Goal: Task Accomplishment & Management: Manage account settings

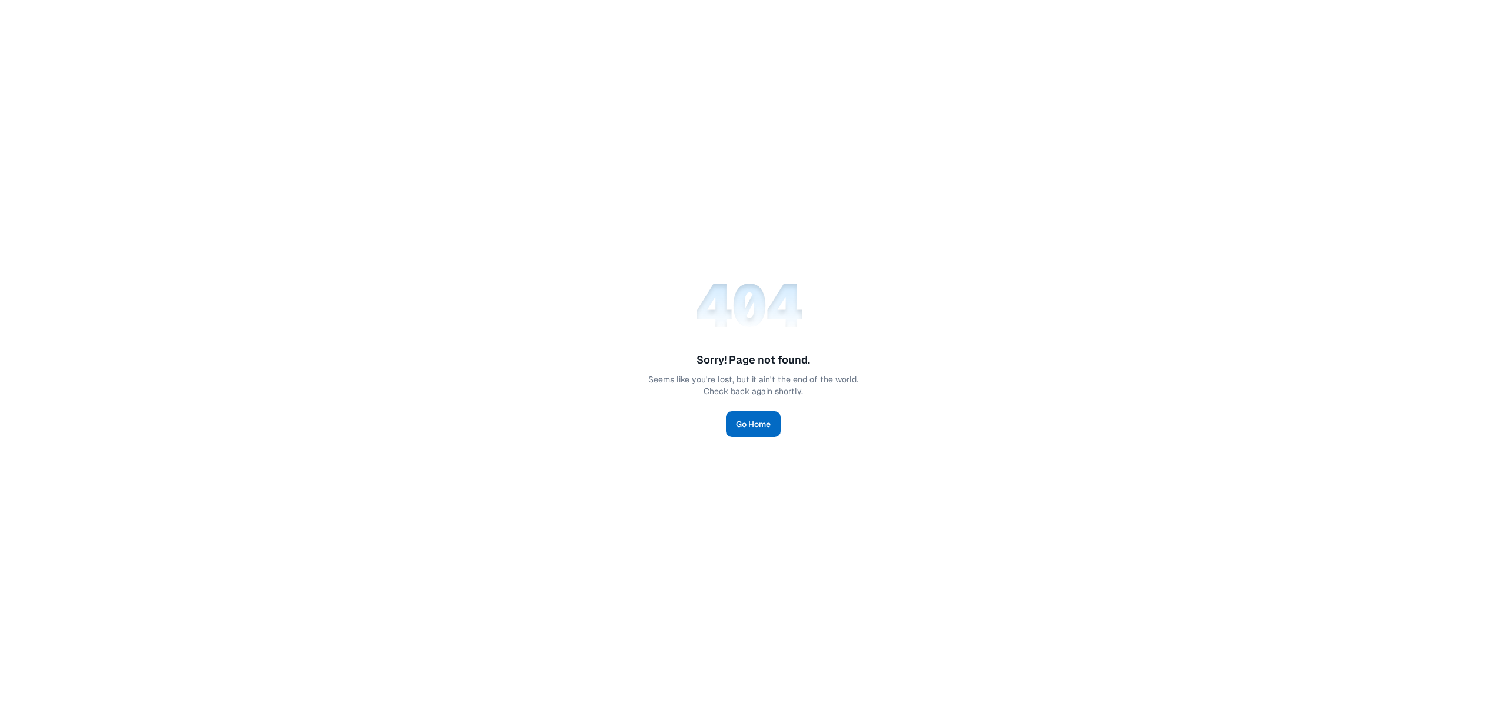
click at [760, 427] on link "Go Home" at bounding box center [753, 424] width 55 height 26
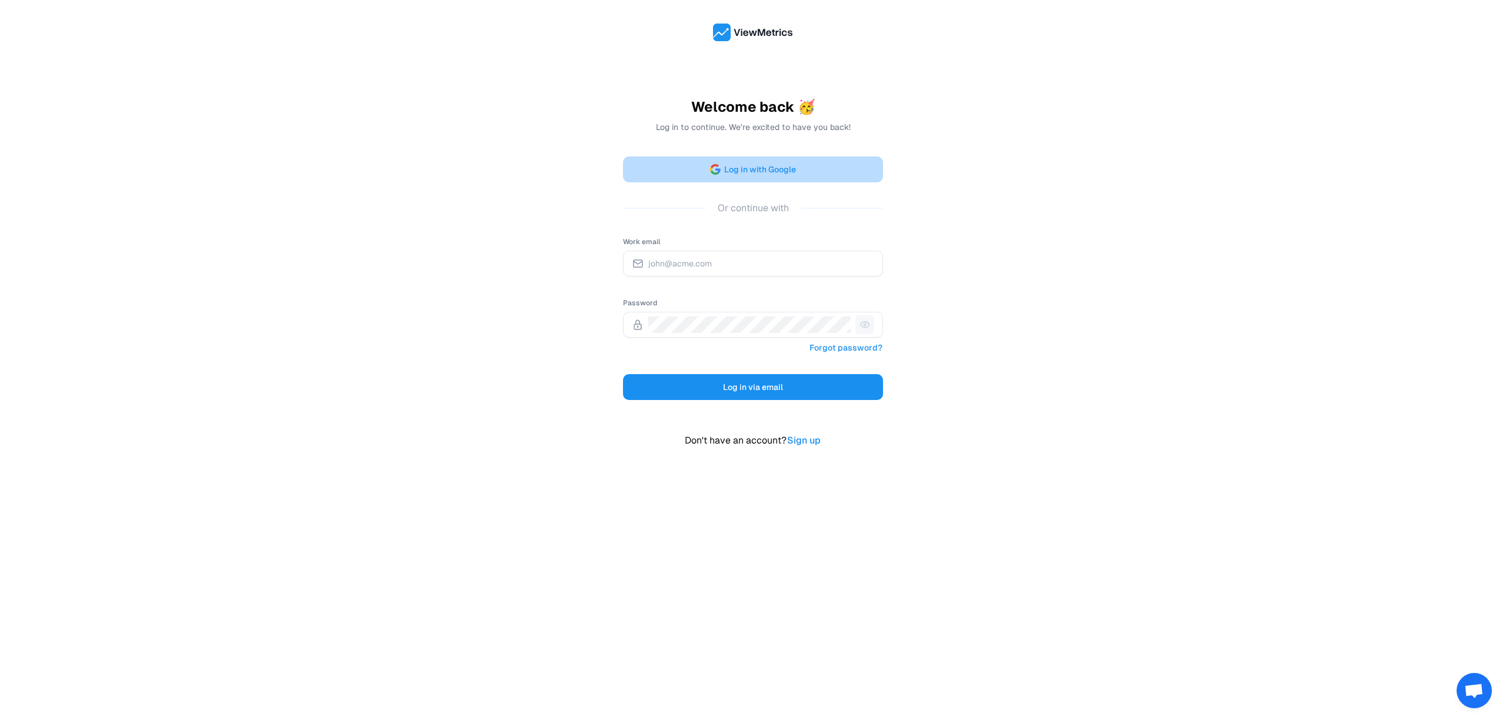
click at [801, 176] on button "Log in with Google" at bounding box center [753, 170] width 260 height 26
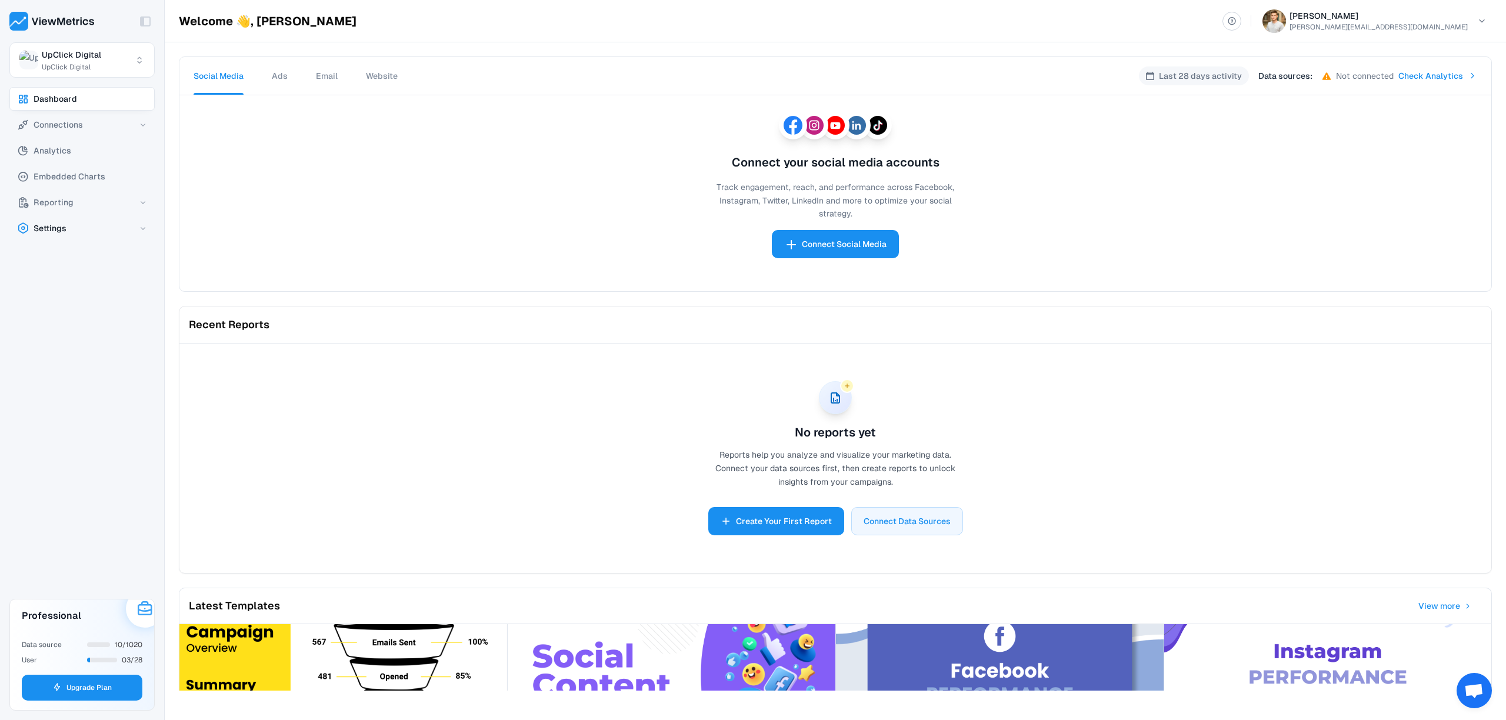
click at [91, 238] on button "Settings" at bounding box center [81, 229] width 145 height 24
click at [88, 249] on button "Profile" at bounding box center [93, 253] width 125 height 24
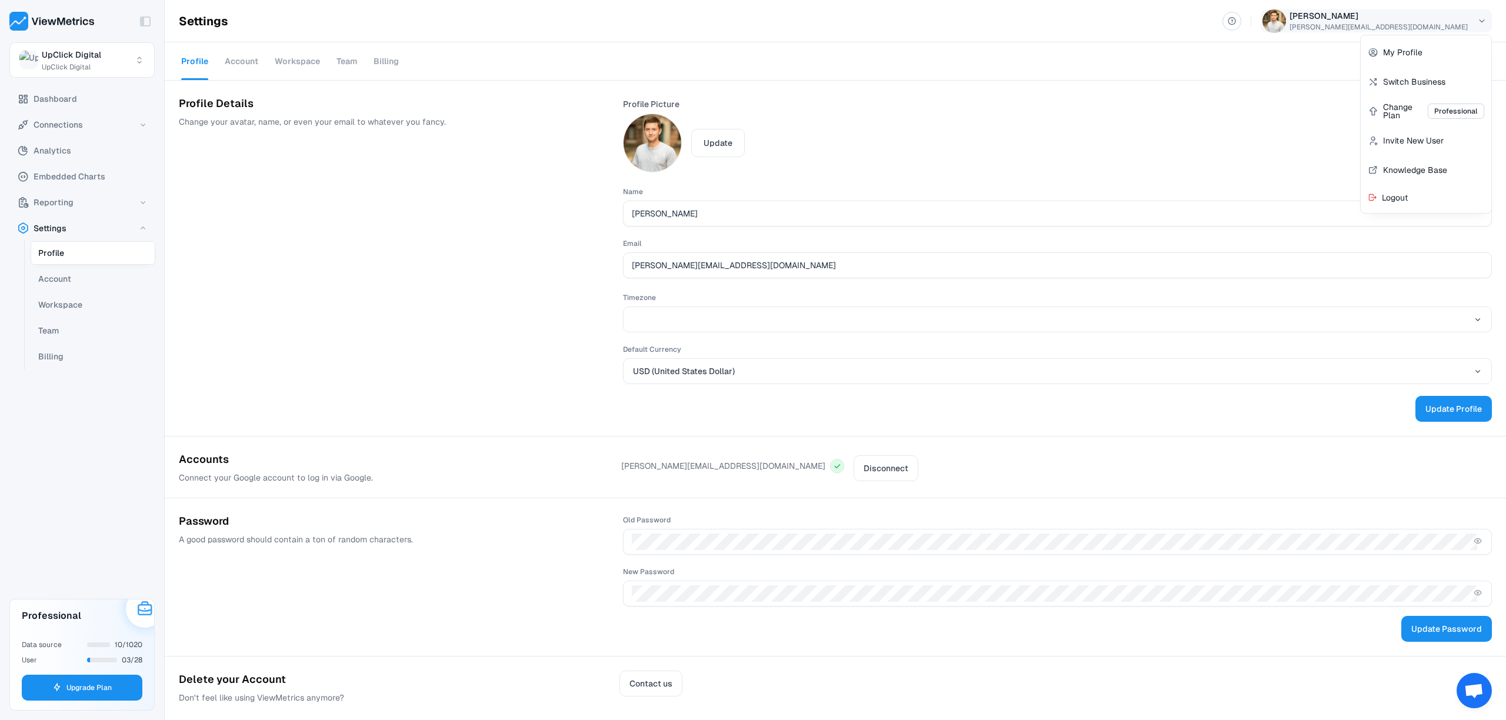
click at [1471, 29] on html "Toggle Sidebar UpClick Digital UpClick Digital Dashboard Connections Analytics …" at bounding box center [753, 360] width 1506 height 720
click at [73, 282] on html "Toggle Sidebar UpClick Digital UpClick Digital Dashboard Connections Analytics …" at bounding box center [753, 360] width 1506 height 720
click at [69, 295] on button "Workspace" at bounding box center [93, 305] width 125 height 24
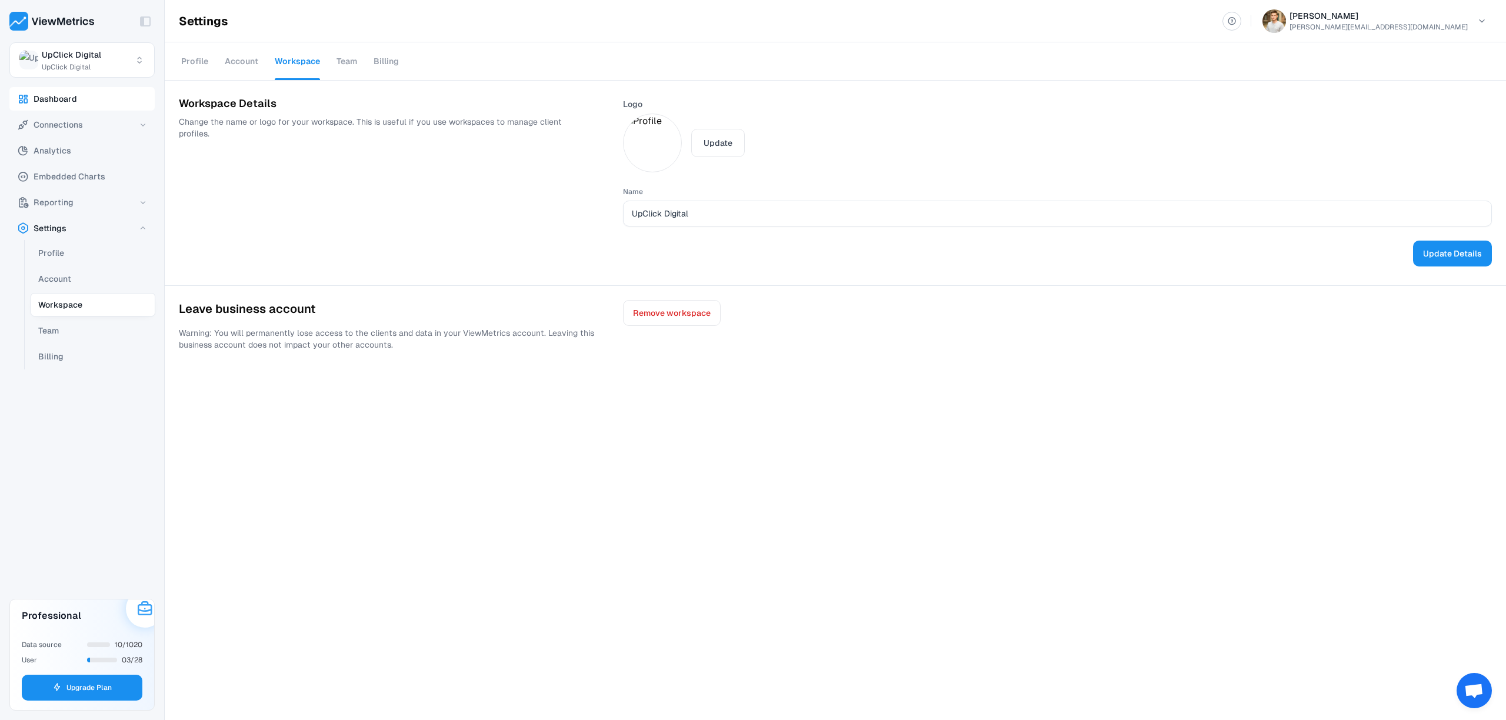
click at [59, 93] on span "Dashboard" at bounding box center [56, 99] width 44 height 14
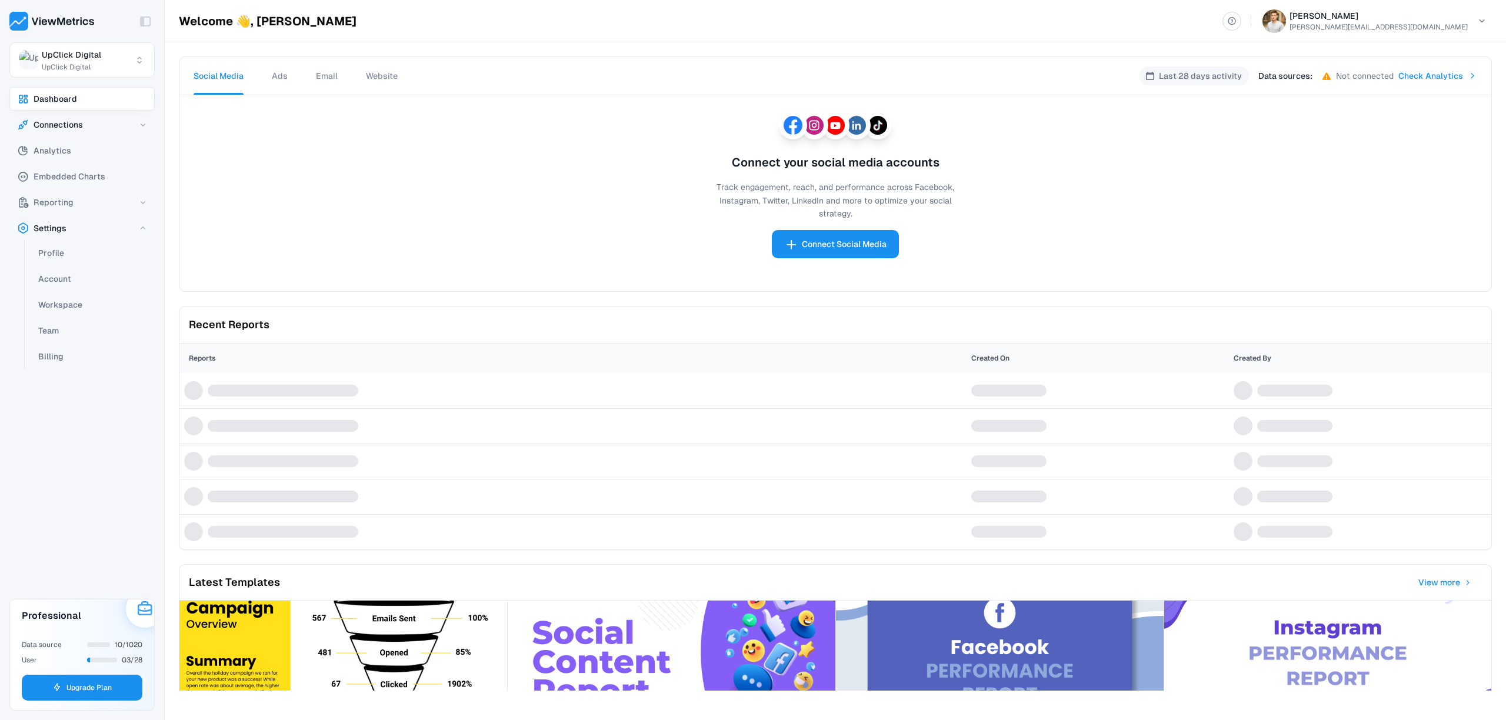
click at [63, 126] on span "Connections" at bounding box center [58, 125] width 49 height 14
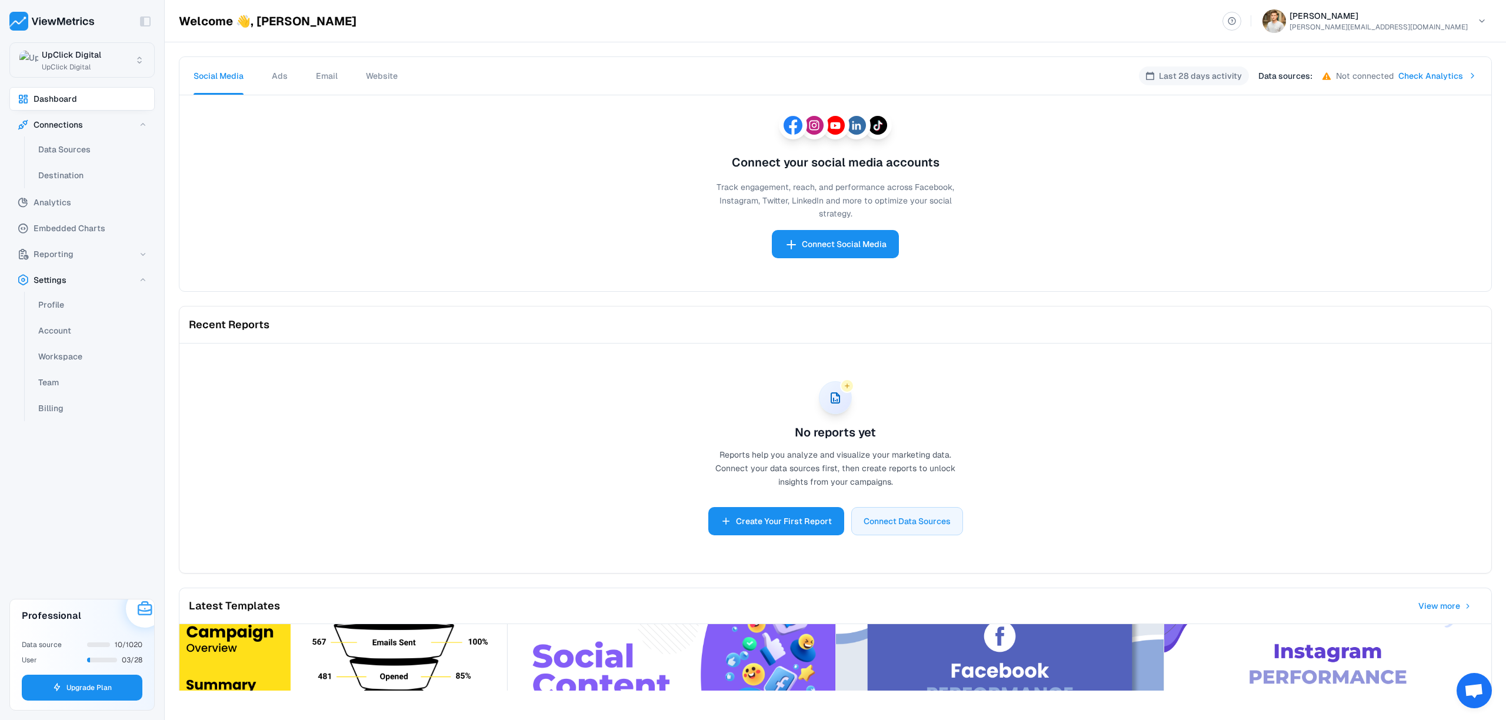
click at [77, 58] on html "Toggle Sidebar UpClick Digital UpClick Digital Dashboard Connections Data Sourc…" at bounding box center [753, 360] width 1506 height 720
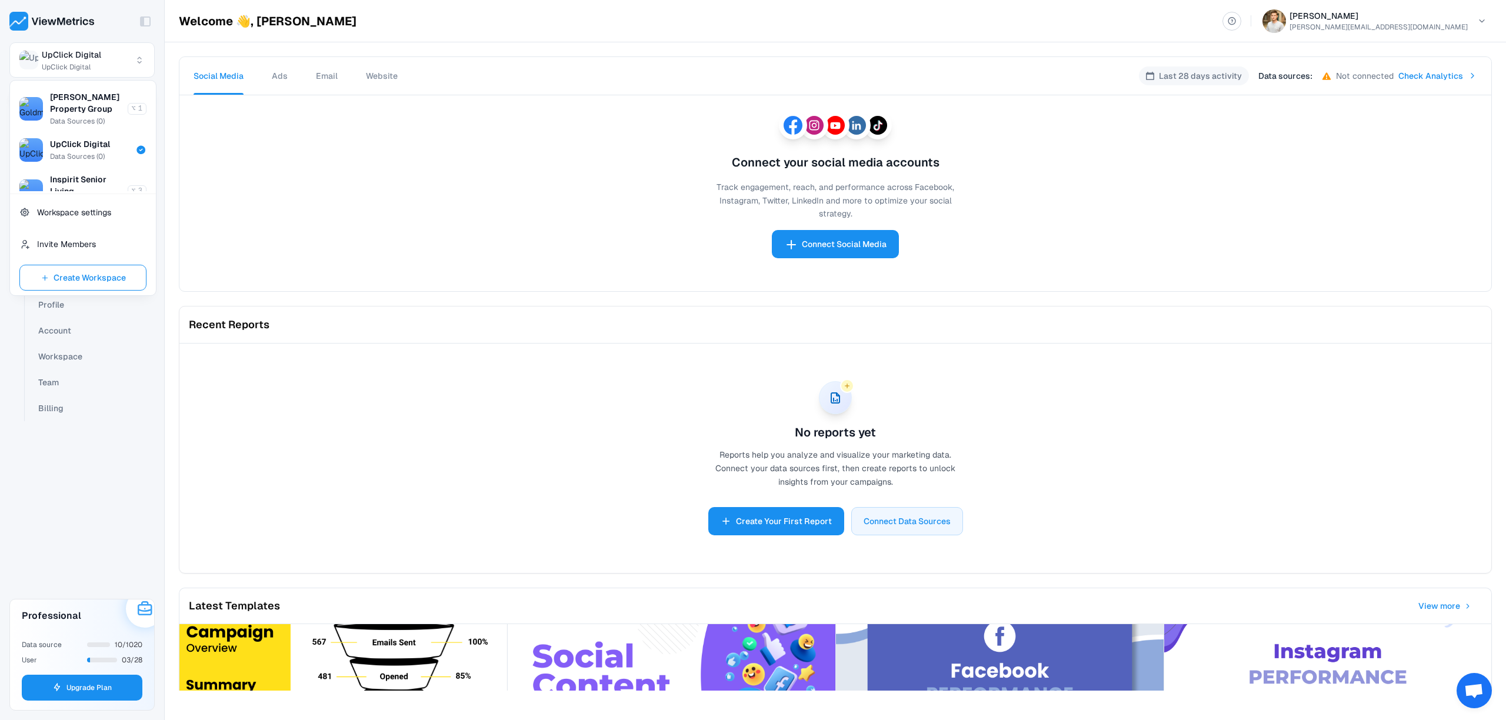
scroll to position [153, 0]
click at [86, 222] on div "Workspace settings" at bounding box center [83, 213] width 146 height 32
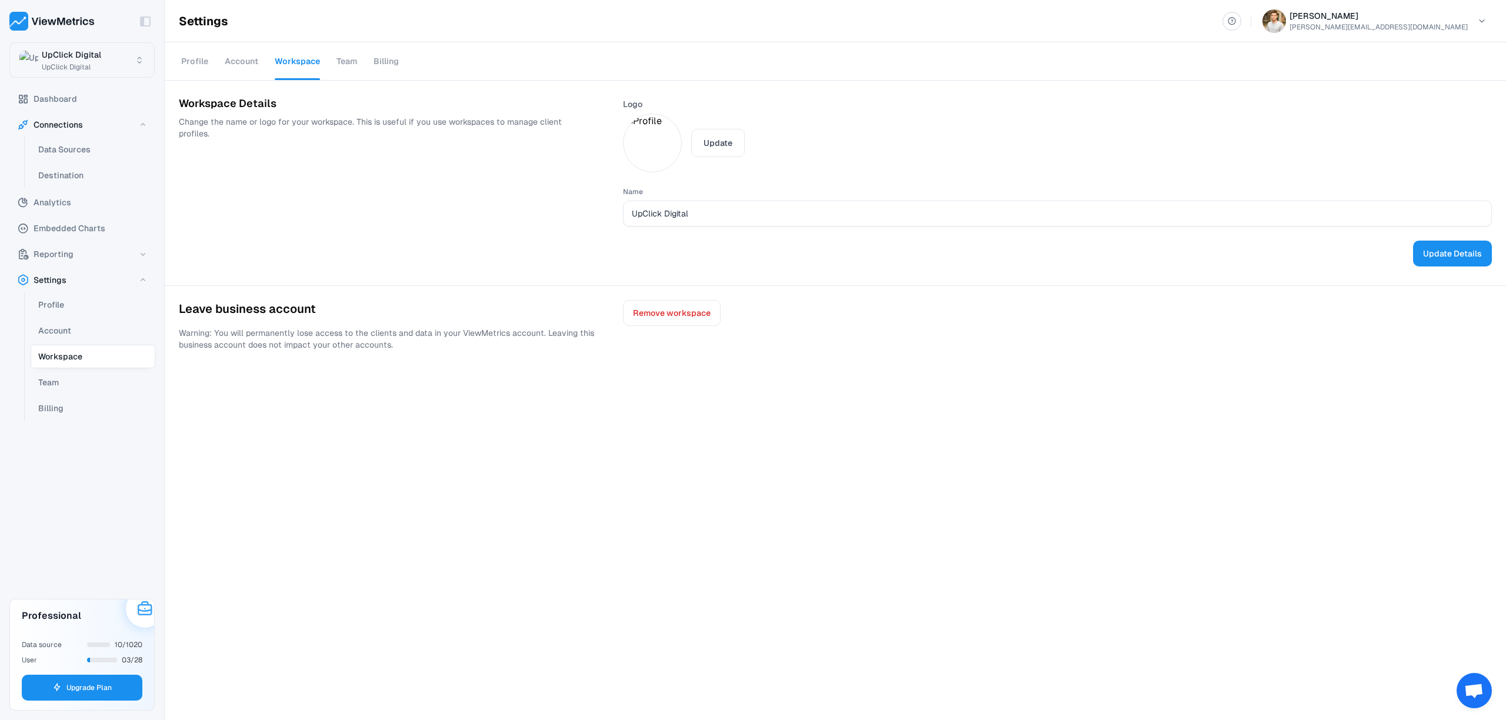
click at [111, 49] on html "Toggle Sidebar UpClick Digital UpClick Digital Dashboard Connections Data Sourc…" at bounding box center [753, 360] width 1506 height 720
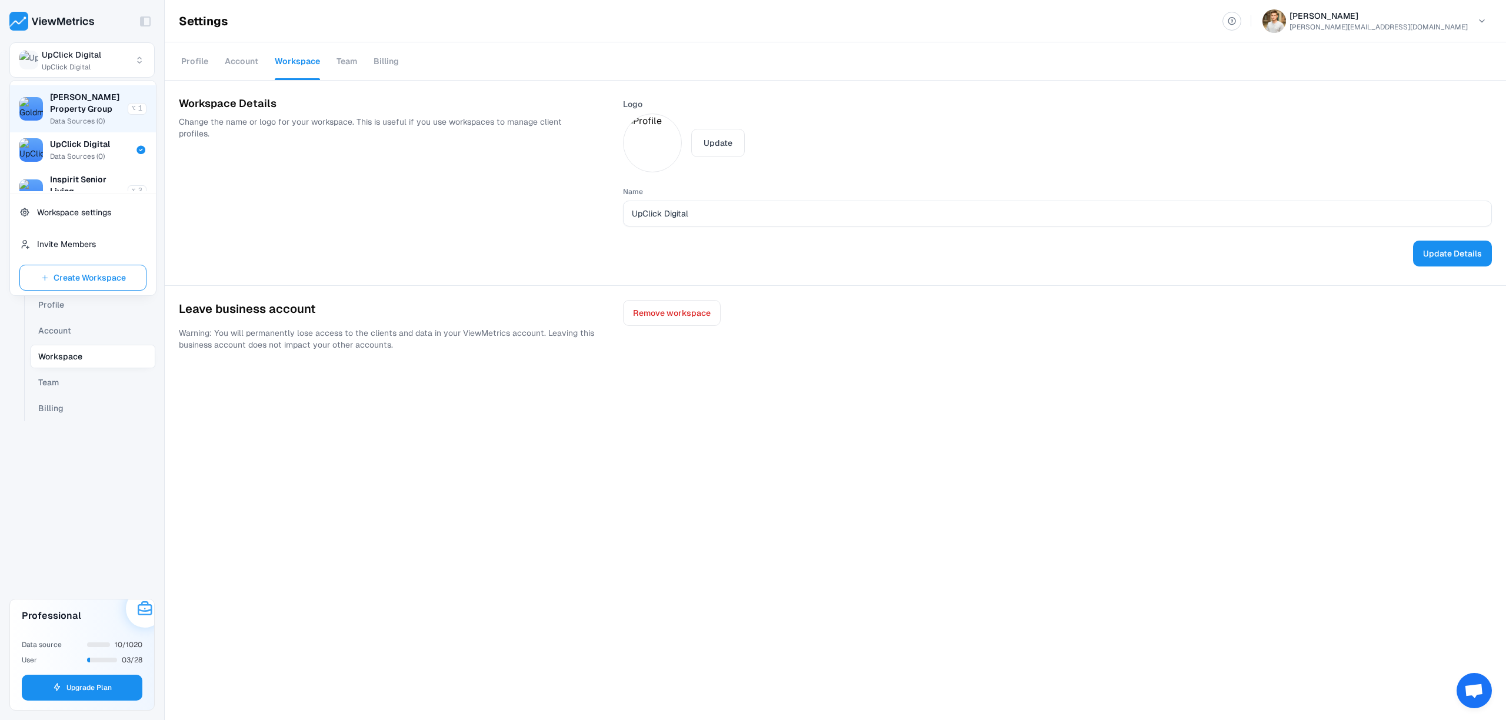
click at [89, 119] on span "Data Sources ( 0 )" at bounding box center [77, 121] width 55 height 9
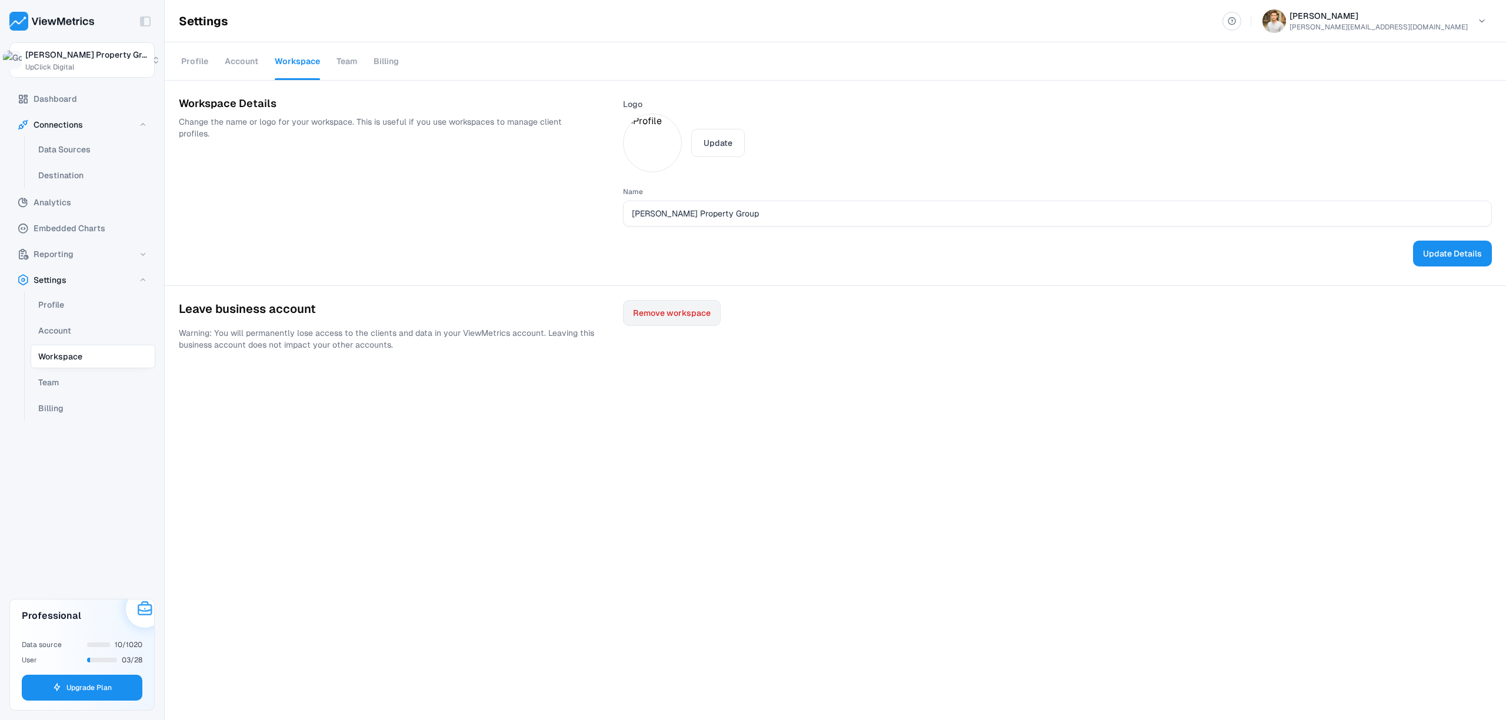
click at [654, 317] on span "Remove workspace" at bounding box center [672, 313] width 78 height 14
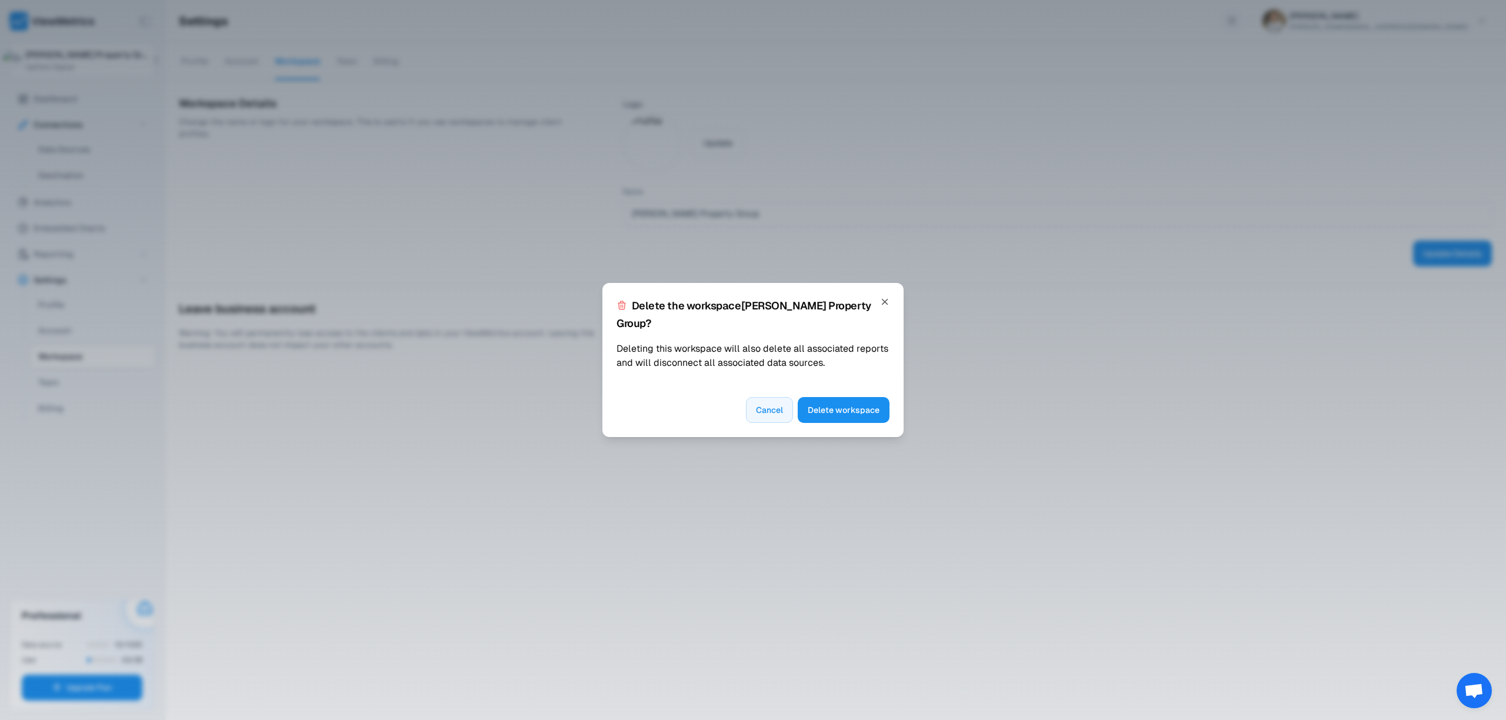
click at [825, 385] on div "Delete the workspace Goldman Property Group ? Deleting this workspace will also…" at bounding box center [753, 360] width 301 height 154
click at [829, 397] on button "Delete workspace" at bounding box center [844, 410] width 92 height 26
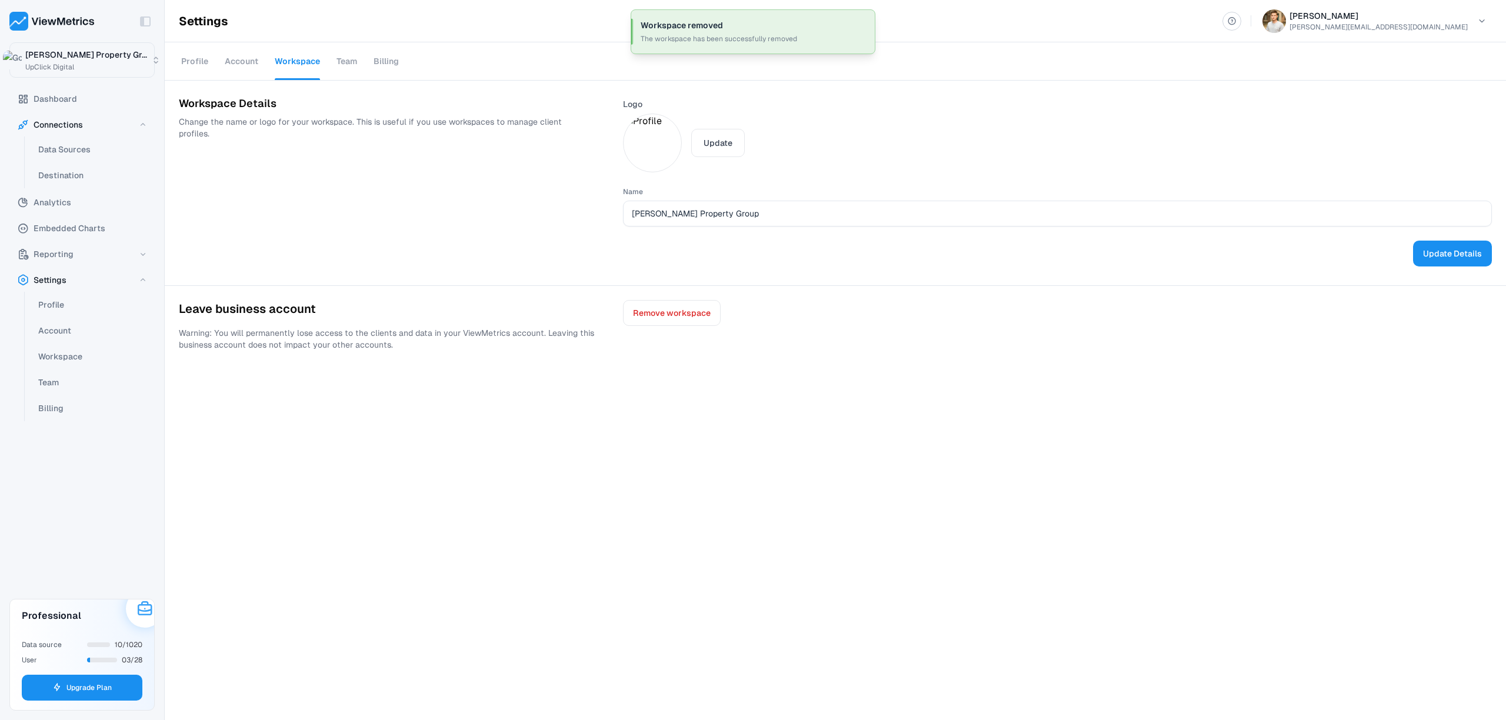
click at [65, 55] on html "Toggle Sidebar Goldman Property Gr... UpClick Digital Dashboard Connections Dat…" at bounding box center [753, 360] width 1506 height 720
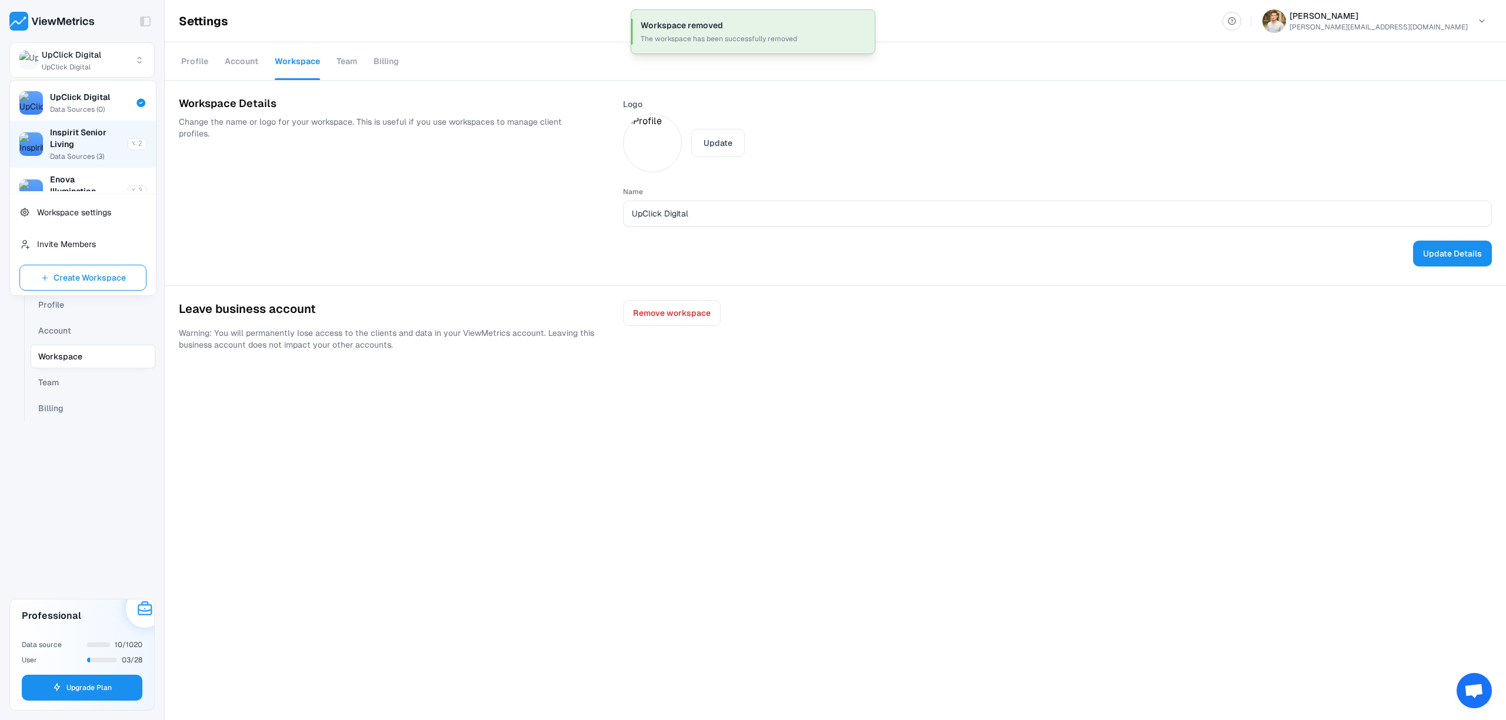
click at [90, 147] on span "Inspirit Senior Living" at bounding box center [85, 139] width 71 height 24
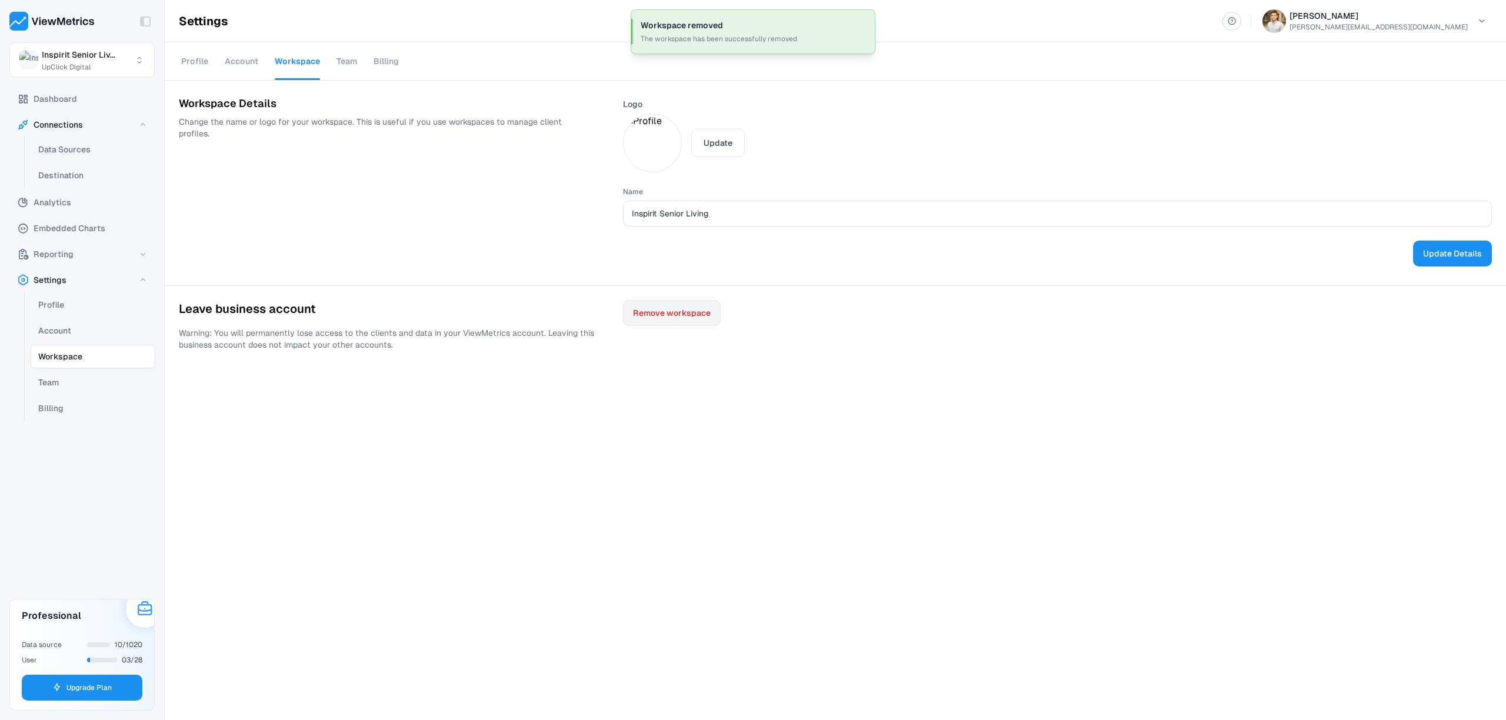
click at [638, 320] on button "Remove workspace" at bounding box center [672, 313] width 98 height 26
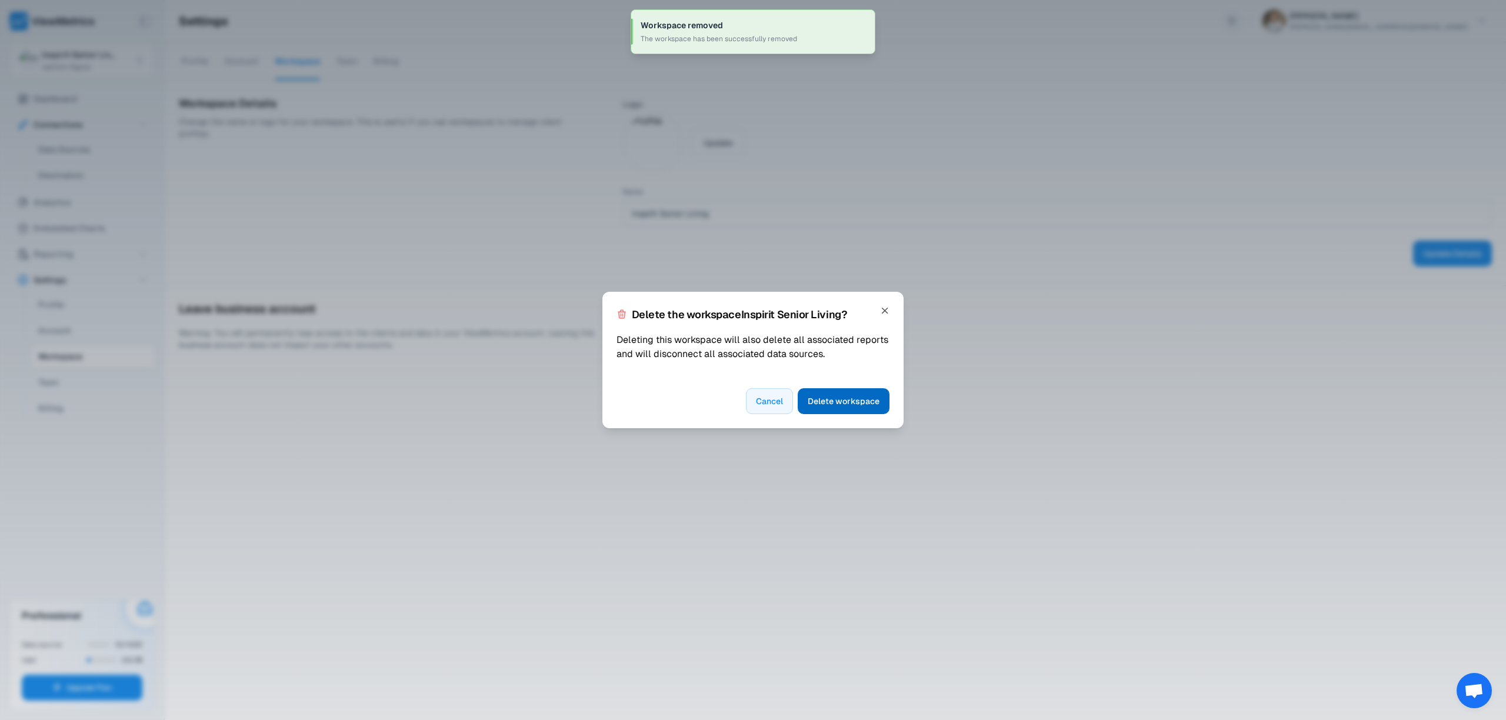
click at [876, 413] on button "Delete workspace" at bounding box center [844, 401] width 92 height 26
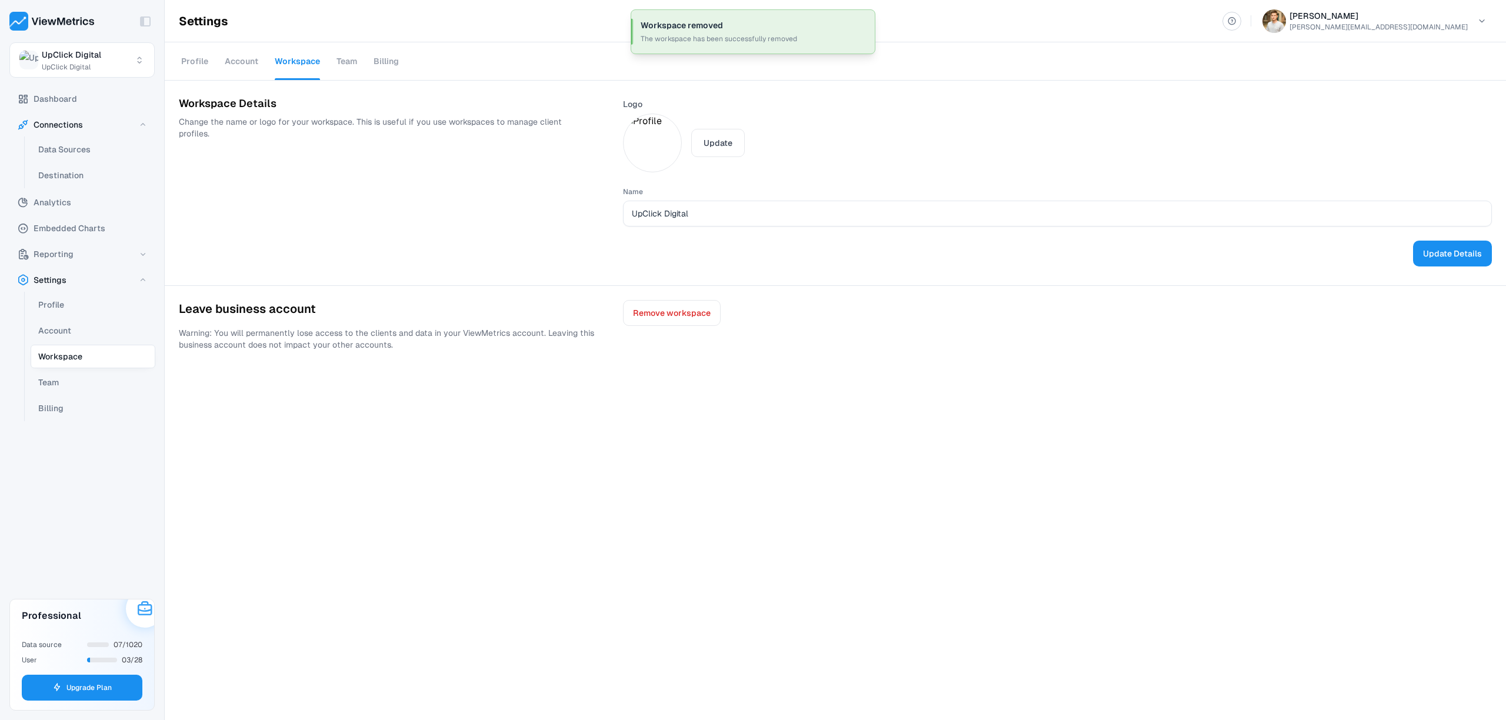
click at [74, 64] on html "Toggle Sidebar UpClick Digital UpClick Digital Dashboard Connections Data Sourc…" at bounding box center [753, 360] width 1506 height 720
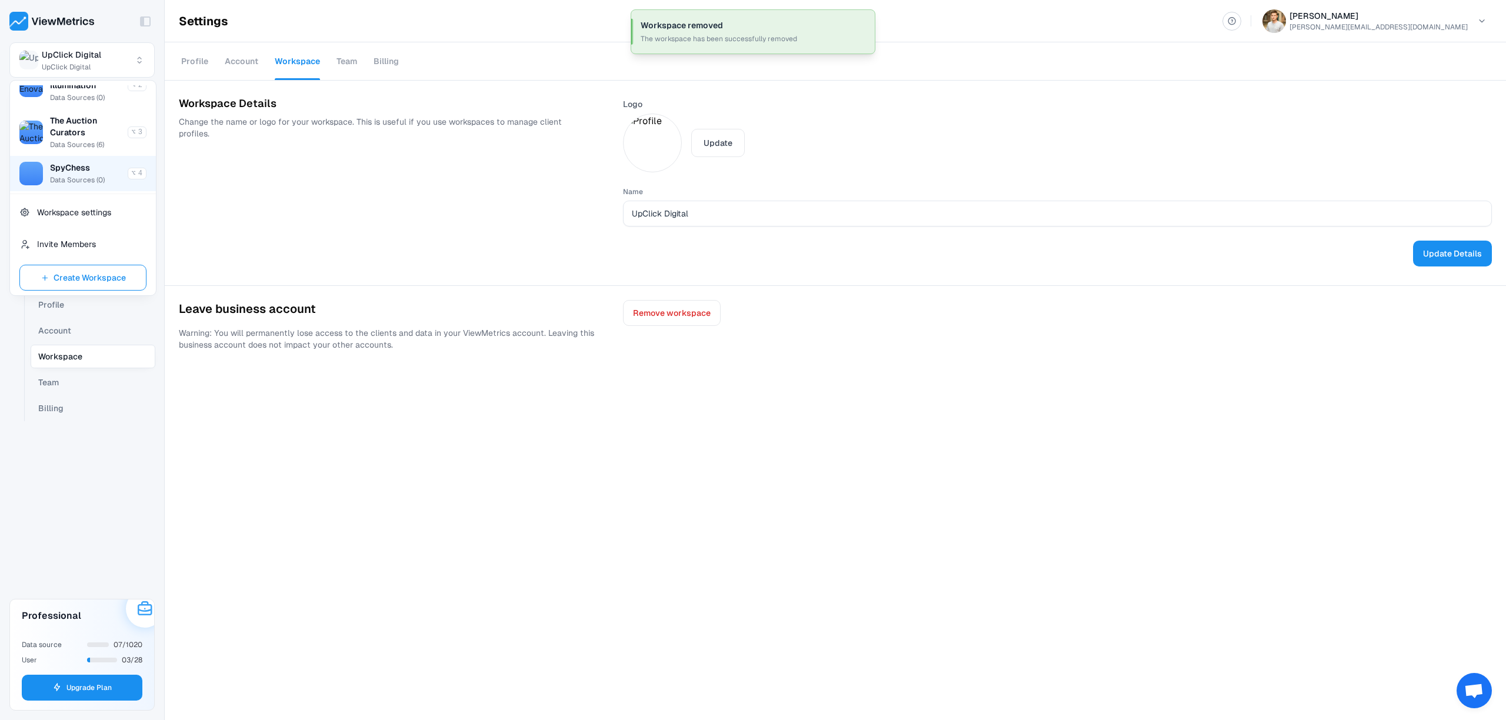
scroll to position [59, 0]
click at [89, 174] on div "SpyChess Data Sources ( 0 )" at bounding box center [85, 174] width 71 height 24
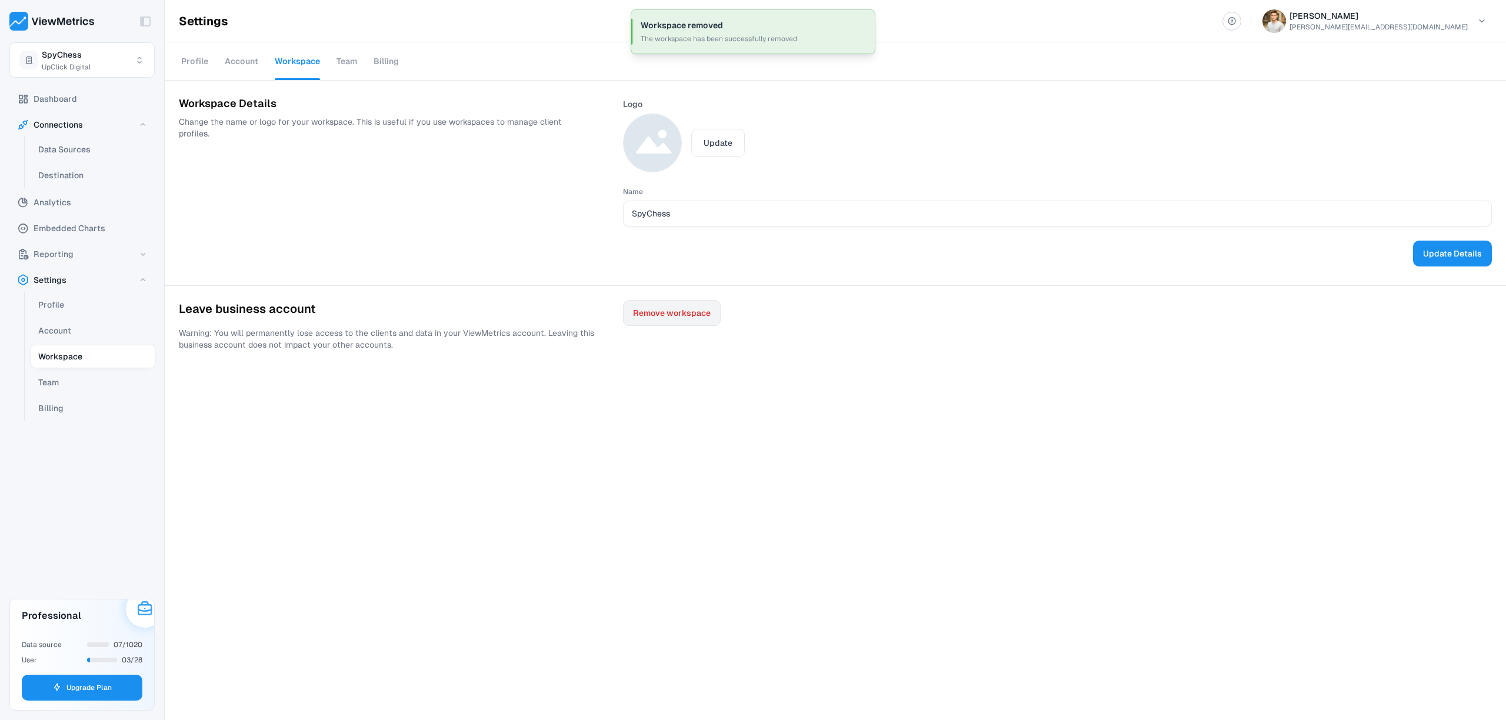
click at [667, 316] on span "Remove workspace" at bounding box center [672, 313] width 78 height 14
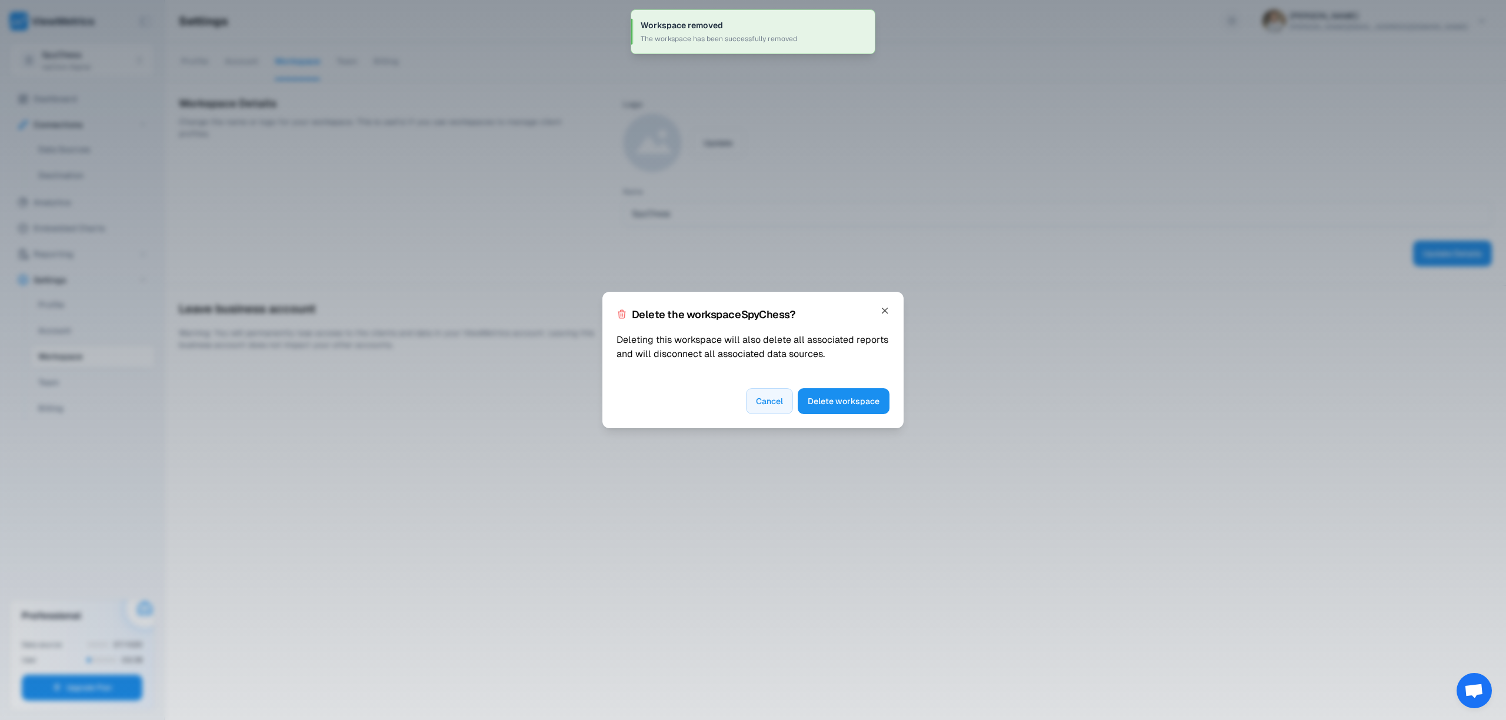
drag, startPoint x: 883, startPoint y: 407, endPoint x: 871, endPoint y: 405, distance: 11.9
click at [883, 407] on button "Delete workspace" at bounding box center [844, 401] width 92 height 26
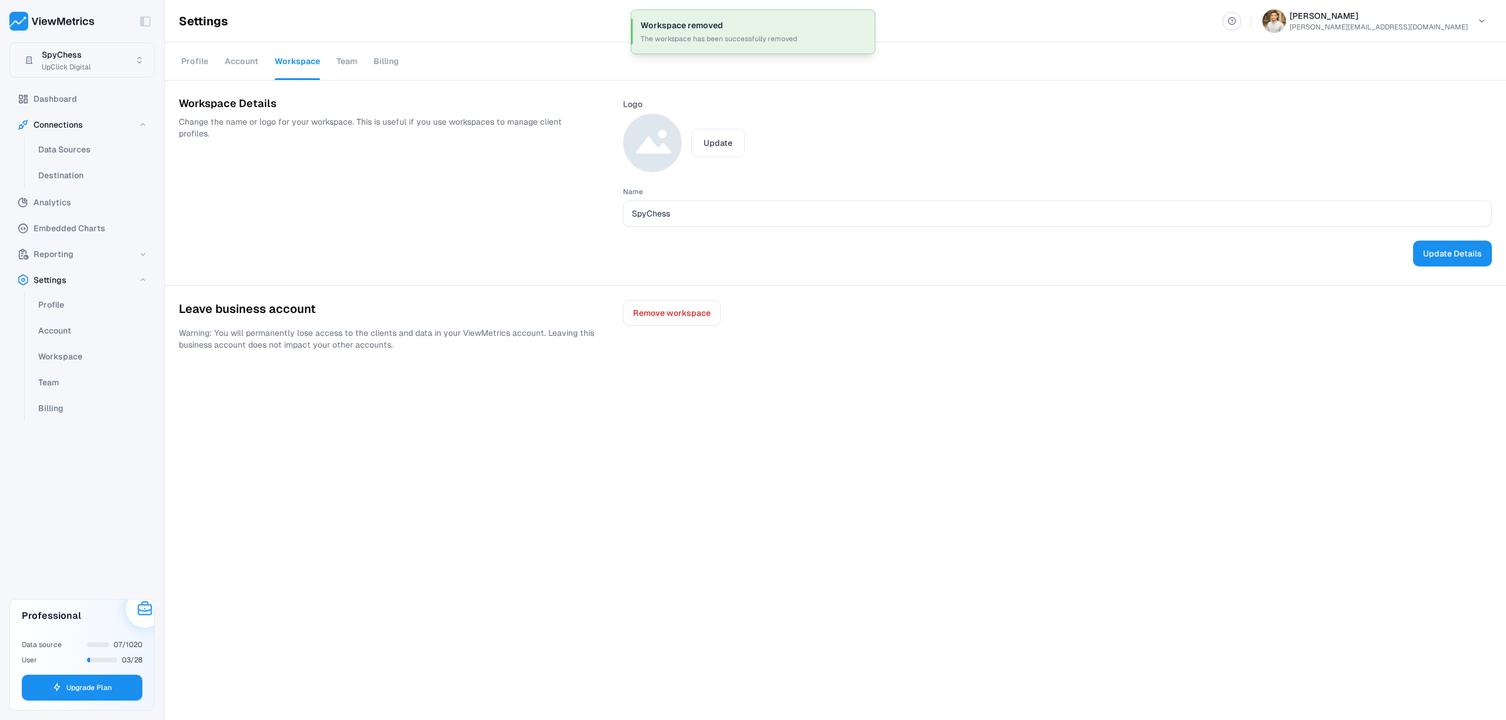
click at [75, 50] on html "Toggle Sidebar SpyChess UpClick Digital Dashboard Connections Data Sources Dest…" at bounding box center [753, 360] width 1506 height 720
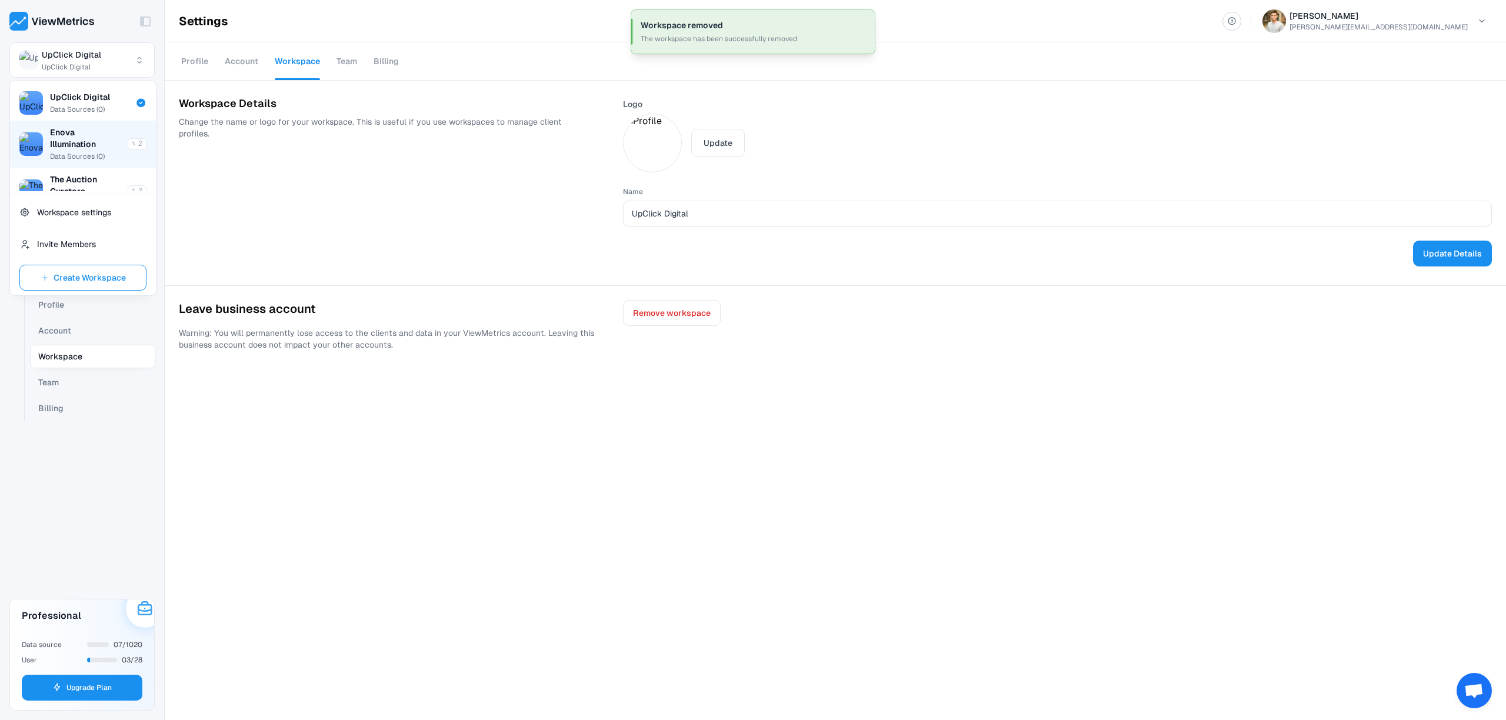
scroll to position [24, 0]
click at [89, 133] on span "Data Sources ( 0 )" at bounding box center [77, 132] width 55 height 9
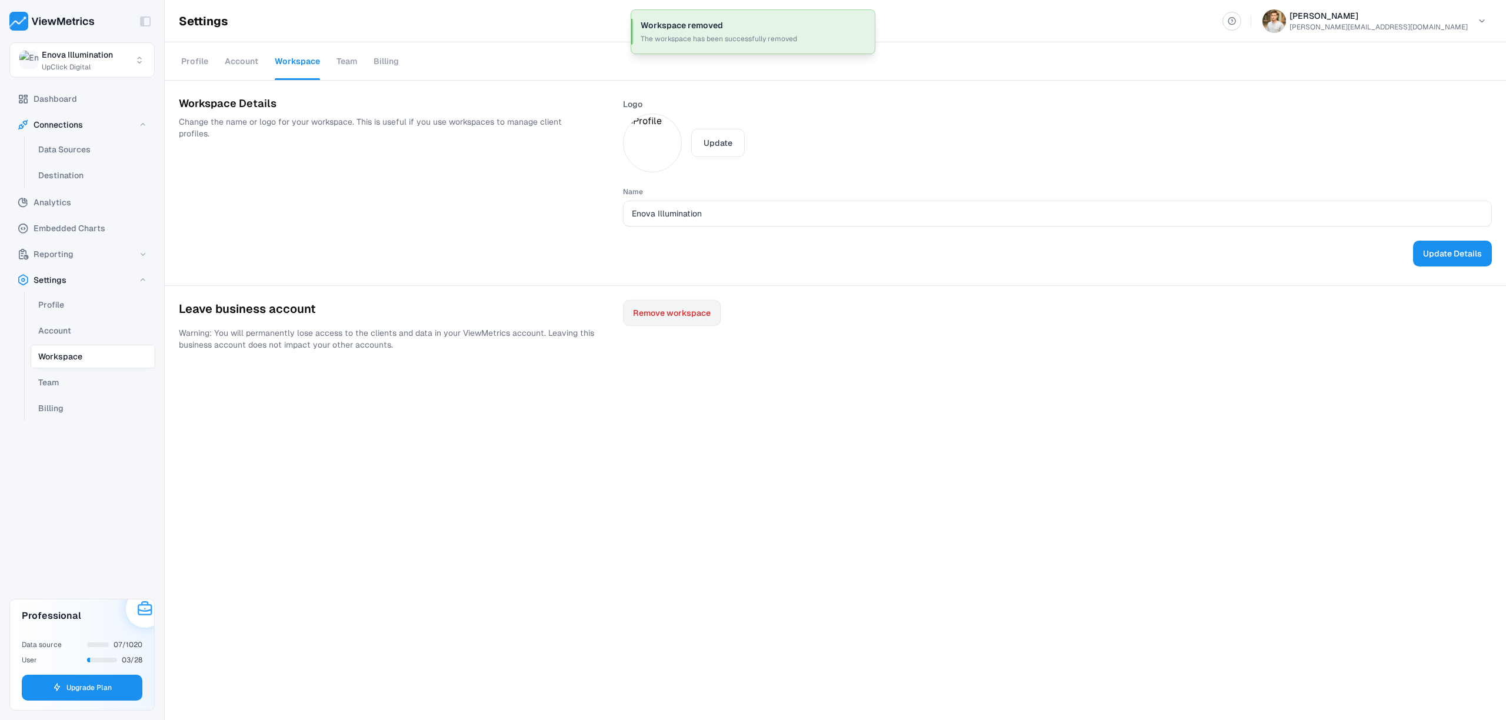
click at [662, 314] on span "Remove workspace" at bounding box center [672, 313] width 78 height 14
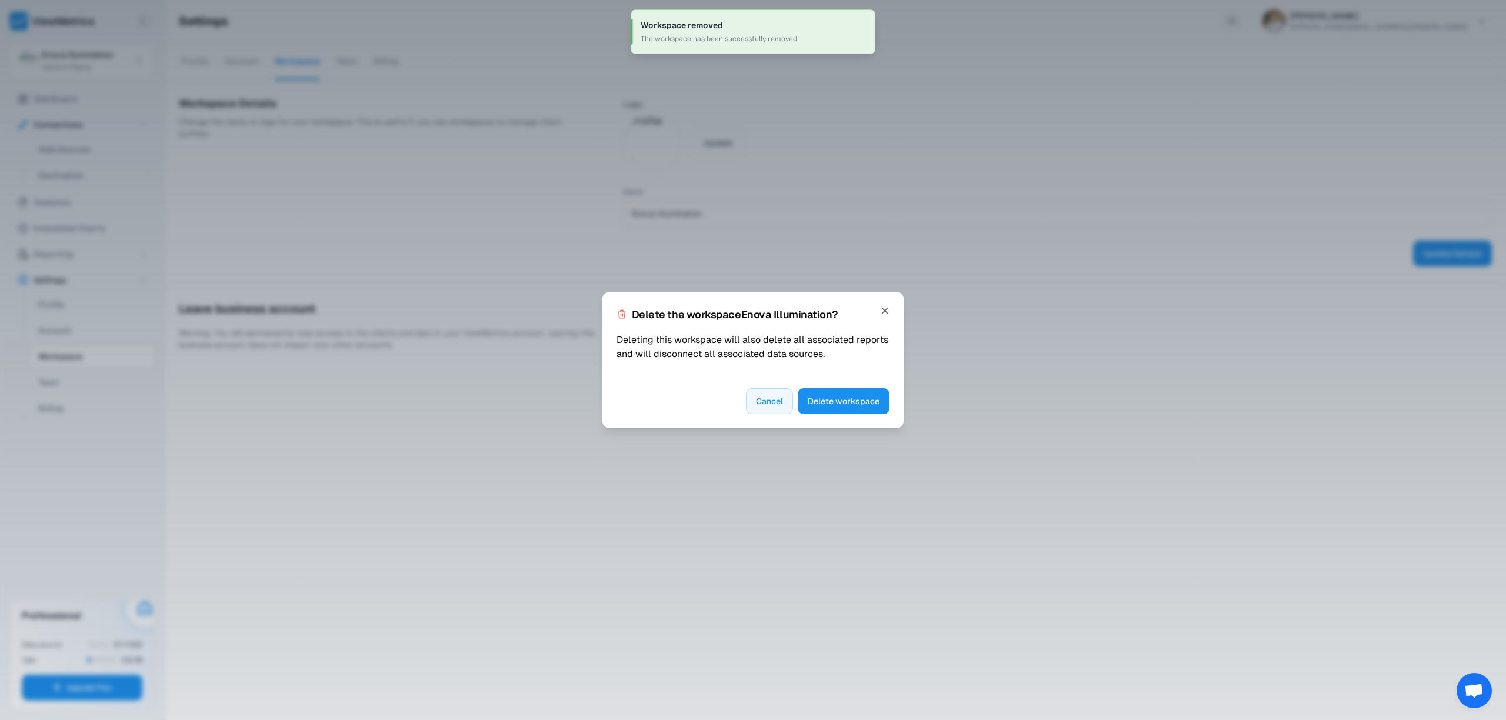
click at [846, 394] on span "Delete workspace" at bounding box center [844, 401] width 72 height 14
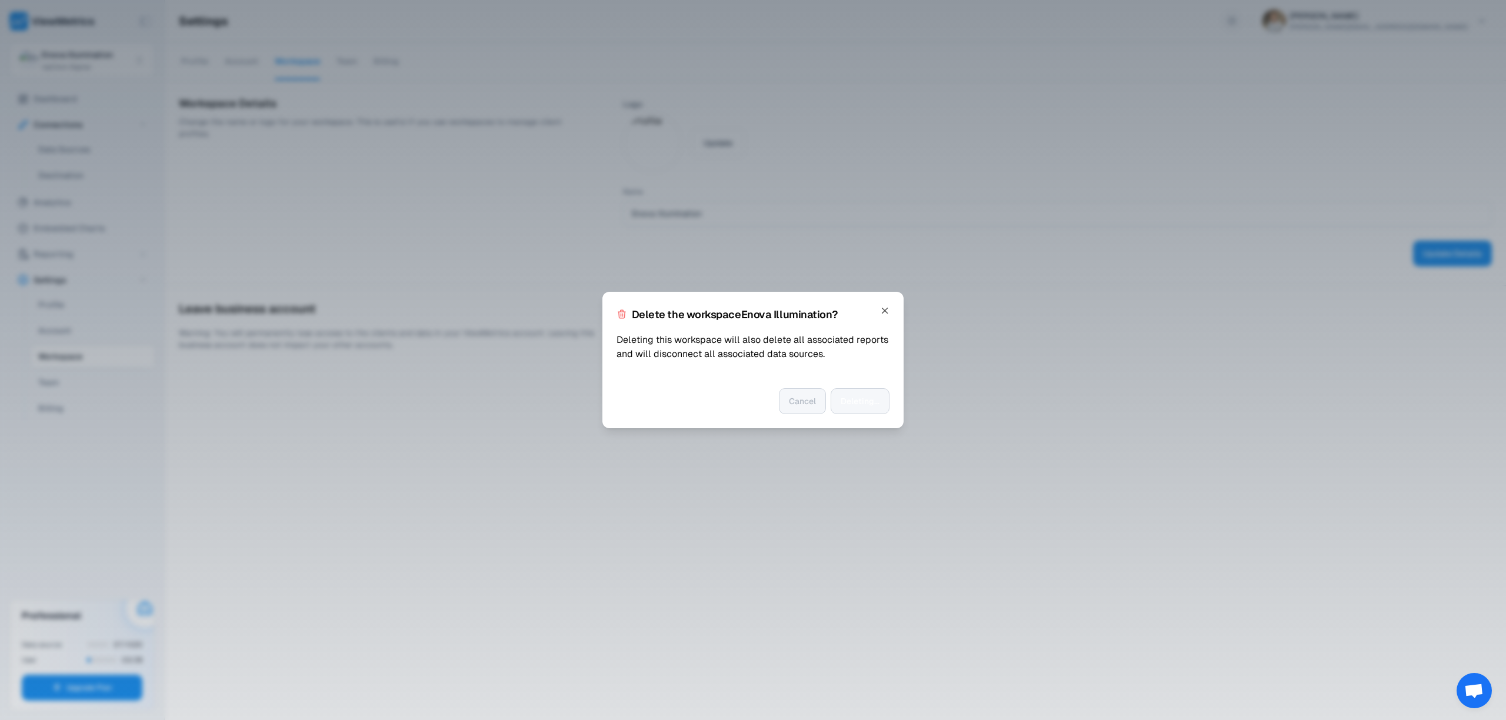
click at [86, 65] on div at bounding box center [753, 360] width 1506 height 720
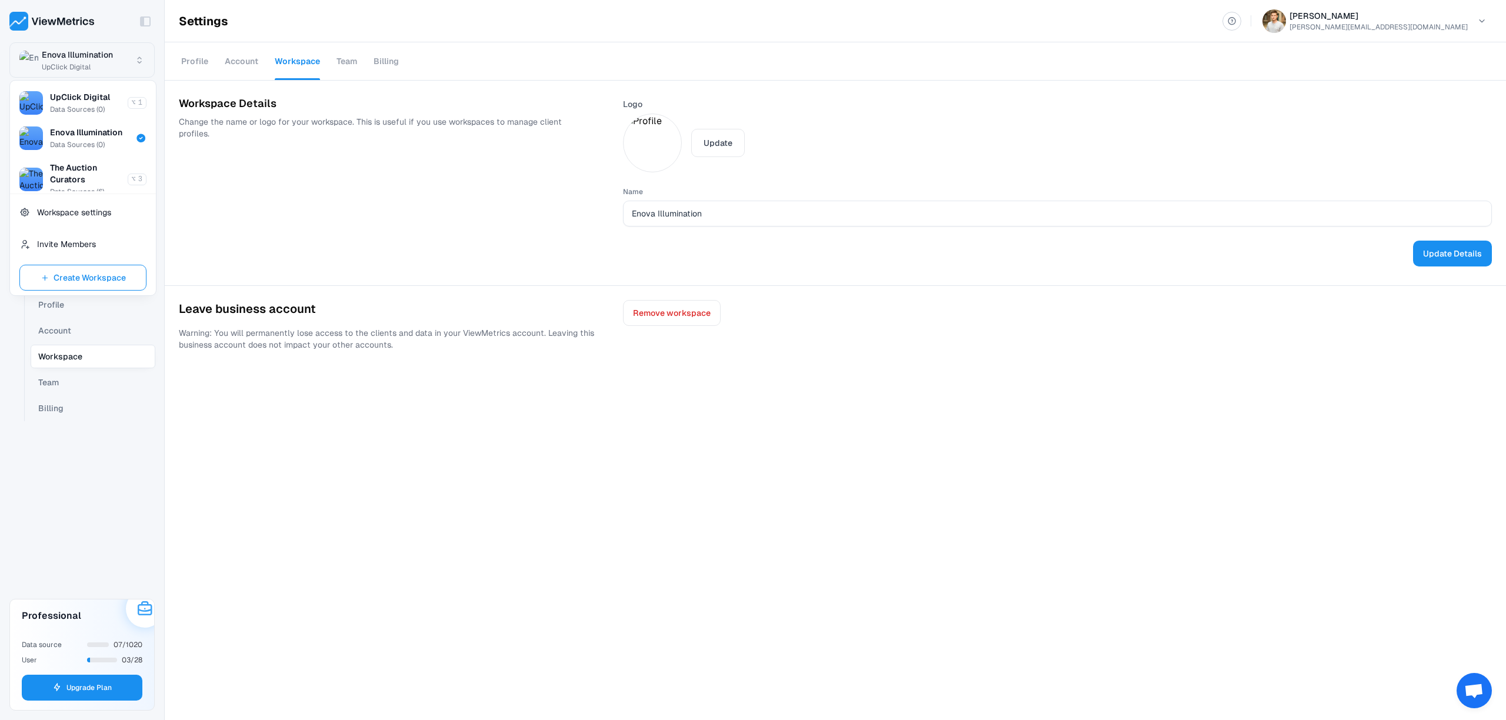
click at [84, 64] on html "Toggle Sidebar Enova Illumination UpClick Digital Dashboard Connections Data So…" at bounding box center [753, 360] width 1506 height 720
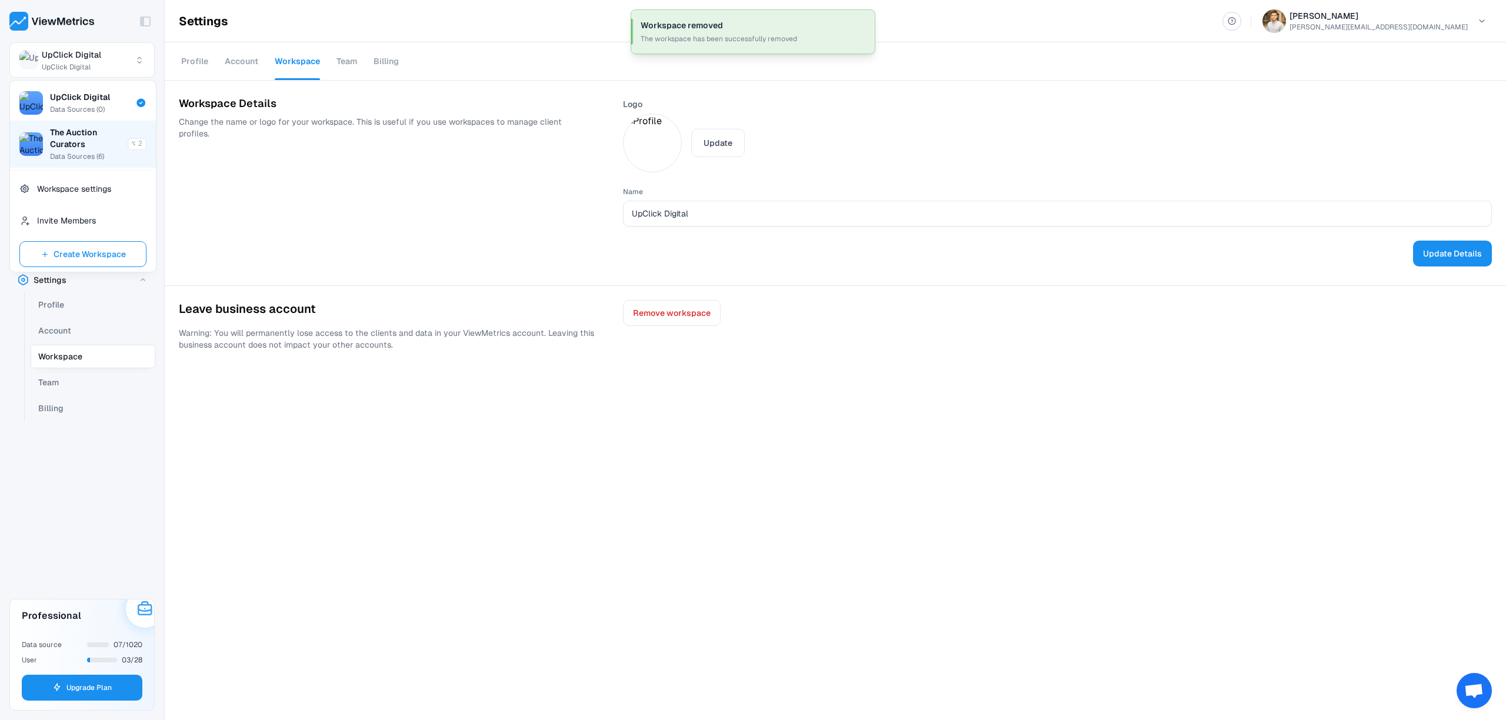
click at [84, 145] on span "The Auction Curators" at bounding box center [85, 139] width 71 height 24
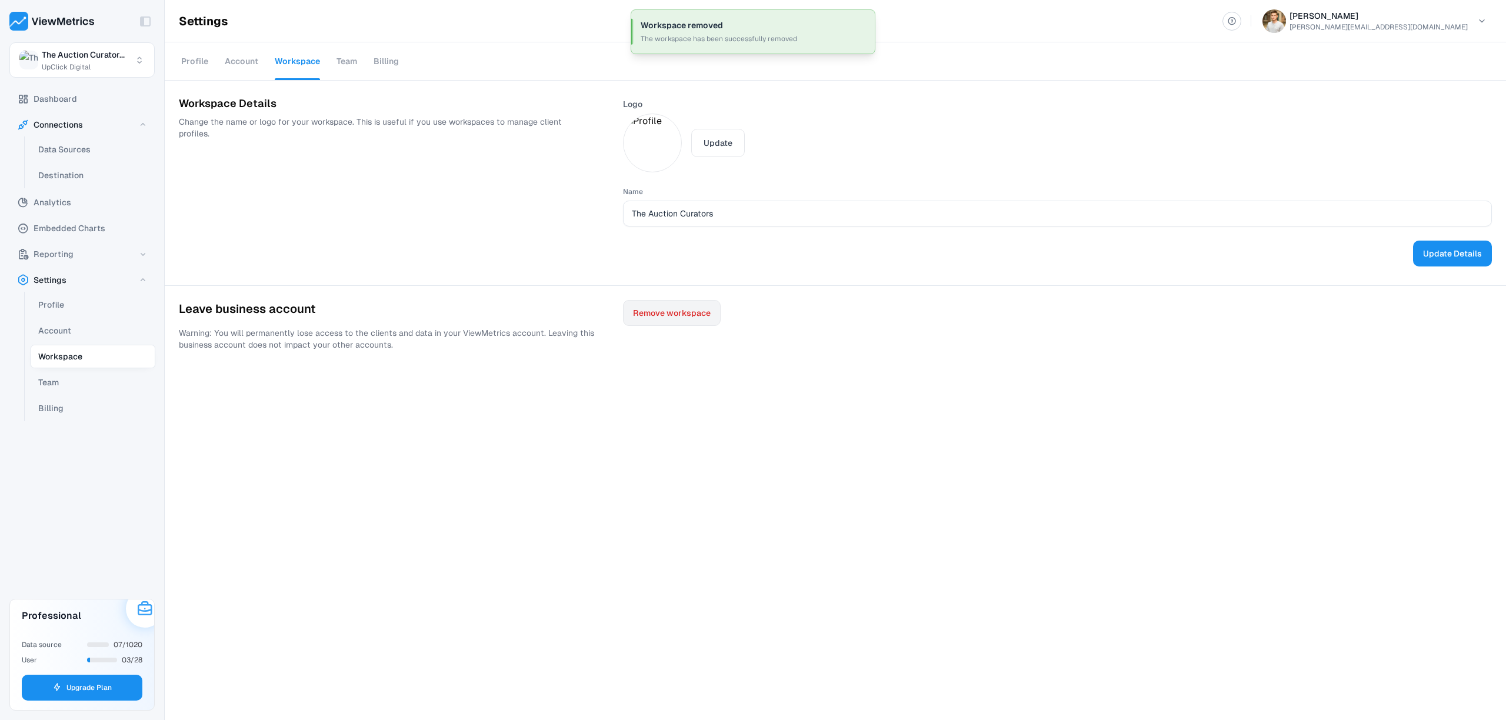
click at [674, 325] on button "Remove workspace" at bounding box center [672, 313] width 98 height 26
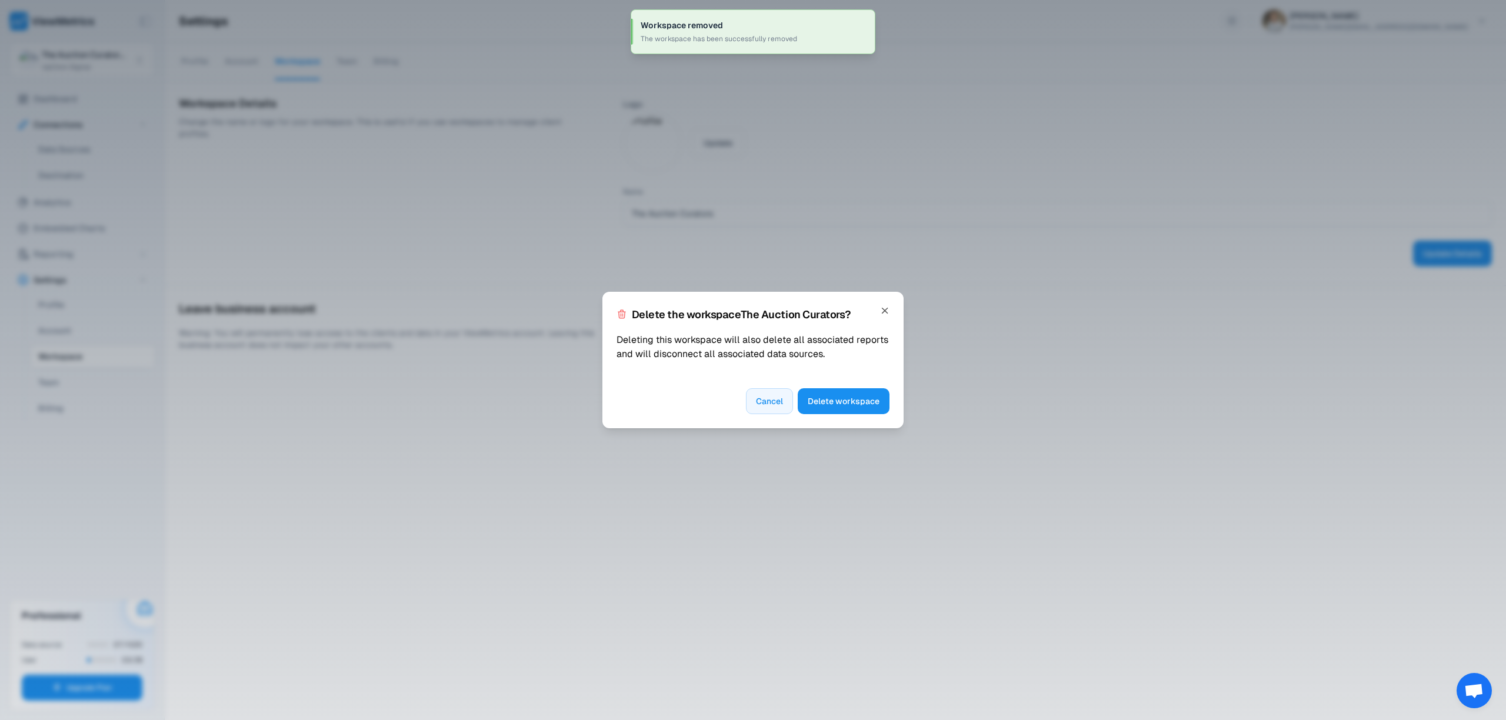
click at [839, 411] on button "Delete workspace" at bounding box center [844, 401] width 92 height 26
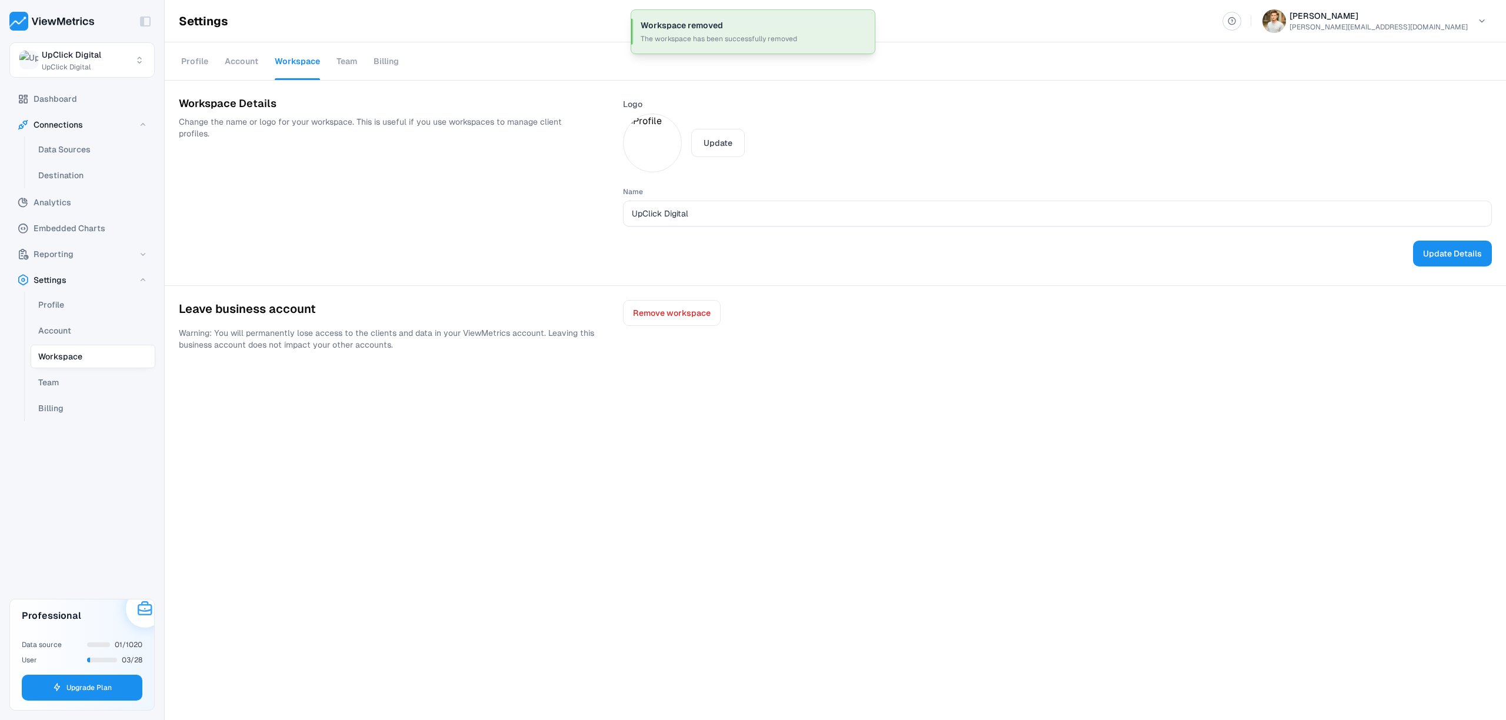
click at [677, 340] on div "Remove workspace" at bounding box center [1057, 332] width 869 height 65
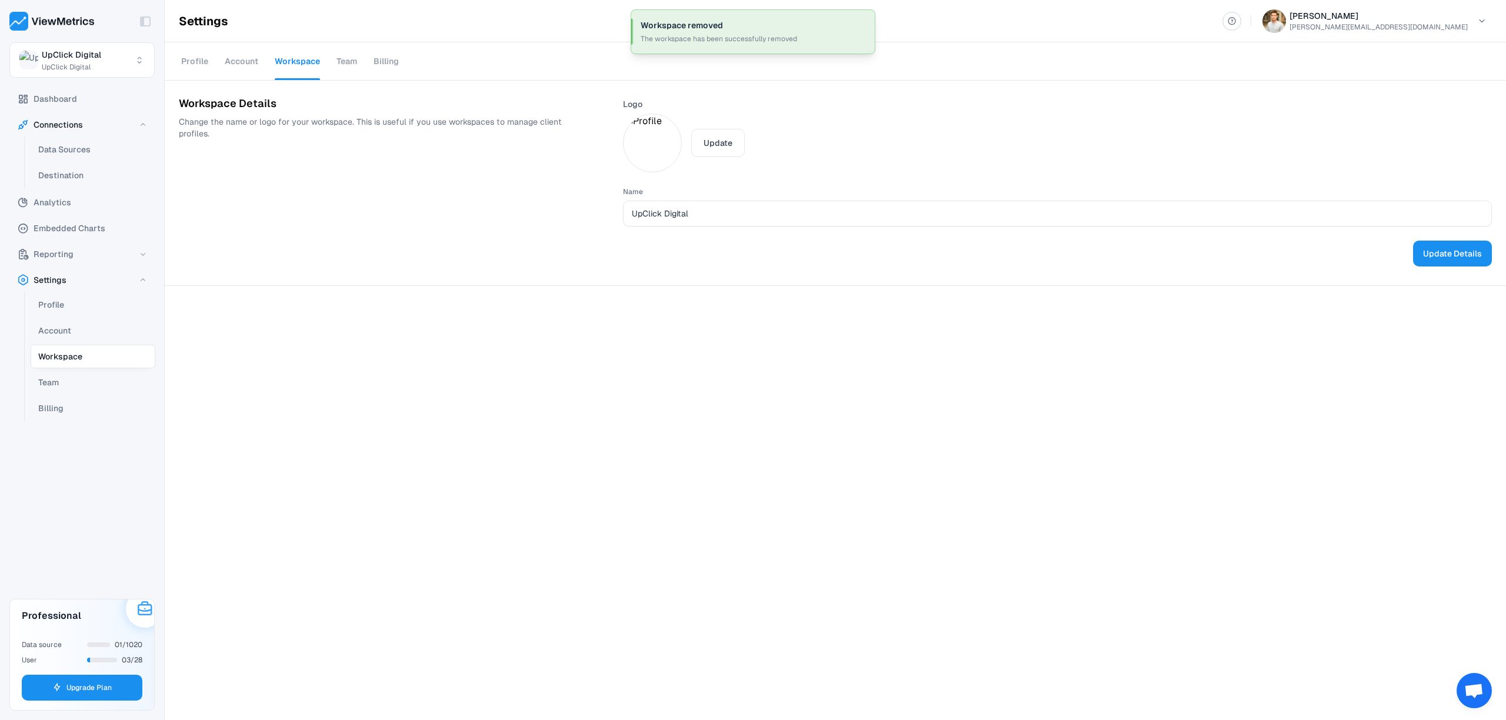
click at [660, 297] on div "Workspace Details Change the name or logo for your workspace. This is useful if…" at bounding box center [836, 221] width 1342 height 281
click at [58, 56] on html "Toggle Sidebar UpClick Digital UpClick Digital Dashboard Connections Data Sourc…" at bounding box center [753, 360] width 1506 height 720
click at [83, 192] on div "Create Workspace" at bounding box center [83, 204] width 146 height 31
click at [85, 198] on button "Create Workspace" at bounding box center [82, 207] width 127 height 26
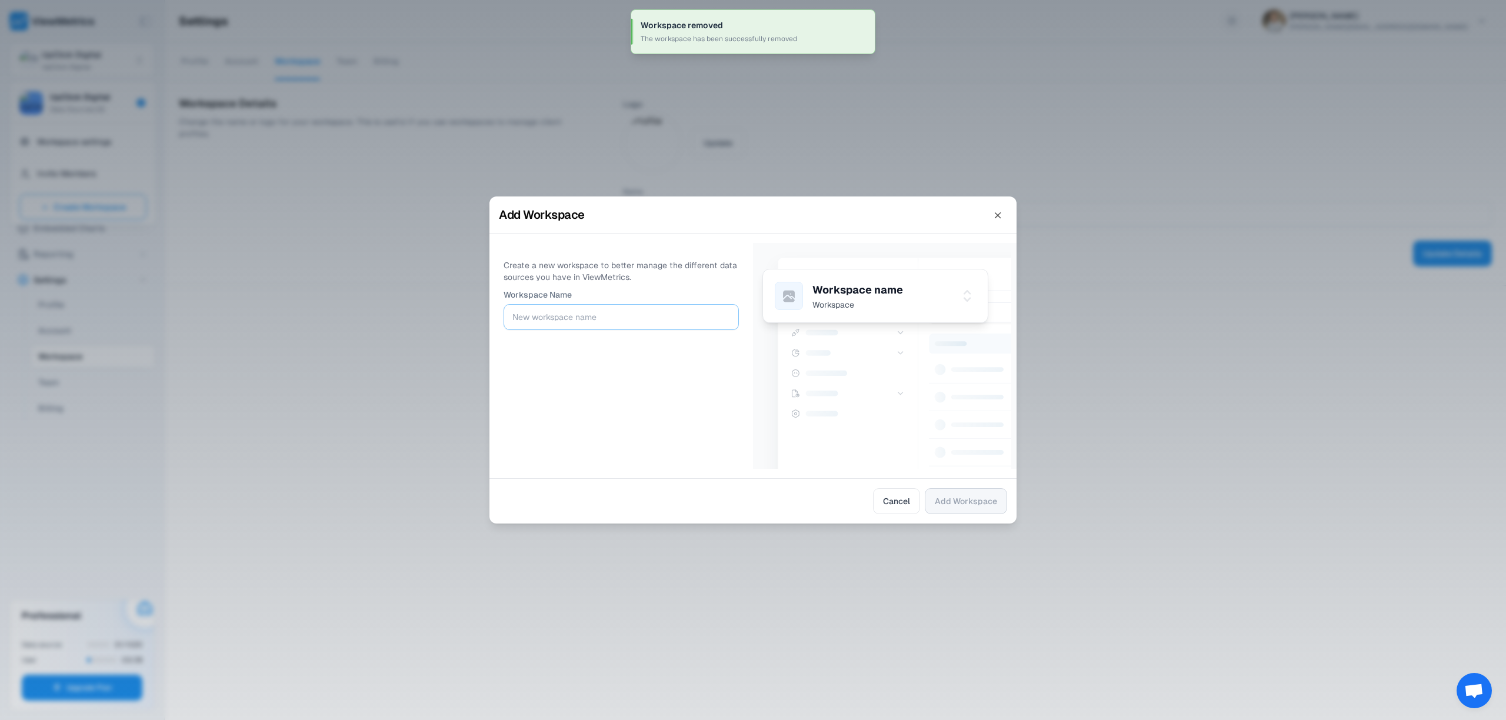
click at [627, 310] on input "Workspace Name" at bounding box center [622, 317] width 218 height 16
click at [626, 310] on input "Workspace Name" at bounding box center [622, 317] width 218 height 16
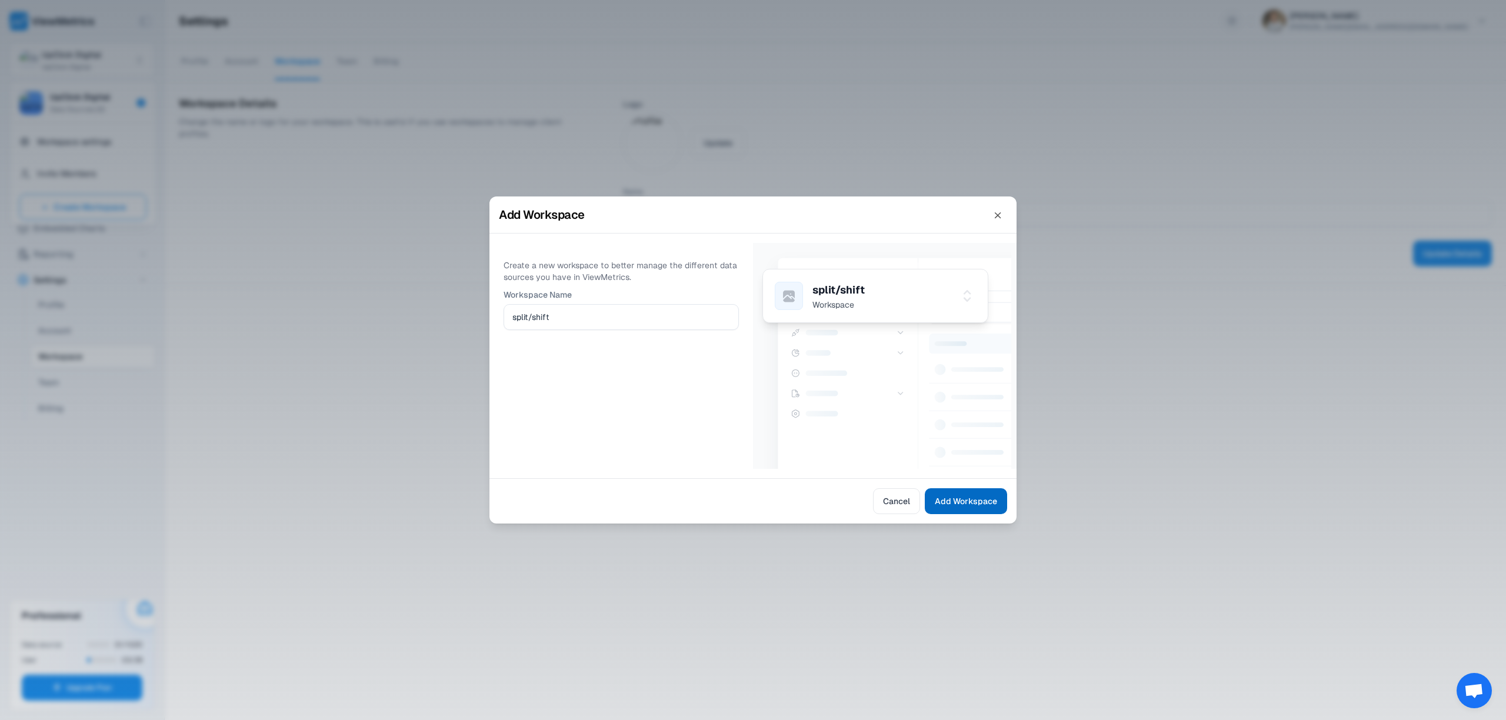
type input "split/shift"
click at [975, 494] on span "Add Workspace" at bounding box center [966, 501] width 62 height 14
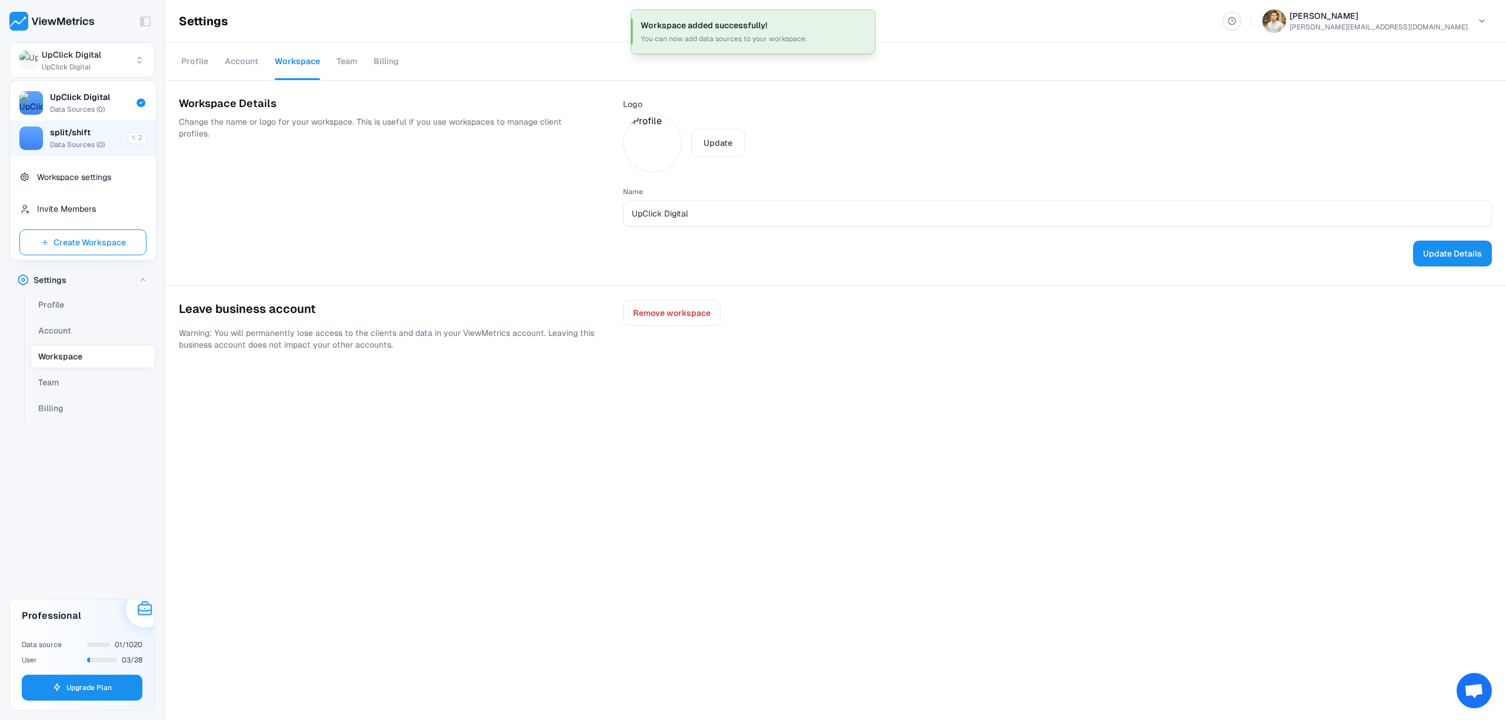
click at [101, 134] on div "split/shift" at bounding box center [85, 133] width 71 height 12
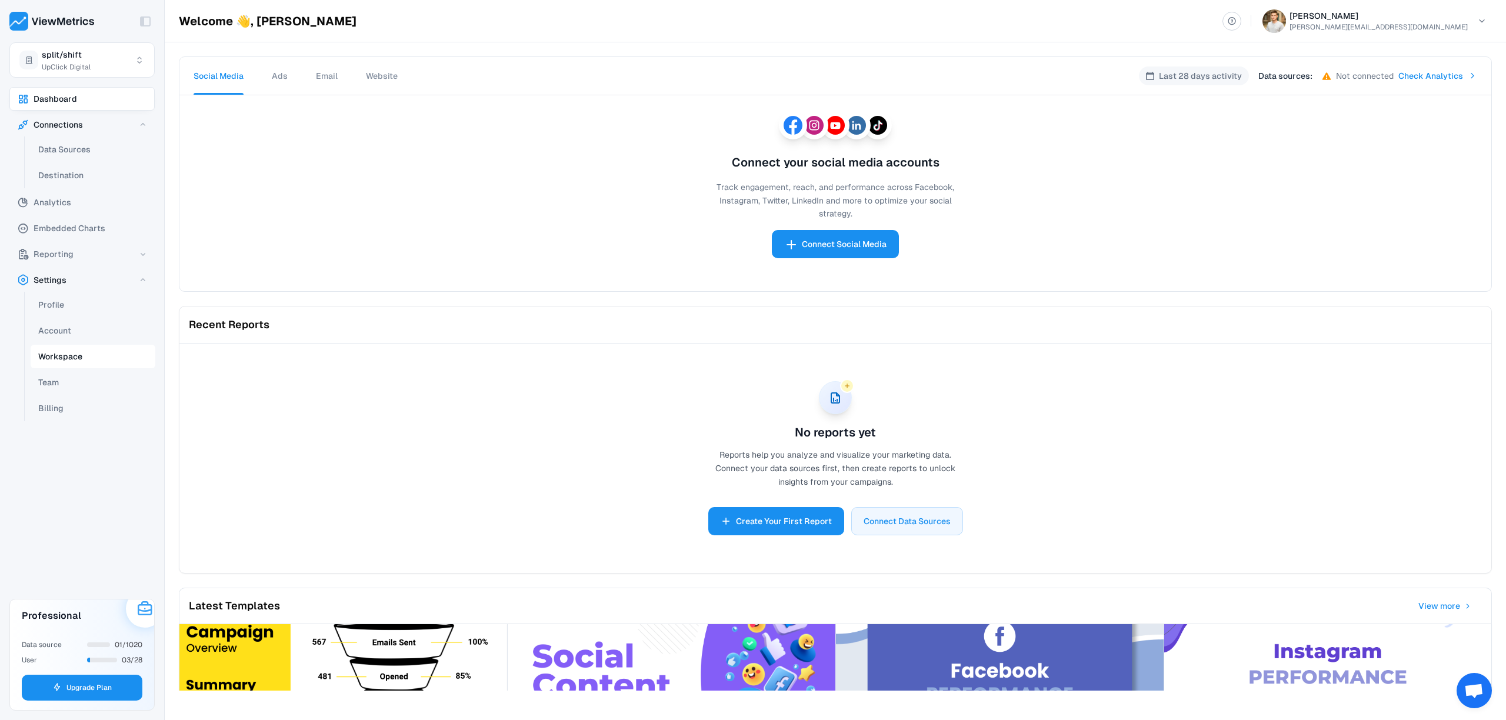
click at [71, 345] on button "Workspace" at bounding box center [93, 357] width 125 height 24
click at [374, 81] on span "Website" at bounding box center [382, 76] width 32 height 12
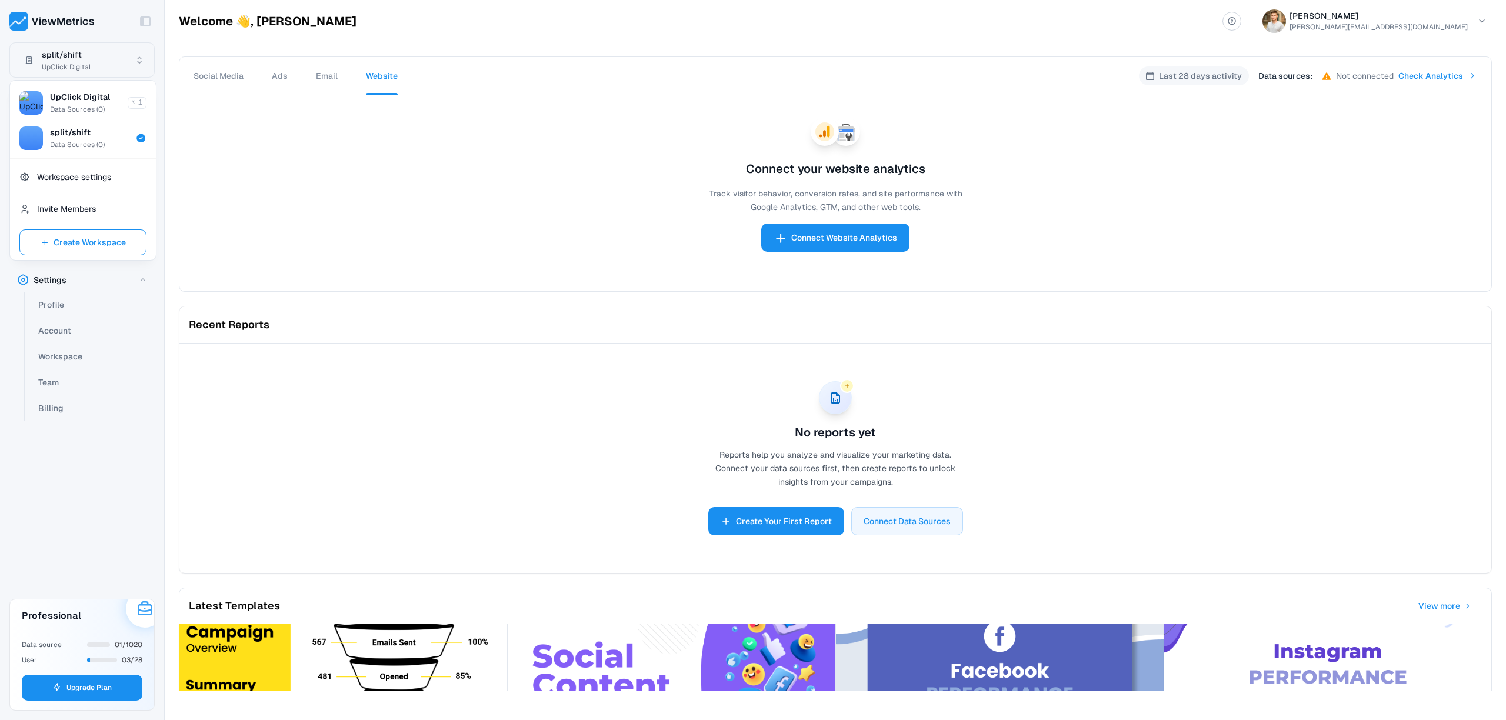
click at [94, 54] on html "Toggle Sidebar split/shift UpClick Digital Dashboard Connections Data Sources D…" at bounding box center [753, 360] width 1506 height 720
click at [82, 101] on span "UpClick Digital" at bounding box center [80, 97] width 60 height 12
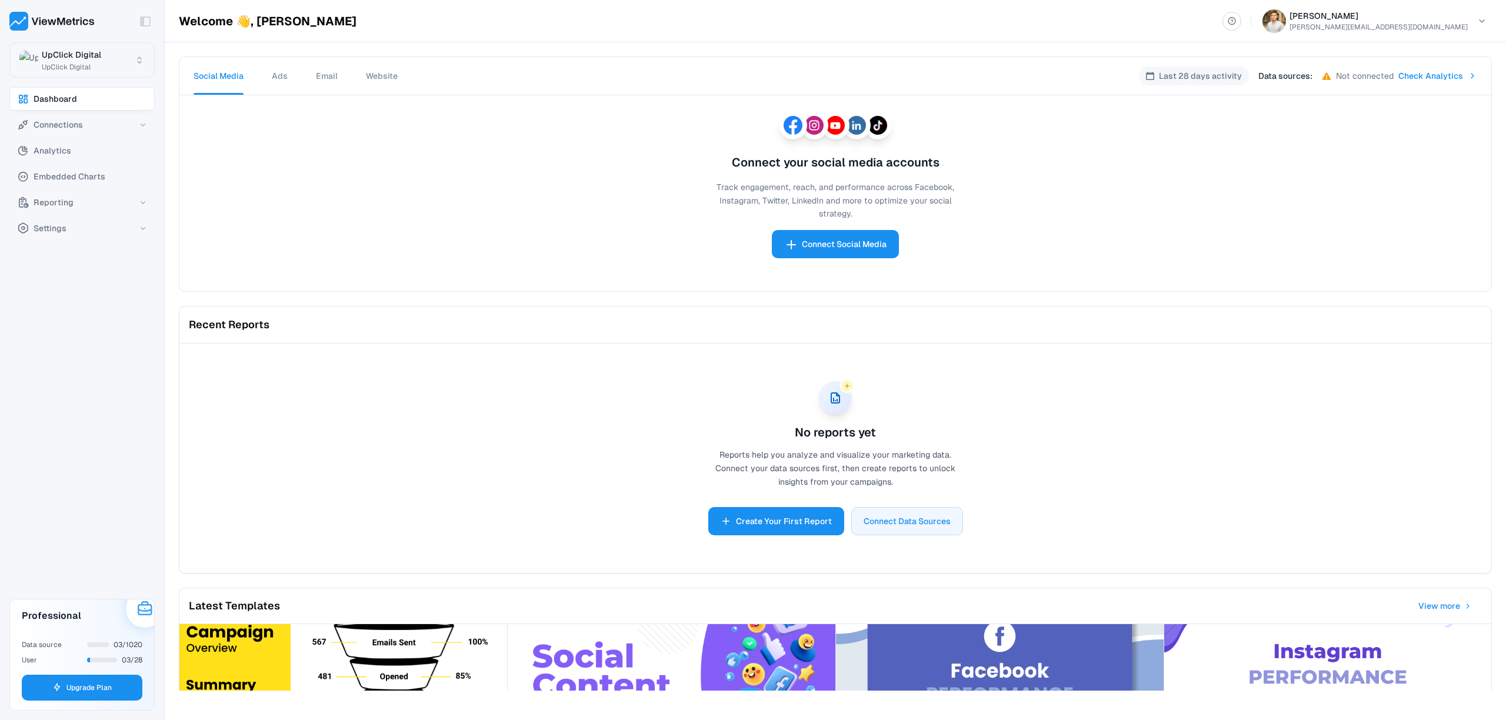
click at [125, 59] on html "Toggle Sidebar UpClick Digital UpClick Digital Dashboard Connections Analytics …" at bounding box center [753, 360] width 1506 height 720
click at [119, 162] on div "Workspace settings" at bounding box center [83, 177] width 146 height 32
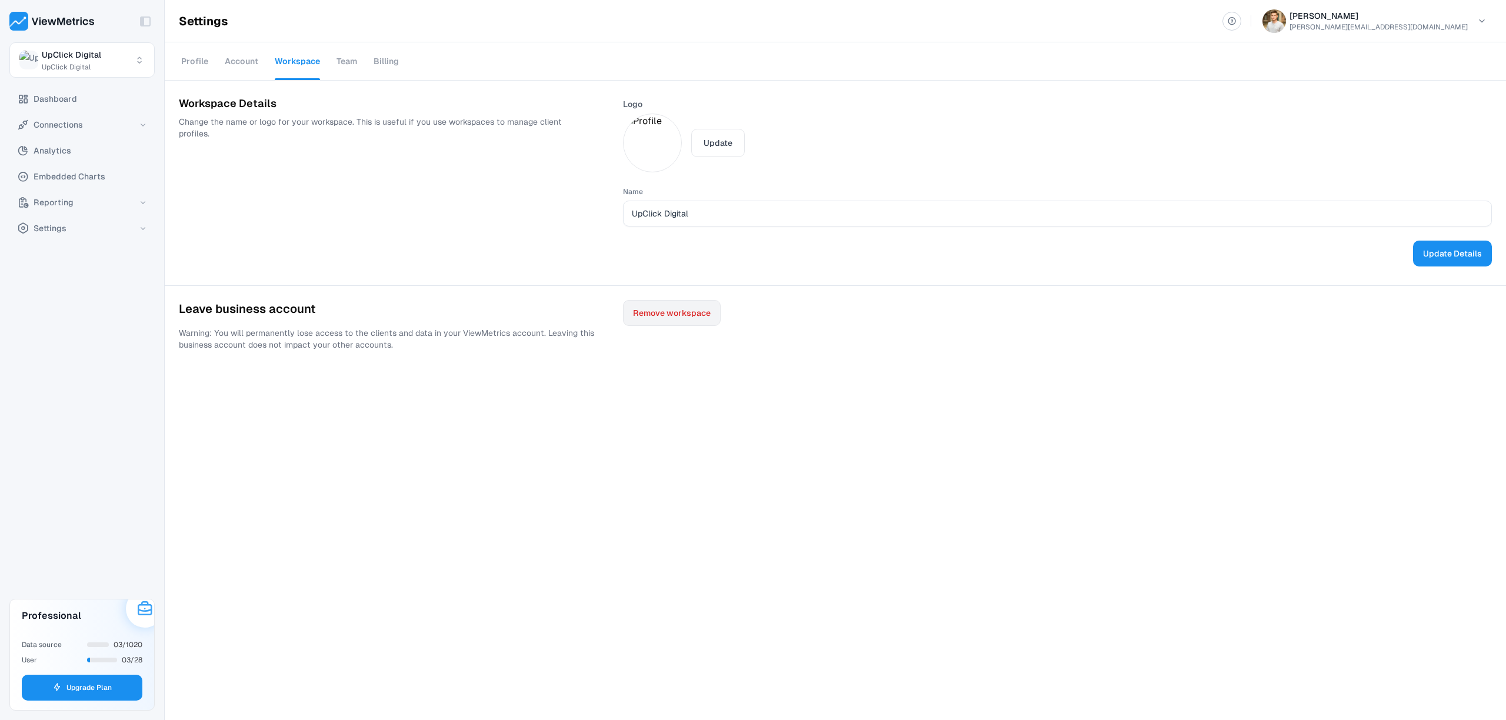
click at [657, 310] on span "Remove workspace" at bounding box center [672, 313] width 78 height 14
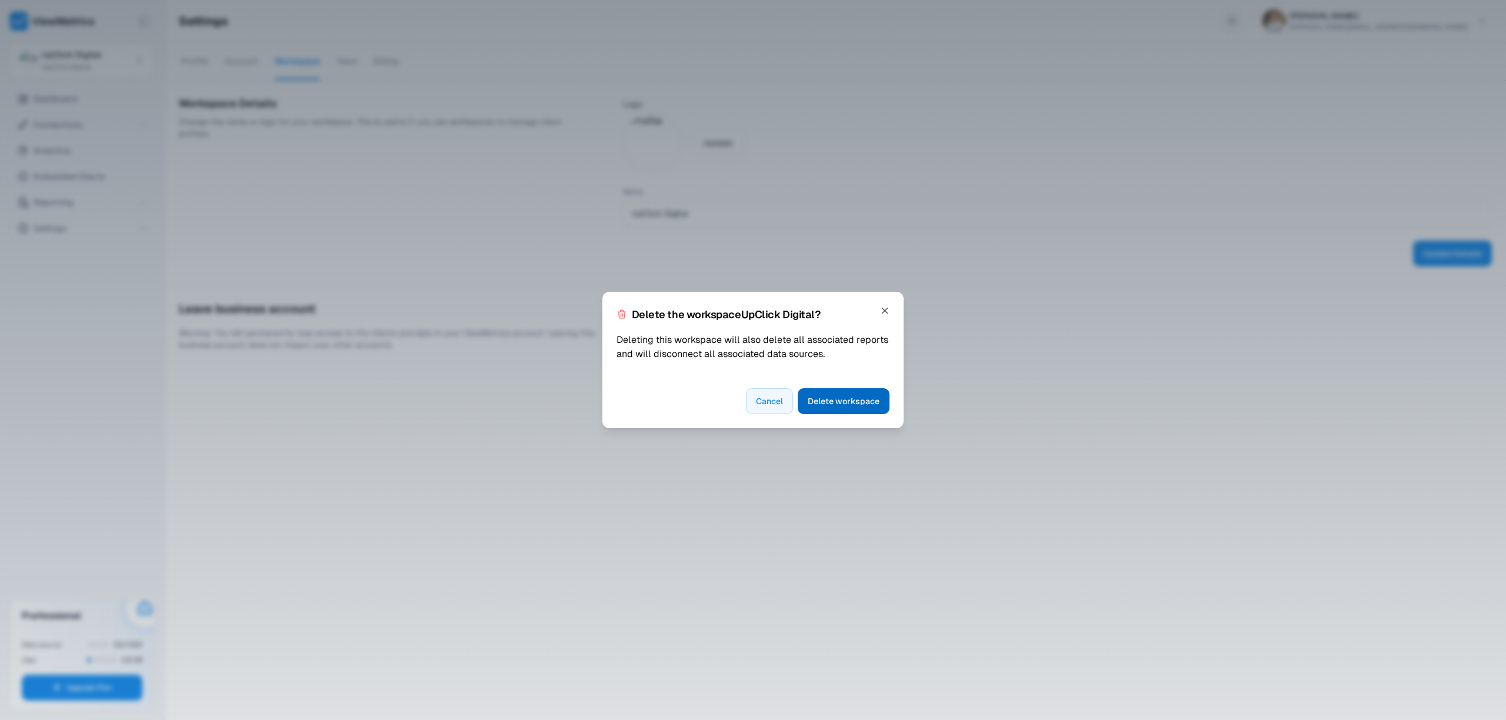
click at [816, 397] on span "Delete workspace" at bounding box center [844, 401] width 72 height 14
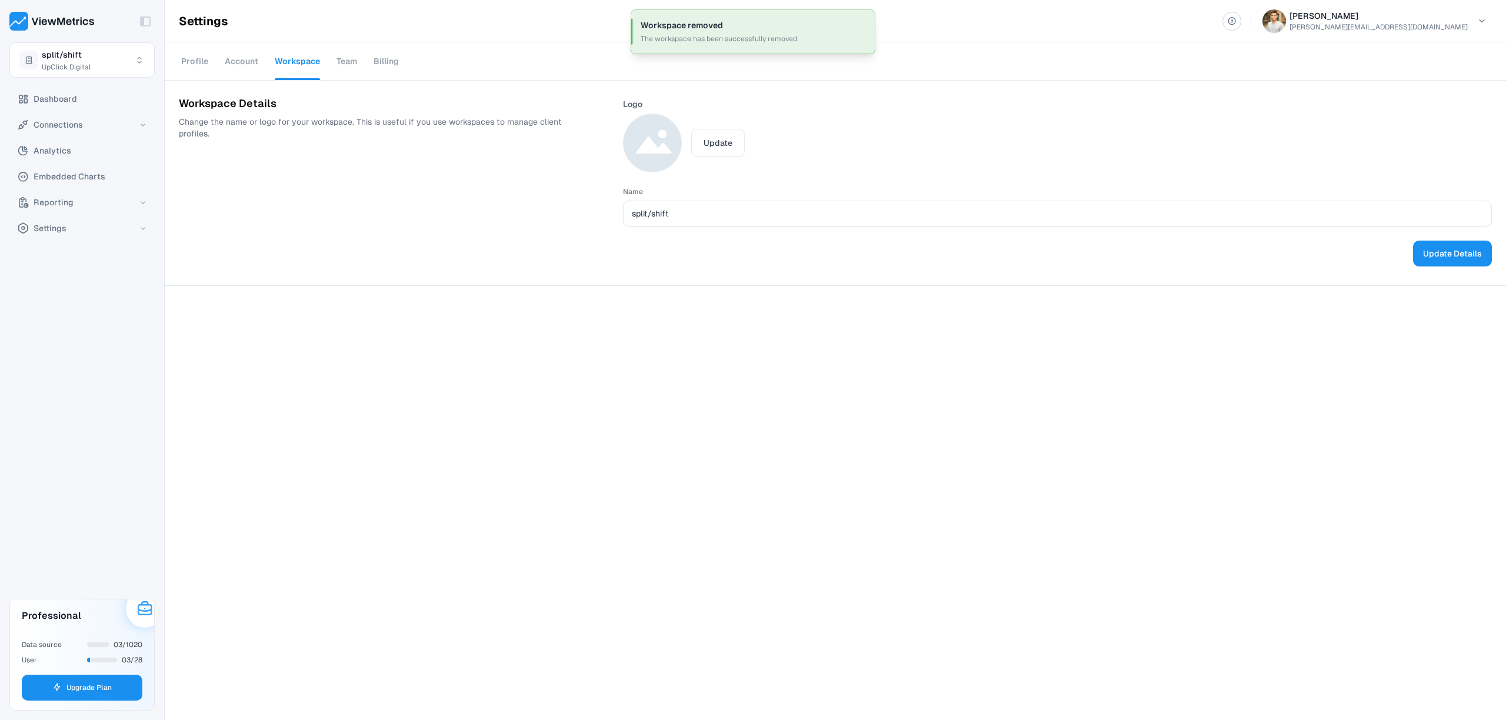
click at [659, 131] on img at bounding box center [653, 143] width 58 height 58
click at [1477, 262] on button "Update Details" at bounding box center [1453, 254] width 79 height 26
click at [206, 68] on div "Profile" at bounding box center [194, 61] width 27 height 40
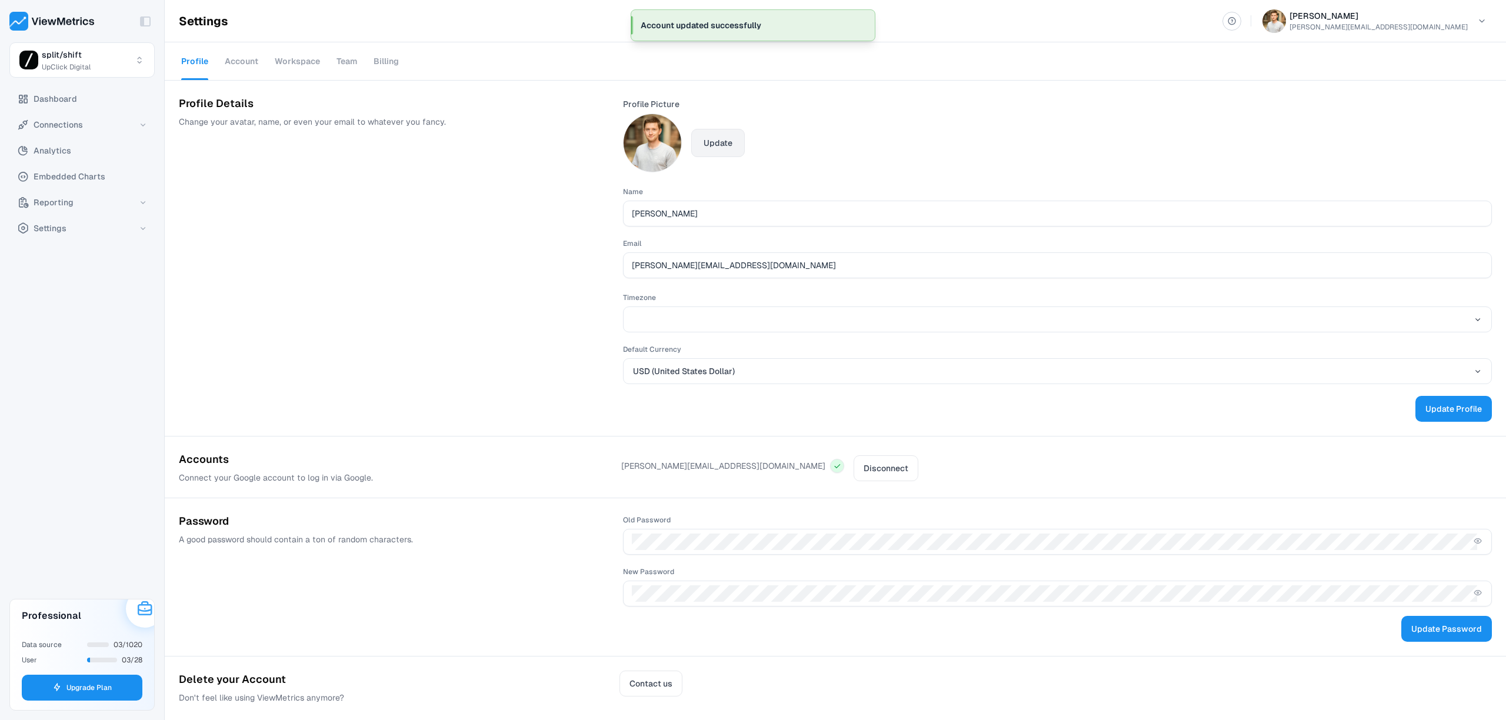
click at [716, 135] on button "Update" at bounding box center [718, 143] width 54 height 28
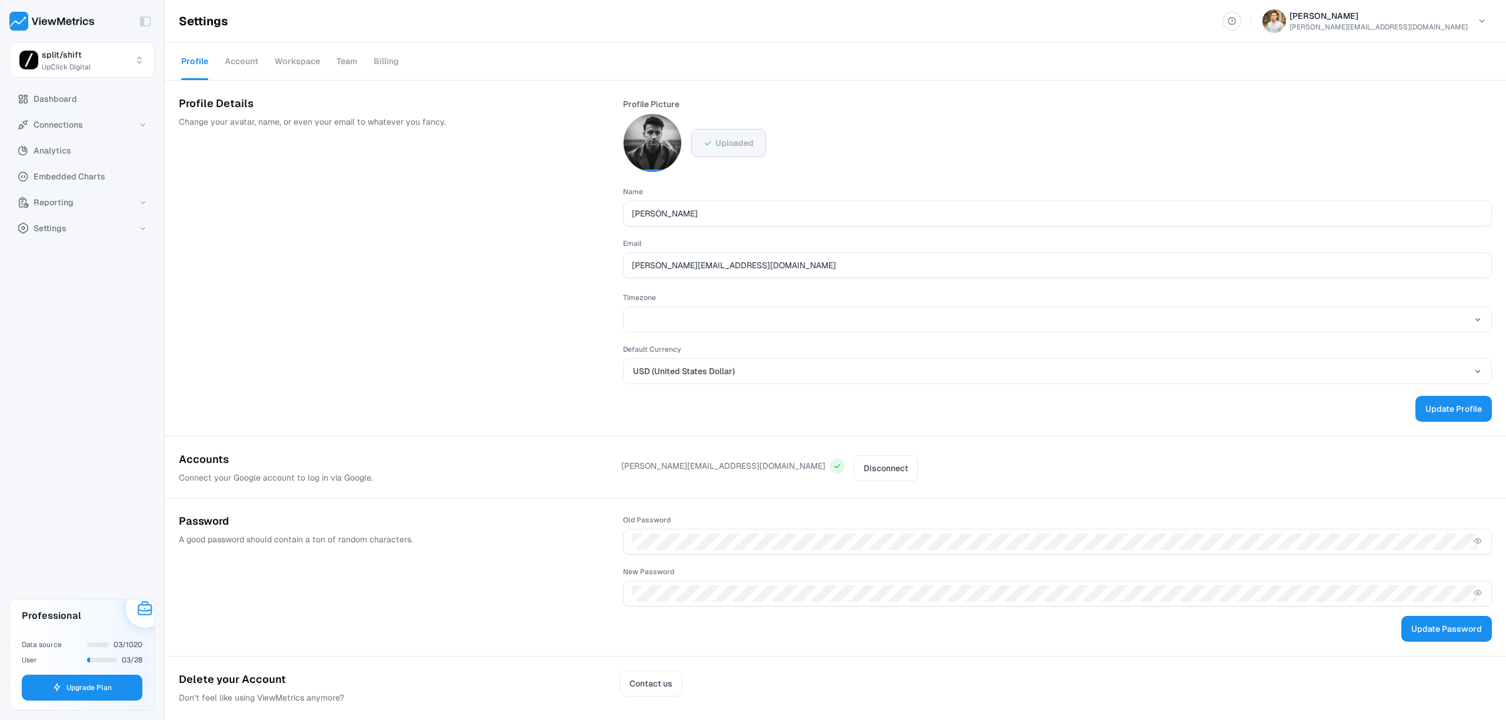
click at [647, 325] on button "button" at bounding box center [1057, 320] width 869 height 26
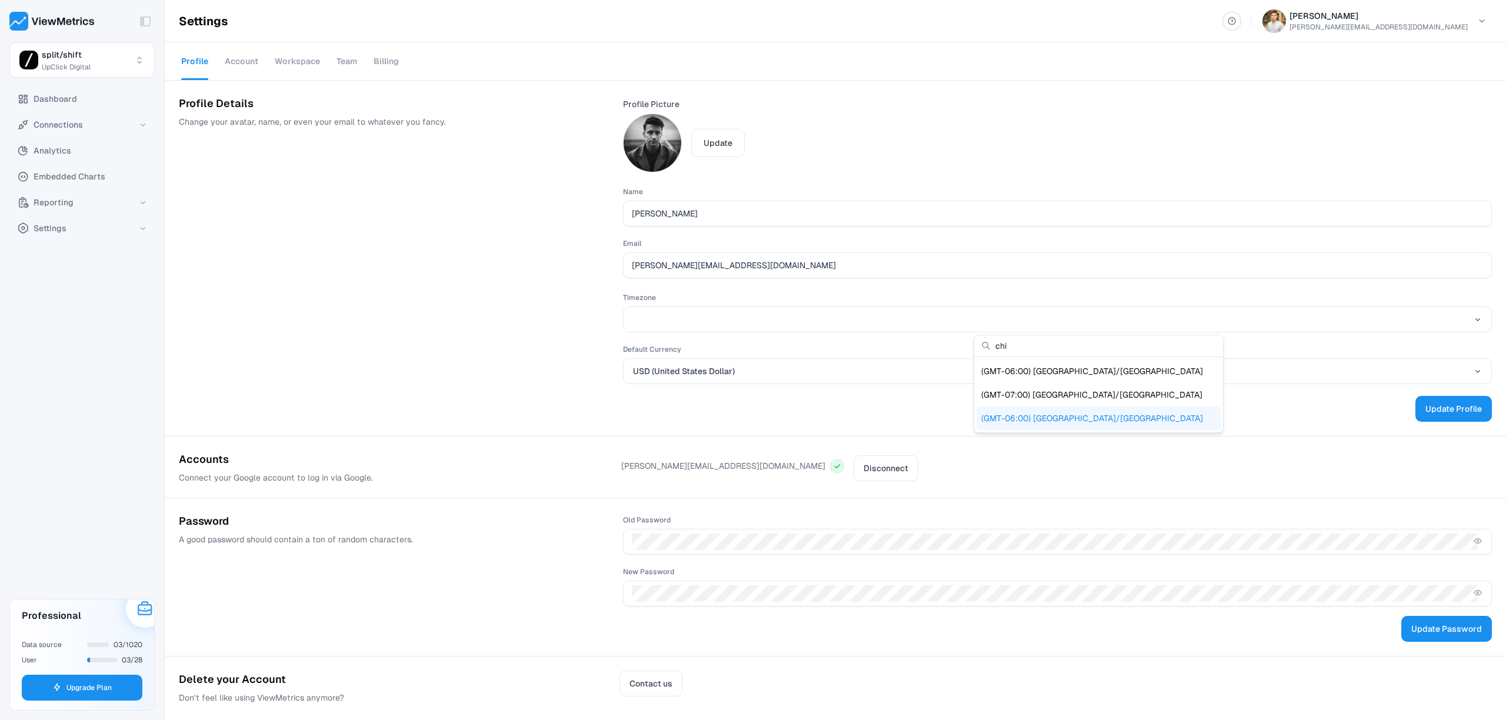
type input "chi"
click at [1068, 407] on div "(GMT-06:00) America/Chicago" at bounding box center [1099, 419] width 244 height 24
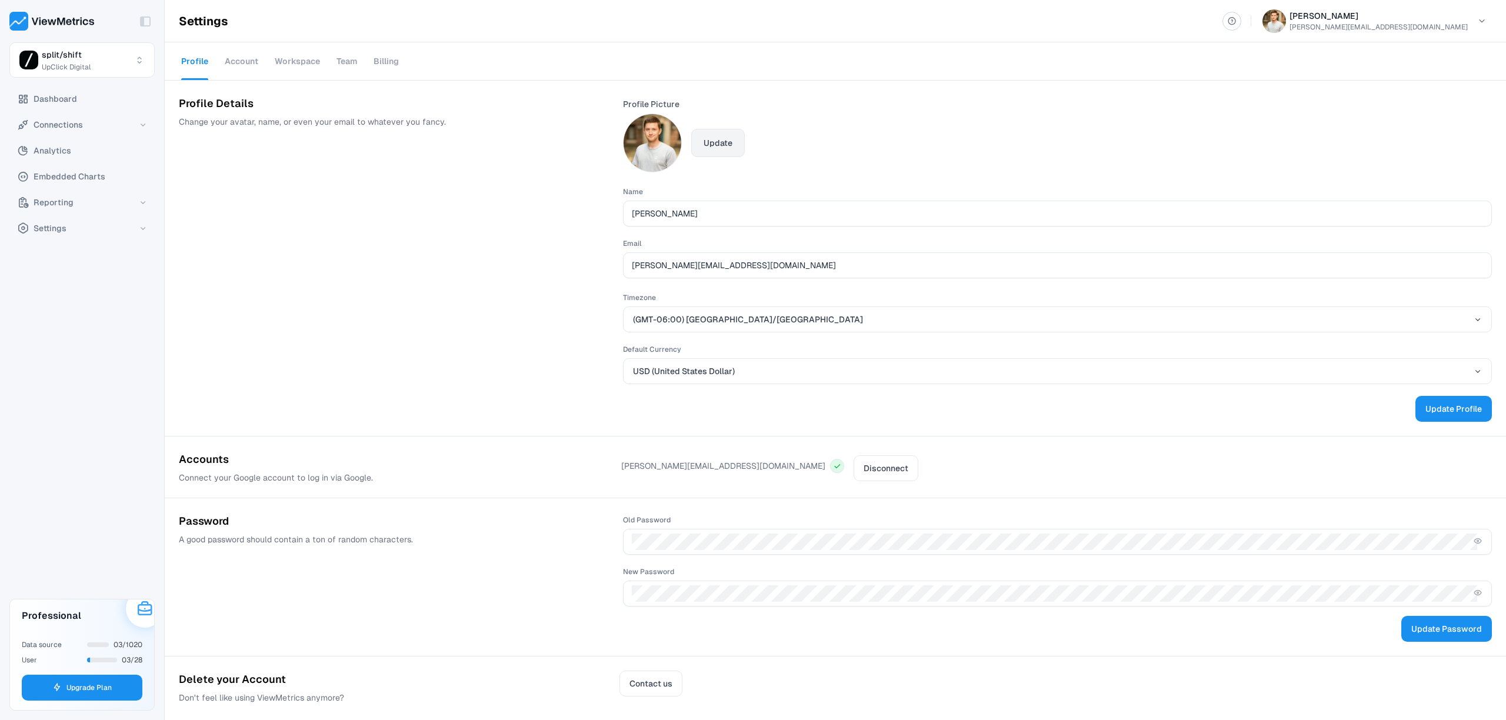
click at [737, 144] on button "Update" at bounding box center [718, 143] width 54 height 28
click at [1436, 410] on span "Update Profile" at bounding box center [1454, 409] width 56 height 14
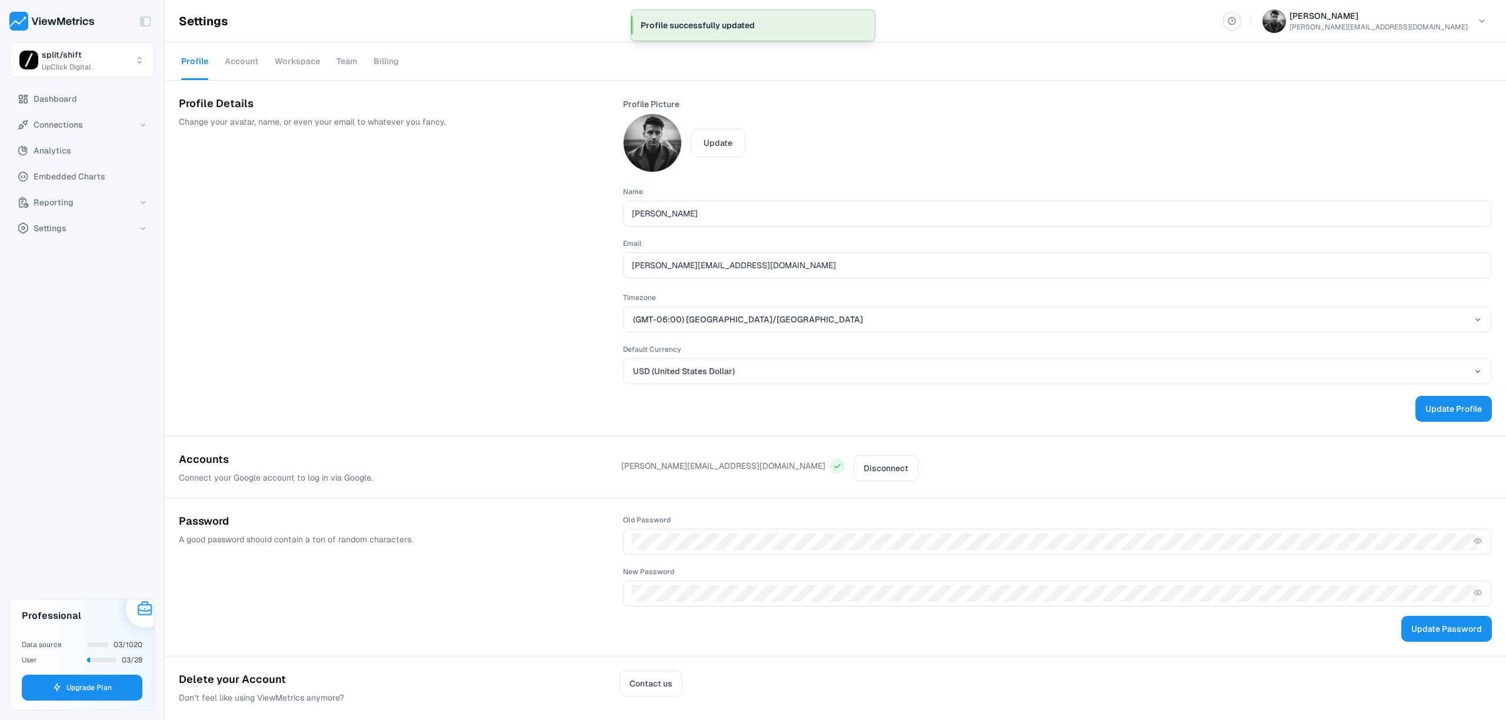
click at [245, 66] on div "Account" at bounding box center [242, 61] width 34 height 40
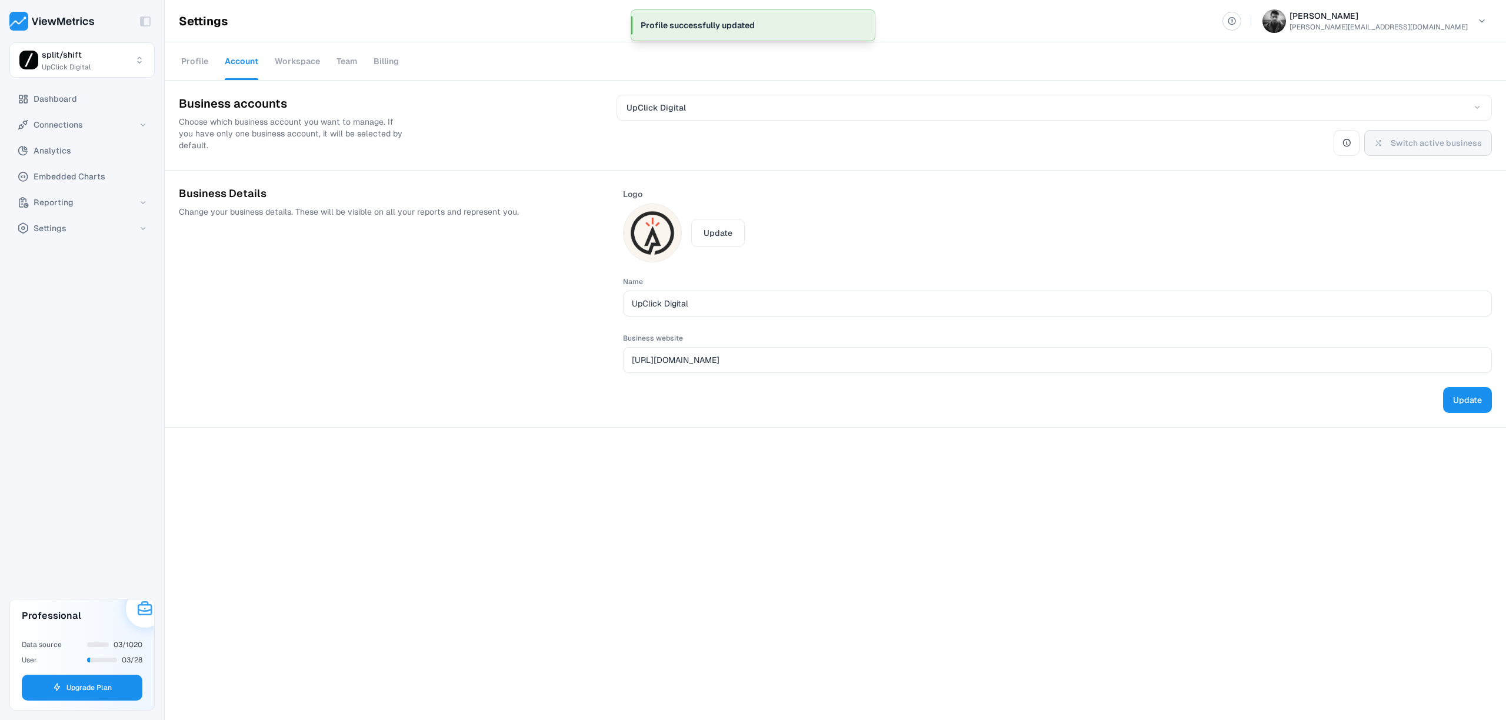
click at [301, 68] on div "Workspace" at bounding box center [297, 61] width 45 height 40
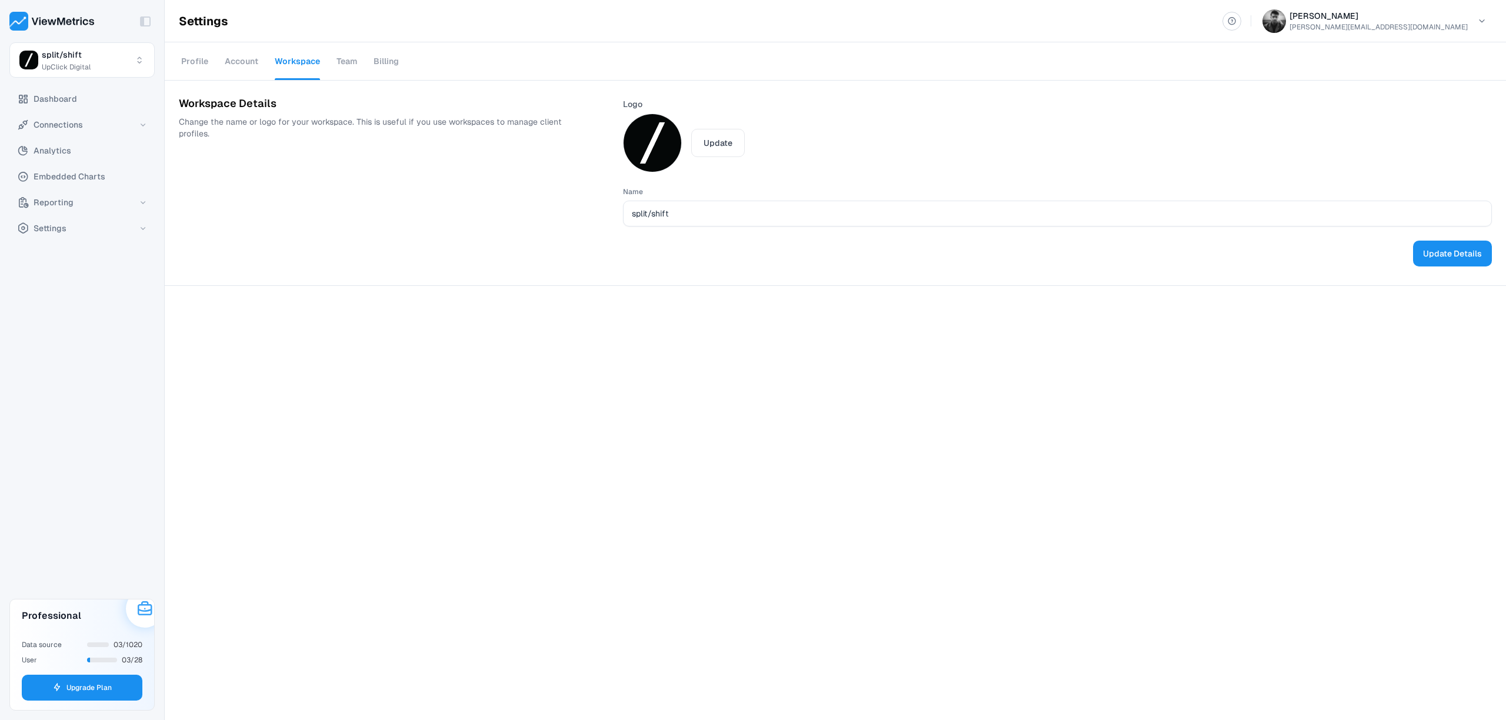
click at [365, 63] on div "Profile Account Workspace Team Billing" at bounding box center [836, 61] width 1342 height 38
drag, startPoint x: 69, startPoint y: 102, endPoint x: 75, endPoint y: 111, distance: 10.6
click at [69, 101] on span "Dashboard" at bounding box center [56, 99] width 44 height 14
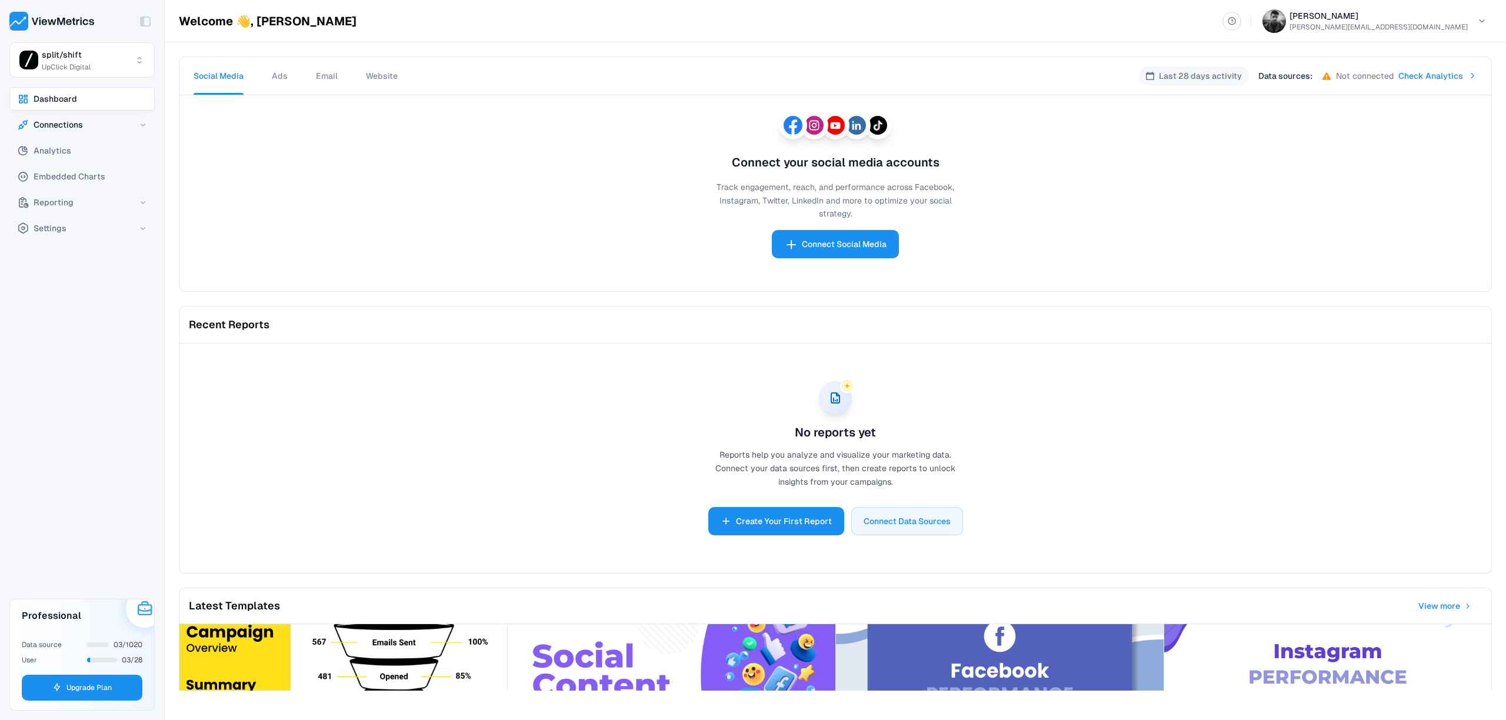
click at [83, 117] on button "Connections" at bounding box center [81, 125] width 145 height 24
click at [77, 198] on button "Analytics" at bounding box center [81, 203] width 145 height 24
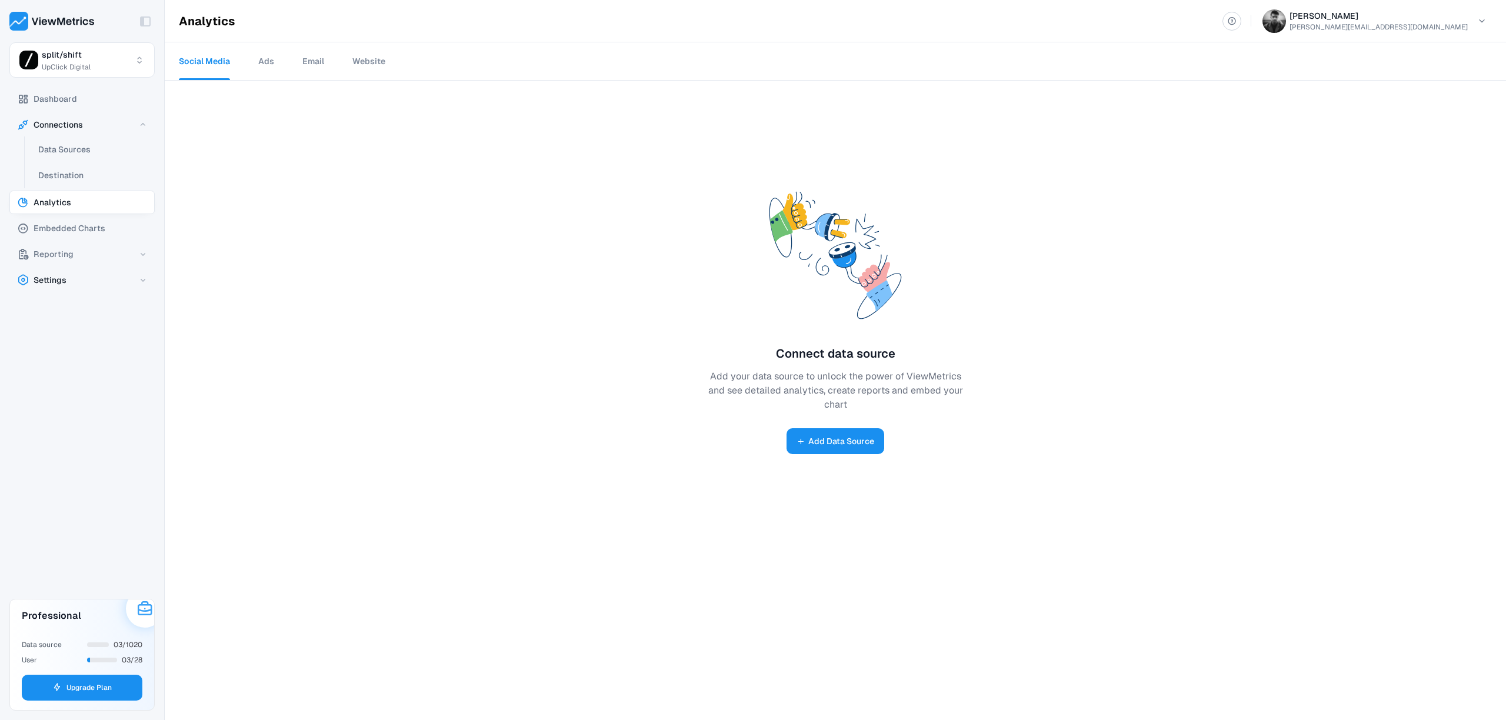
click at [78, 277] on button "Settings" at bounding box center [81, 280] width 145 height 24
click at [830, 446] on button "Add Data Source" at bounding box center [836, 441] width 98 height 26
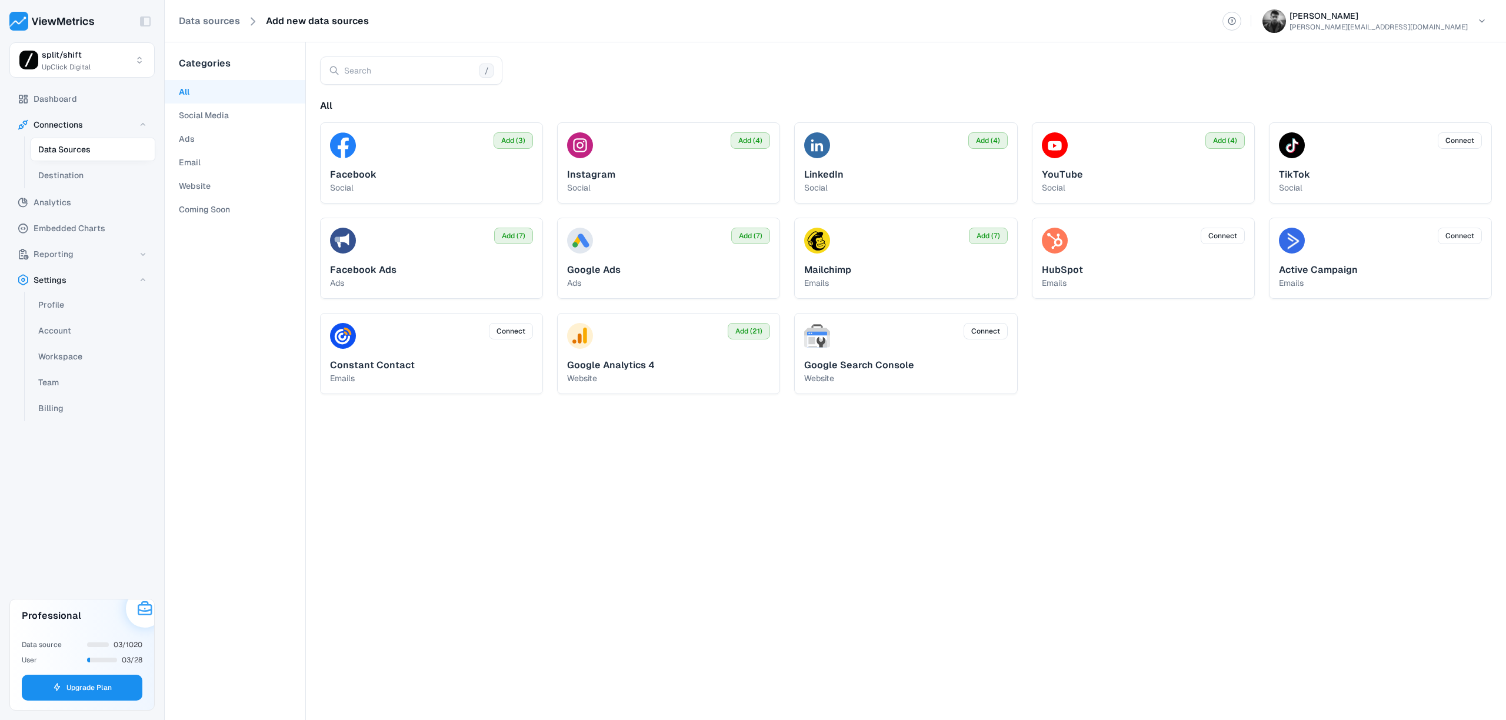
click at [244, 88] on button "All" at bounding box center [235, 92] width 141 height 24
click at [985, 334] on span "Connect" at bounding box center [986, 331] width 29 height 11
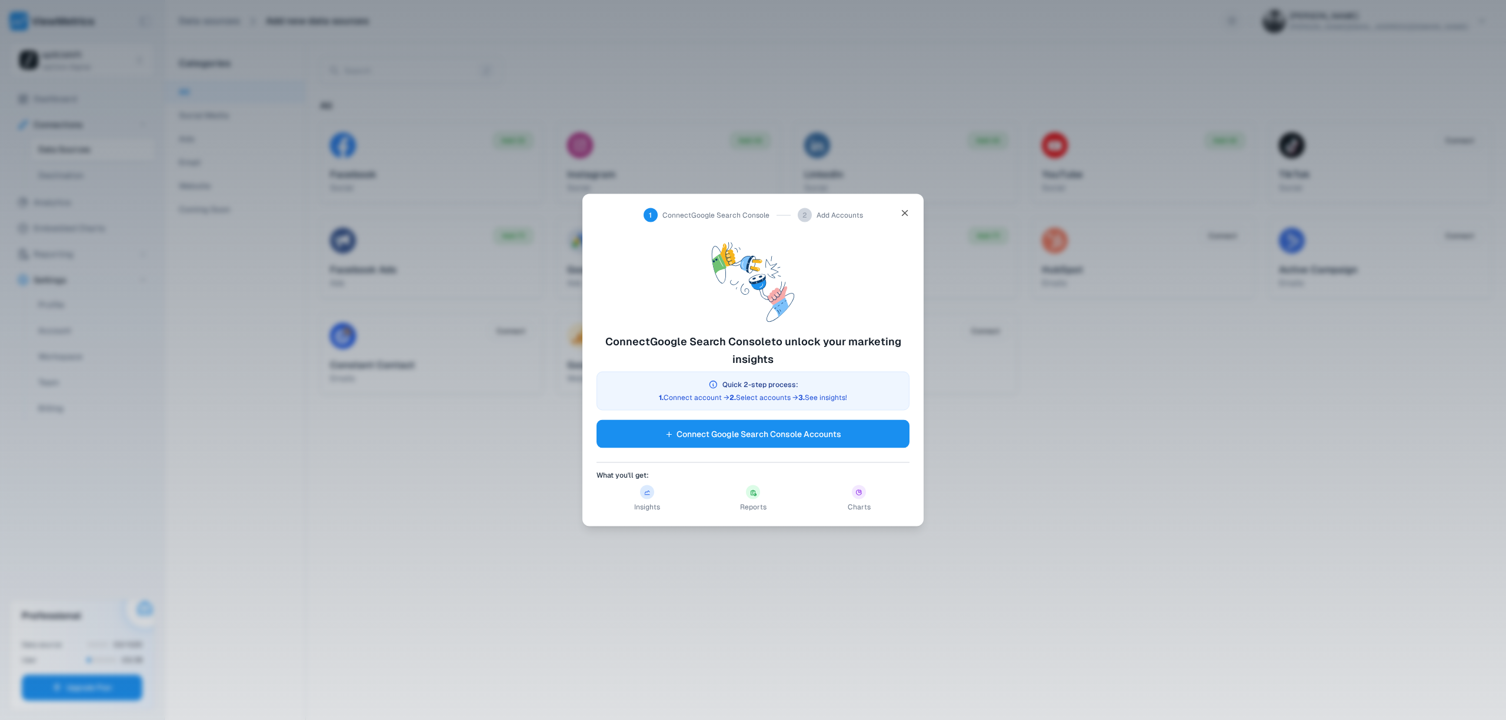
click at [1049, 386] on div at bounding box center [753, 360] width 1506 height 720
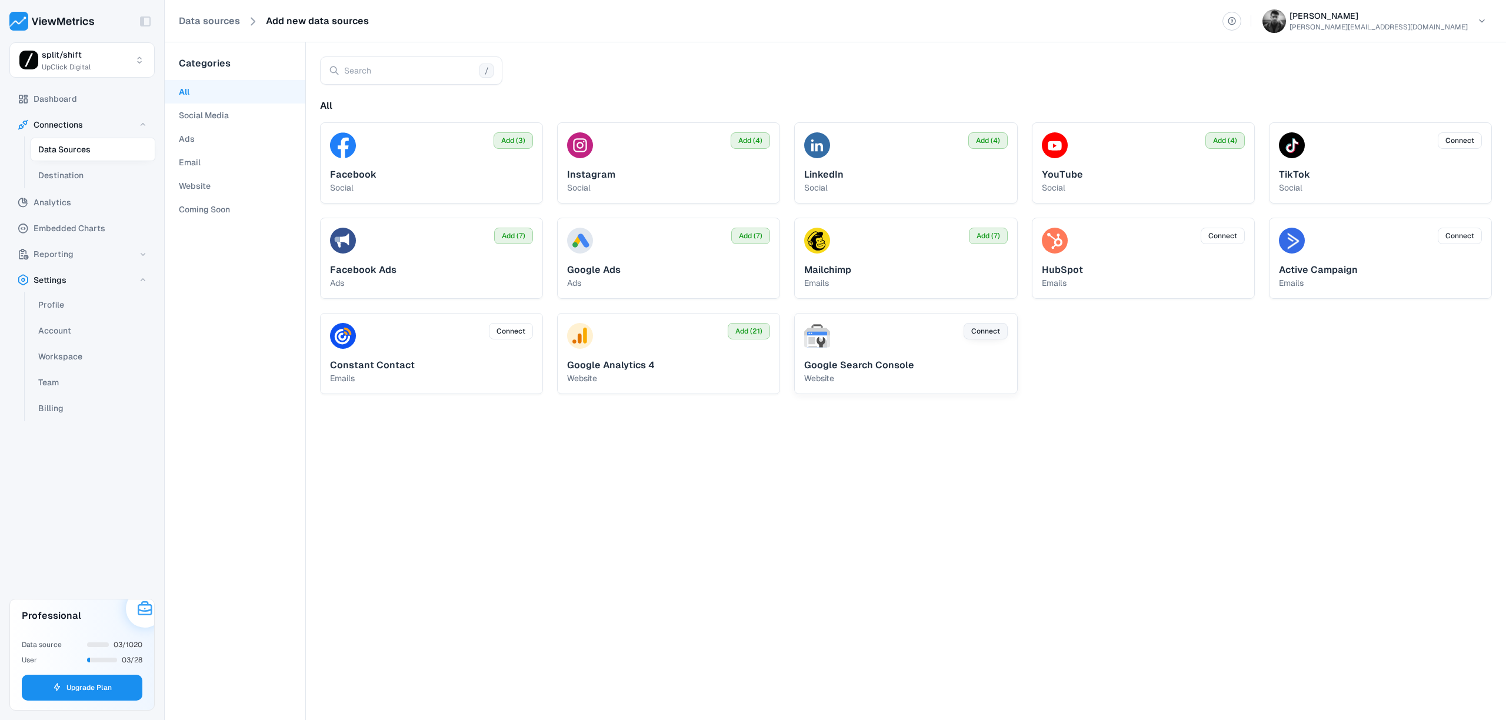
click at [973, 327] on span "Connect" at bounding box center [986, 331] width 29 height 11
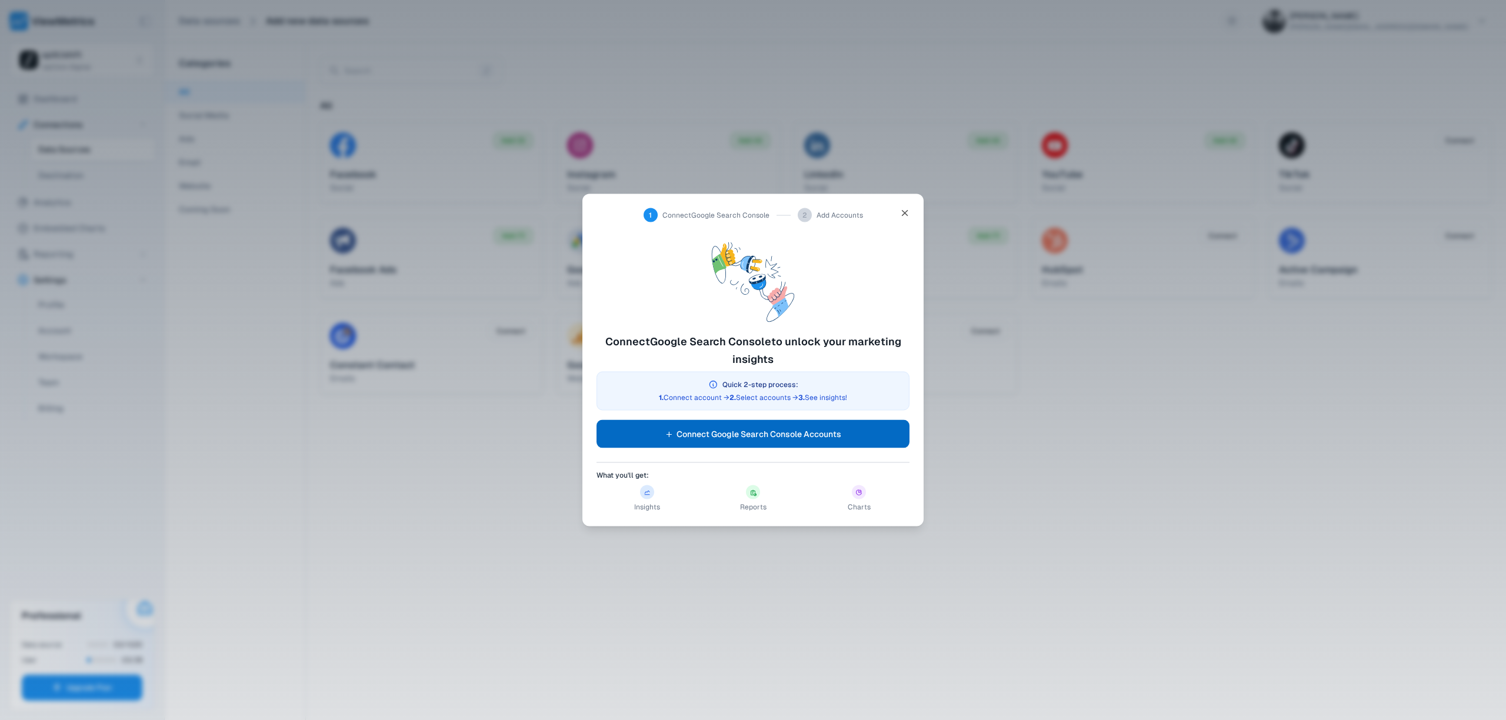
click at [773, 435] on span "Connect Google Search Console Accounts" at bounding box center [759, 434] width 165 height 14
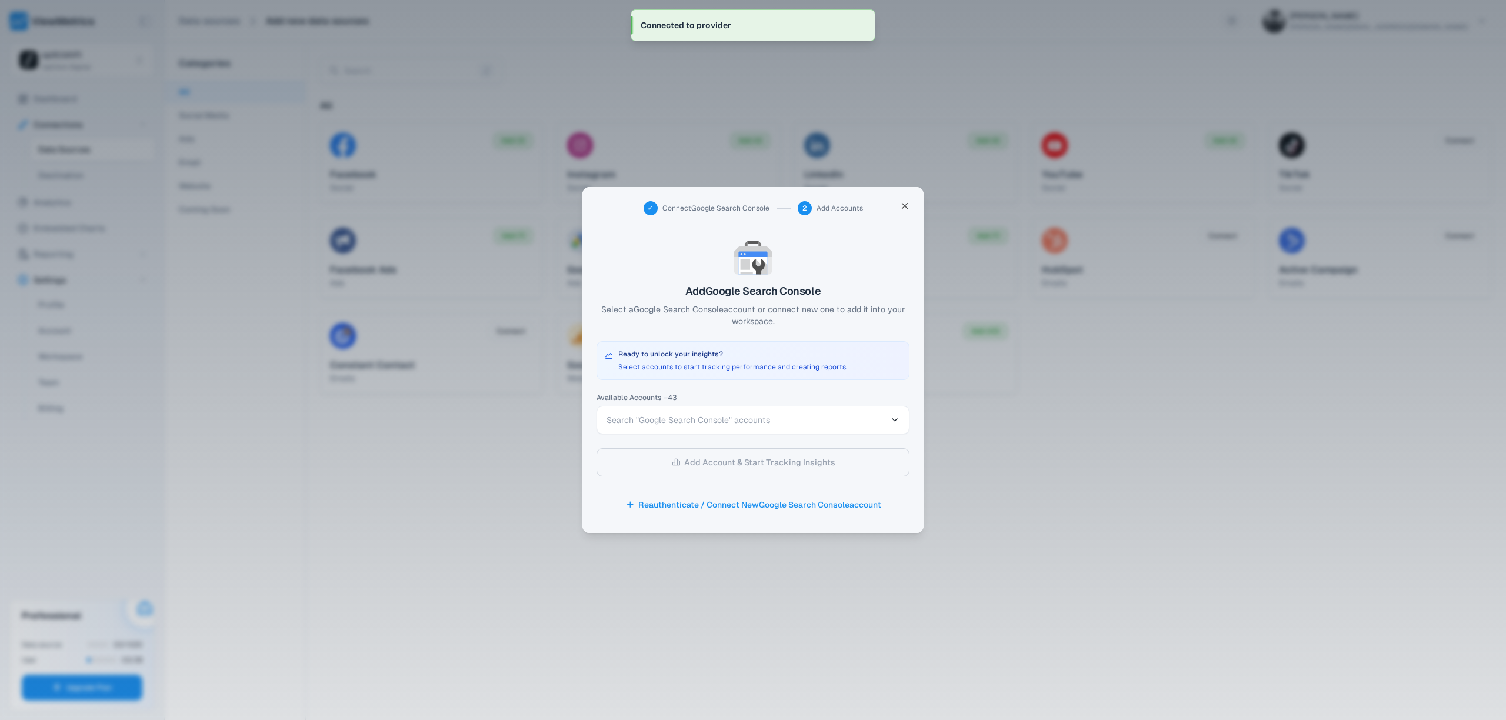
click at [762, 426] on button "Search "Google Search Console" accounts" at bounding box center [753, 420] width 313 height 28
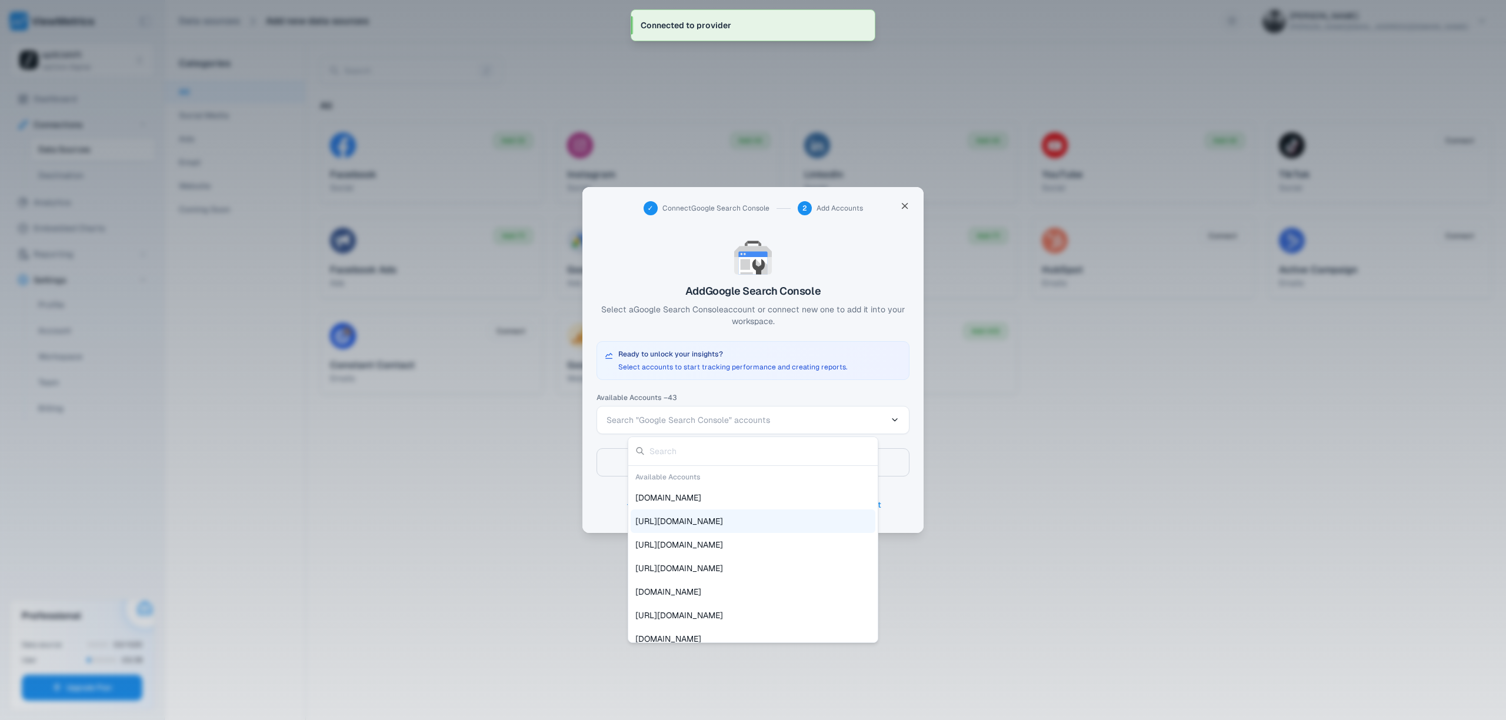
click at [714, 516] on span "https://splitshift.fm/" at bounding box center [680, 521] width 88 height 12
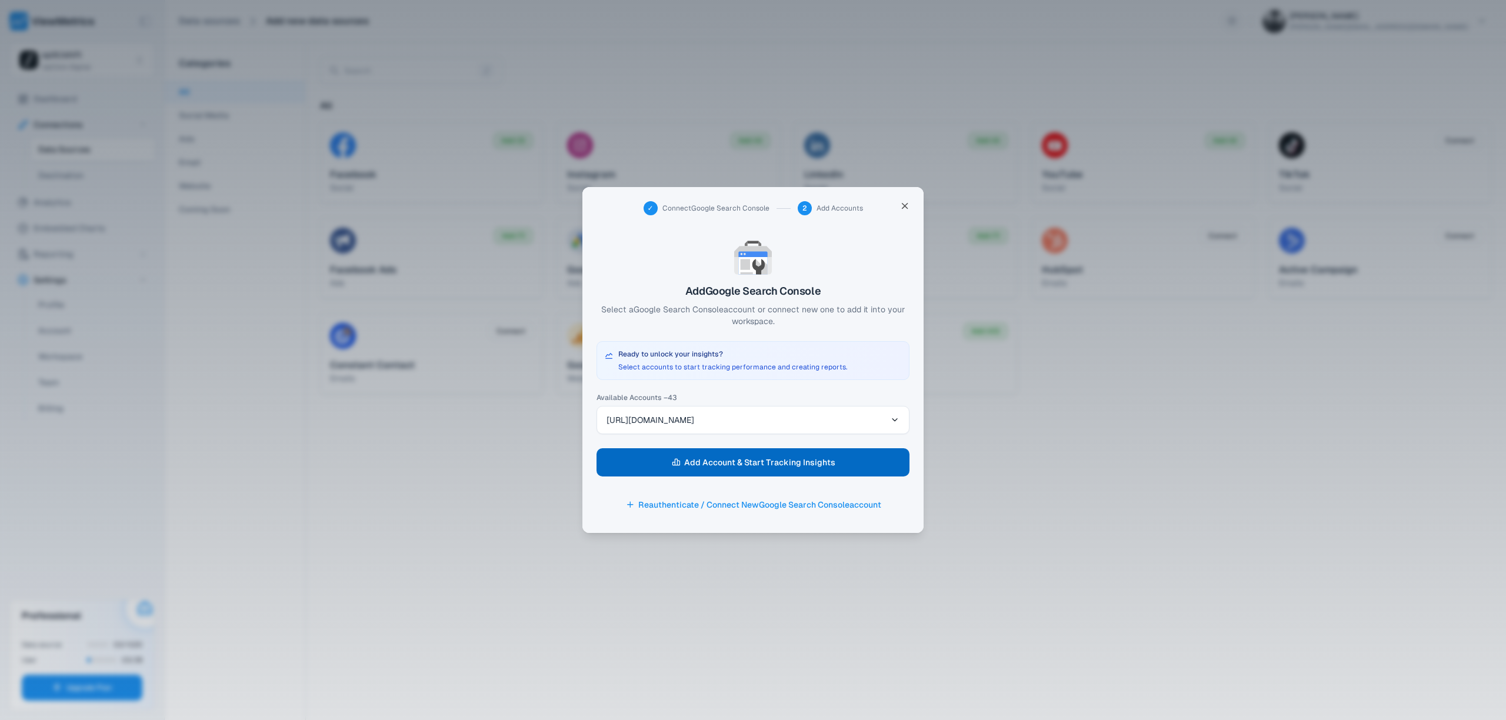
click at [755, 466] on span "Add Account & Start Tracking Insights" at bounding box center [759, 462] width 151 height 16
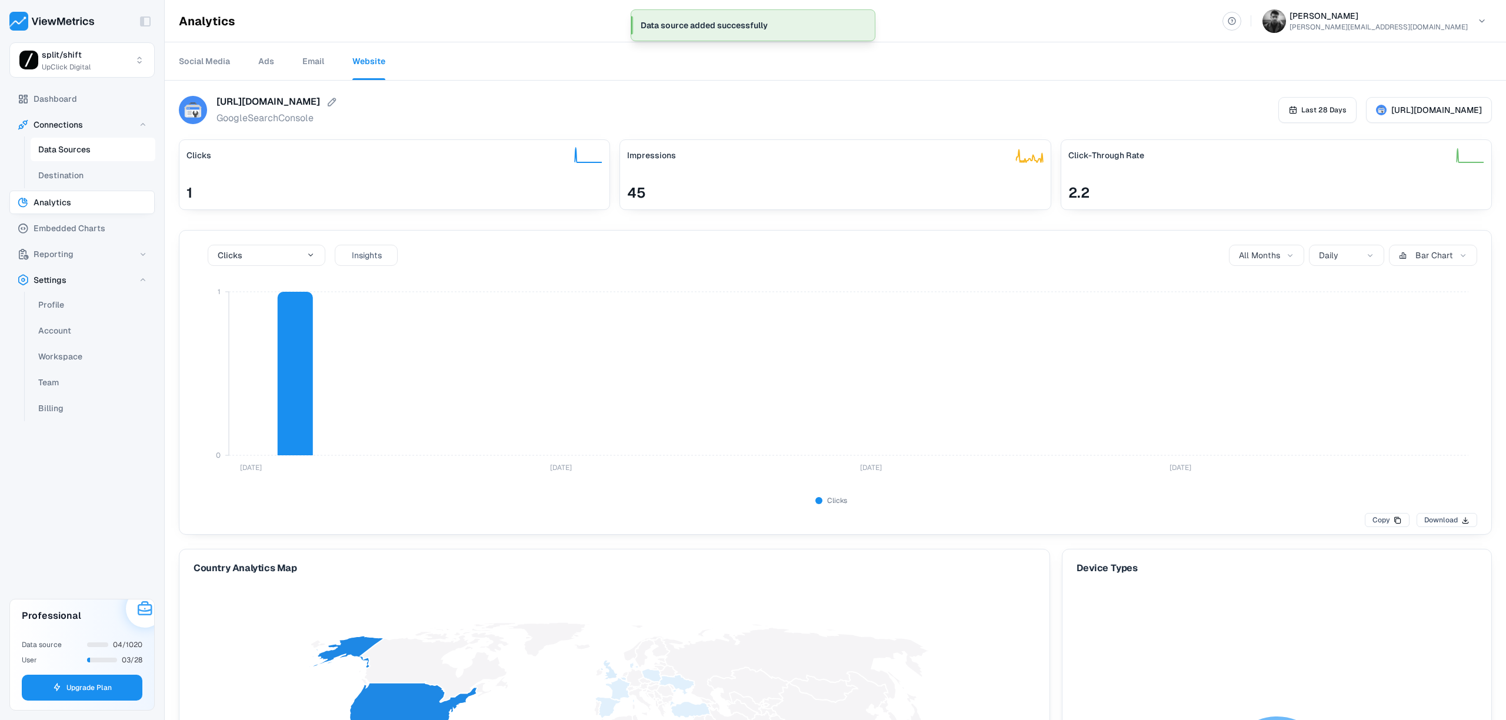
click at [88, 149] on span "Data Sources" at bounding box center [64, 149] width 52 height 14
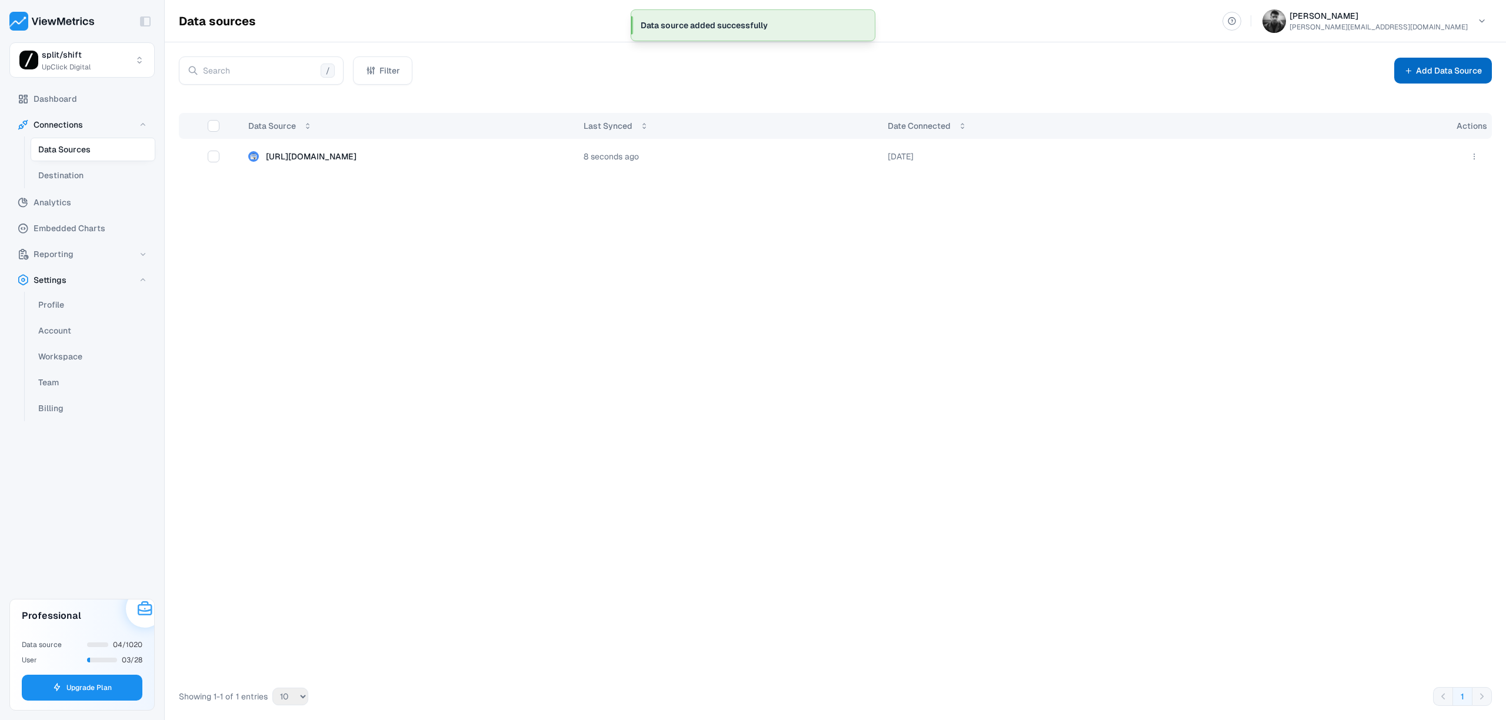
click at [1424, 74] on button "Add Data Source" at bounding box center [1444, 71] width 98 height 26
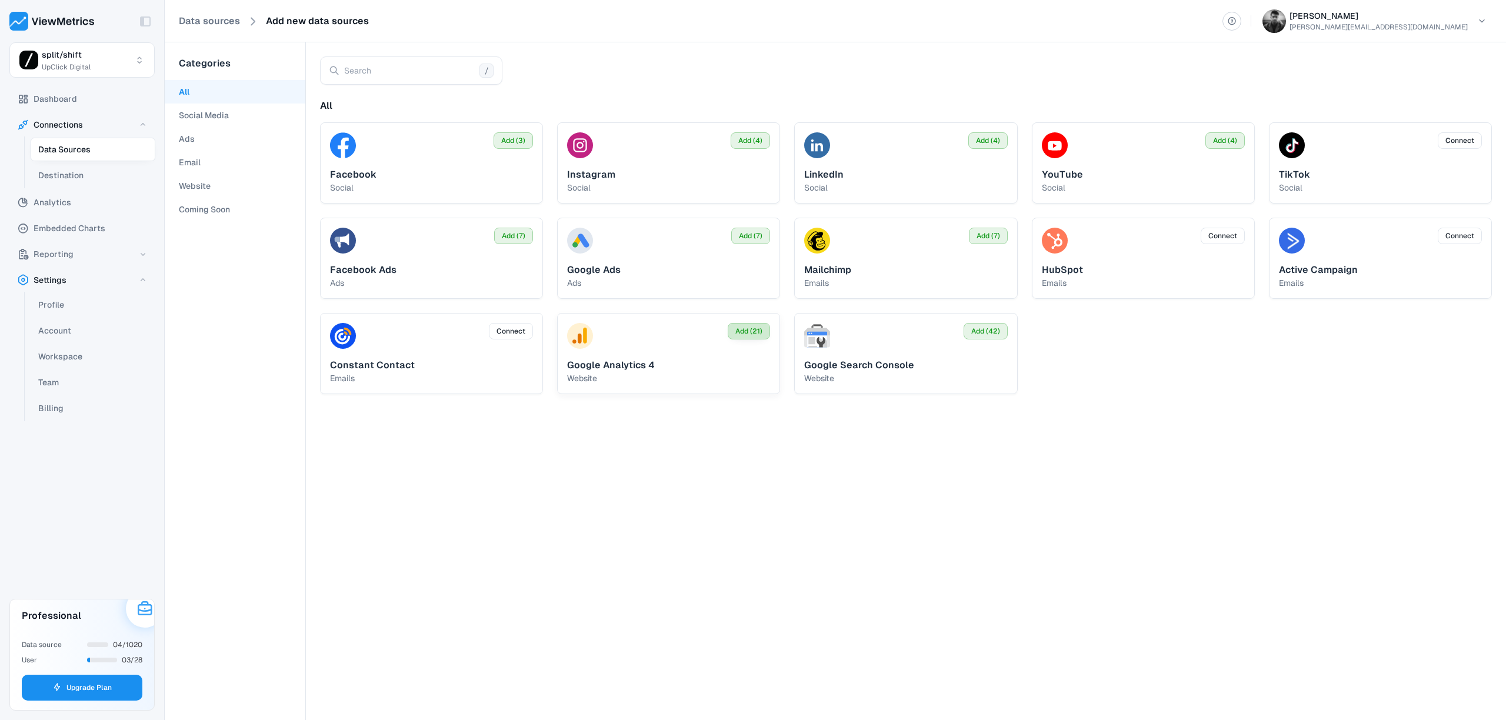
click at [742, 331] on span "Add (21)" at bounding box center [749, 331] width 27 height 11
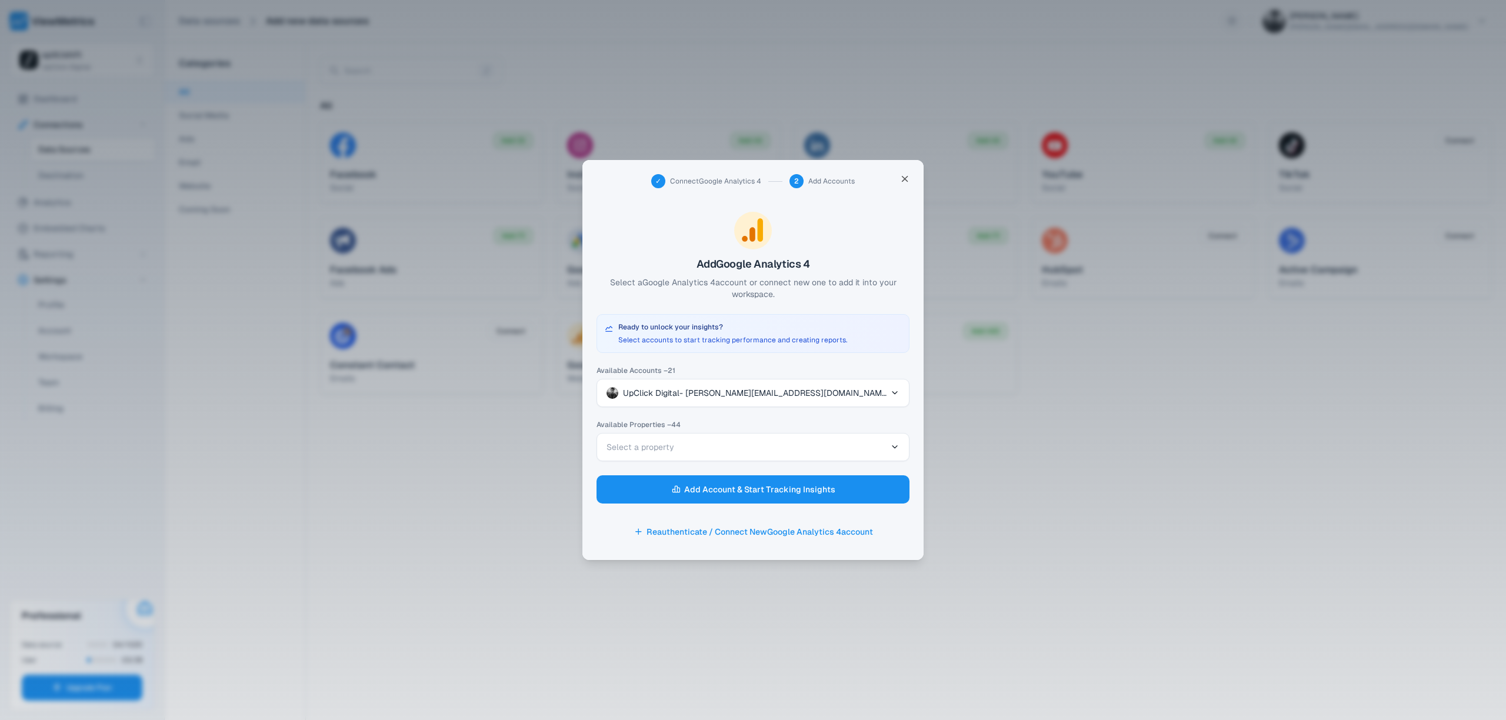
click at [718, 383] on button "UpClick Digital - jeff@upclickdigital.com" at bounding box center [753, 393] width 313 height 28
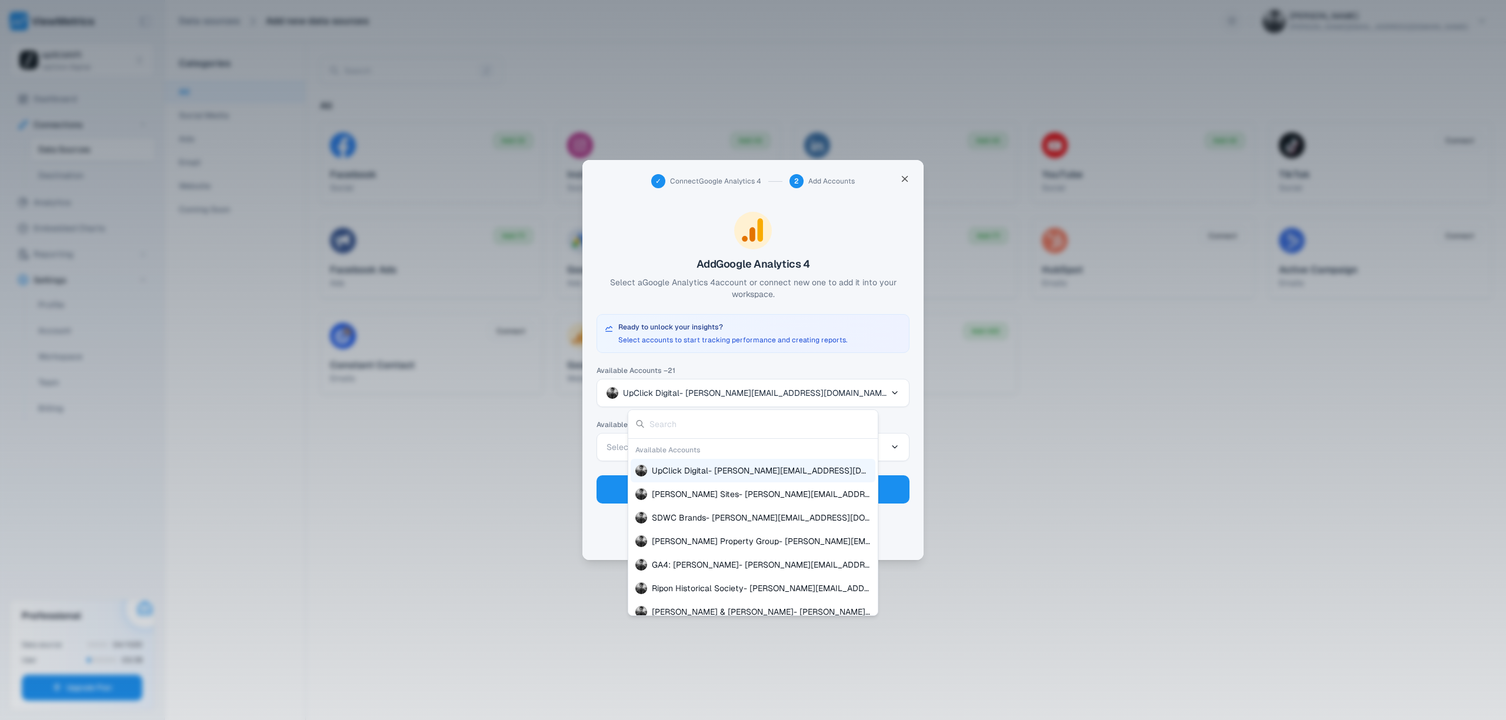
click at [718, 383] on div at bounding box center [753, 360] width 1506 height 720
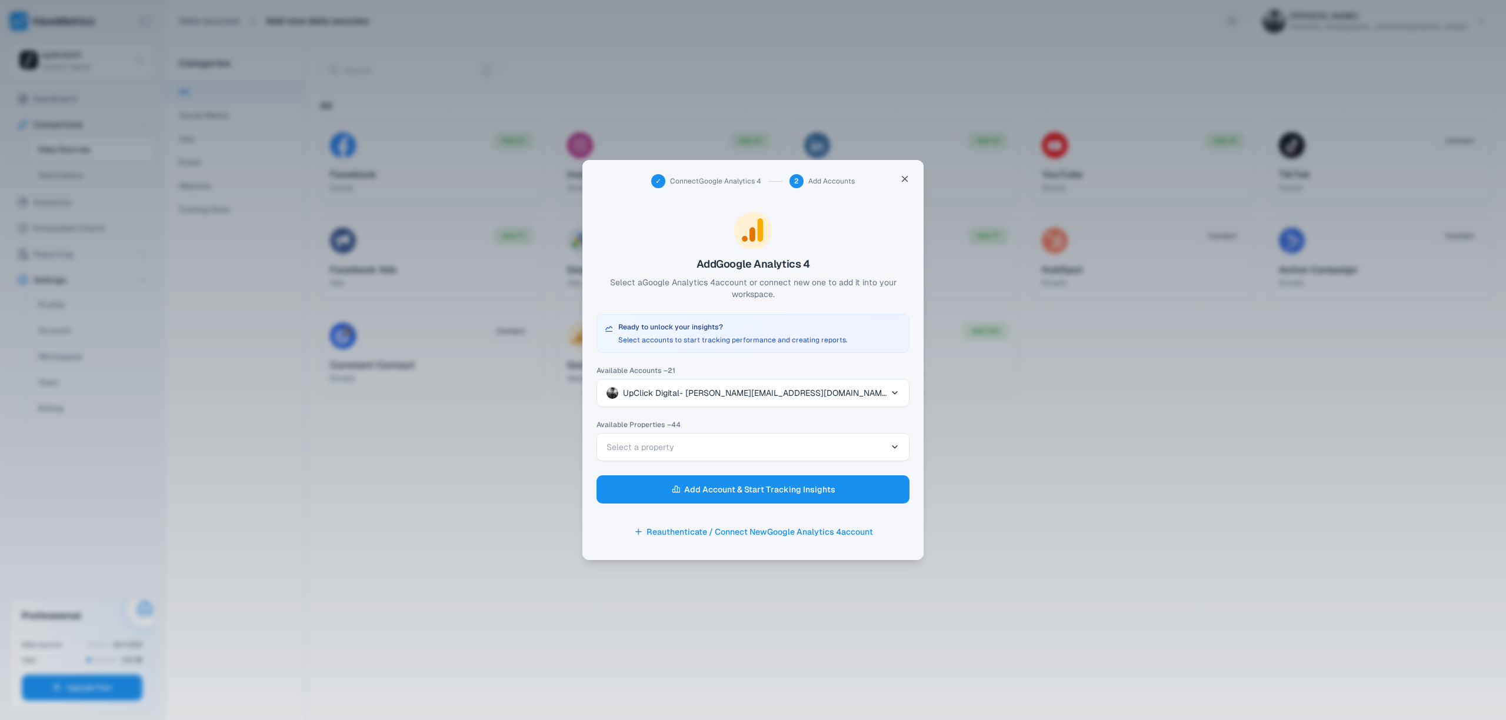
click at [689, 457] on button "Select a property" at bounding box center [753, 447] width 313 height 28
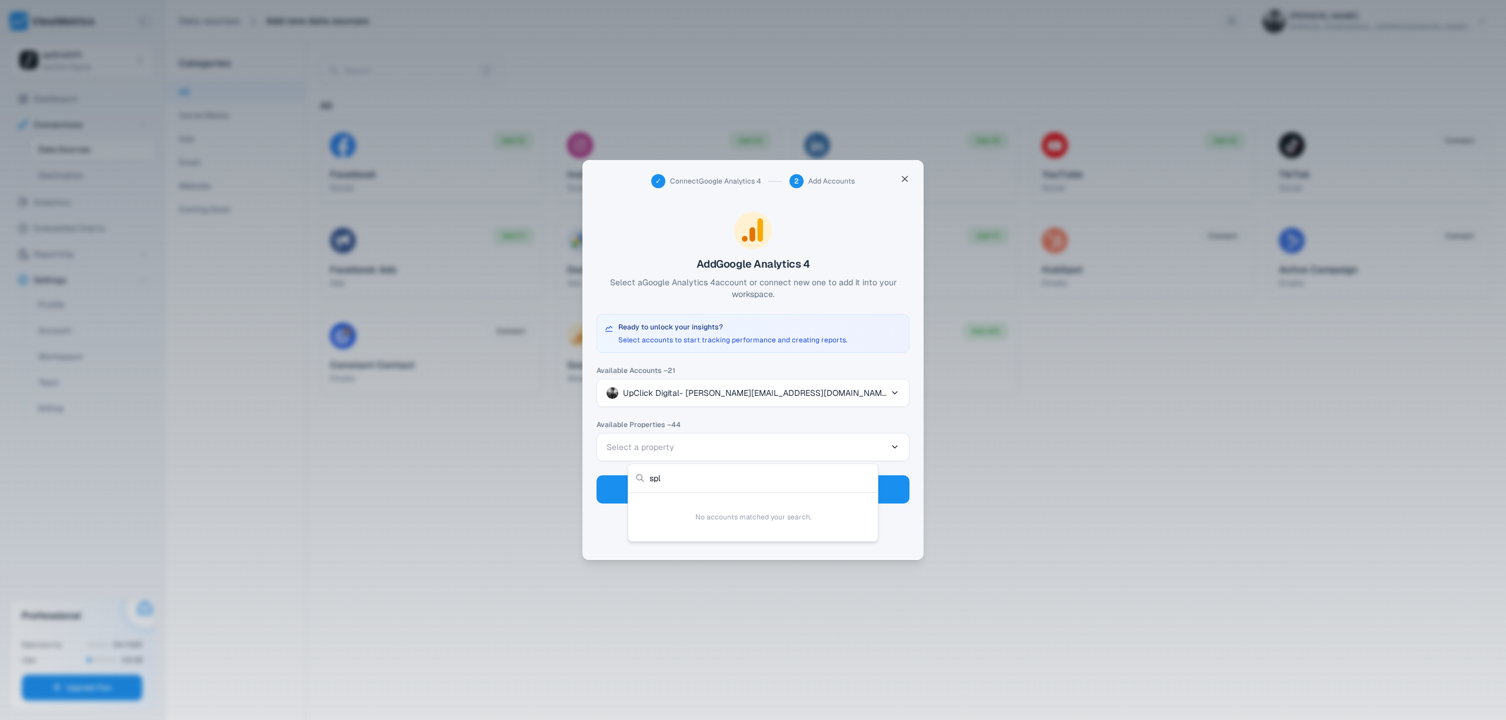
type input "spl"
click at [708, 396] on span "UpClick Digital - jeff@upclickdigital.com" at bounding box center [755, 393] width 264 height 12
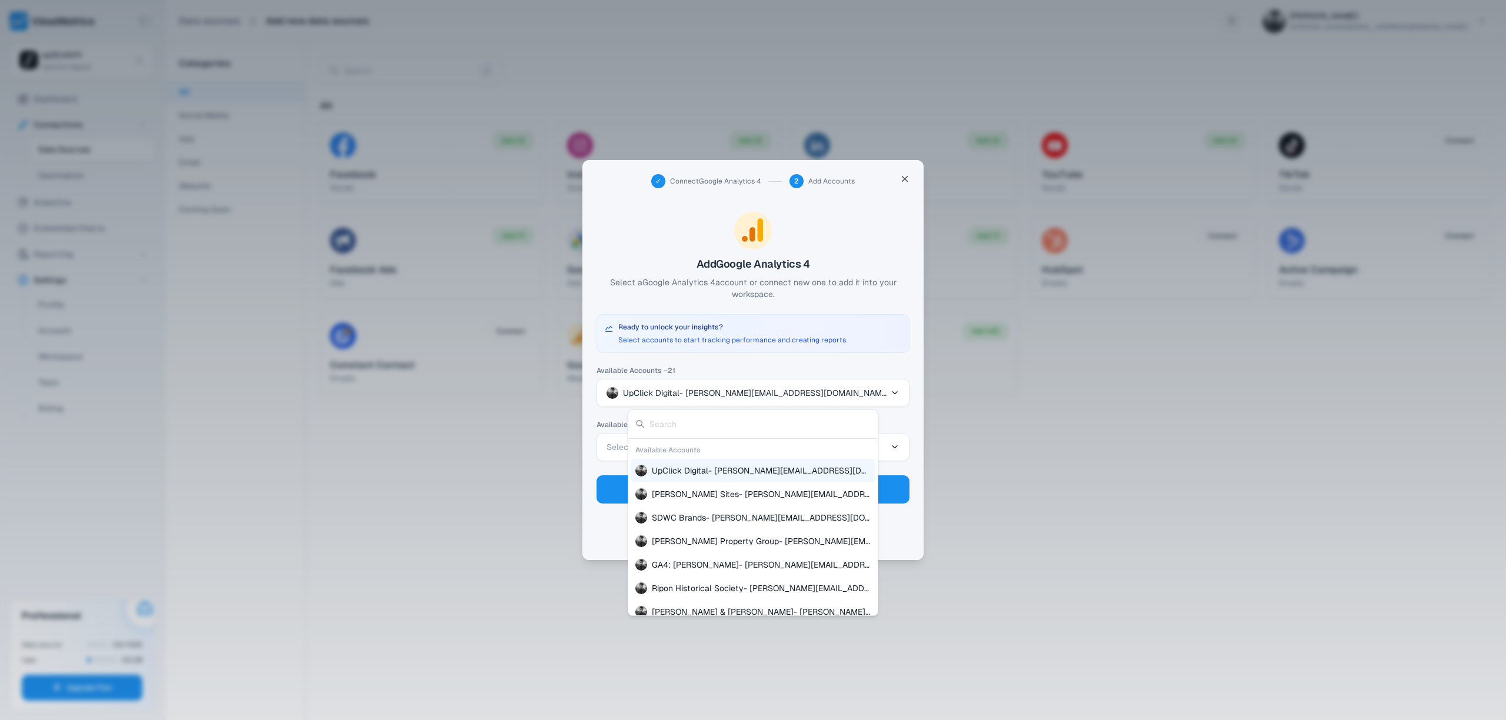
click at [706, 404] on div at bounding box center [753, 360] width 1506 height 720
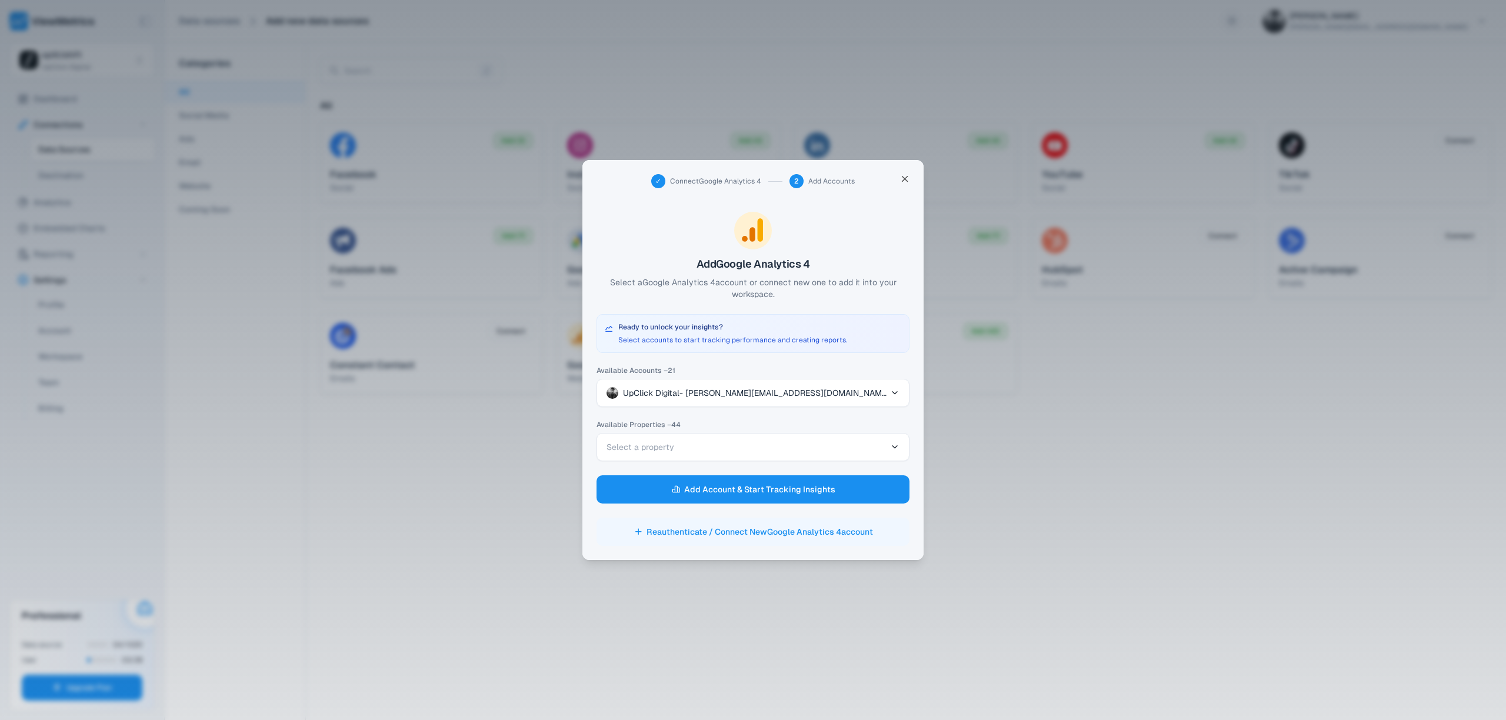
click at [720, 527] on button "Reauthenticate / Connect New Google Analytics 4 account" at bounding box center [753, 532] width 313 height 28
click at [694, 398] on span "UpClick Digital - jeff@upclickdigital.com" at bounding box center [755, 393] width 264 height 12
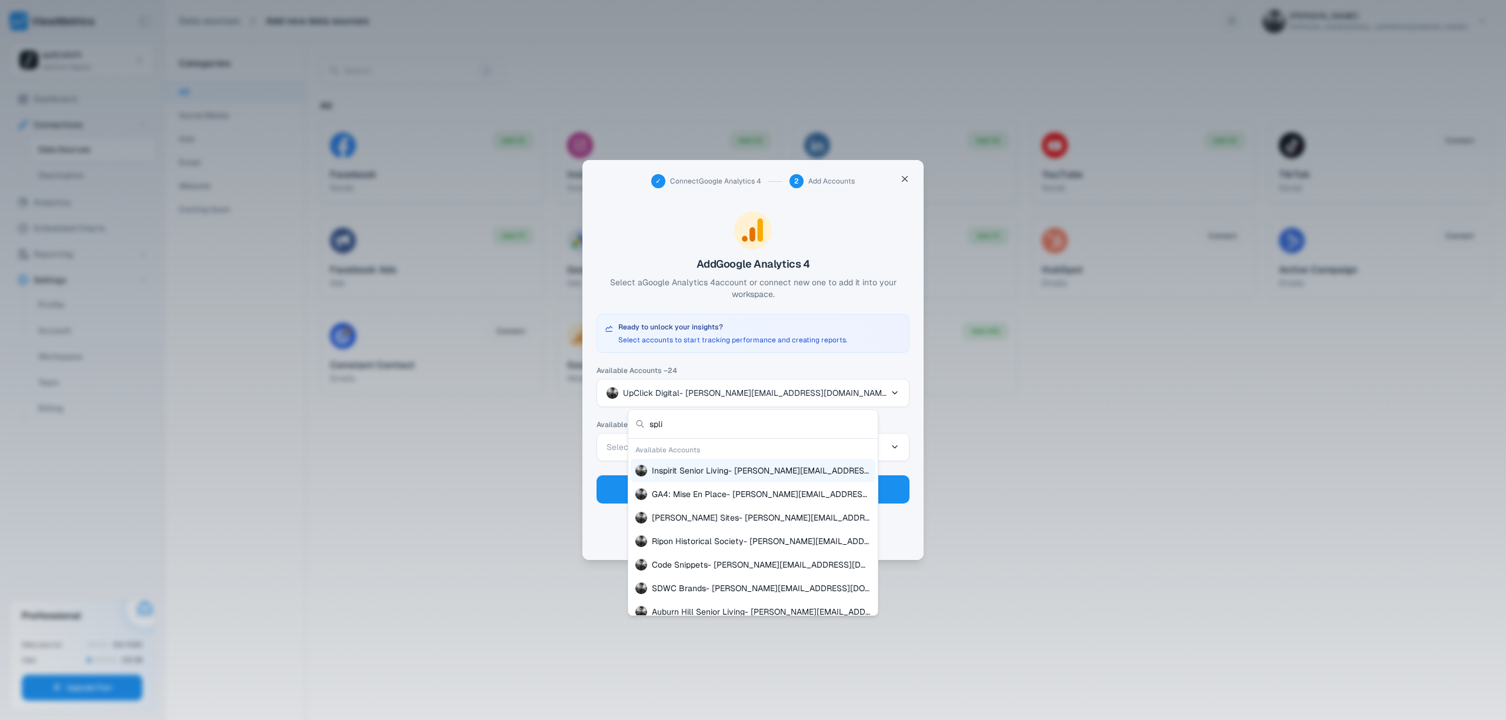
type input "split"
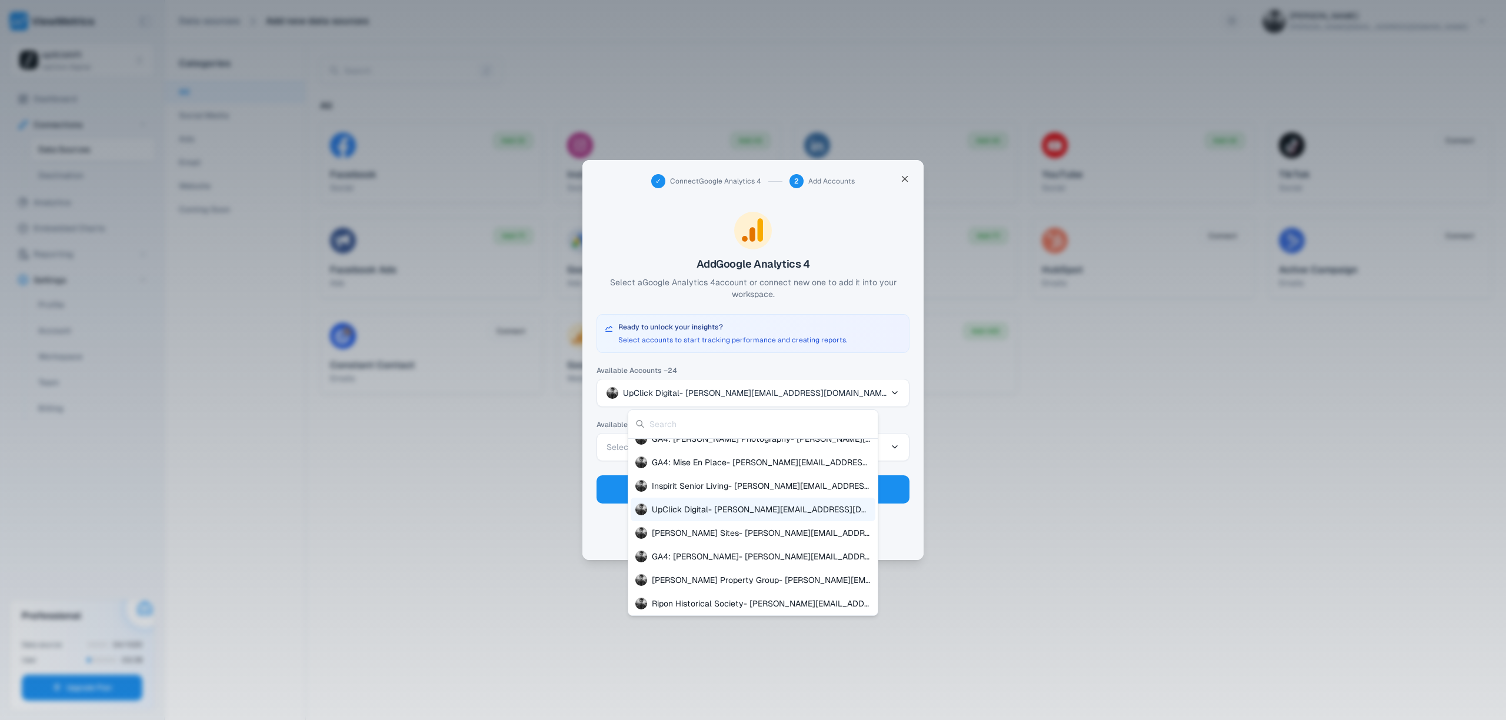
click at [753, 505] on span "UpClick Digital - jeff@upclickdigital.com" at bounding box center [761, 510] width 219 height 12
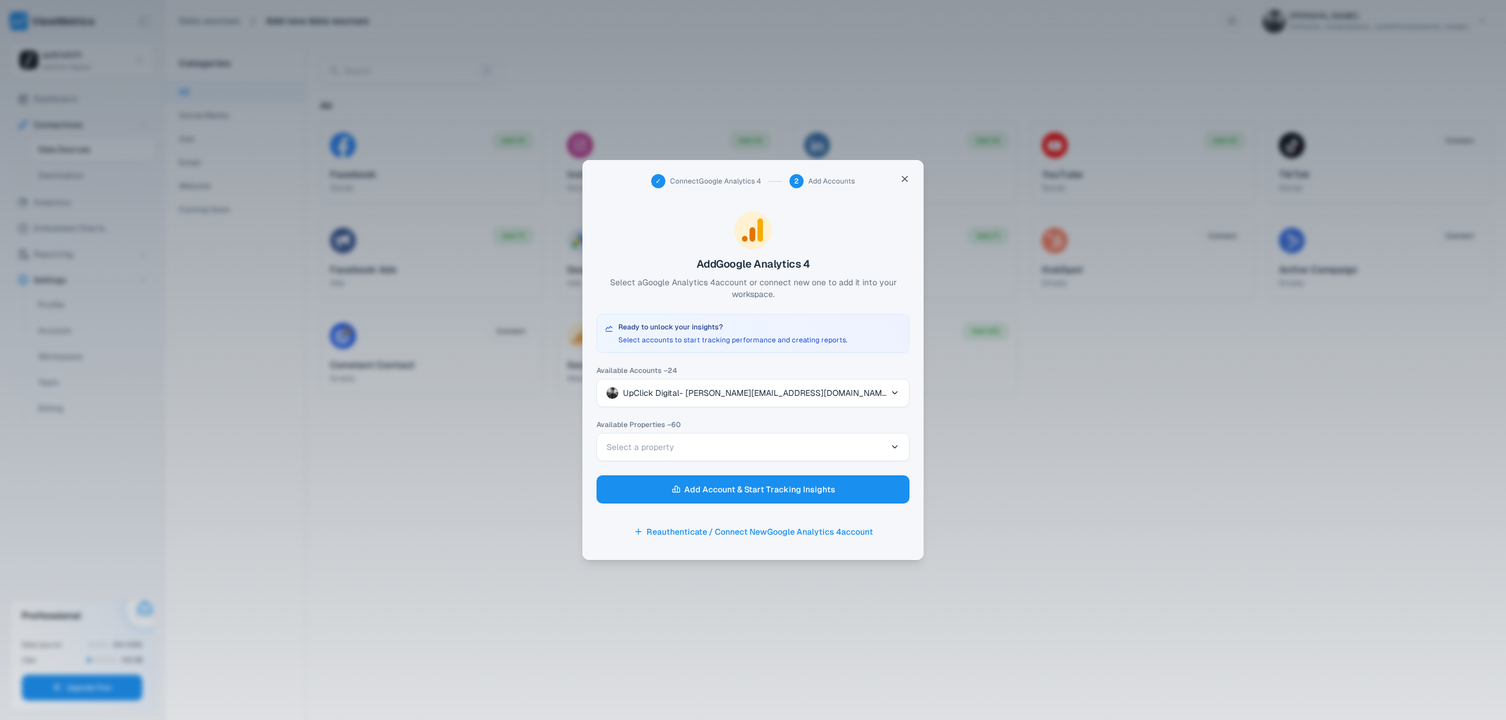
click at [720, 451] on button "Select a property" at bounding box center [753, 447] width 313 height 28
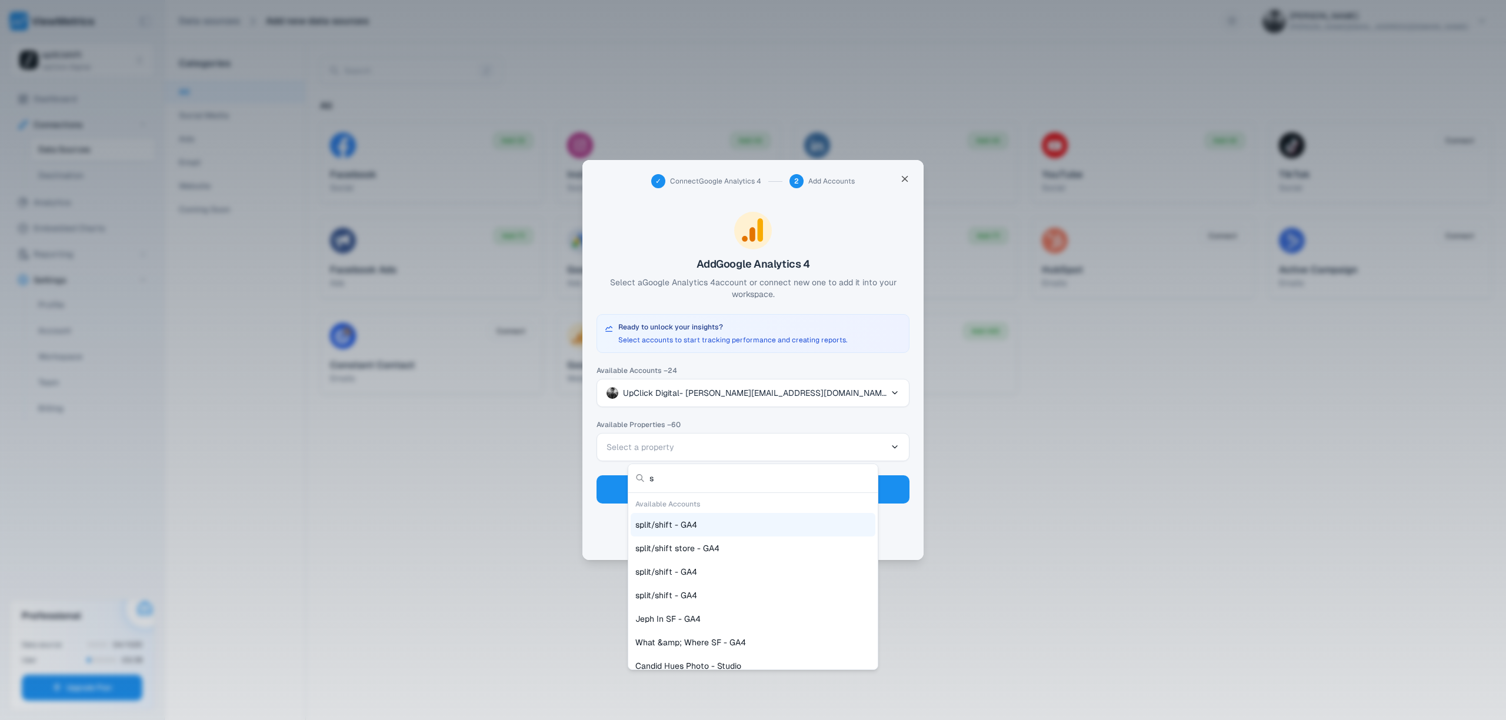
type input "s"
click at [726, 530] on div "split/shift - GA4" at bounding box center [753, 525] width 245 height 24
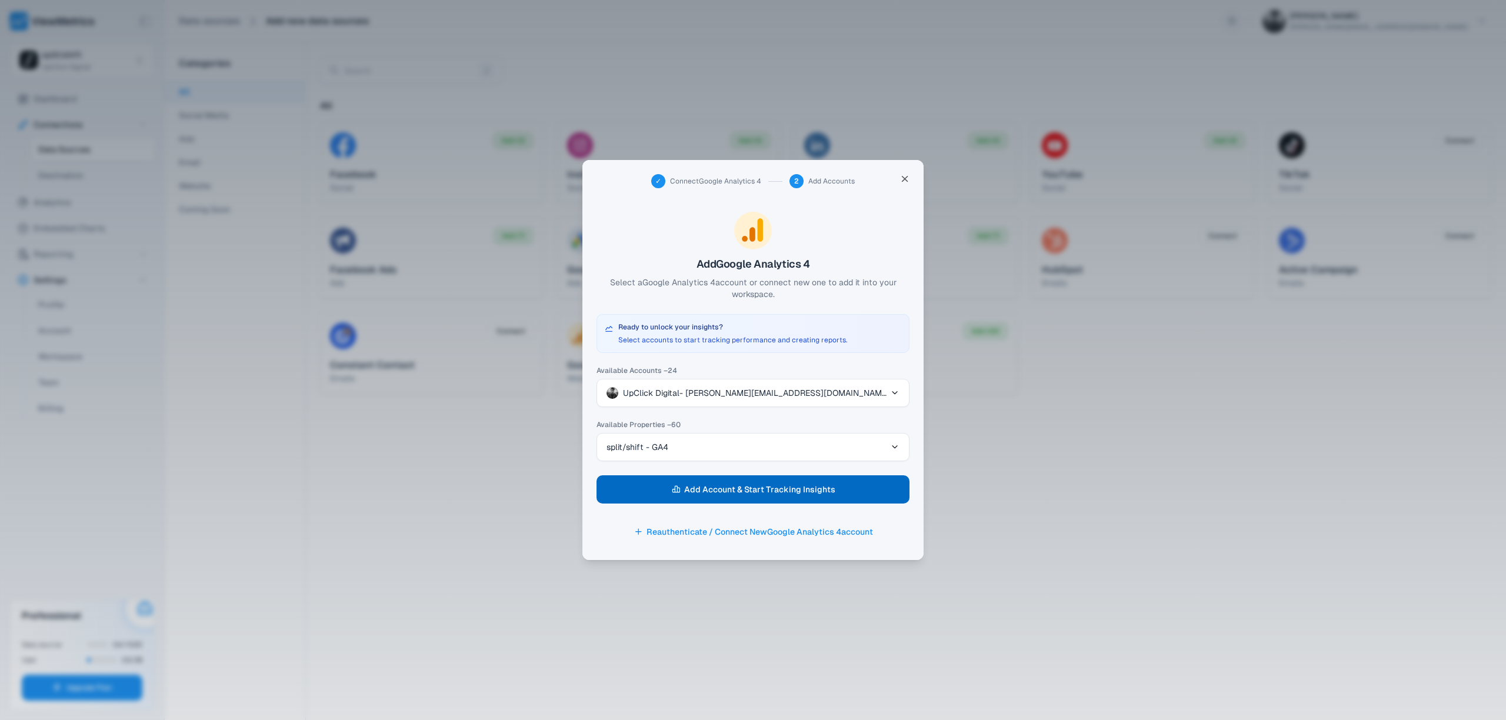
click at [740, 493] on span "Add Account & Start Tracking Insights" at bounding box center [759, 489] width 151 height 16
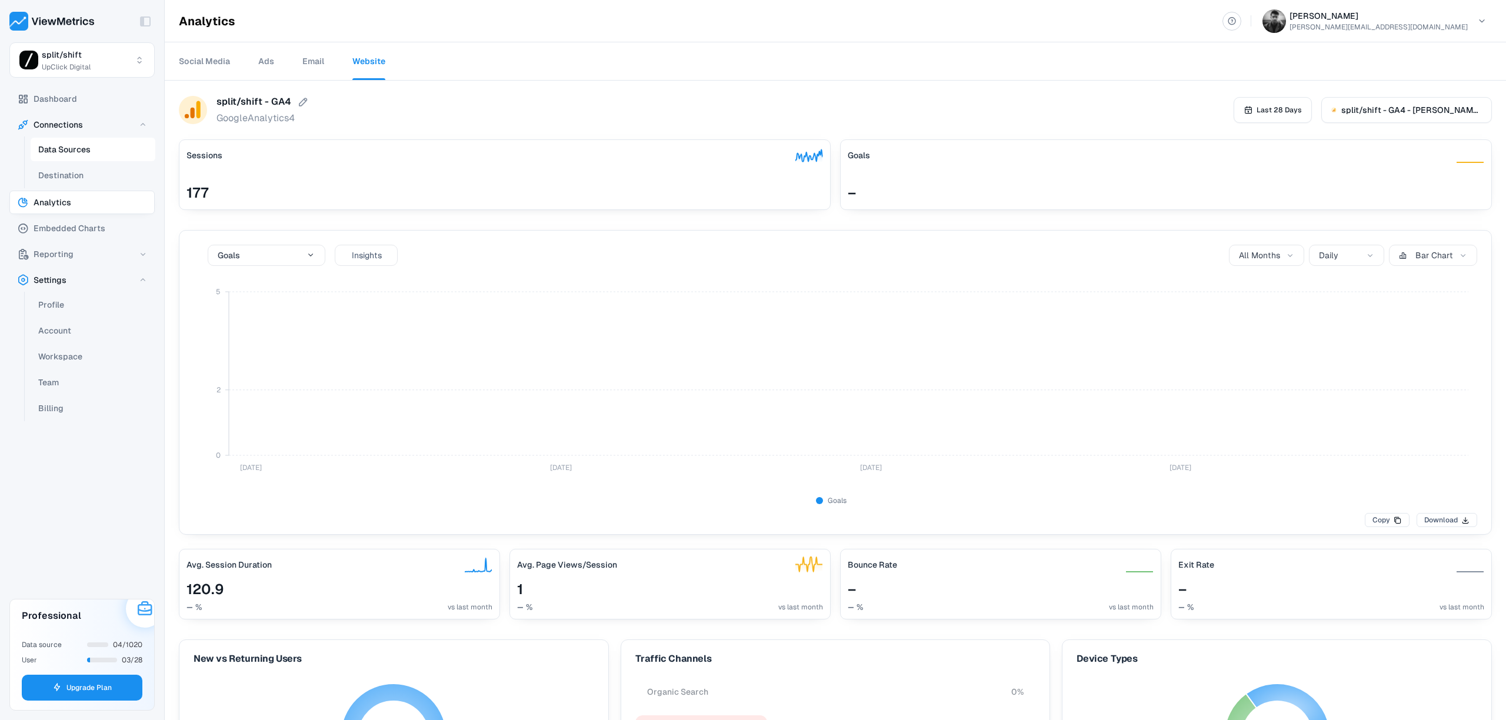
click at [78, 147] on span "Data Sources" at bounding box center [64, 149] width 52 height 14
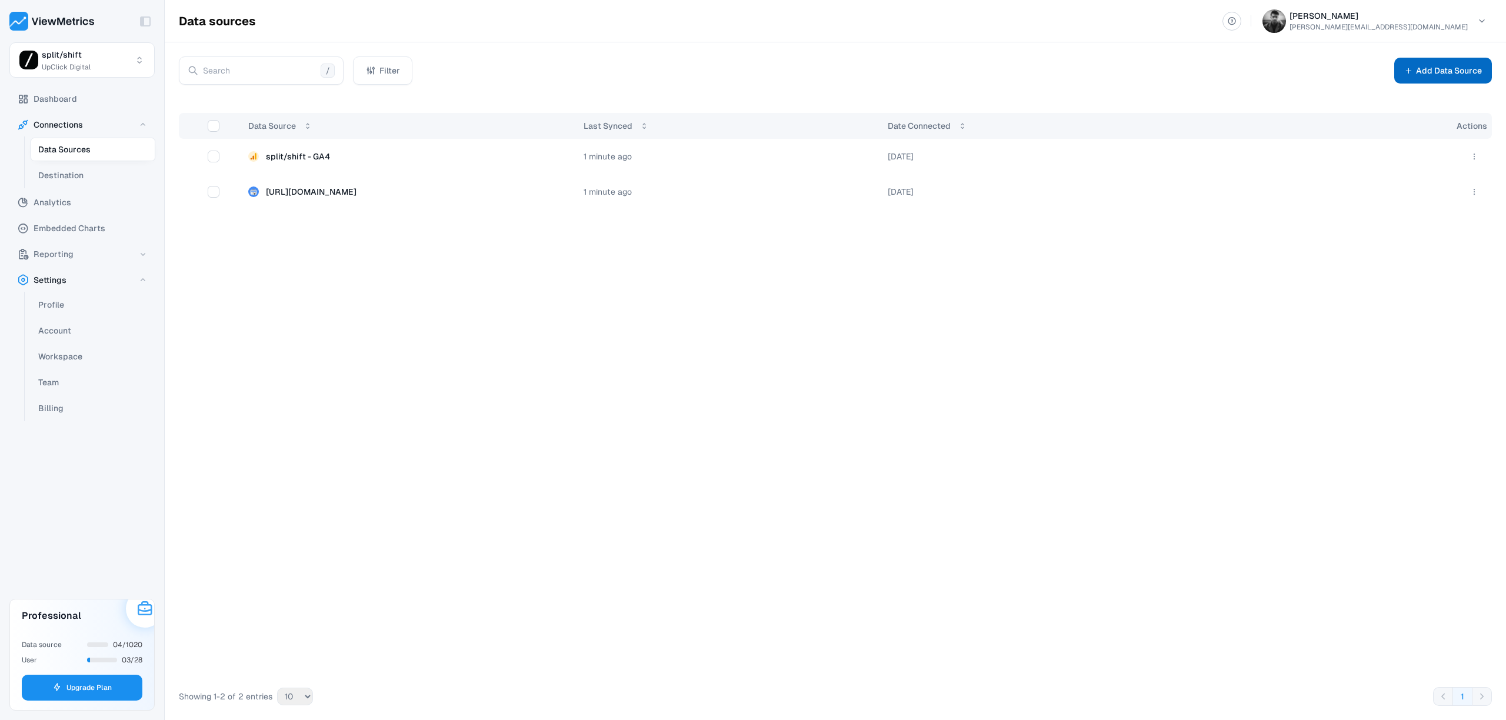
click at [1442, 75] on button "Add Data Source" at bounding box center [1444, 71] width 98 height 26
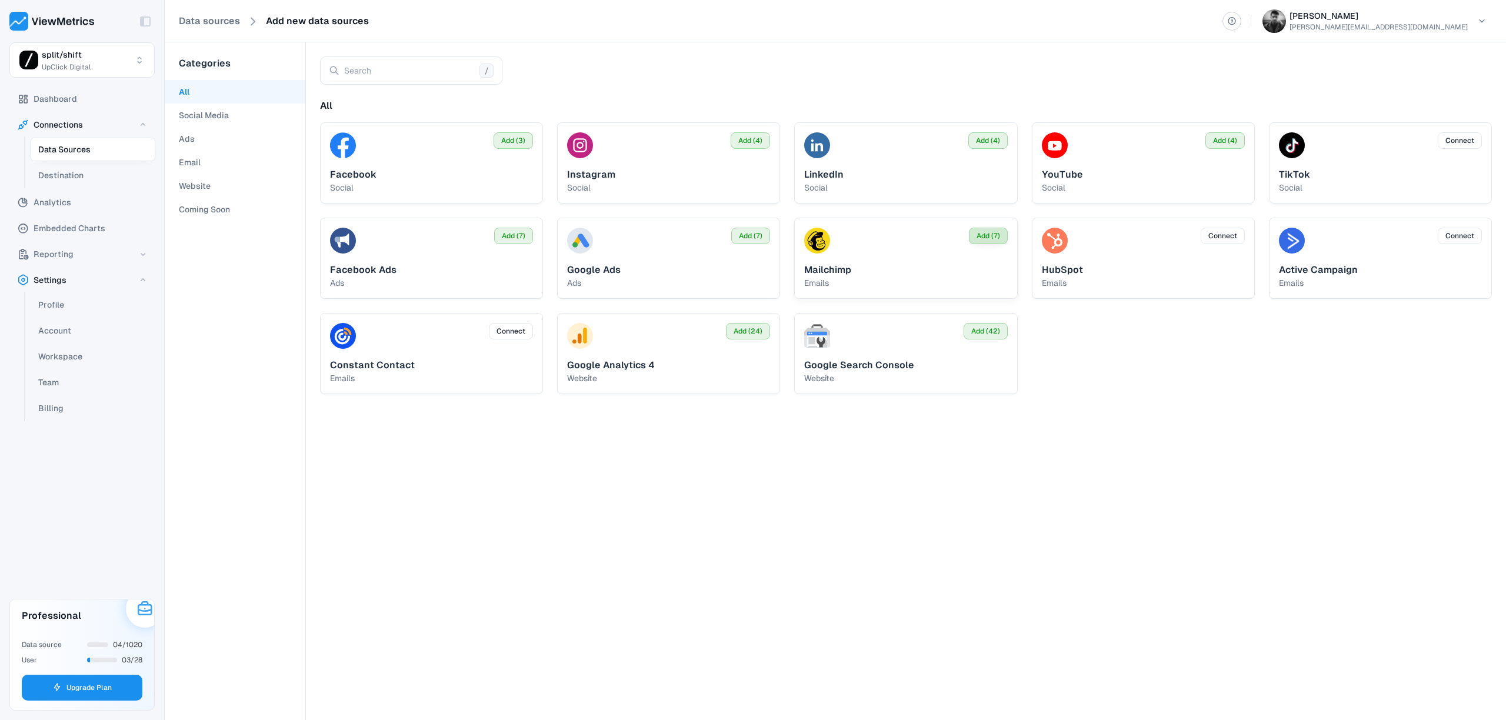
click at [997, 235] on span "Add (7)" at bounding box center [989, 236] width 24 height 11
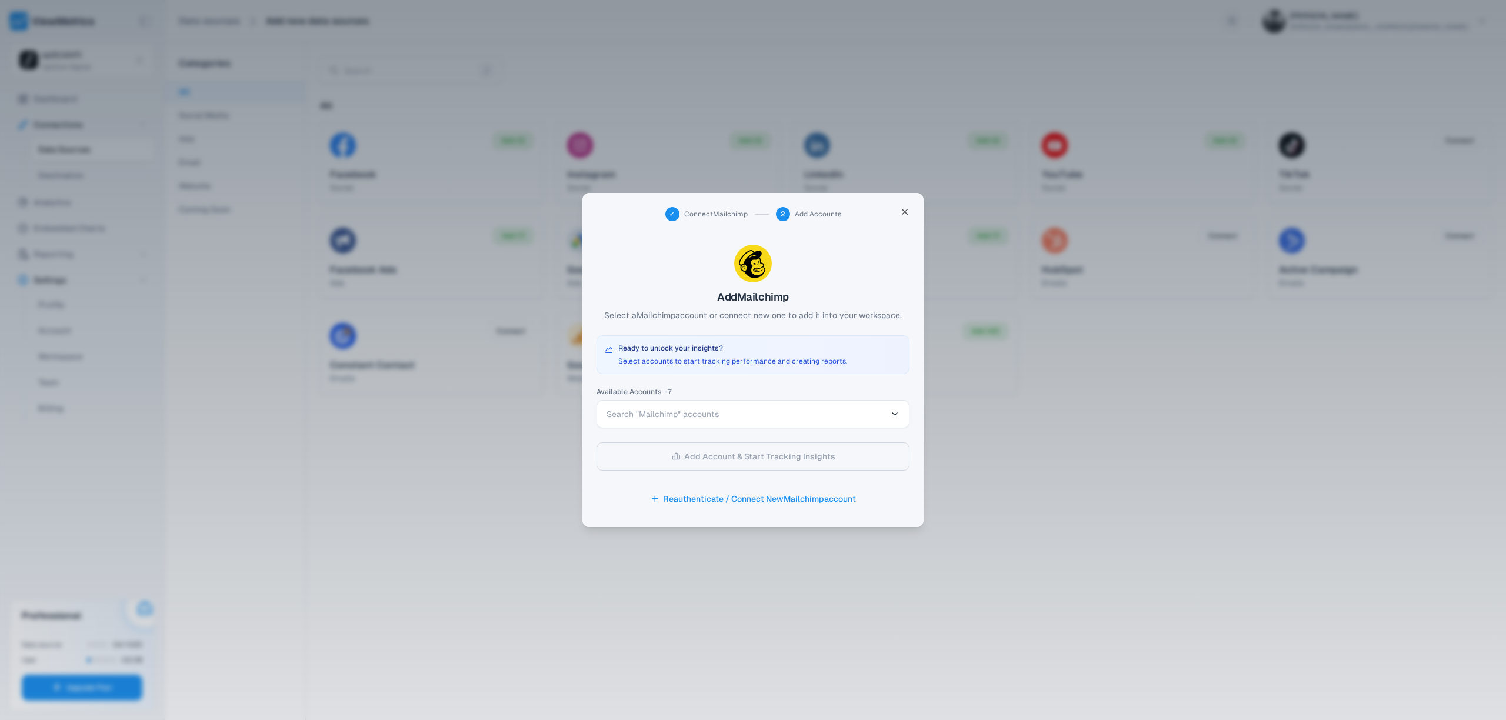
click at [684, 417] on span "Search "Mailchimp" accounts" at bounding box center [663, 414] width 112 height 11
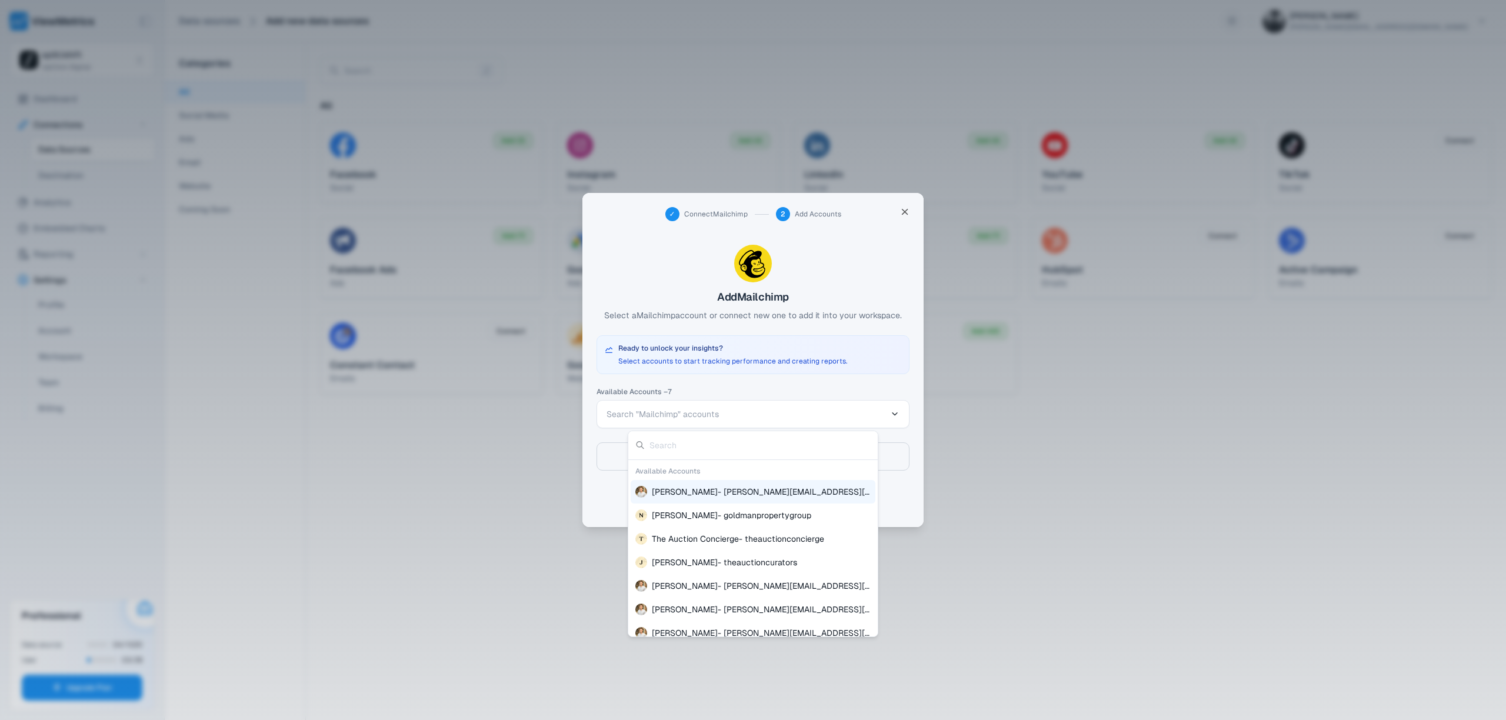
click at [724, 484] on div "Jeff Mankini - jeff@upclickdigital.com" at bounding box center [753, 492] width 245 height 24
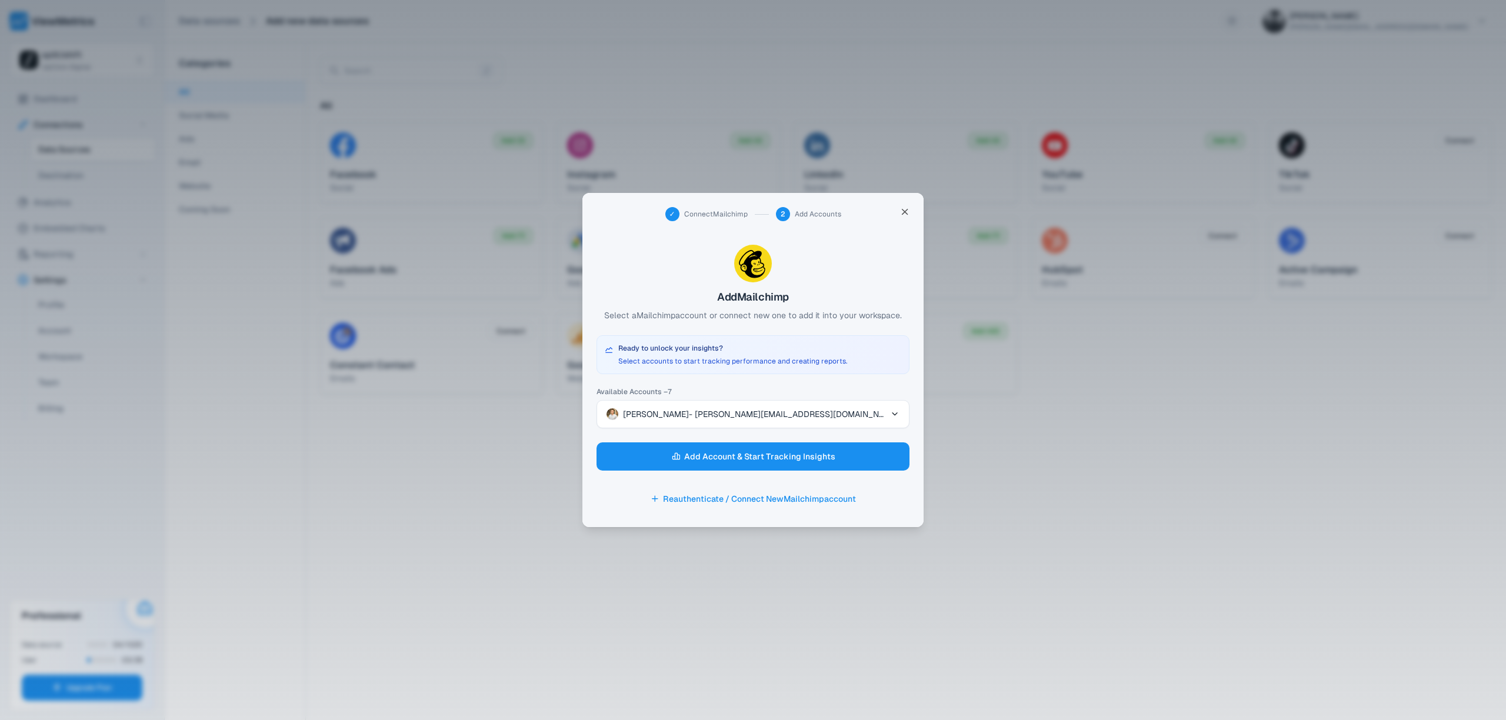
click at [723, 436] on div "Available Accounts – 7 Jeff Mankini - jeff@upclickdigital.com Add Account & Sta…" at bounding box center [753, 450] width 313 height 125
click at [725, 424] on button "Jeff Mankini - jeff@upclickdigital.com" at bounding box center [753, 414] width 313 height 28
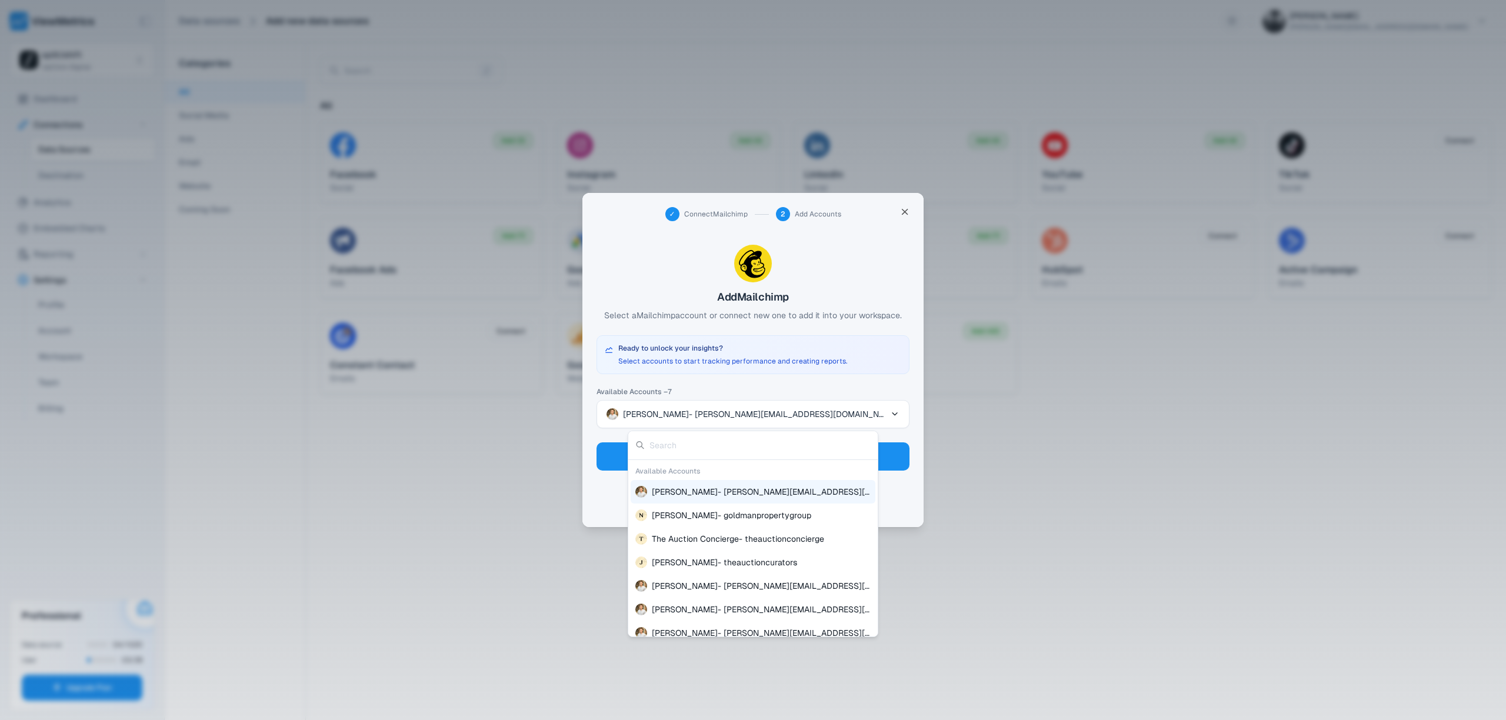
click at [890, 504] on div at bounding box center [753, 360] width 1506 height 720
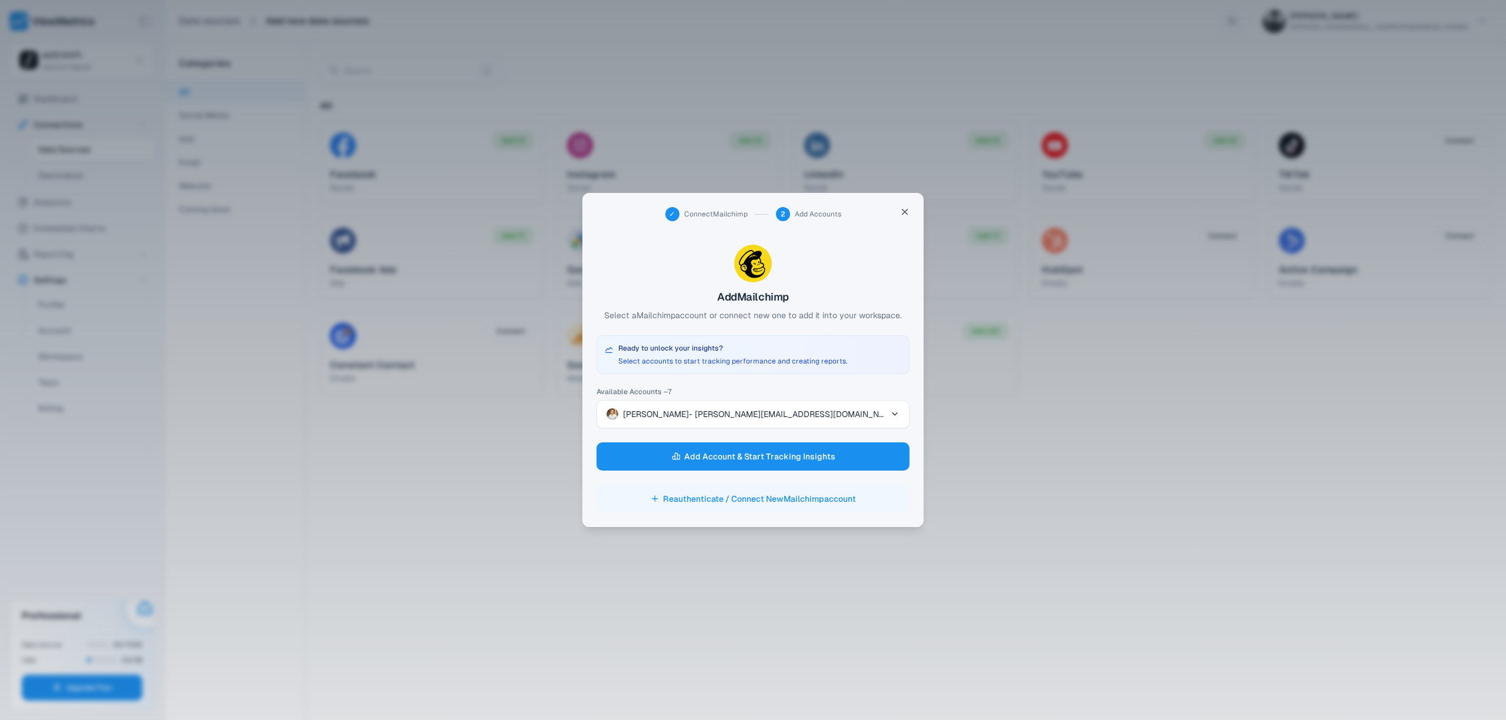
click at [763, 501] on button "Reauthenticate / Connect New Mailchimp account" at bounding box center [753, 499] width 313 height 28
click at [696, 414] on span "Jeff Mankini - jeff@upclickdigital.com" at bounding box center [755, 414] width 264 height 12
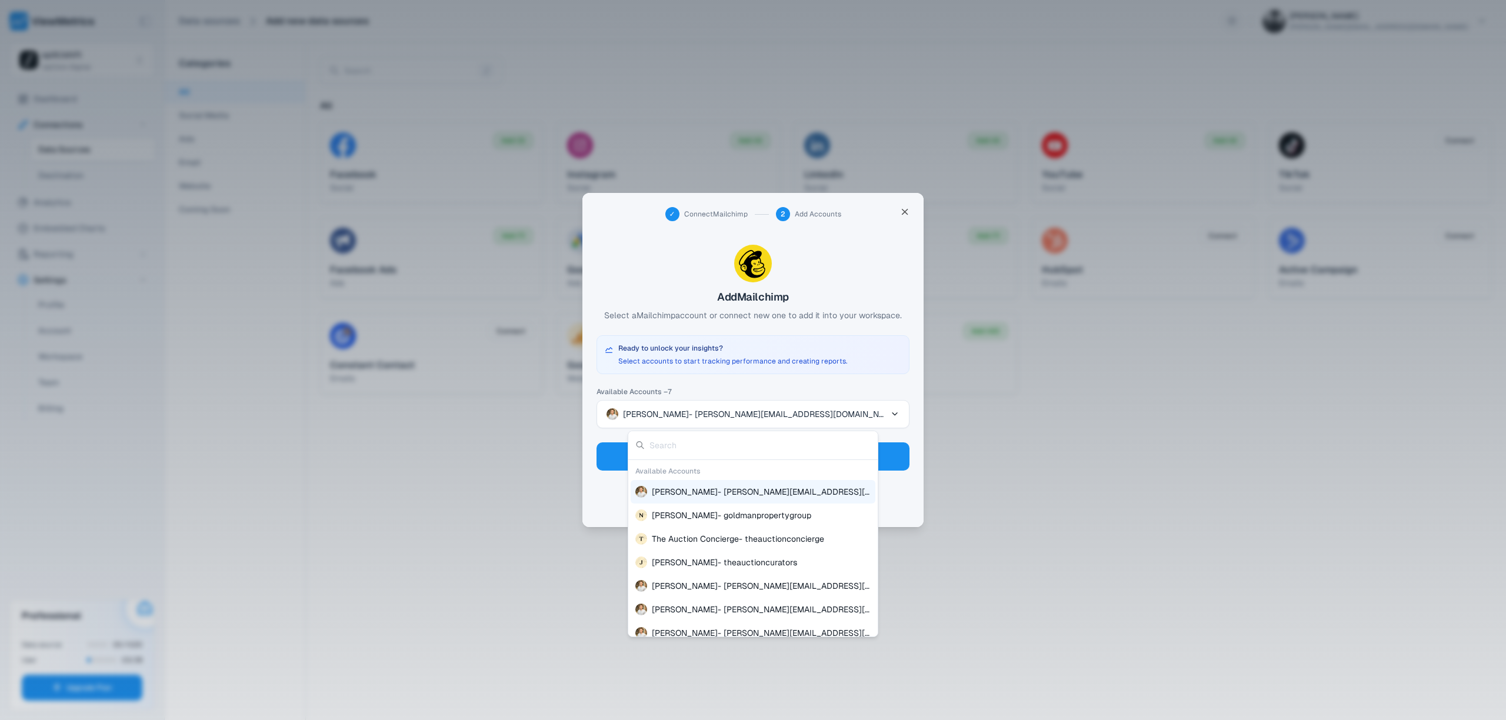
click at [737, 370] on div at bounding box center [753, 360] width 1506 height 720
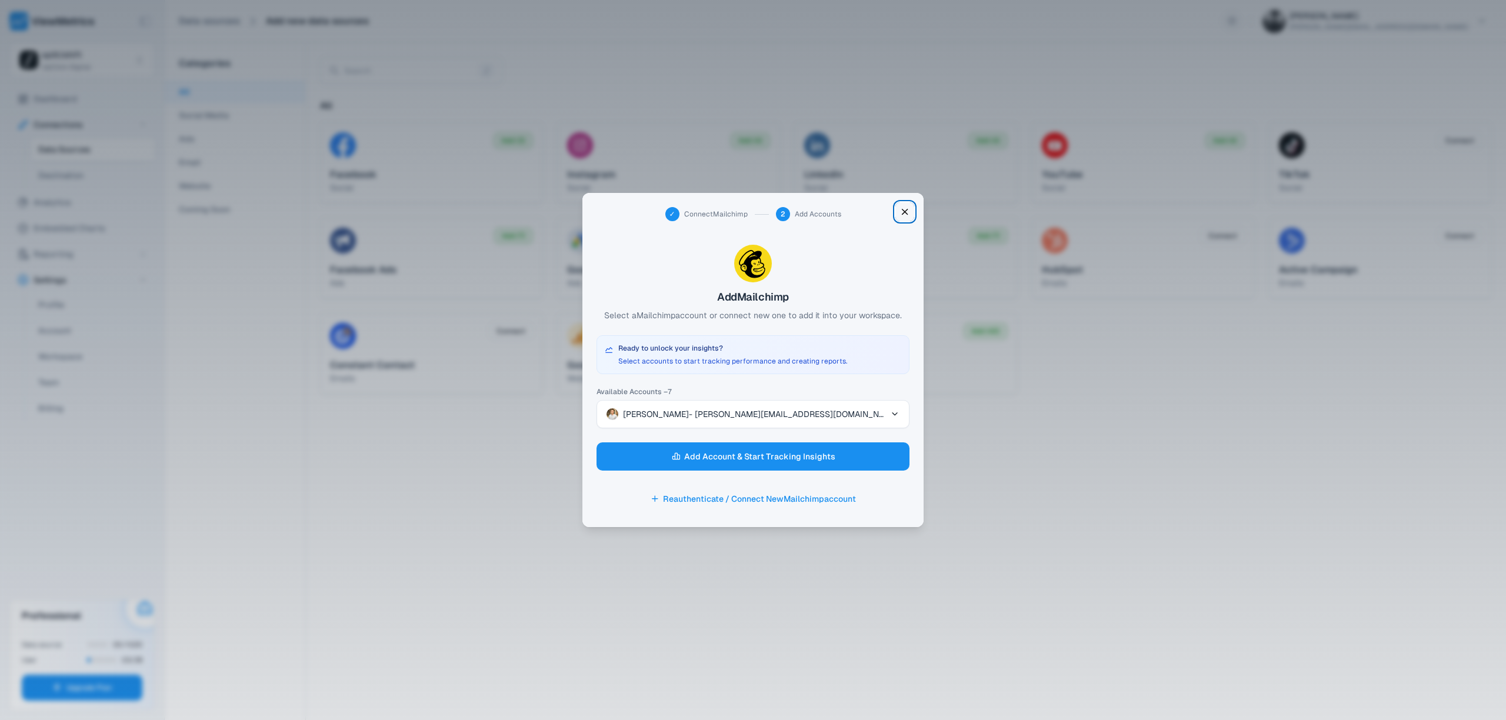
click at [907, 212] on icon "button" at bounding box center [905, 212] width 11 height 18
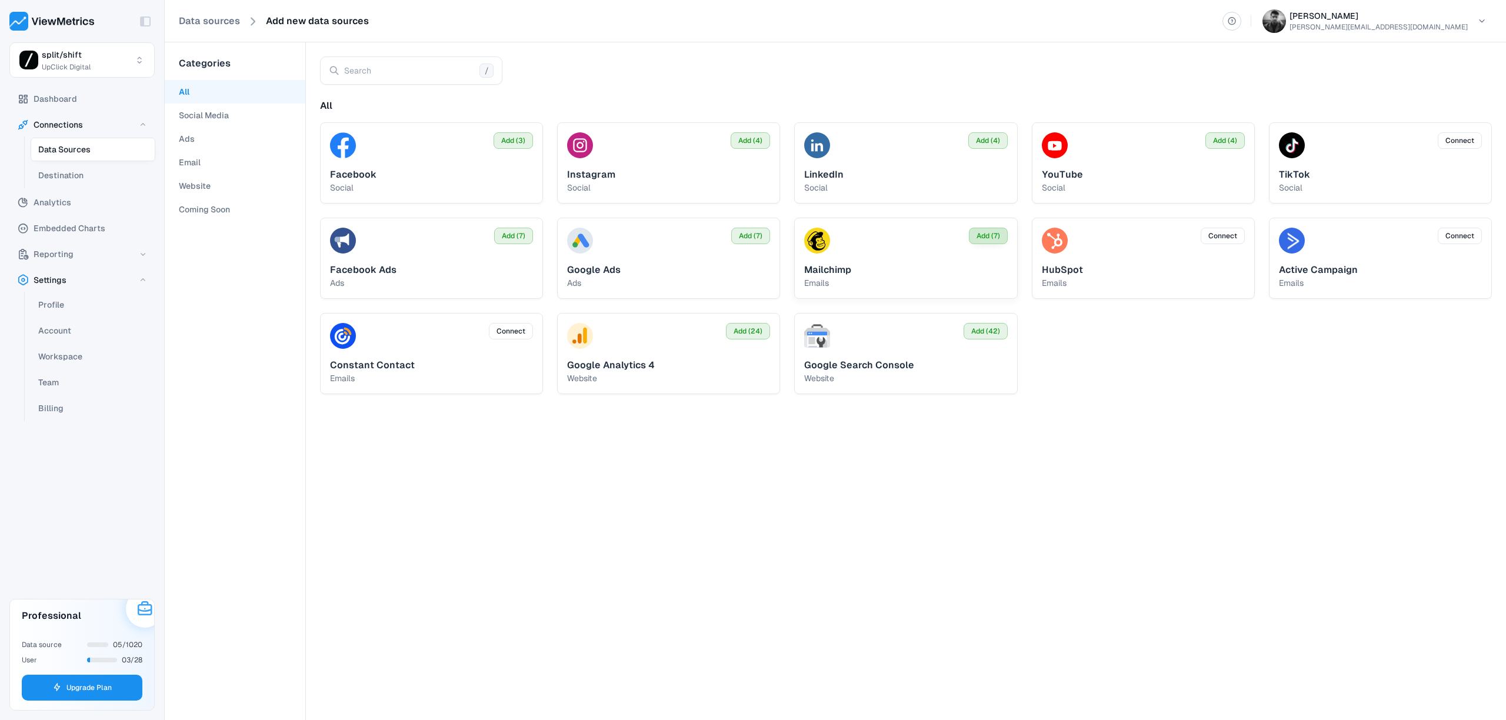
click at [981, 238] on span "Add (7)" at bounding box center [989, 236] width 24 height 11
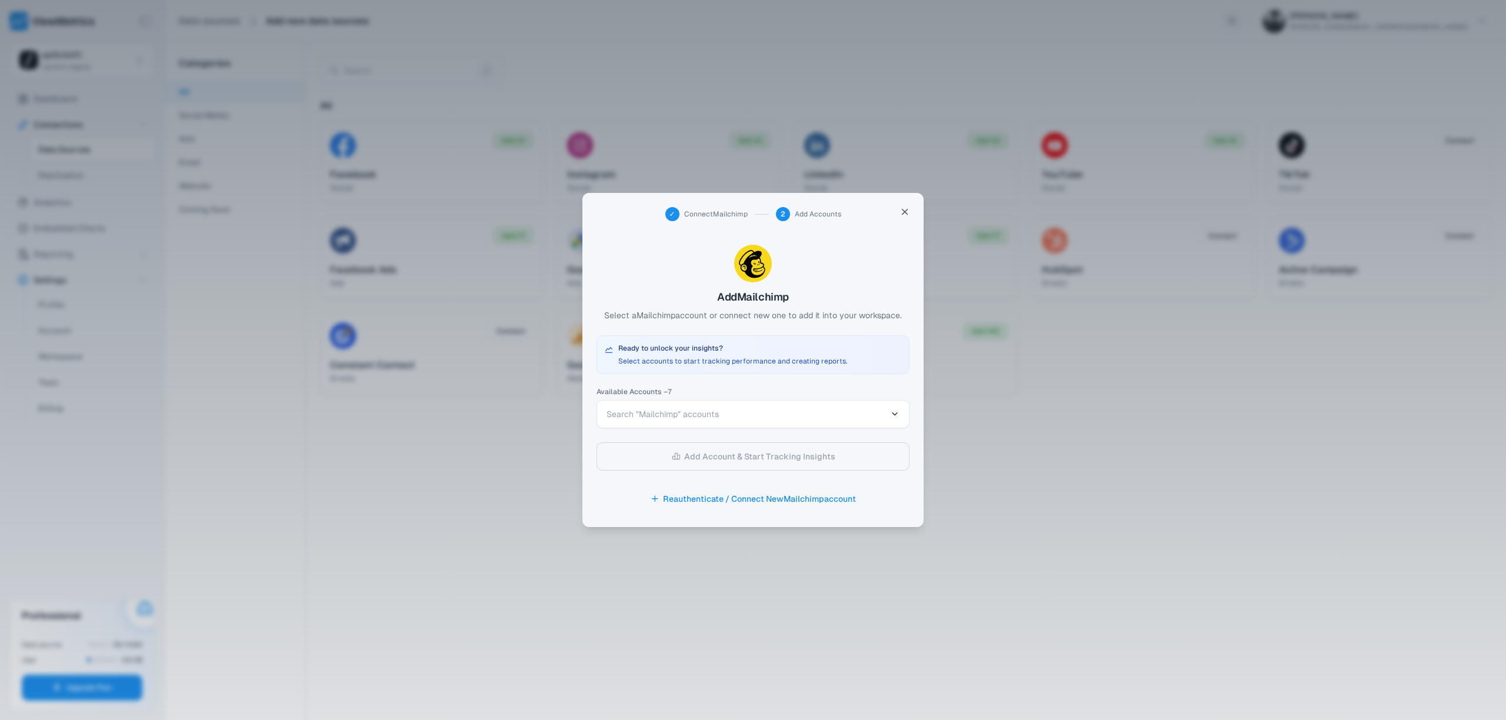
click at [676, 414] on span "Search "Mailchimp" accounts" at bounding box center [663, 414] width 112 height 11
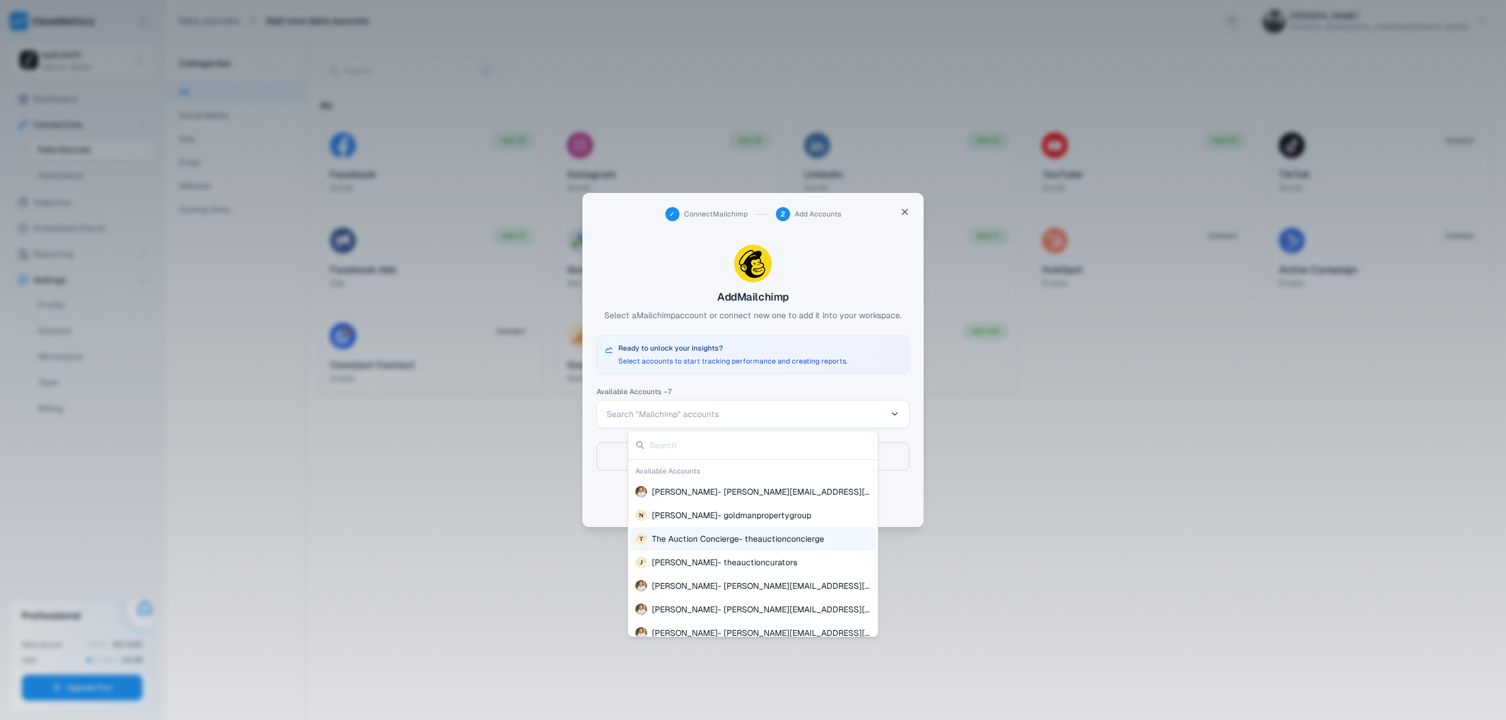
scroll to position [11, 0]
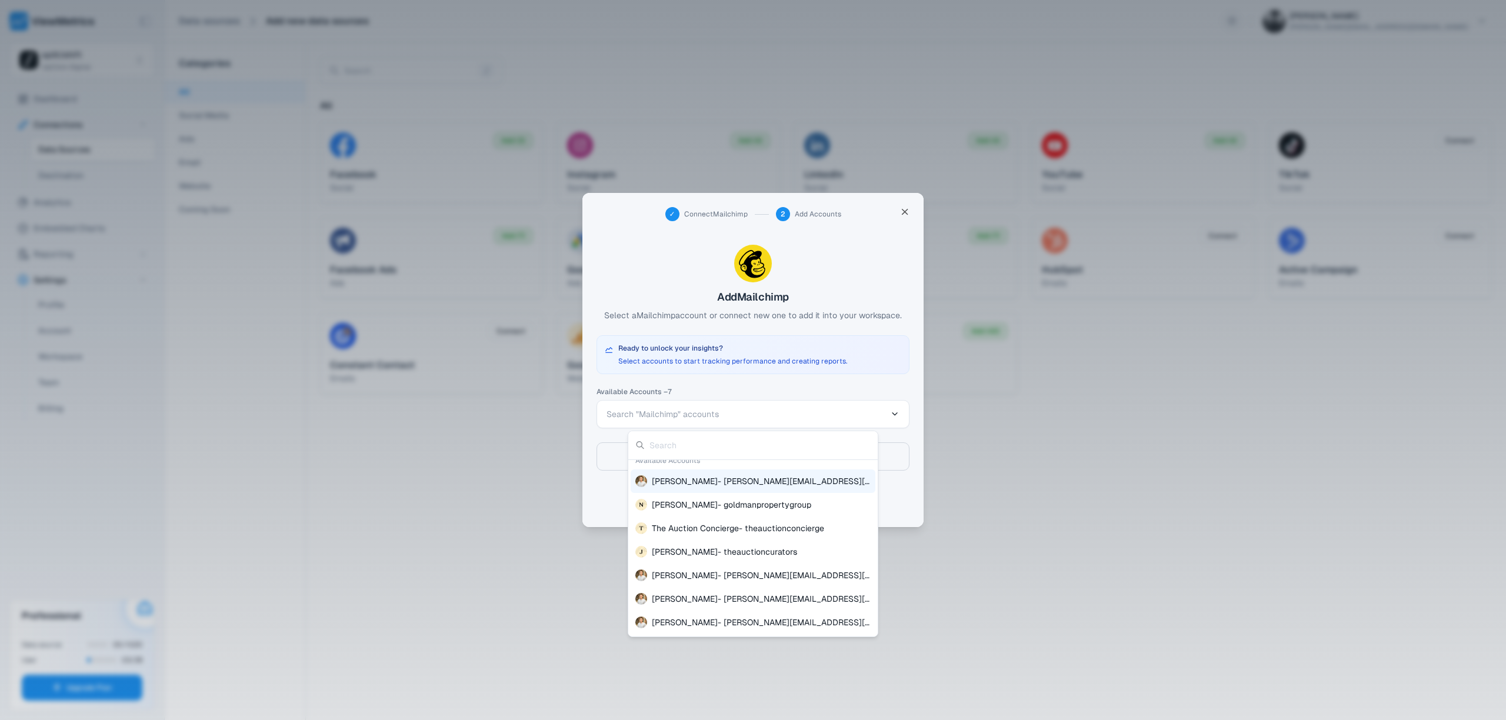
click at [709, 374] on div at bounding box center [753, 360] width 1506 height 720
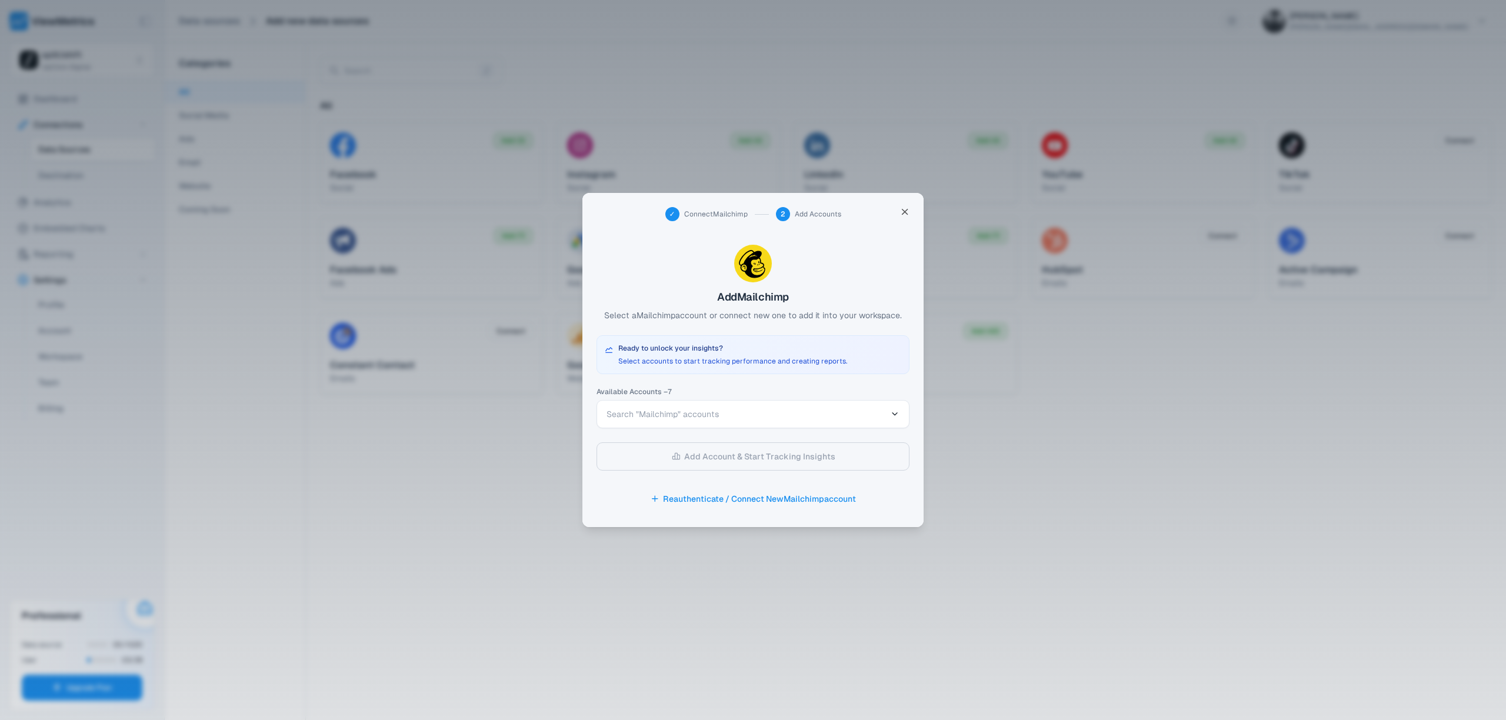
click at [729, 457] on div "Available Accounts – 7 Search "Mailchimp" accounts Add Account & Start Tracking…" at bounding box center [753, 450] width 313 height 125
click at [727, 498] on button "Reauthenticate / Connect New Mailchimp account" at bounding box center [753, 499] width 313 height 28
click at [686, 405] on button "Search "Mailchimp" accounts" at bounding box center [753, 414] width 313 height 28
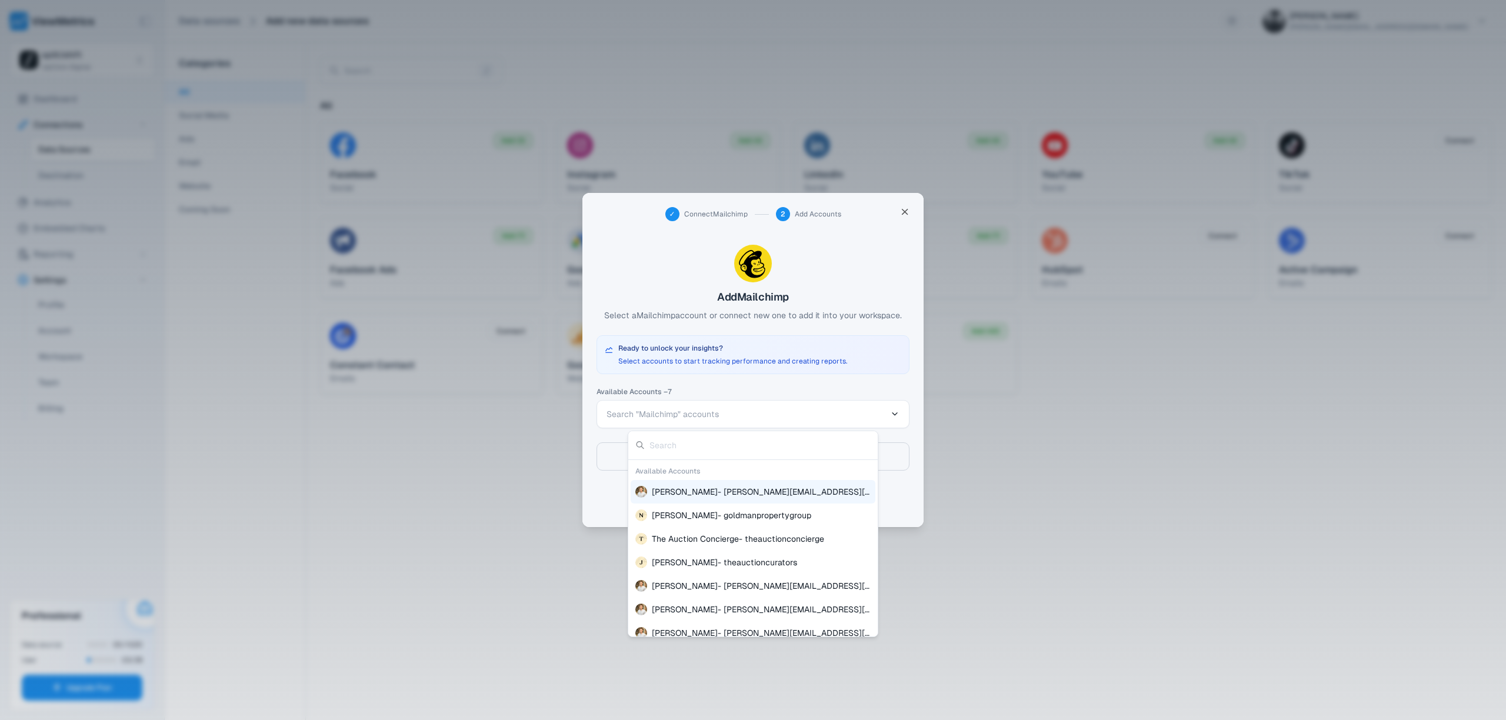
click at [696, 492] on span "Jeff Mankini - jeff@upclickdigital.com" at bounding box center [761, 492] width 219 height 12
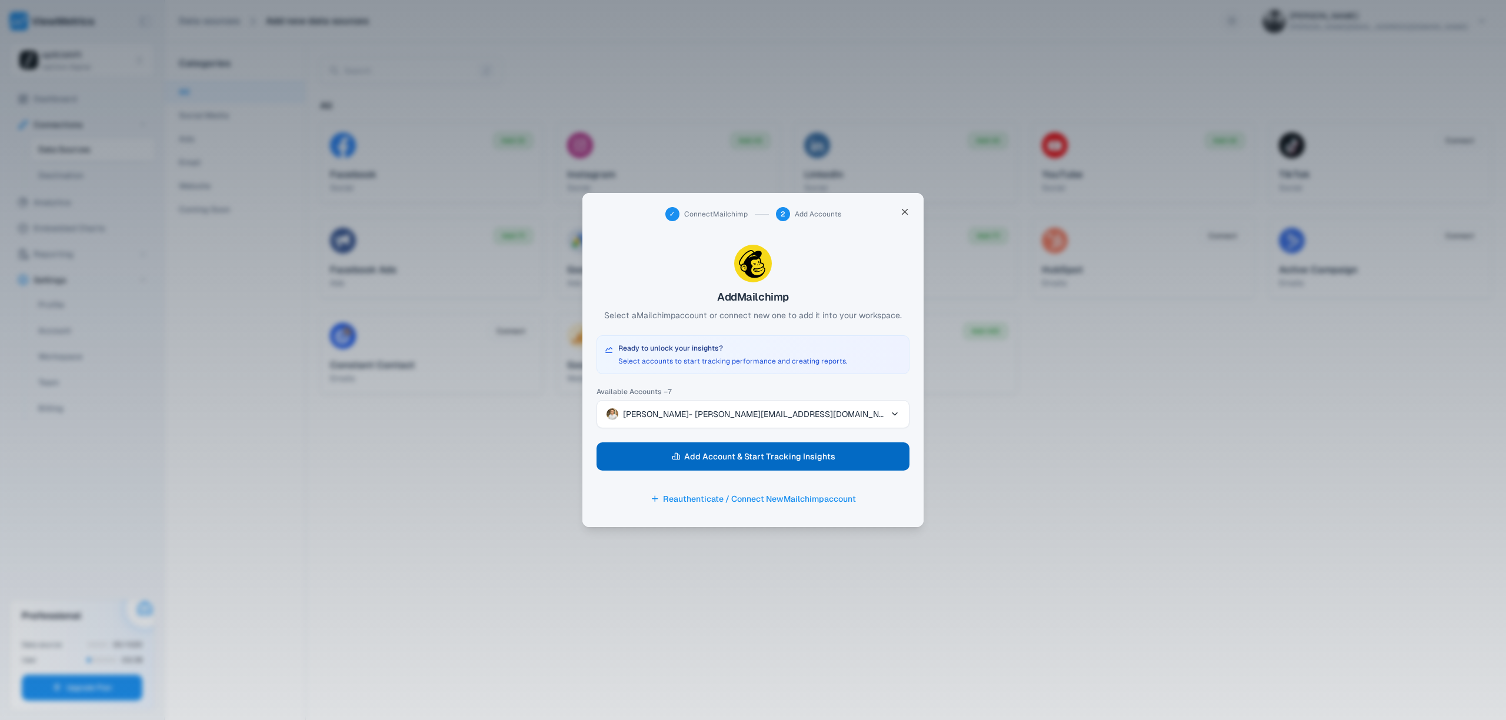
click at [713, 462] on span "Add Account & Start Tracking Insights" at bounding box center [759, 456] width 151 height 16
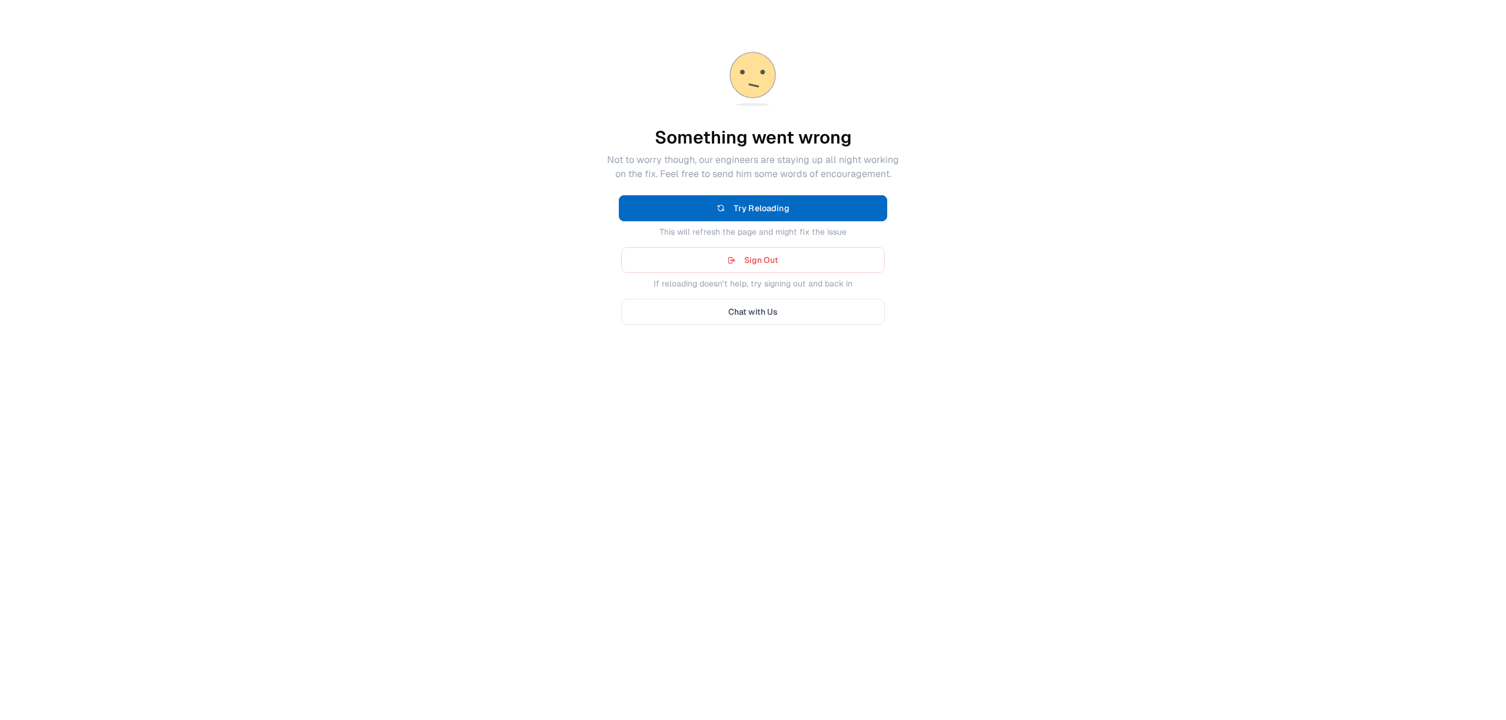
click at [770, 202] on button "Try Reloading" at bounding box center [753, 208] width 269 height 26
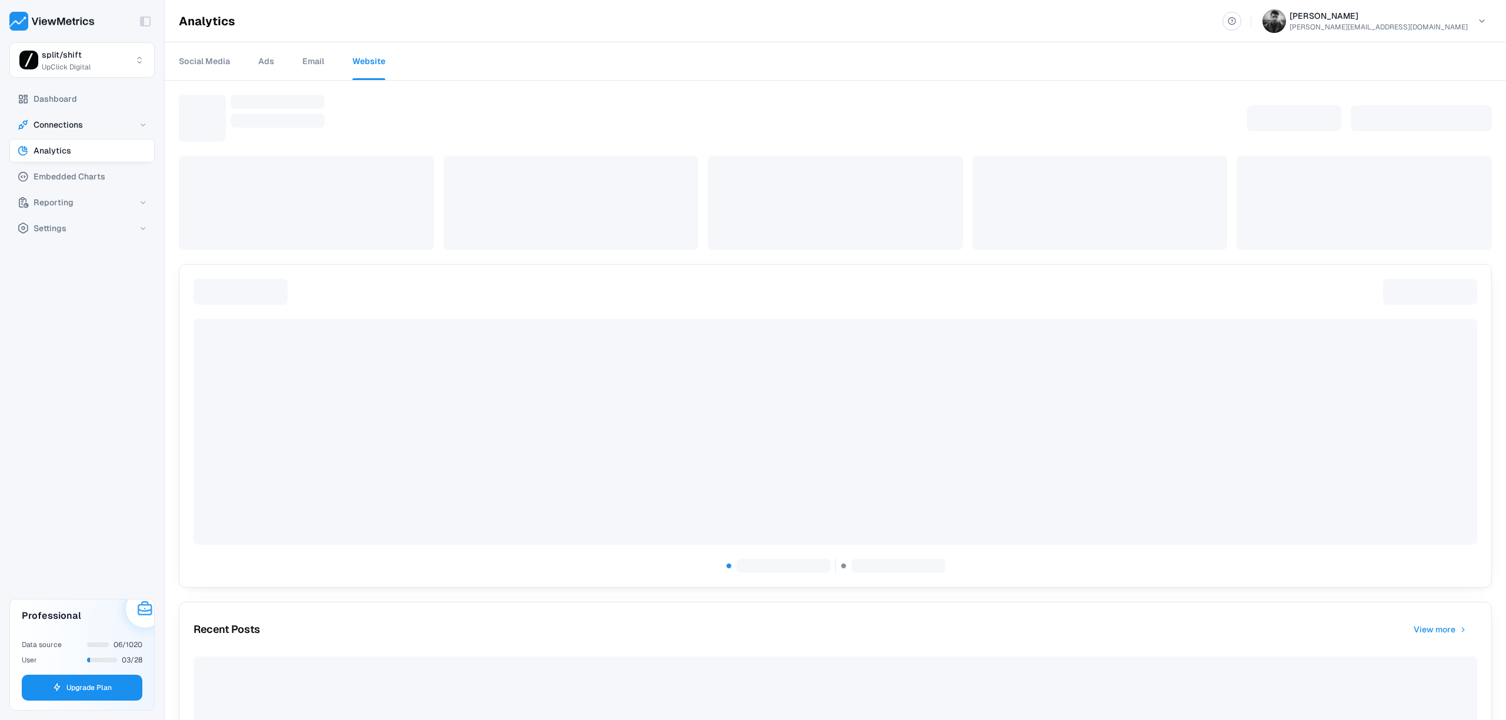
click at [81, 135] on button "Connections" at bounding box center [81, 125] width 145 height 24
click at [76, 155] on span "Data Sources" at bounding box center [64, 149] width 52 height 14
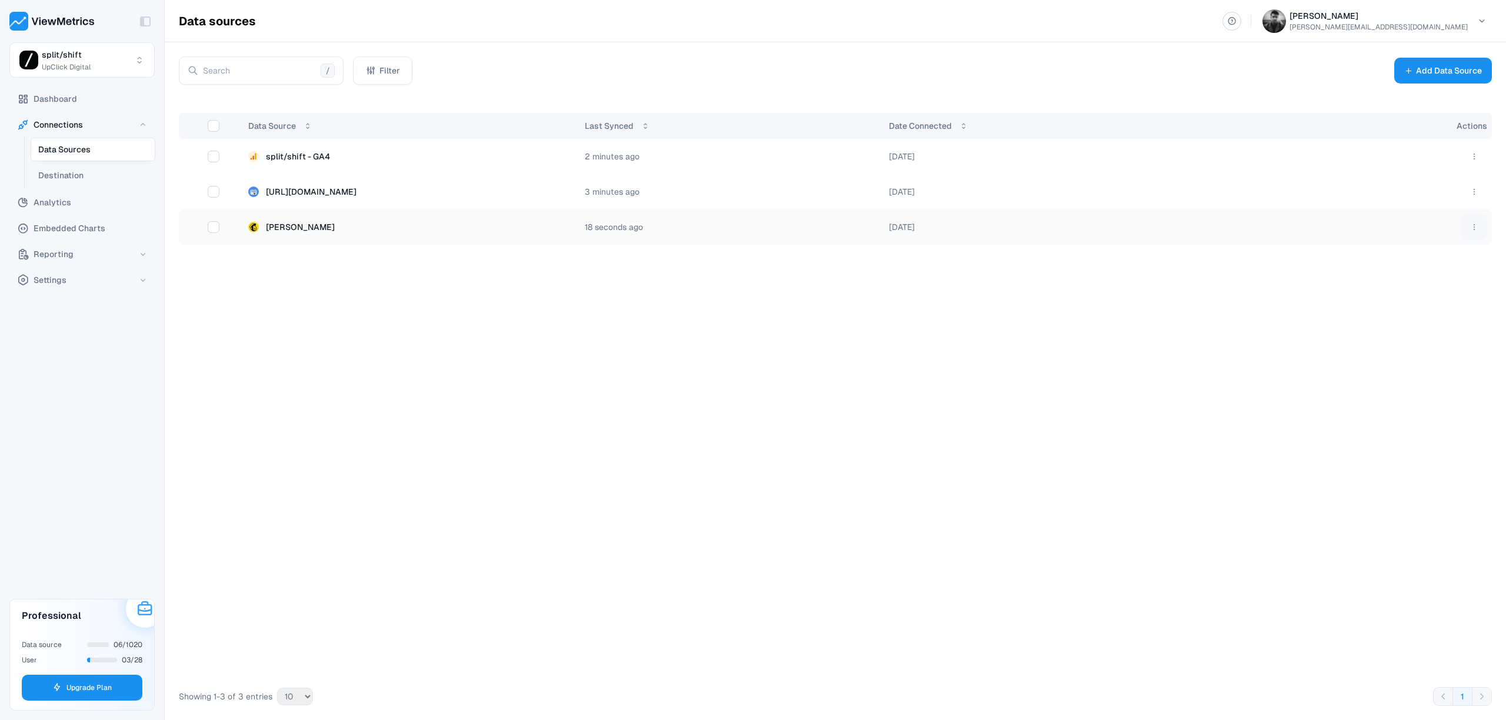
click at [1478, 225] on html "Toggle Sidebar split/shift UpClick Digital Dashboard Connections Data Sources D…" at bounding box center [753, 360] width 1506 height 720
click at [1441, 252] on span "Disconnect" at bounding box center [1427, 253] width 44 height 12
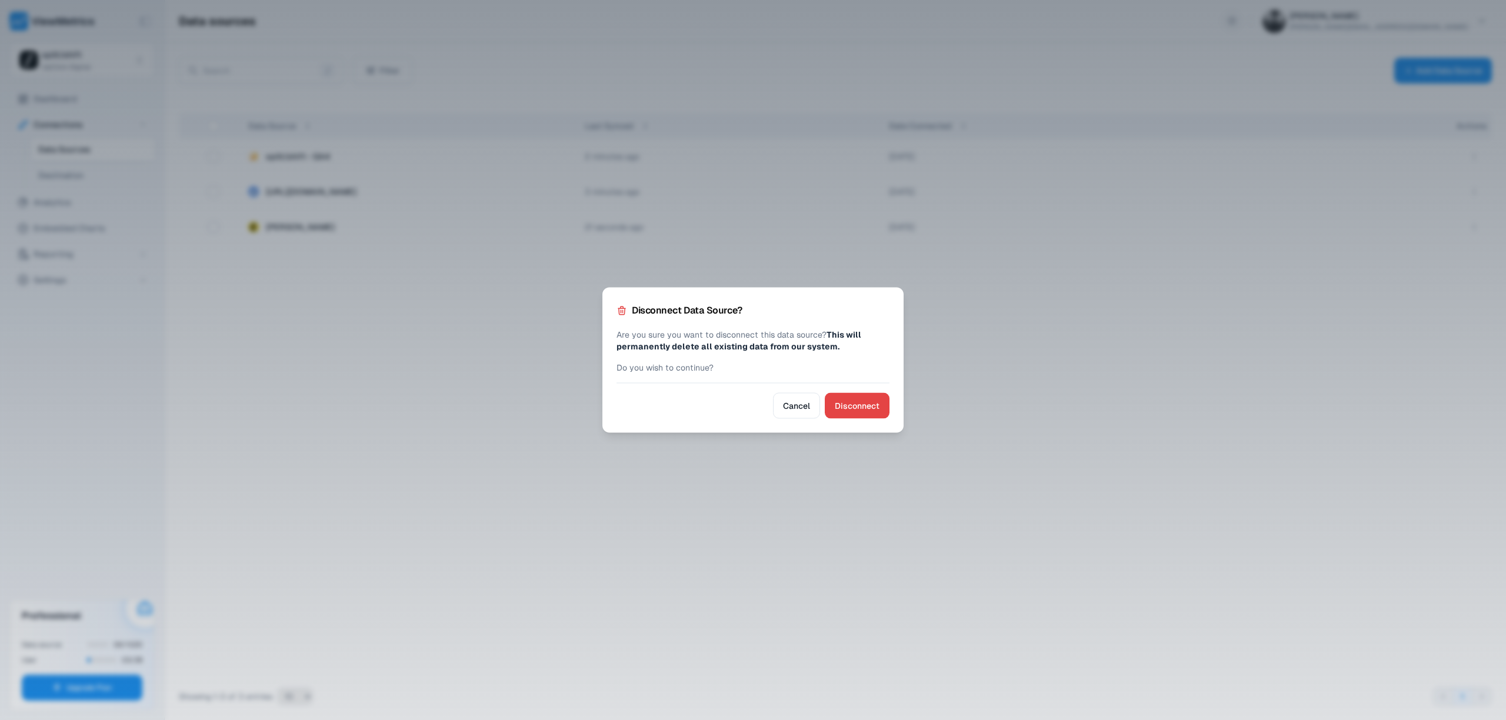
click at [890, 387] on div "Disconnect Data Source? Are you sure you want to disconnect this data source? T…" at bounding box center [753, 360] width 301 height 145
click at [873, 400] on span "Disconnect" at bounding box center [857, 406] width 45 height 14
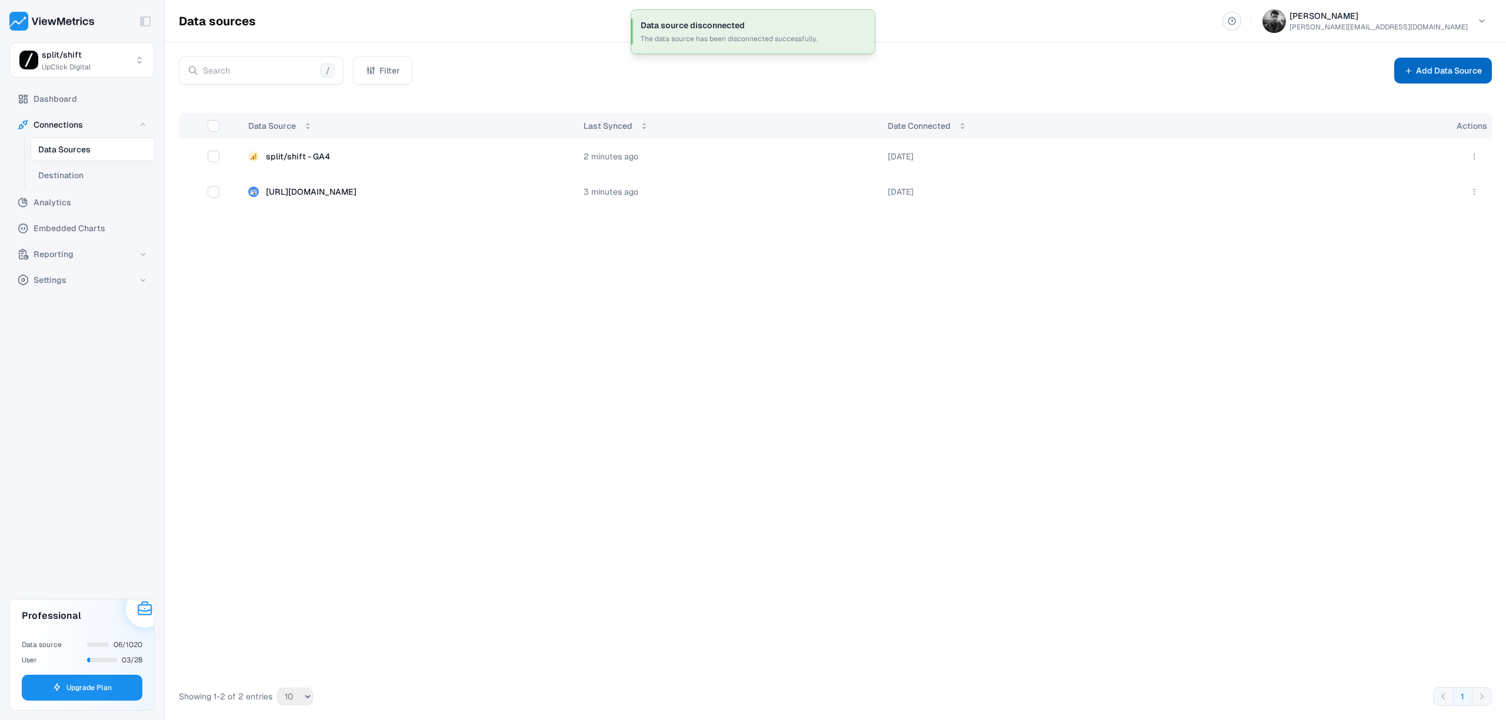
click at [1426, 74] on button "Add Data Source" at bounding box center [1444, 71] width 98 height 26
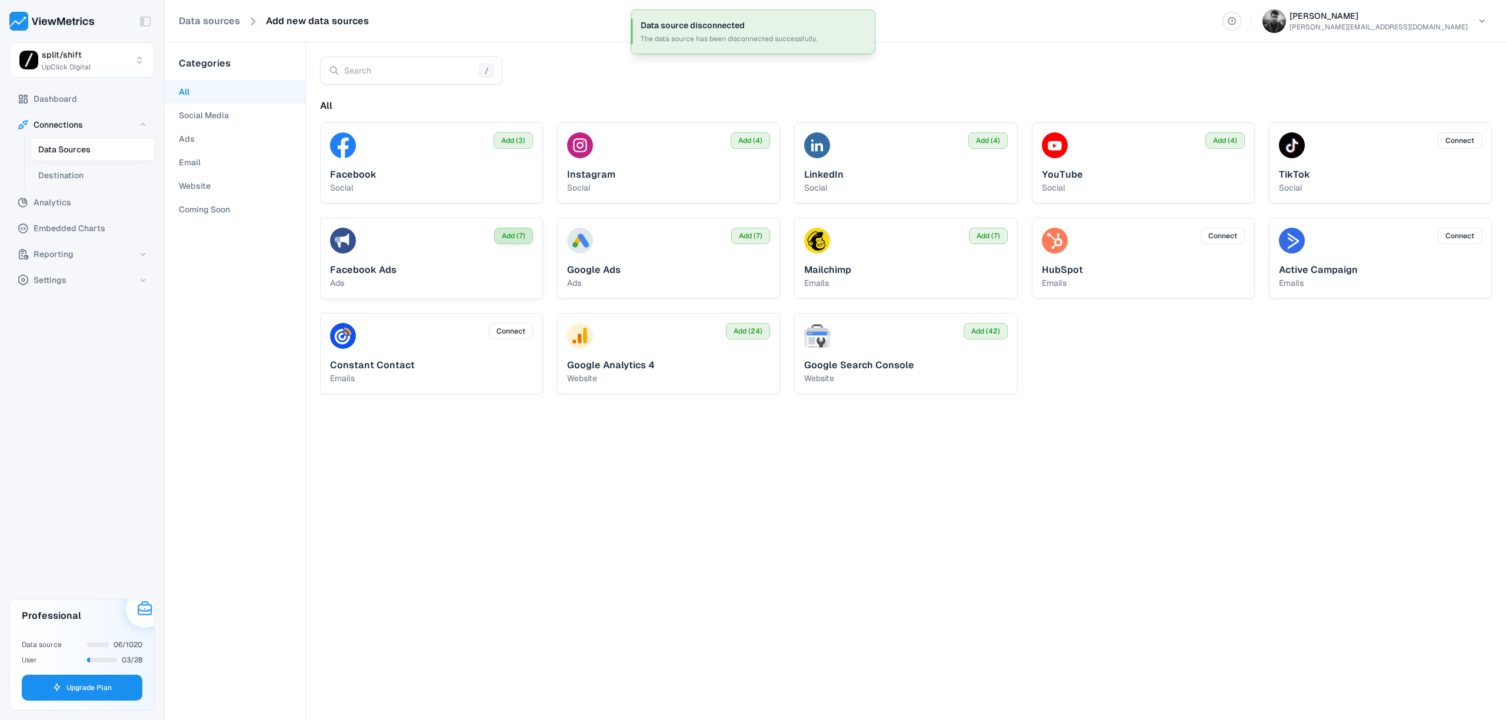
click at [511, 236] on span "Add (7)" at bounding box center [514, 236] width 24 height 11
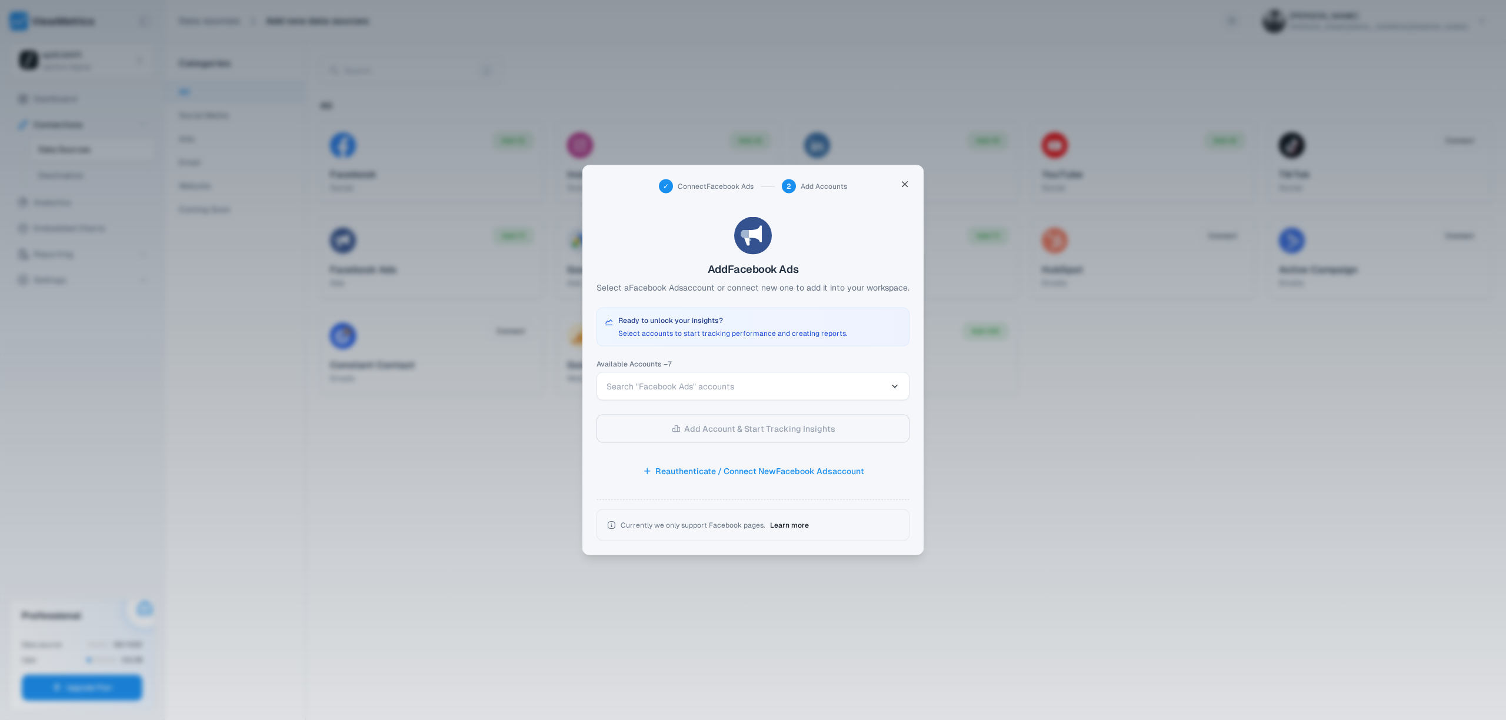
click at [734, 375] on button "Search "Facebook Ads" accounts" at bounding box center [753, 387] width 313 height 28
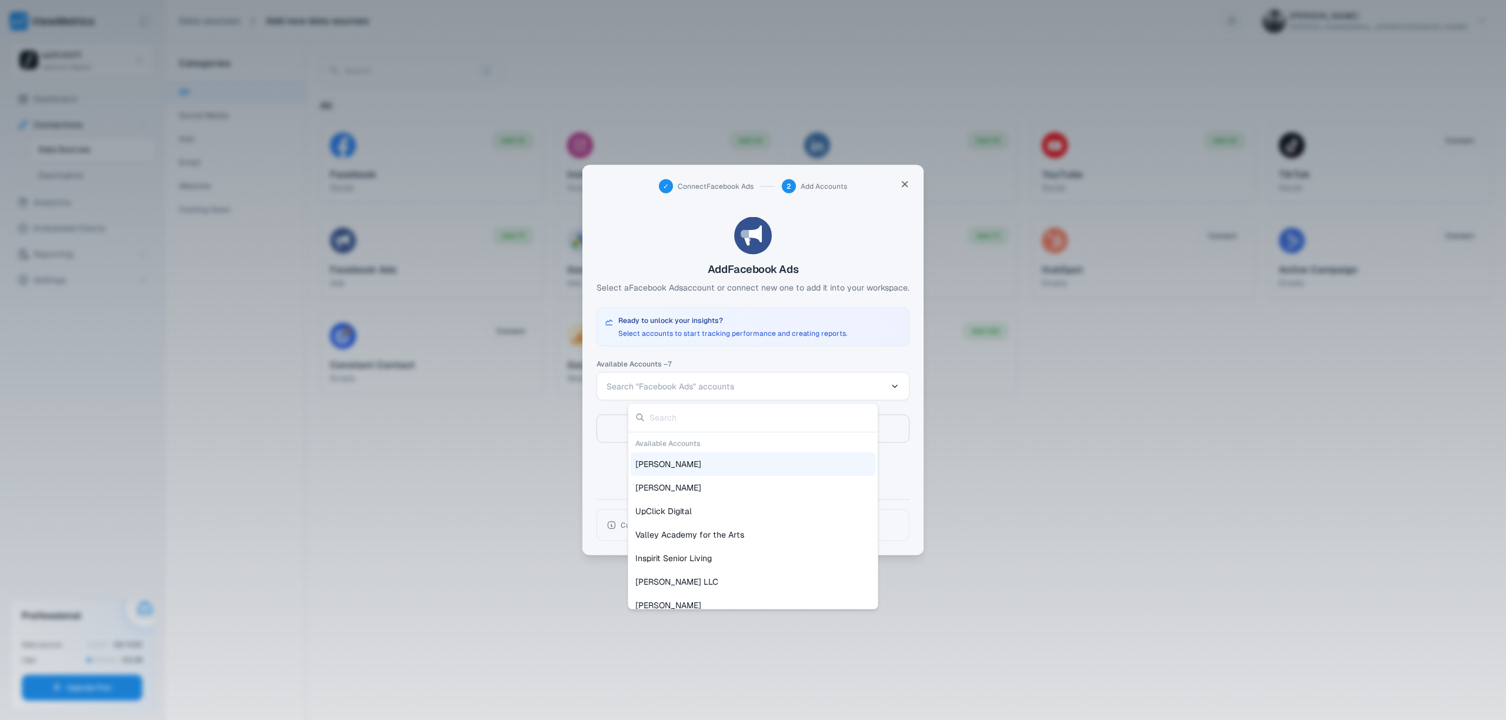
scroll to position [11, 0]
click at [438, 482] on div at bounding box center [753, 360] width 1506 height 720
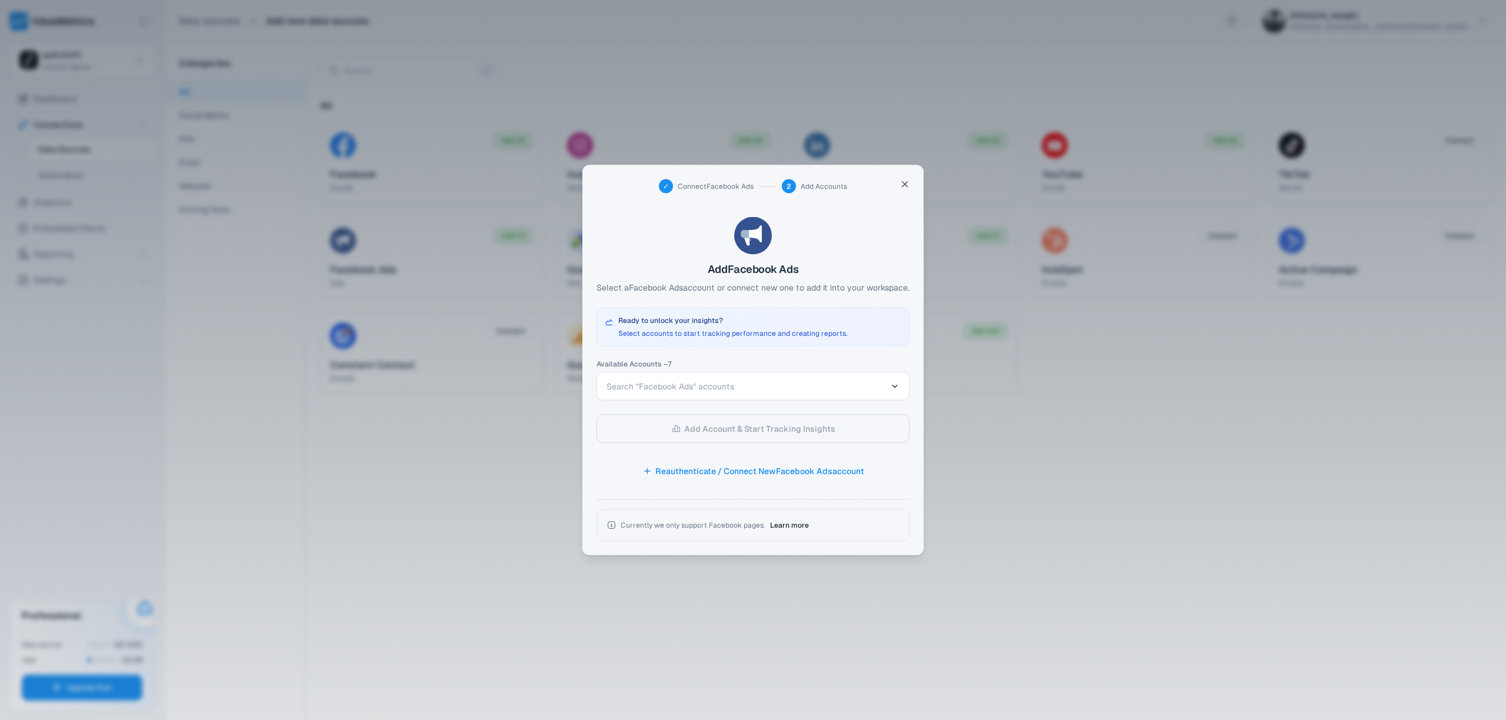
click at [433, 478] on div at bounding box center [753, 360] width 1506 height 720
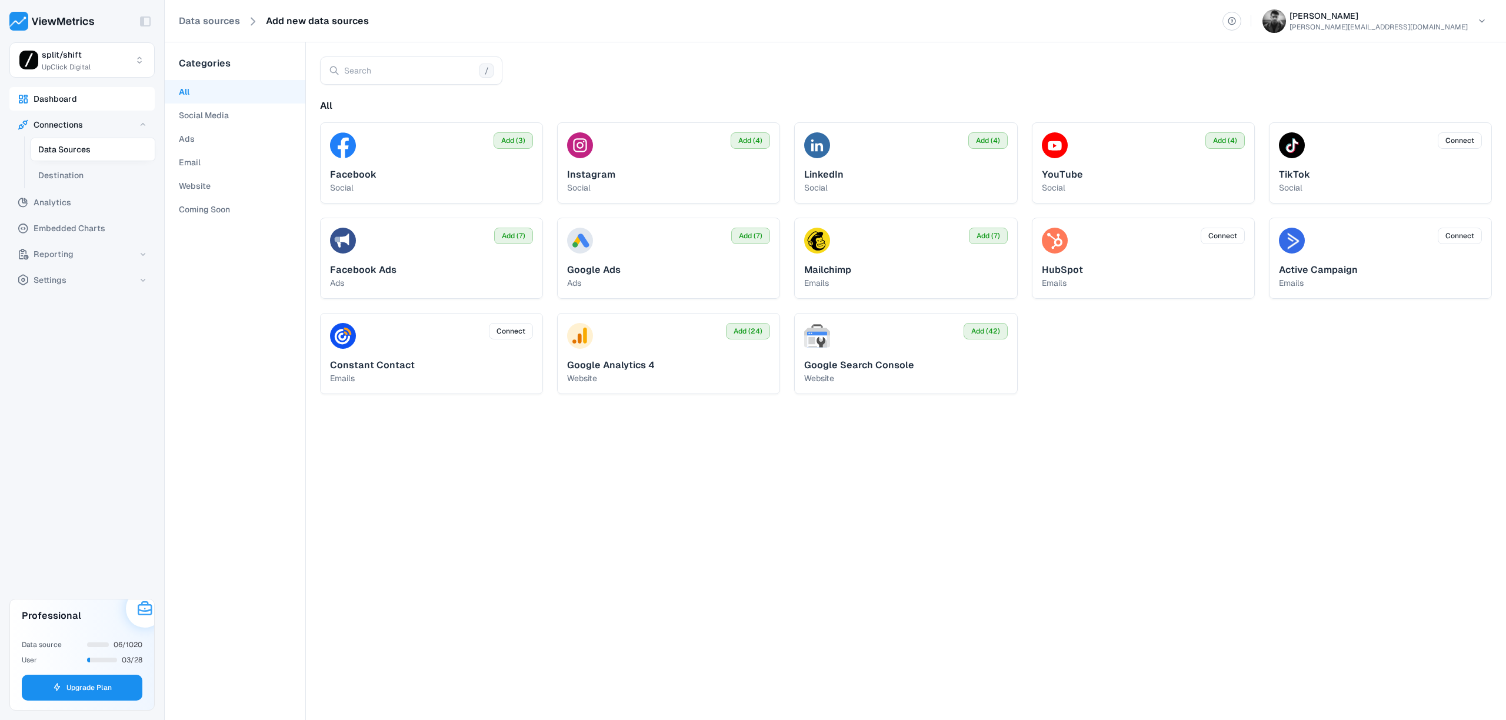
click at [43, 103] on span "Dashboard" at bounding box center [56, 99] width 44 height 14
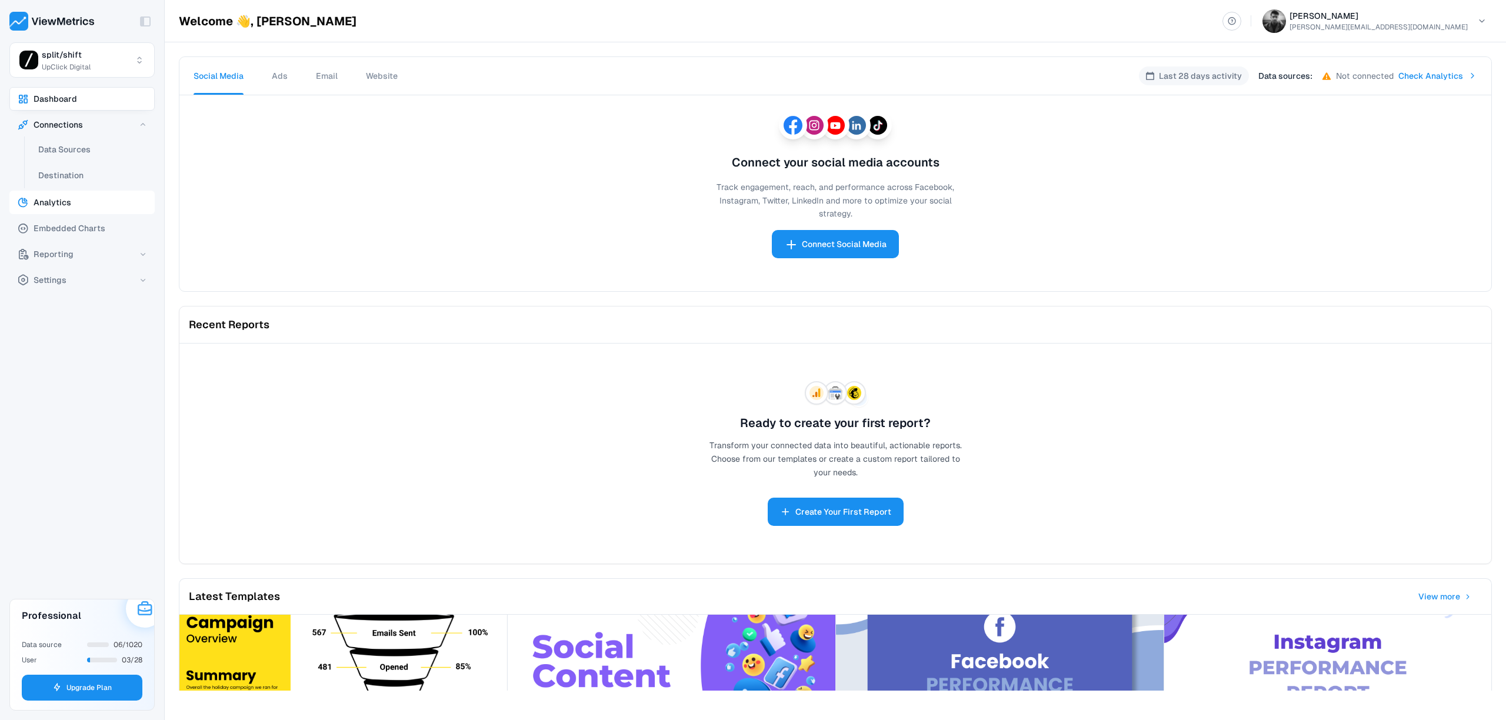
click at [64, 214] on button "Analytics" at bounding box center [81, 203] width 145 height 24
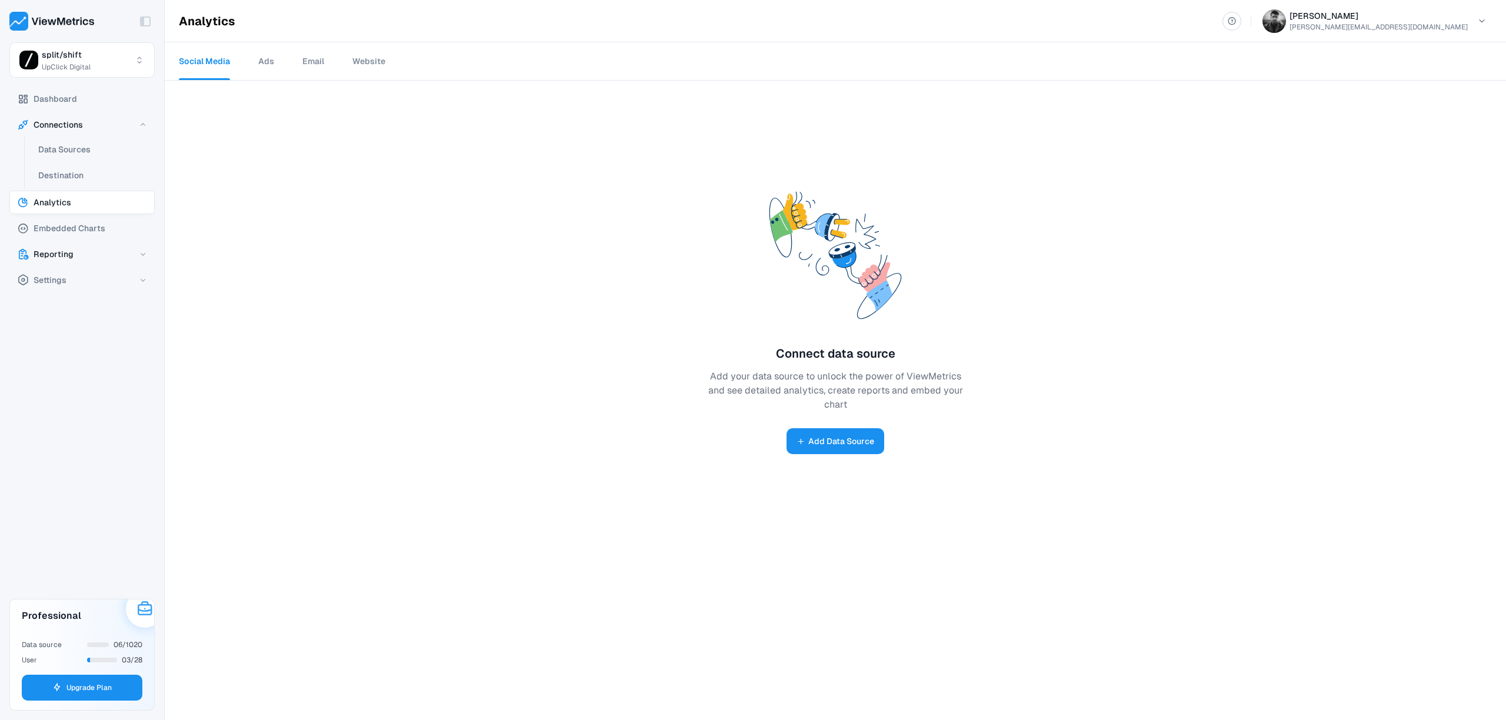
click at [67, 254] on span "Reporting" at bounding box center [54, 254] width 40 height 14
click at [64, 272] on span "Reports" at bounding box center [54, 279] width 32 height 14
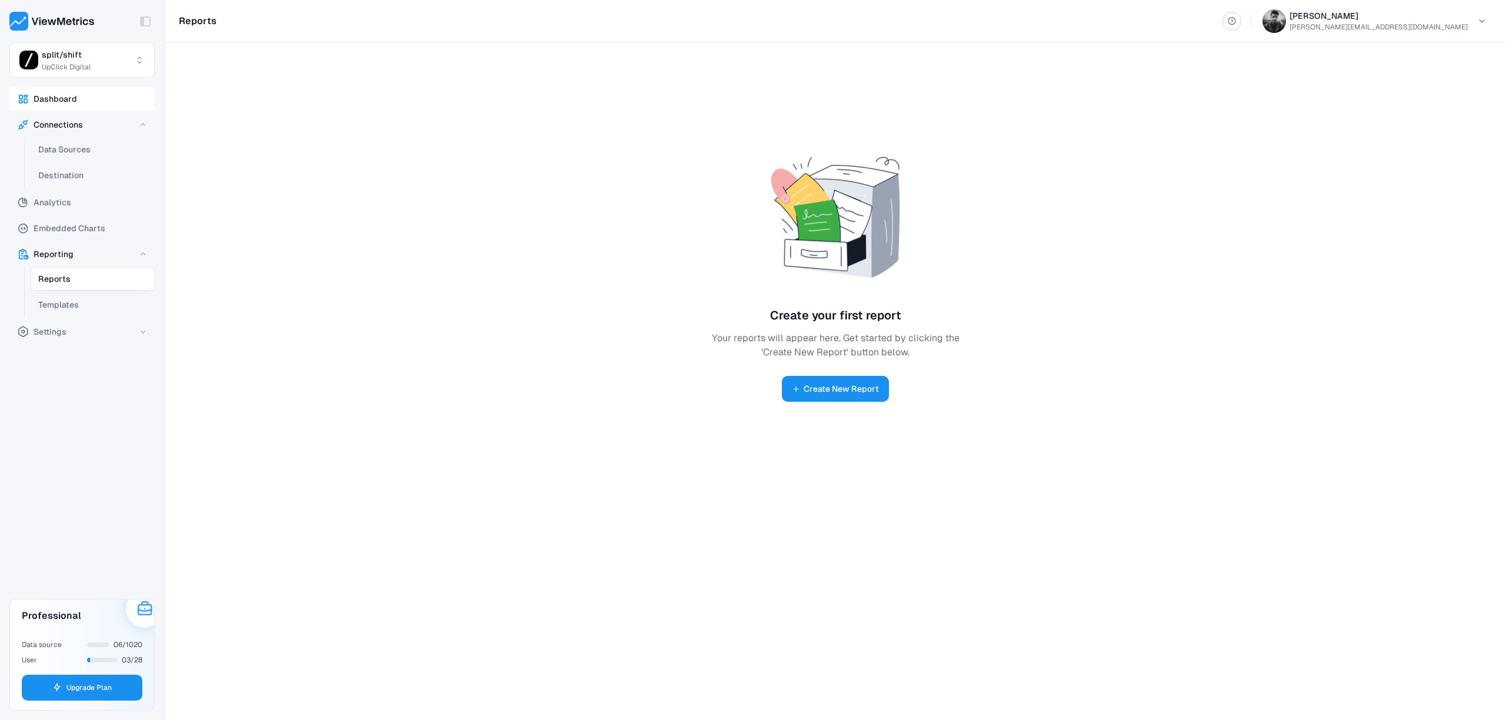
click at [78, 99] on button "Dashboard" at bounding box center [81, 99] width 145 height 24
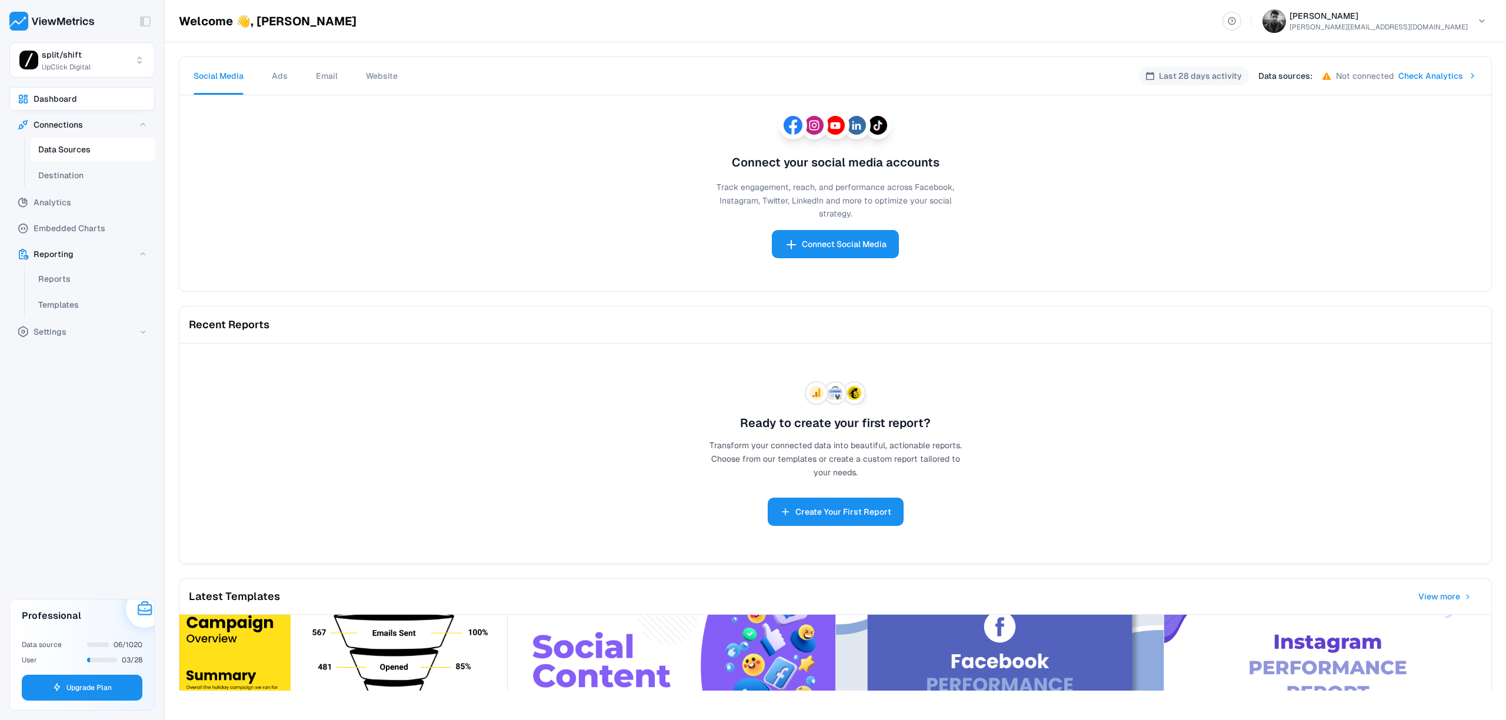
click at [68, 152] on span "Data Sources" at bounding box center [64, 149] width 52 height 14
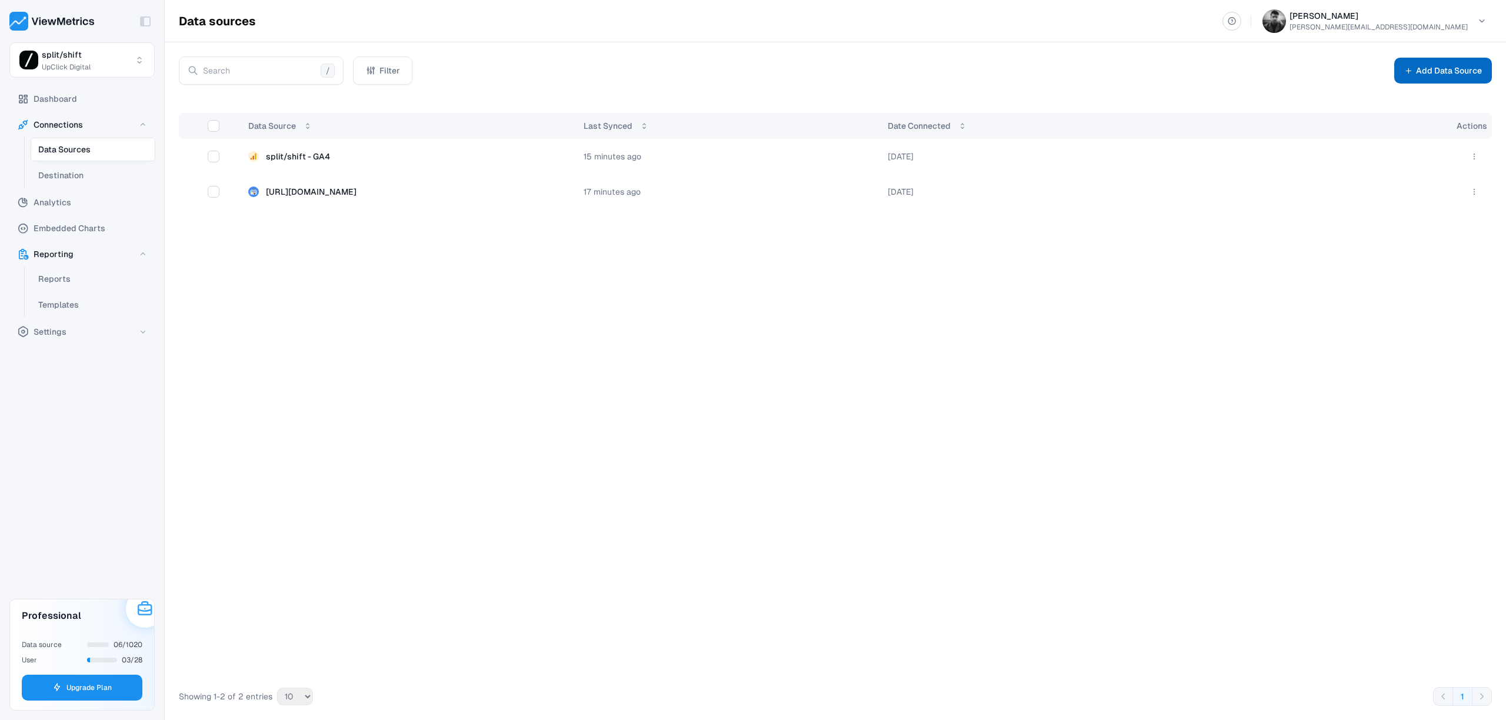
click at [1429, 70] on button "Add Data Source" at bounding box center [1444, 71] width 98 height 26
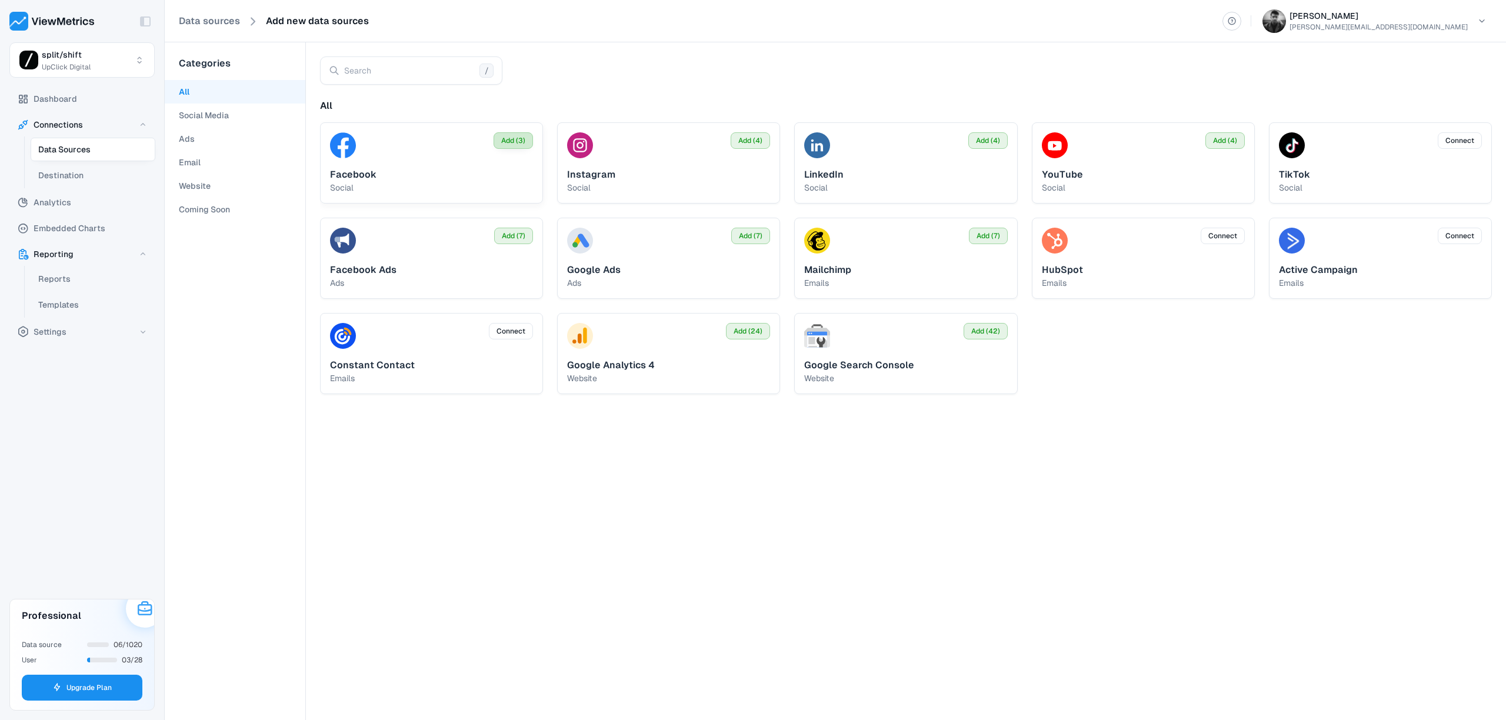
click at [515, 143] on span "Add (3)" at bounding box center [513, 140] width 24 height 11
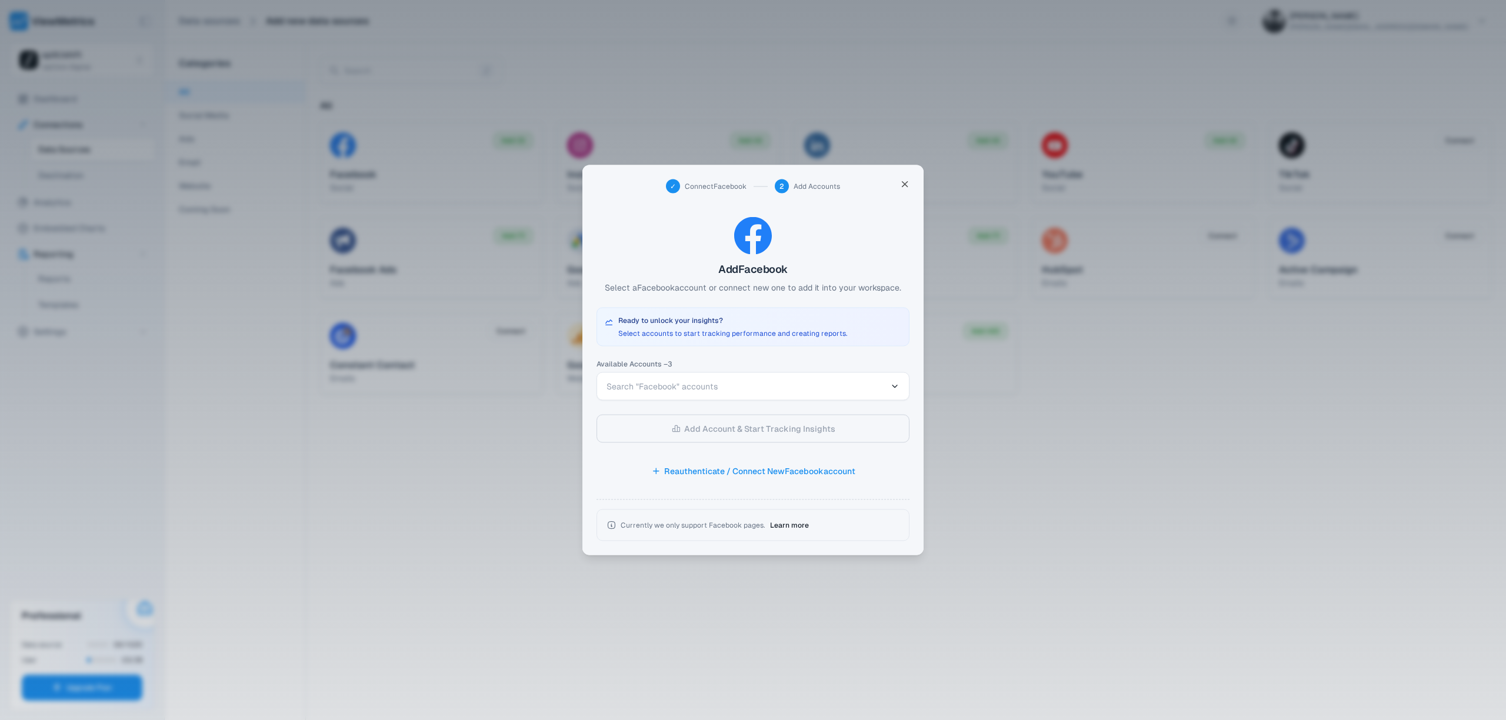
click at [806, 397] on button "Search "Facebook" accounts" at bounding box center [753, 387] width 313 height 28
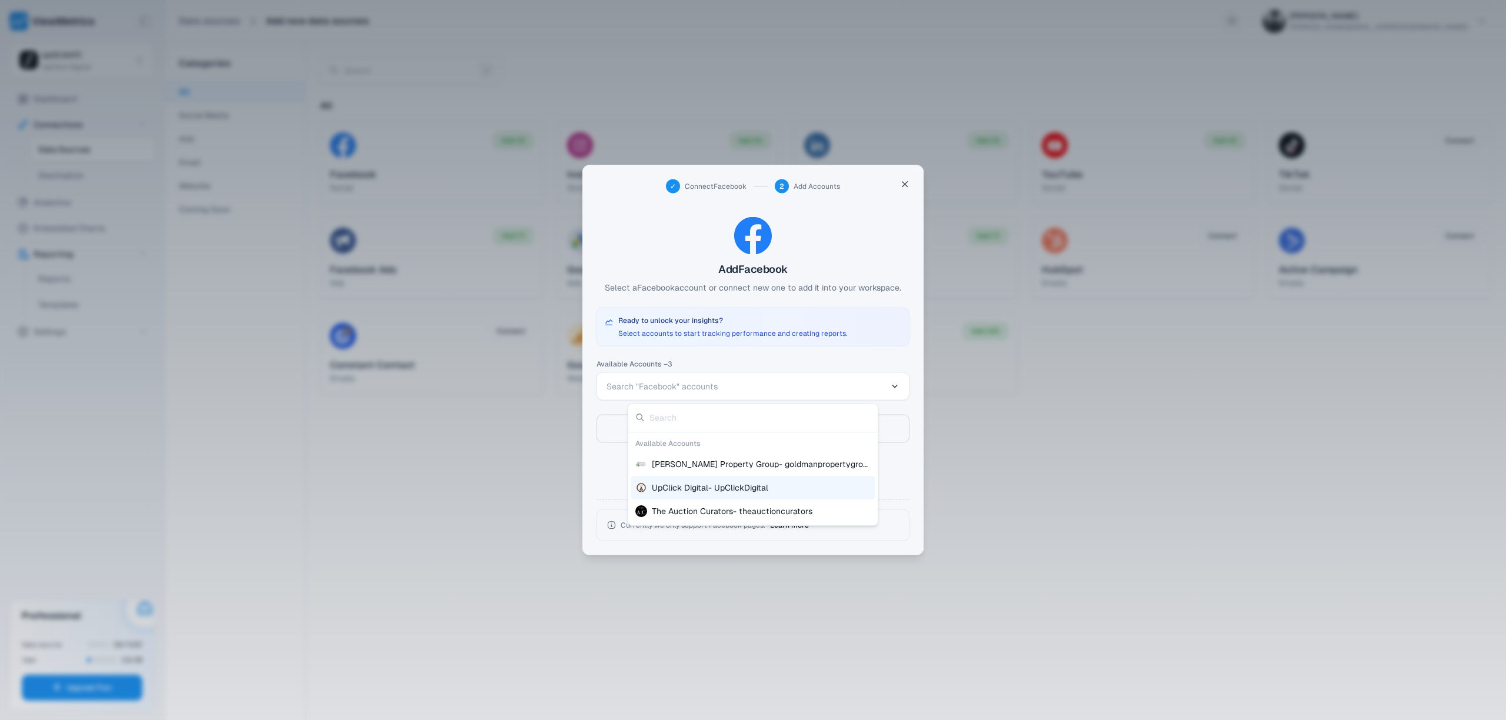
click at [882, 482] on div at bounding box center [753, 360] width 1506 height 720
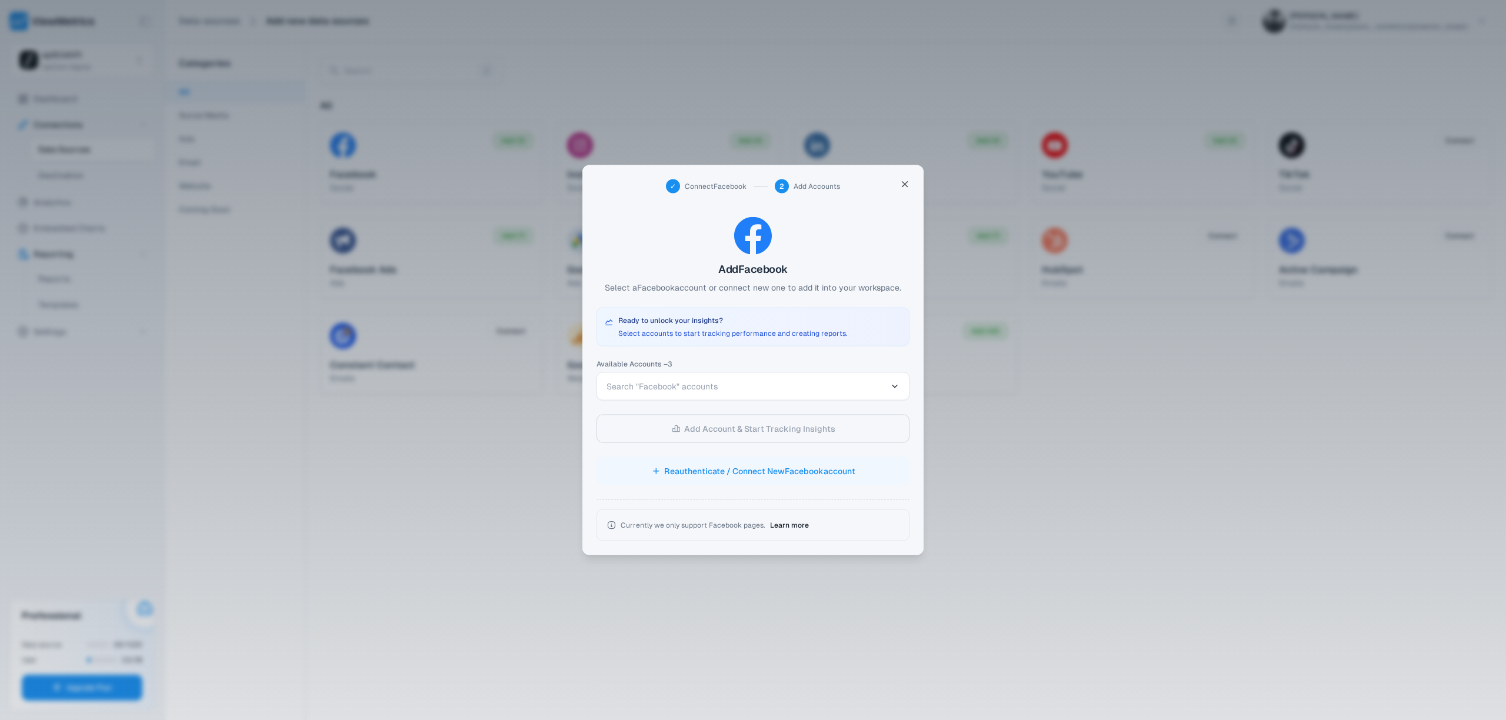
click at [823, 471] on button "Reauthenticate / Connect New Facebook account" at bounding box center [753, 471] width 313 height 28
click at [755, 379] on button "Search "Facebook" accounts" at bounding box center [753, 387] width 313 height 28
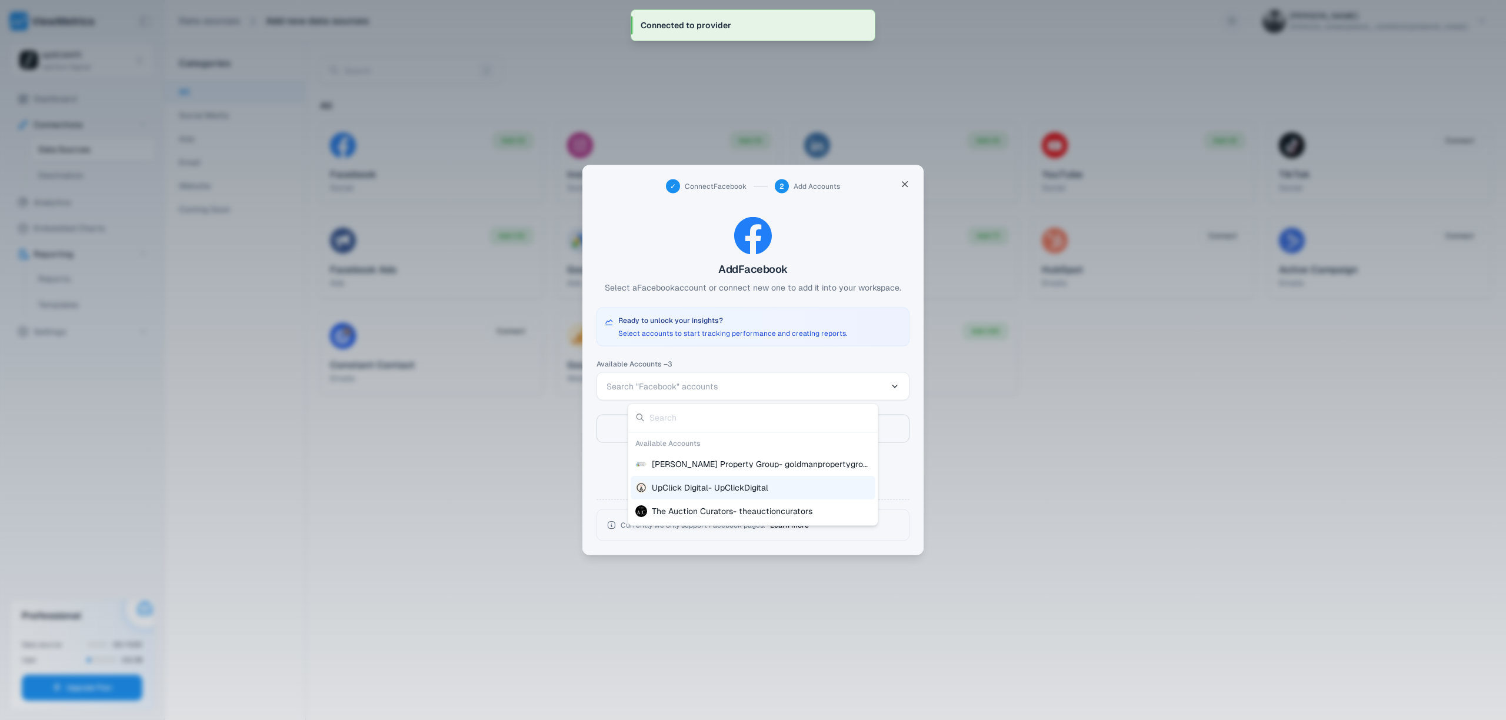
click at [893, 471] on div at bounding box center [753, 360] width 1506 height 720
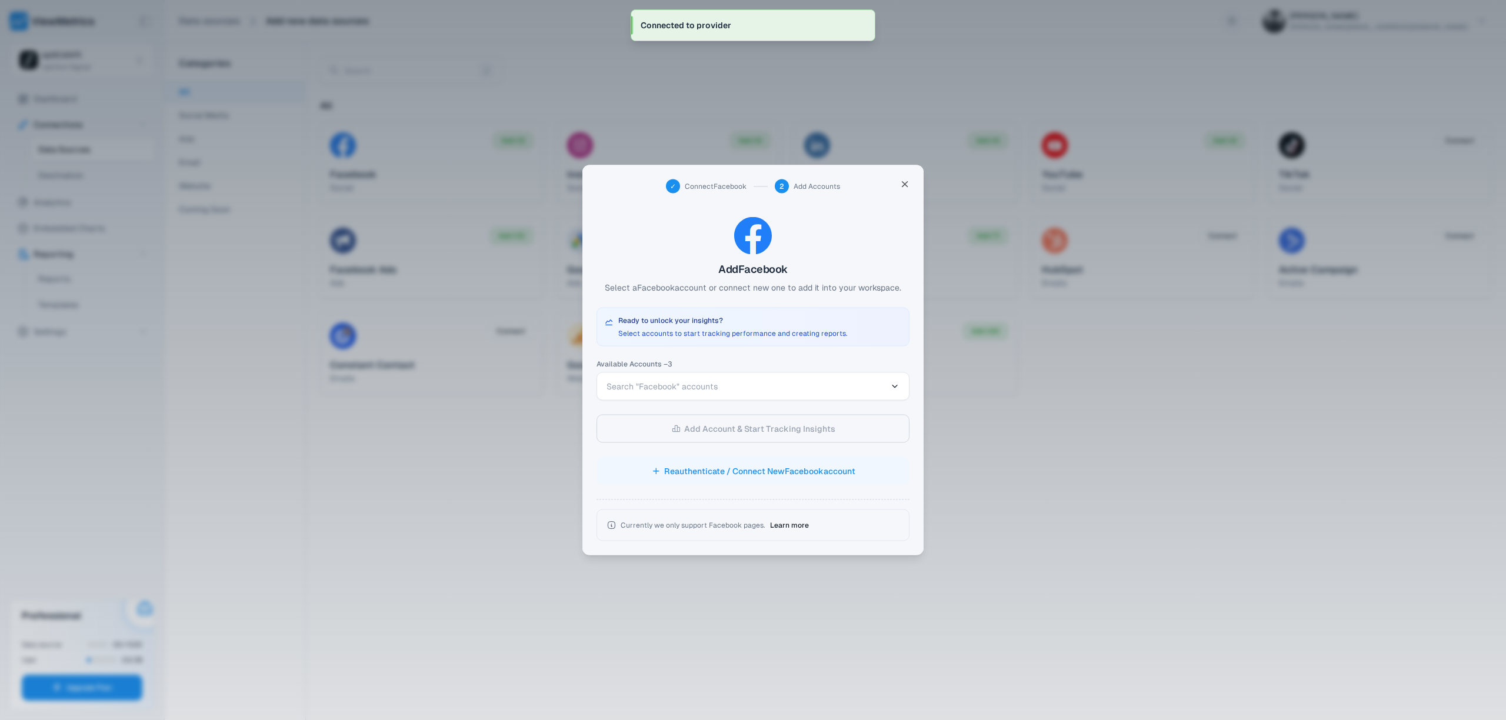
click at [857, 469] on button "Reauthenticate / Connect New Facebook account" at bounding box center [753, 471] width 313 height 28
click at [801, 393] on button "Search "Facebook" accounts" at bounding box center [753, 387] width 313 height 28
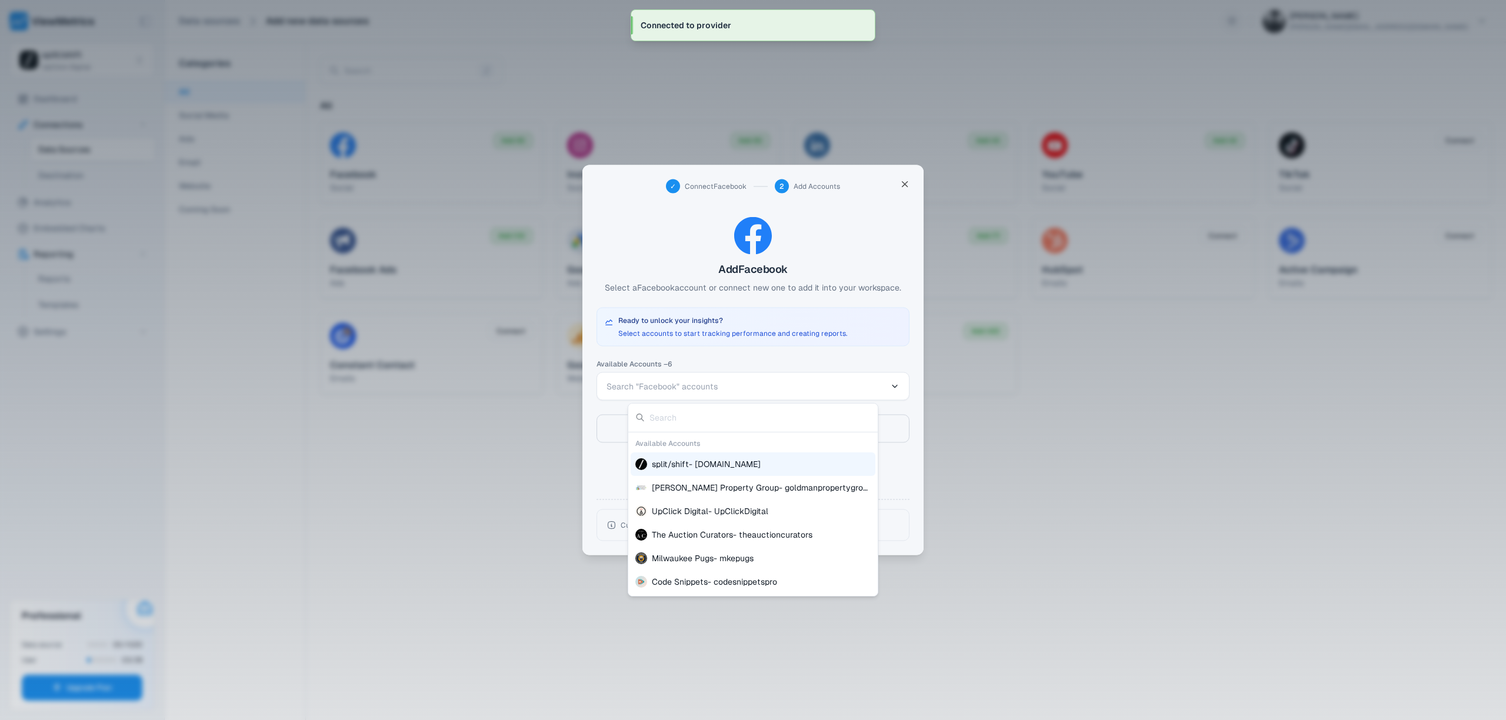
click at [750, 465] on div "split/shift - splitshift.fm" at bounding box center [753, 465] width 245 height 24
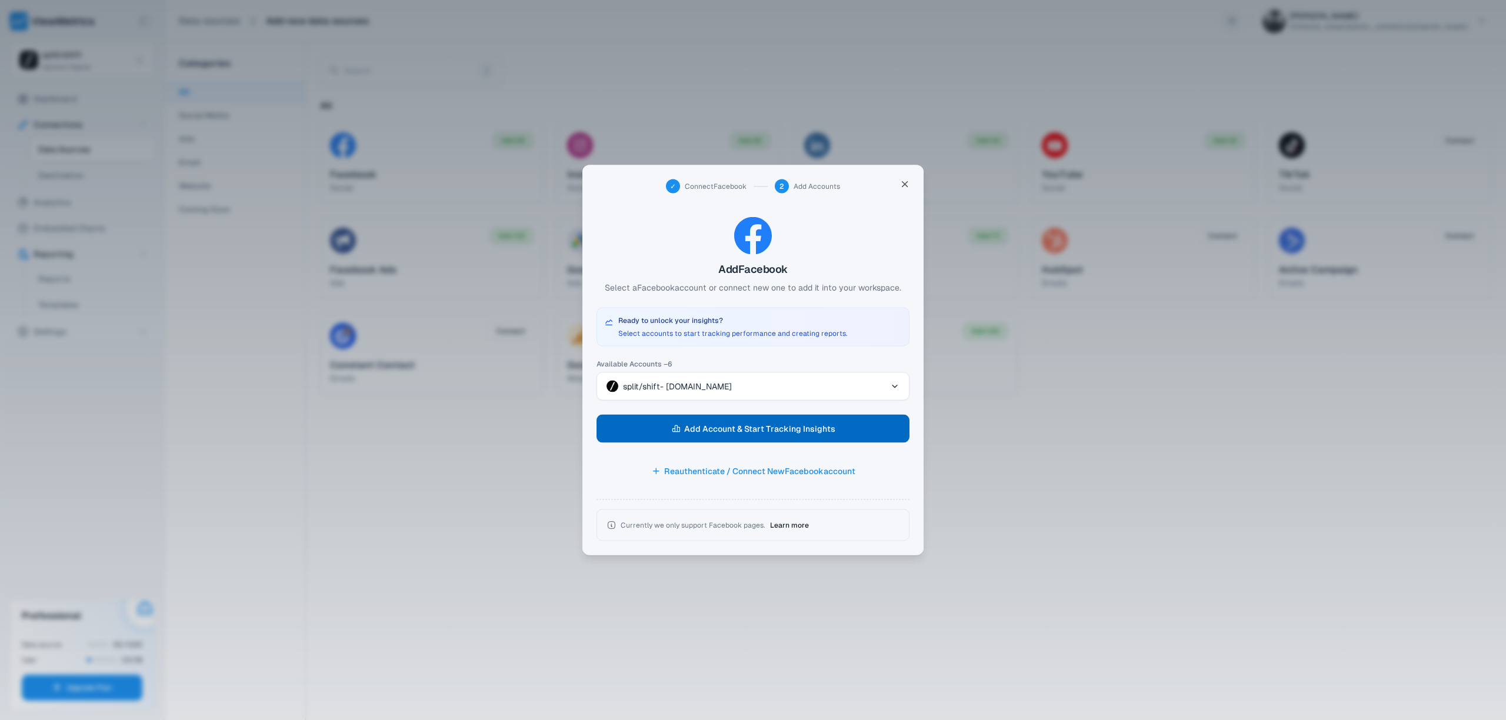
click at [755, 435] on span "Add Account & Start Tracking Insights" at bounding box center [759, 429] width 151 height 16
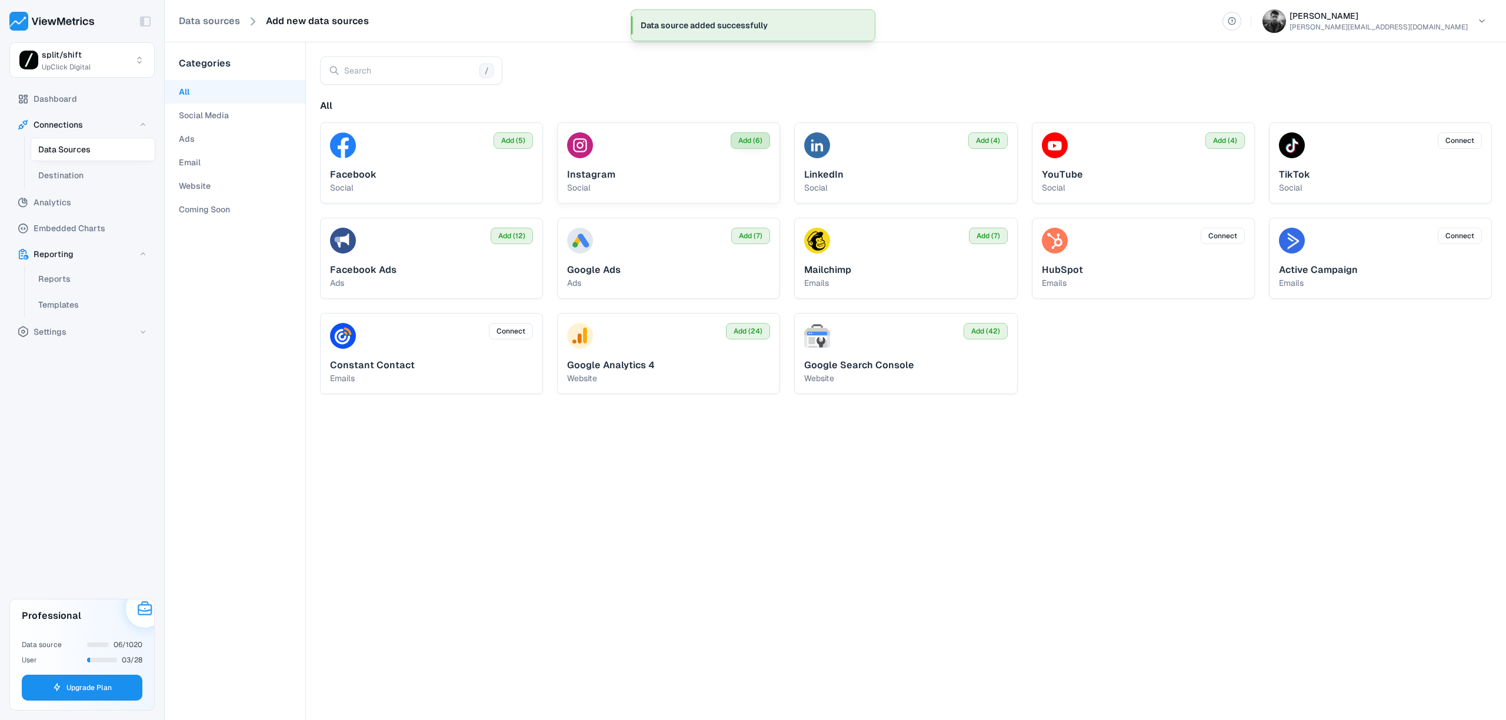
click at [738, 138] on button "Add (6)" at bounding box center [750, 140] width 39 height 16
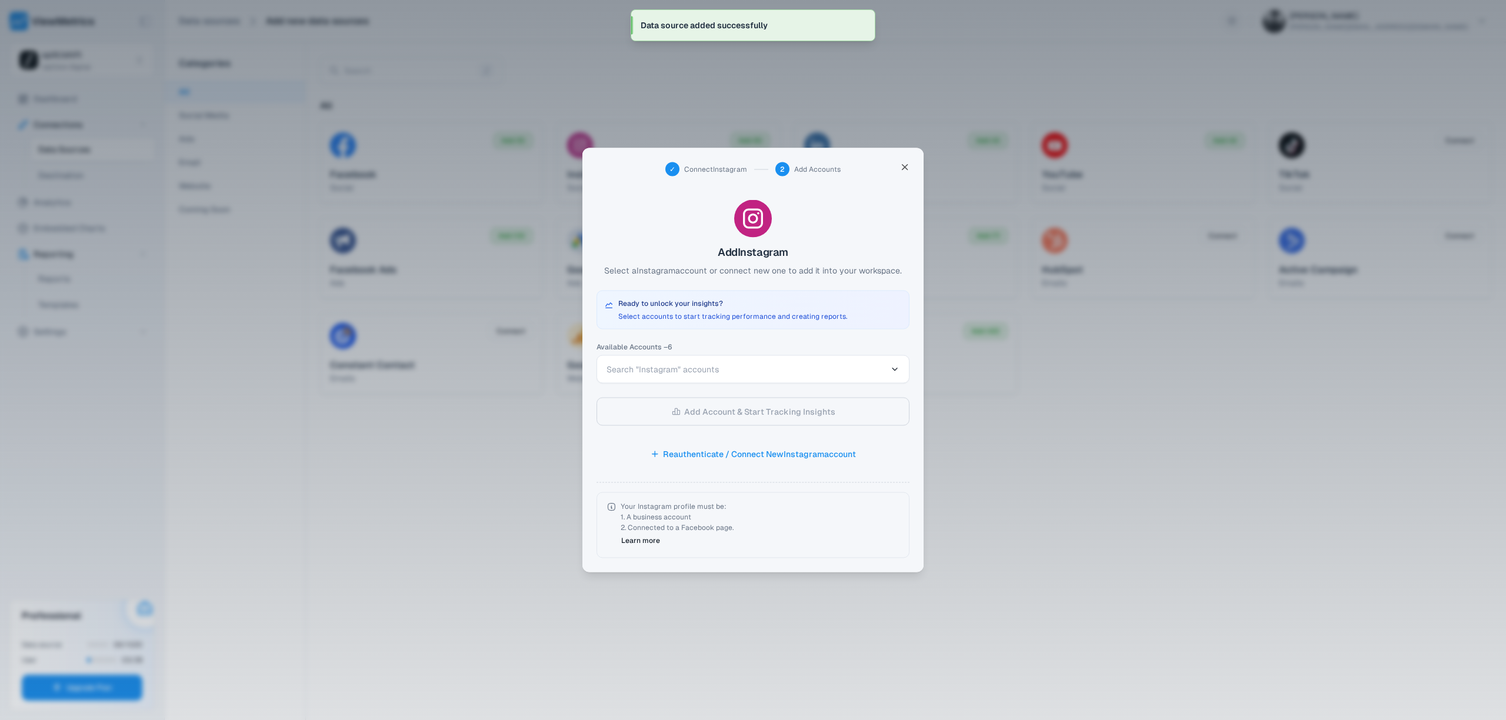
click at [753, 379] on button "Search "Instagram" accounts" at bounding box center [753, 369] width 313 height 28
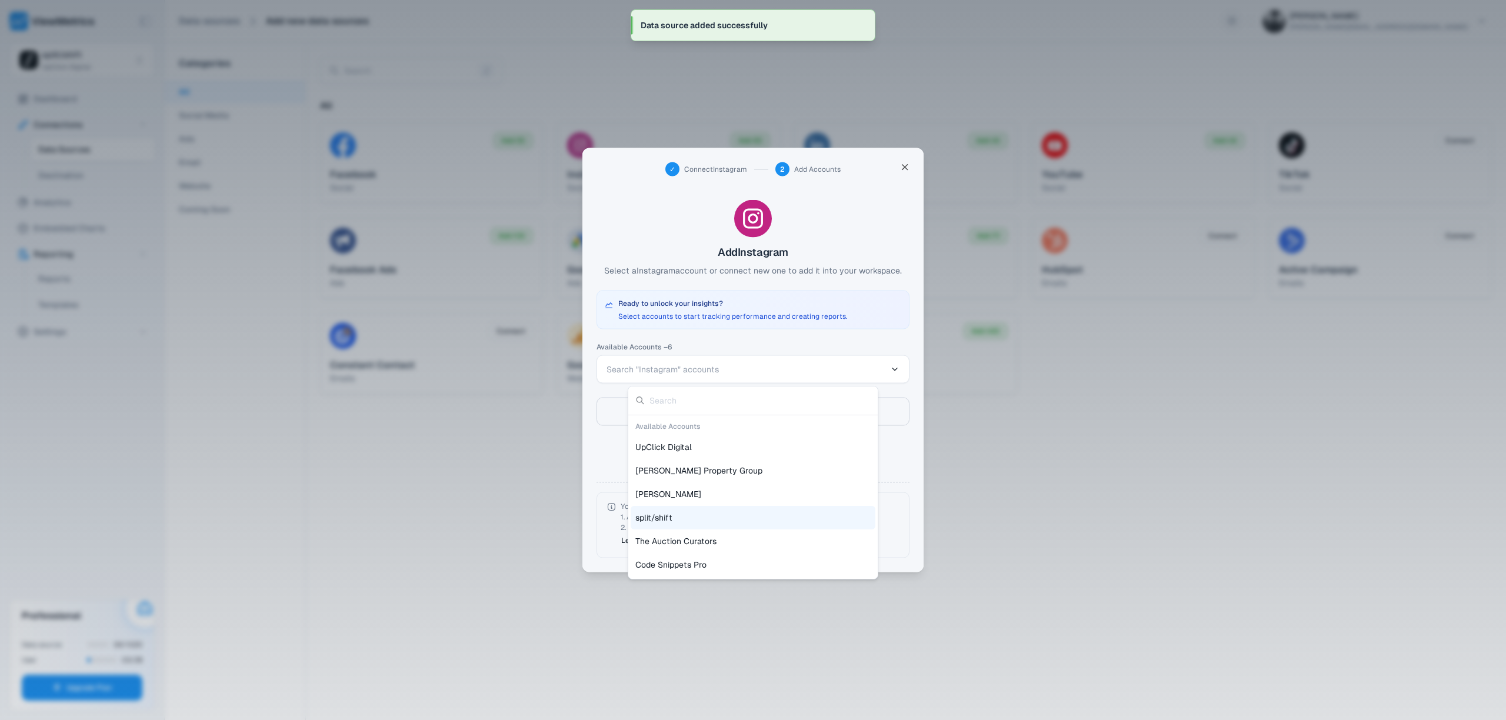
click at [704, 507] on div "split/shift" at bounding box center [753, 518] width 245 height 24
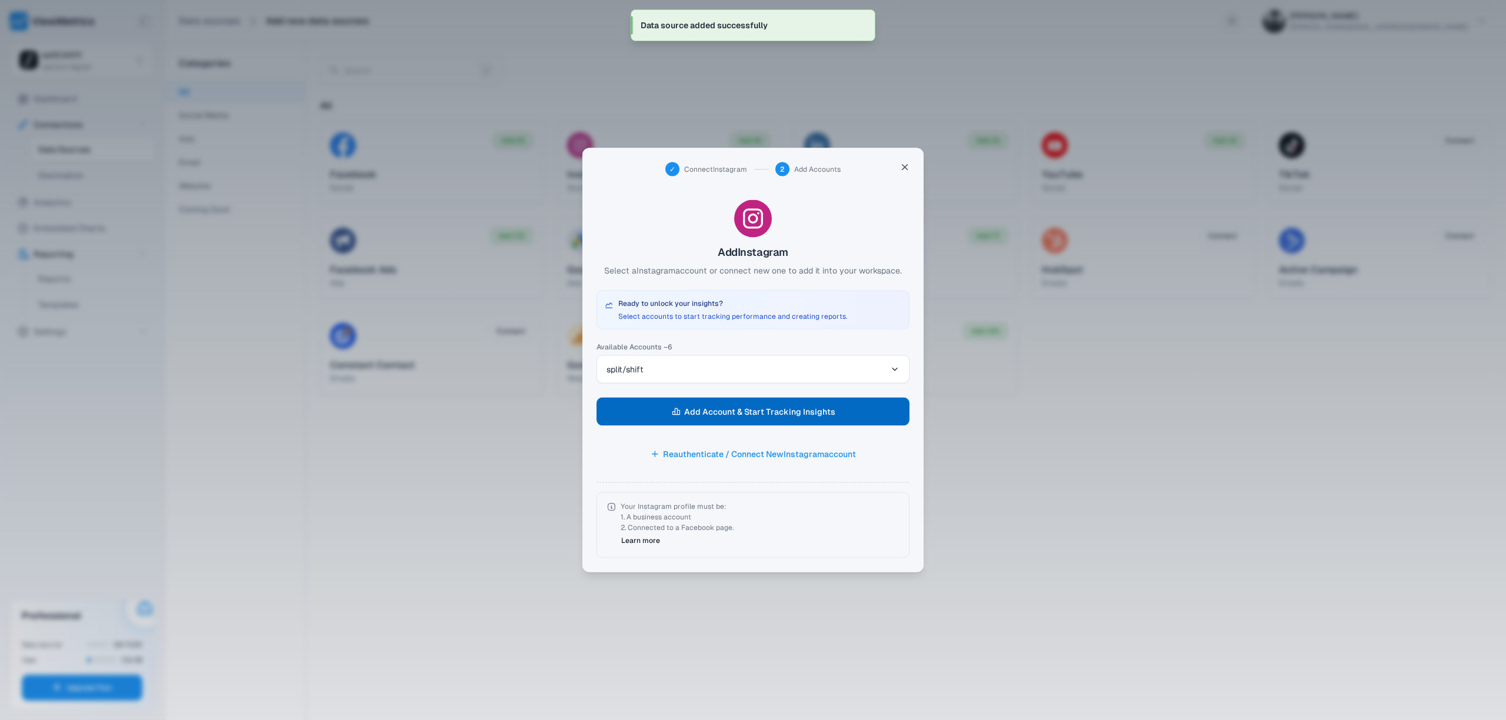
click at [721, 411] on span "Add Account & Start Tracking Insights" at bounding box center [759, 412] width 151 height 16
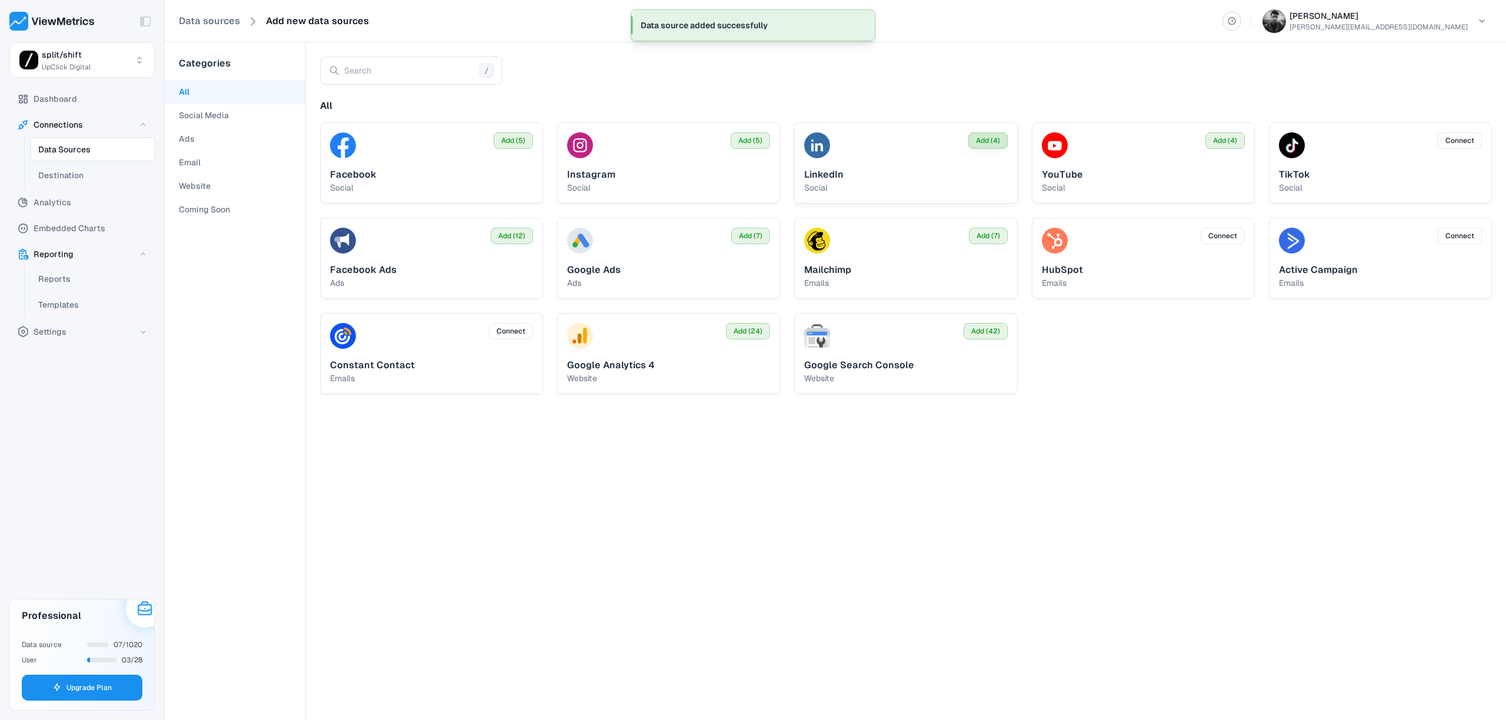
click at [996, 146] on button "Add (4)" at bounding box center [988, 140] width 39 height 16
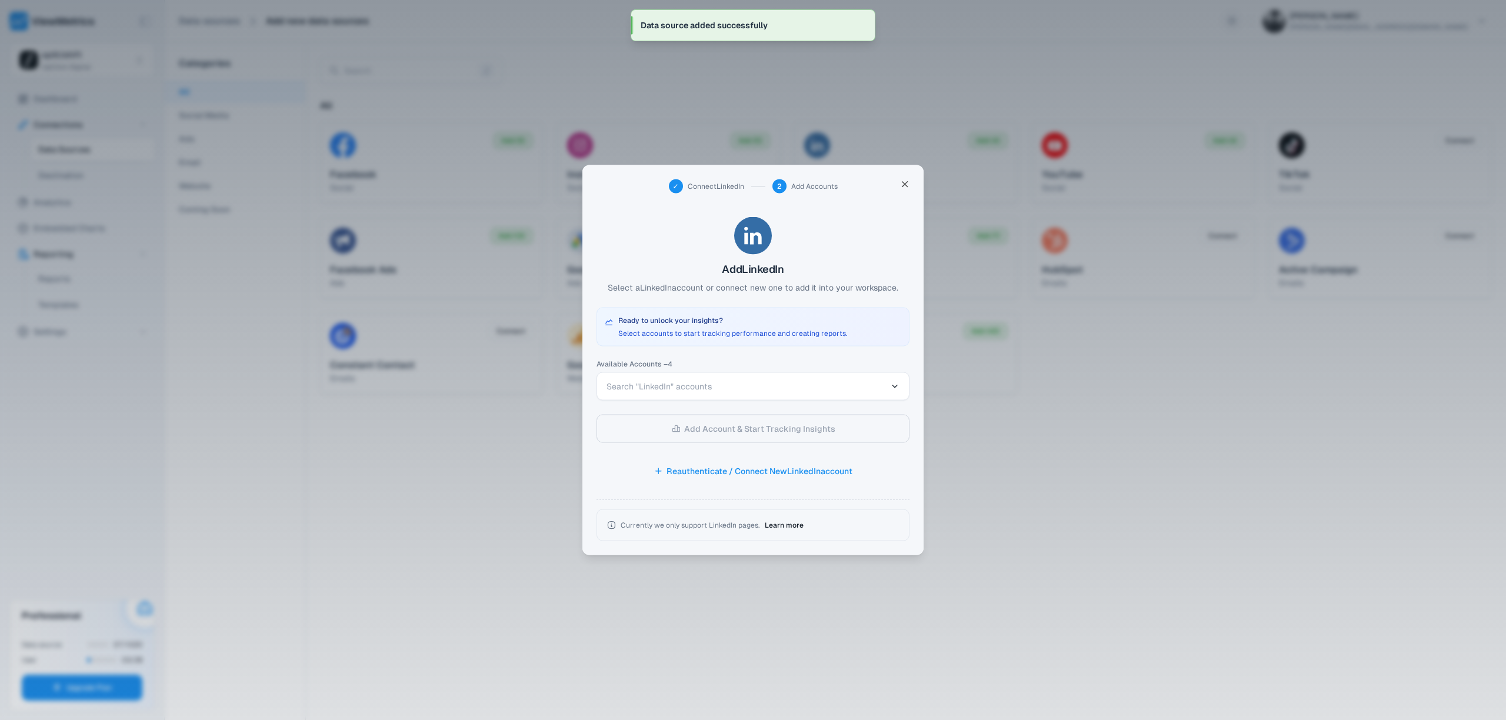
click at [769, 415] on div "Available Accounts – 4 Search "LinkedIn" accounts Add Account & Start Tracking …" at bounding box center [753, 451] width 313 height 181
click at [767, 403] on div "Available Accounts – 4 Search "LinkedIn" accounts Add Account & Start Tracking …" at bounding box center [753, 451] width 313 height 181
click at [766, 394] on button "Search "LinkedIn" accounts" at bounding box center [753, 387] width 313 height 28
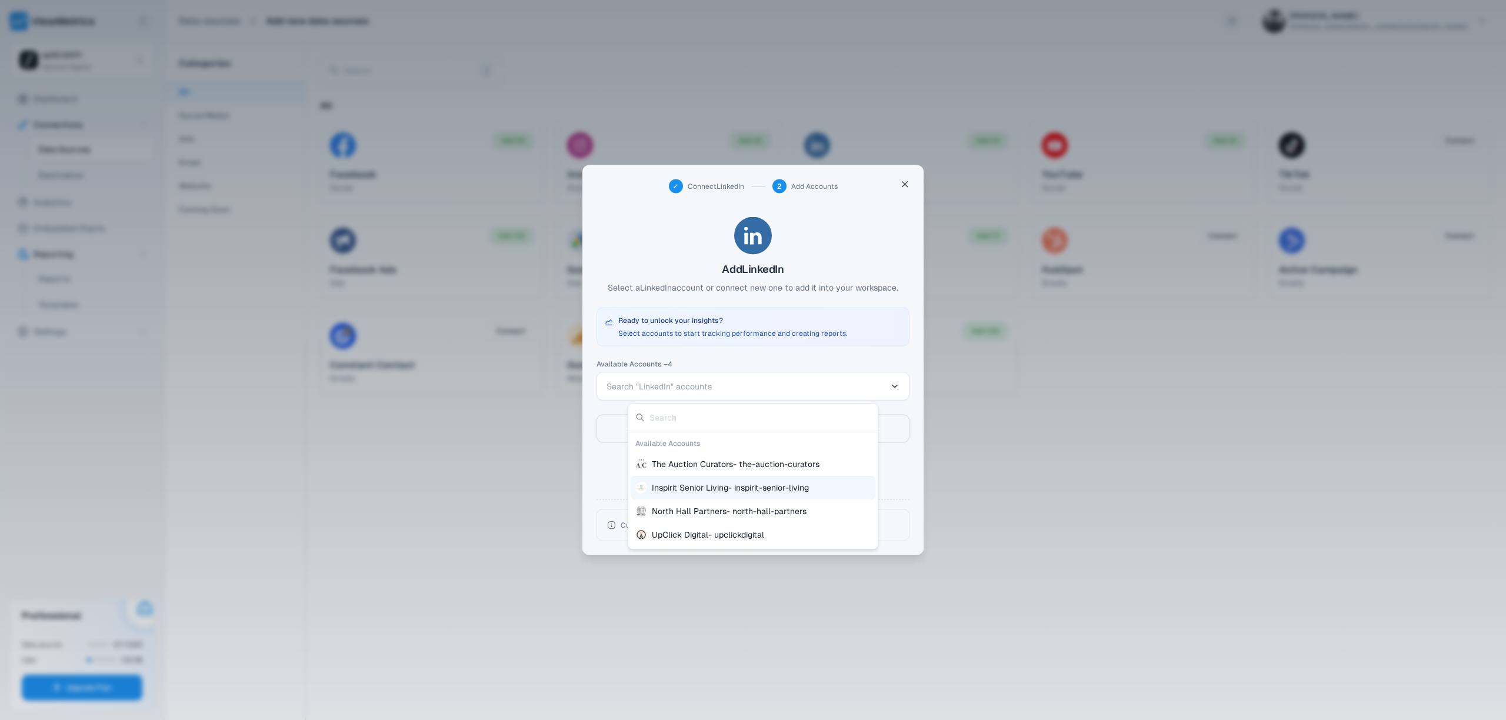
click at [923, 465] on div at bounding box center [753, 360] width 1506 height 720
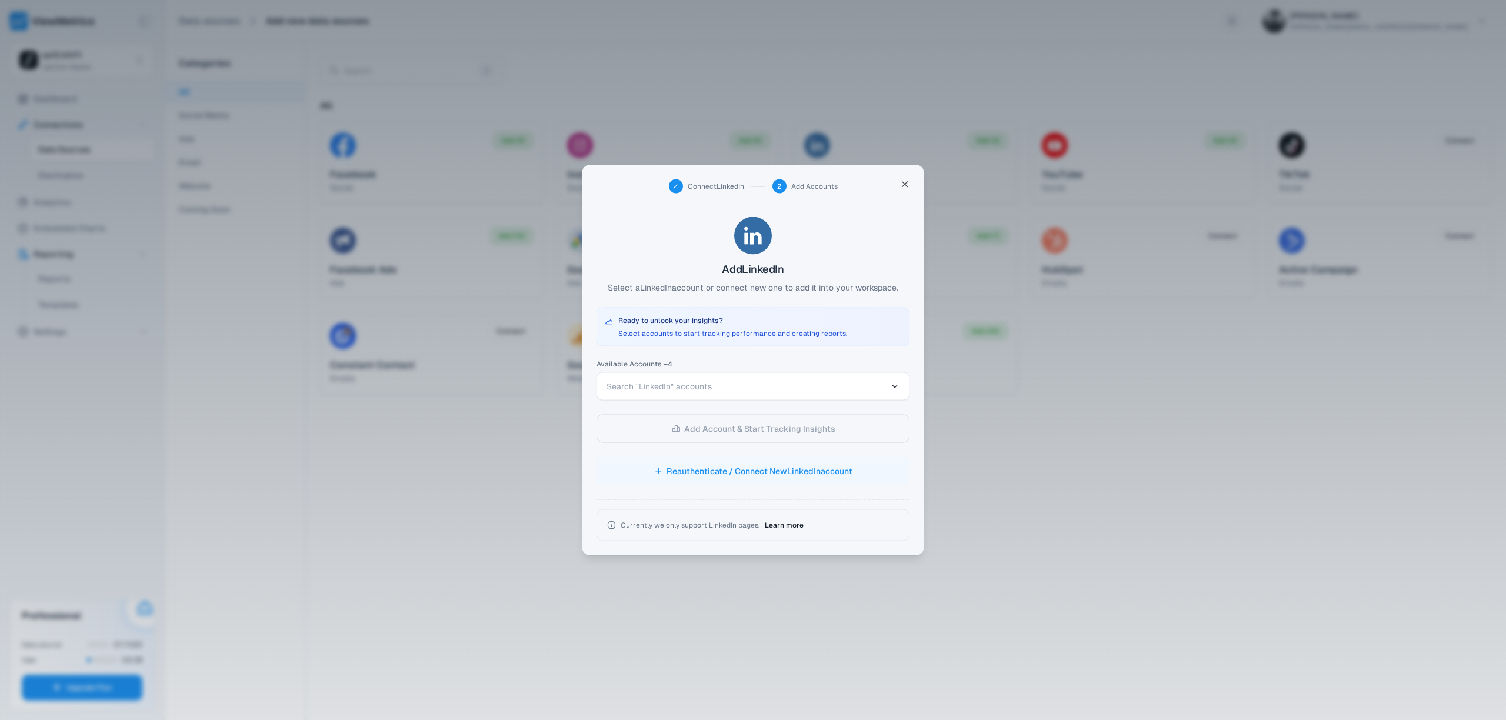
click at [791, 467] on button "Reauthenticate / Connect New LinkedIn account" at bounding box center [753, 471] width 313 height 28
click at [746, 398] on button "Search "LinkedIn" accounts" at bounding box center [753, 387] width 313 height 28
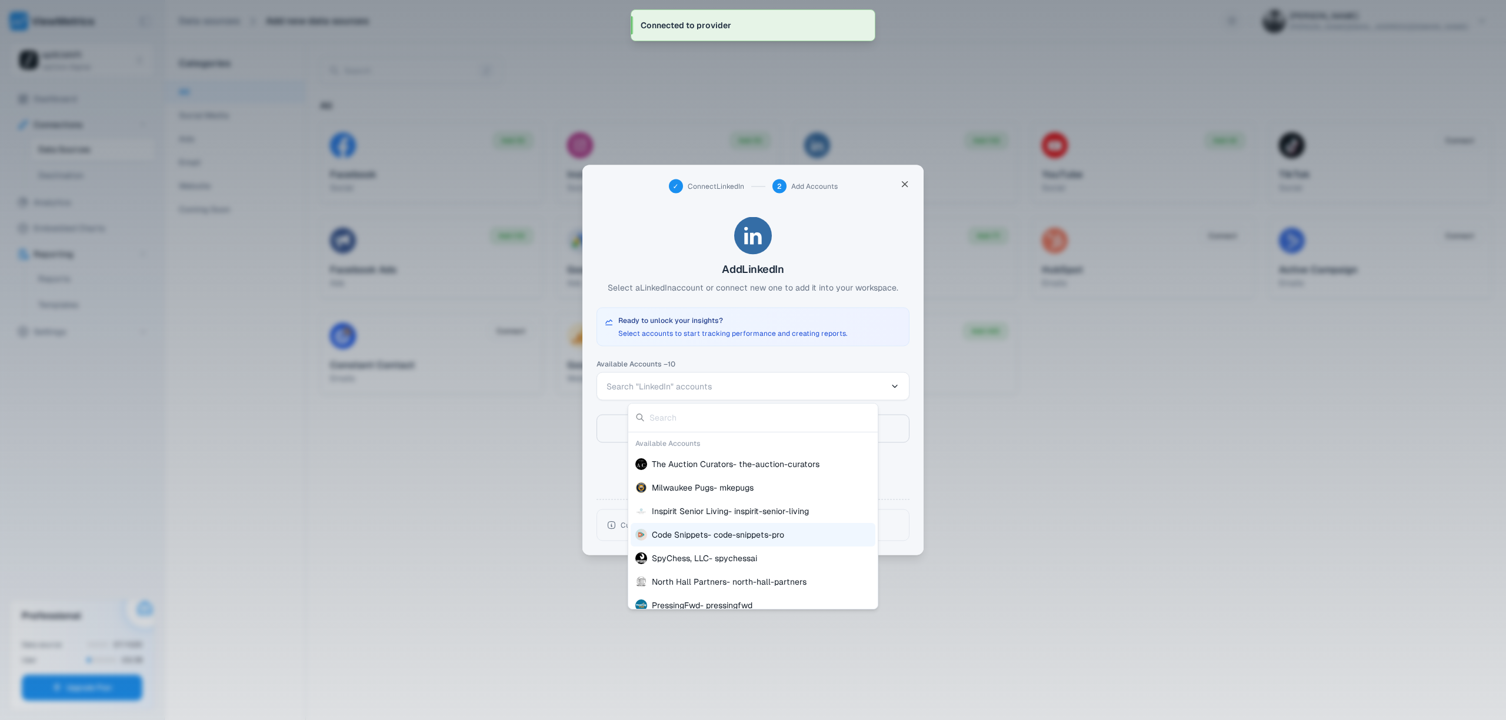
scroll to position [76, 0]
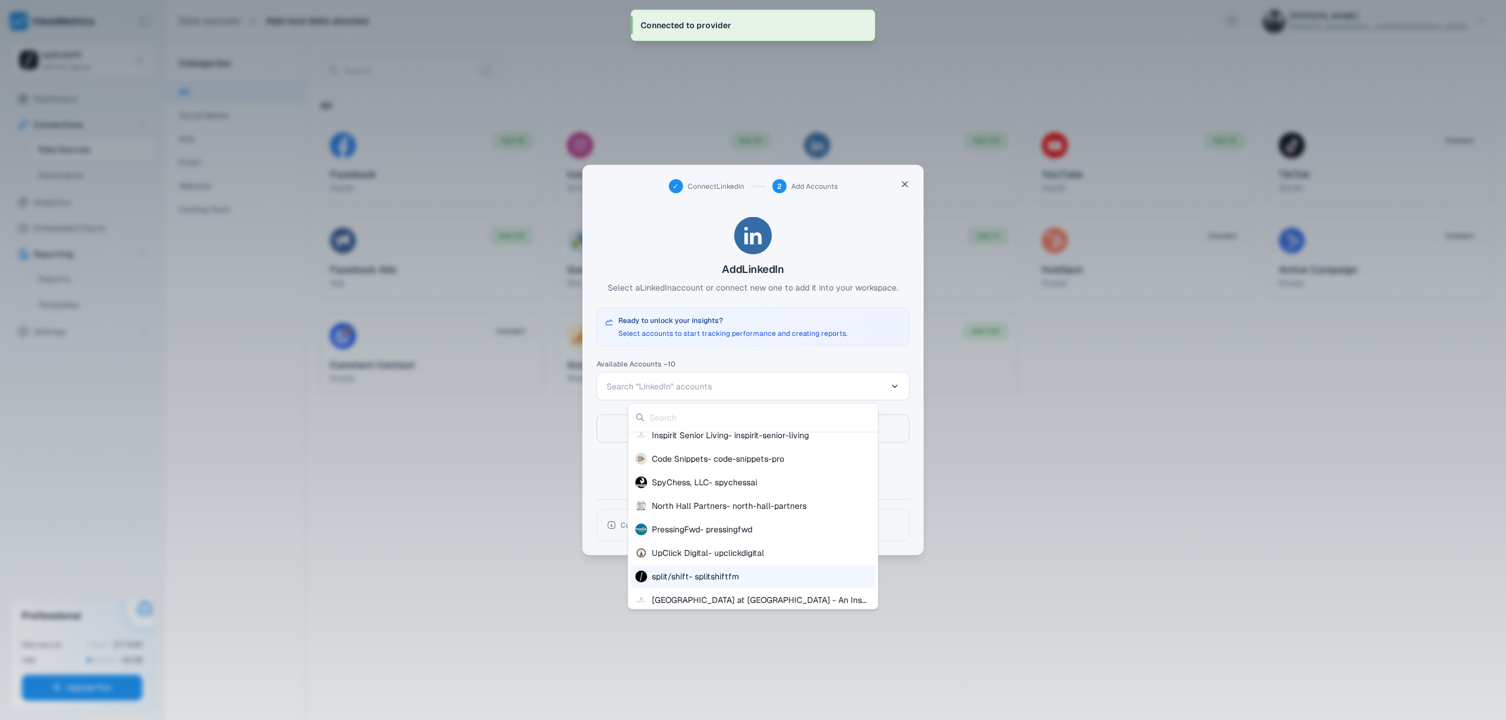
click at [681, 572] on span "split/shift - splitshiftfm" at bounding box center [695, 577] width 87 height 12
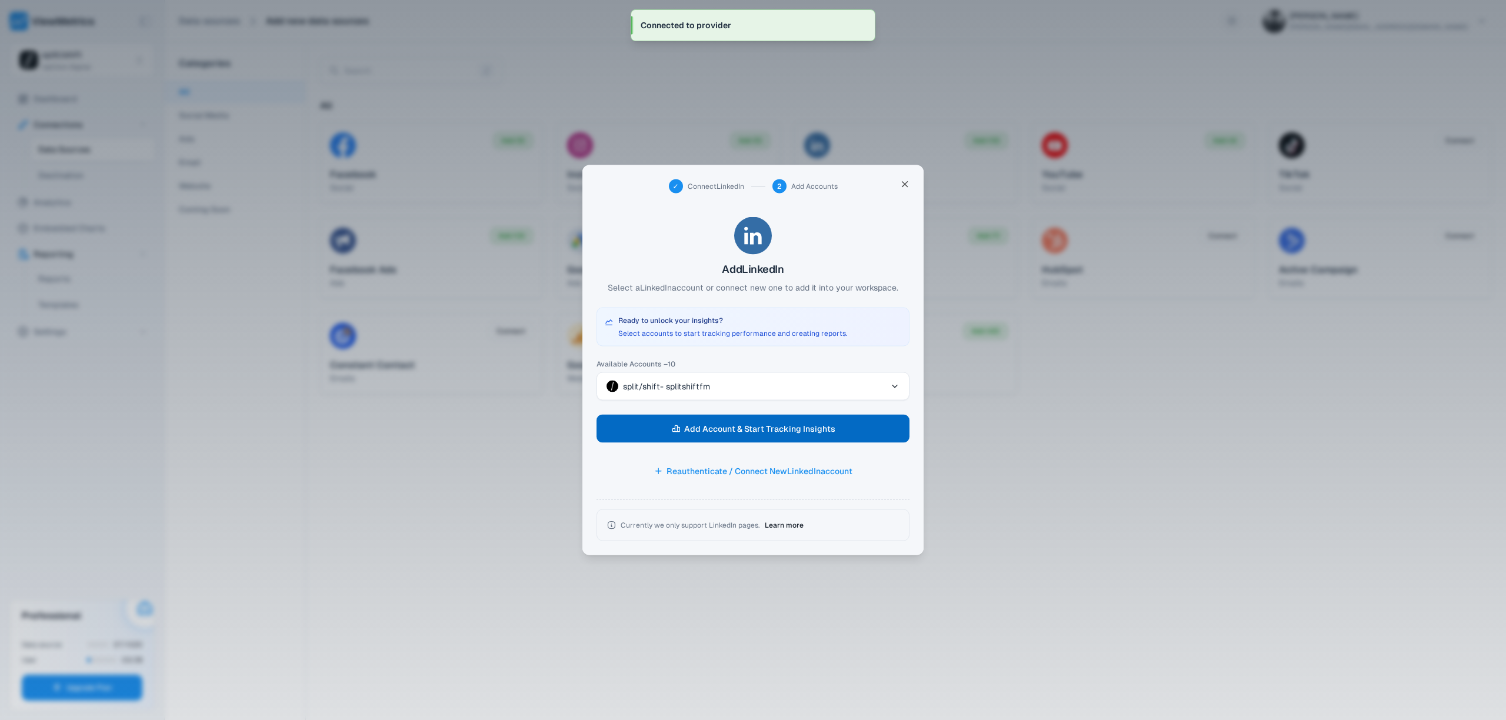
click at [739, 430] on span "Add Account & Start Tracking Insights" at bounding box center [759, 429] width 151 height 16
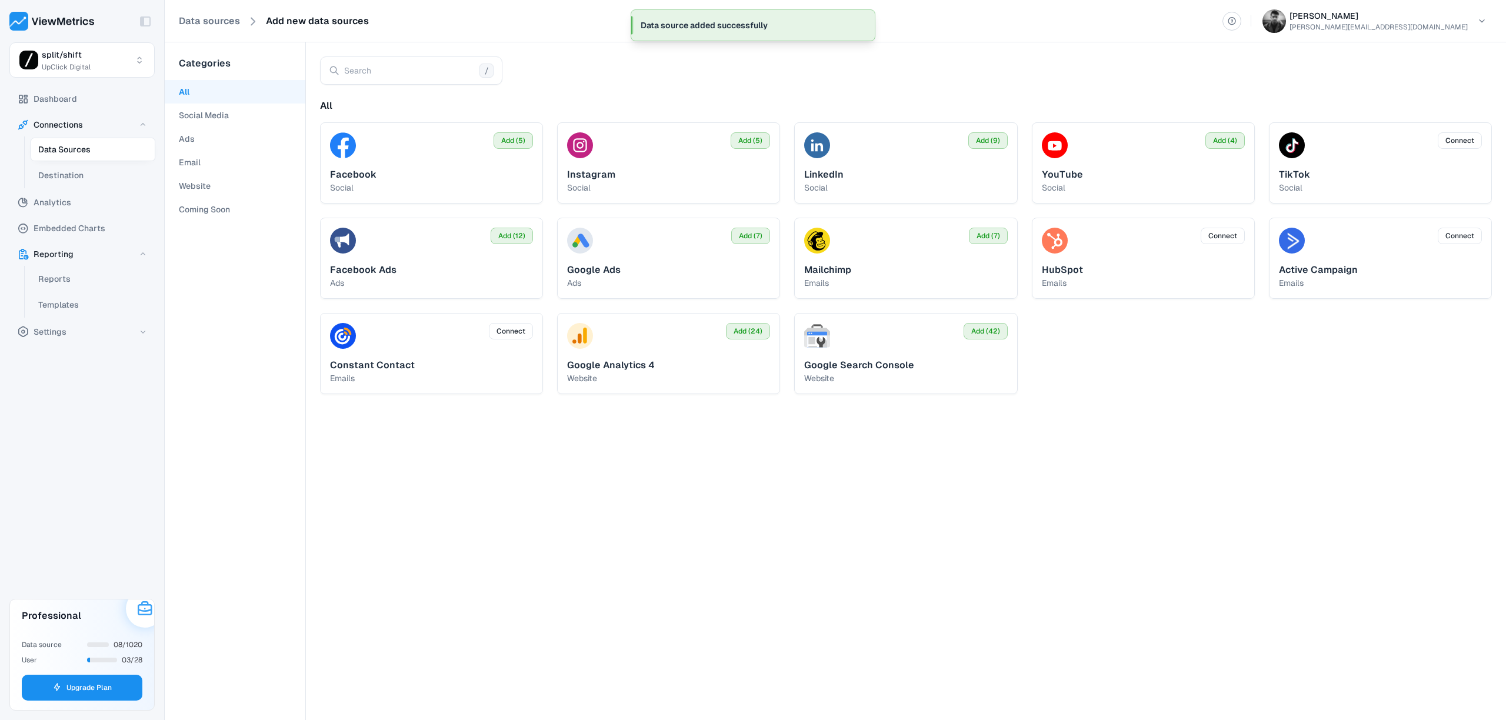
click at [1229, 138] on span "Add (4)" at bounding box center [1225, 140] width 24 height 11
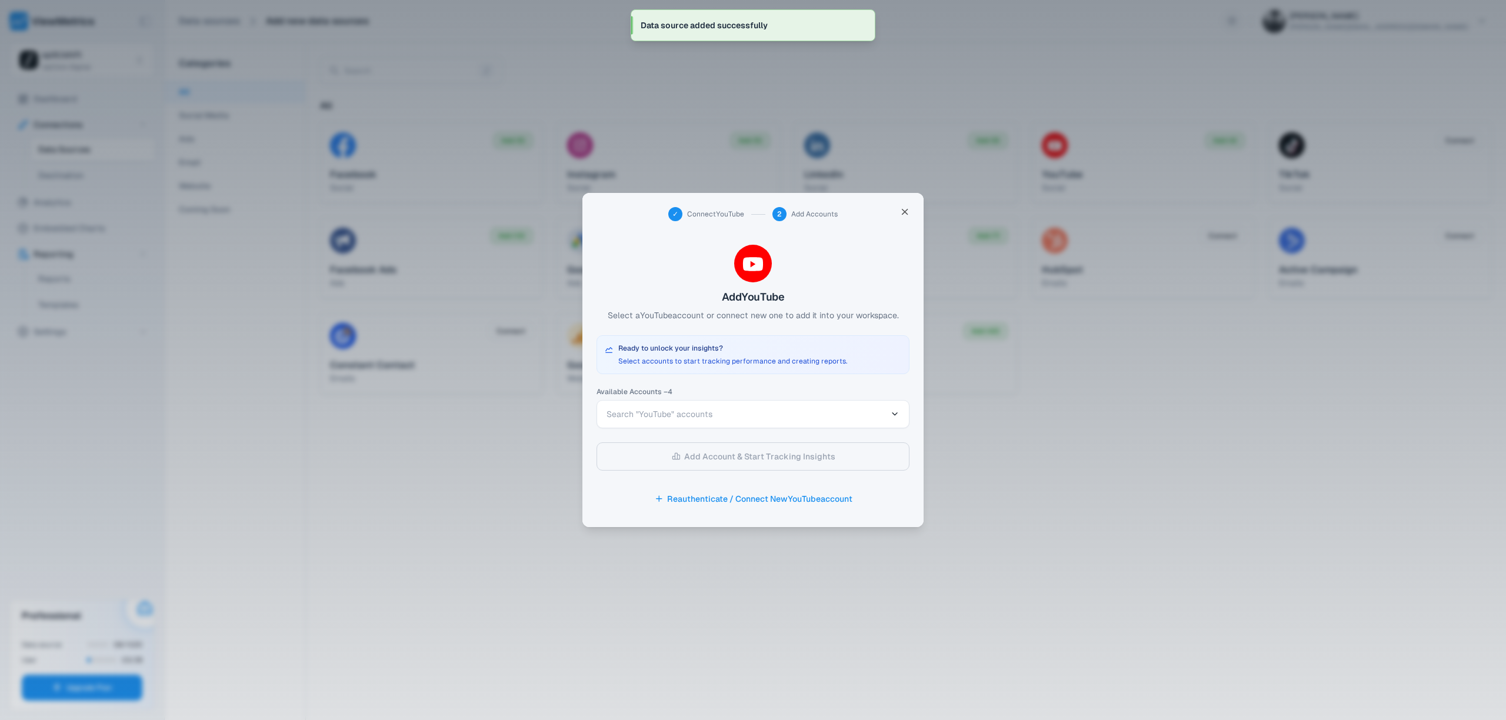
click at [623, 422] on button "Search "YouTube" accounts" at bounding box center [753, 414] width 313 height 28
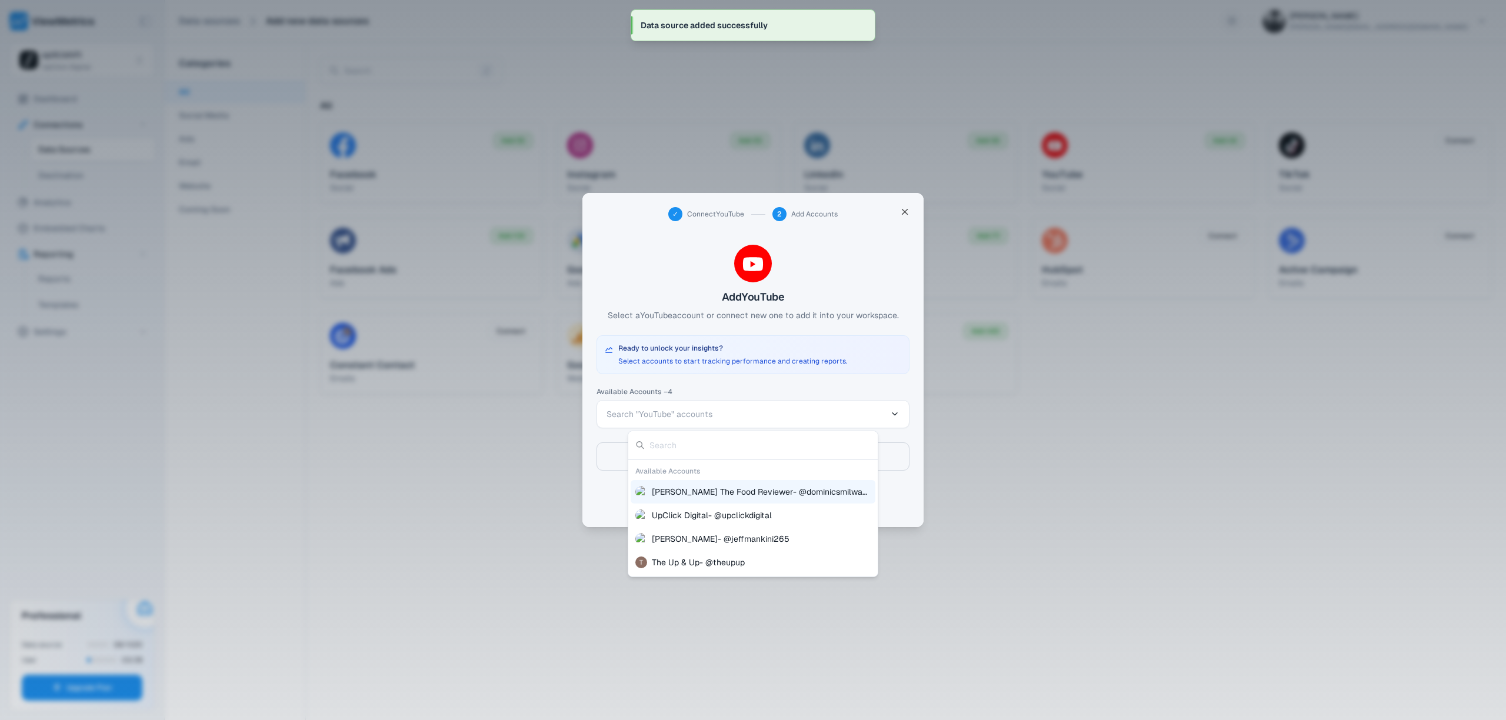
click at [617, 475] on div at bounding box center [753, 360] width 1506 height 720
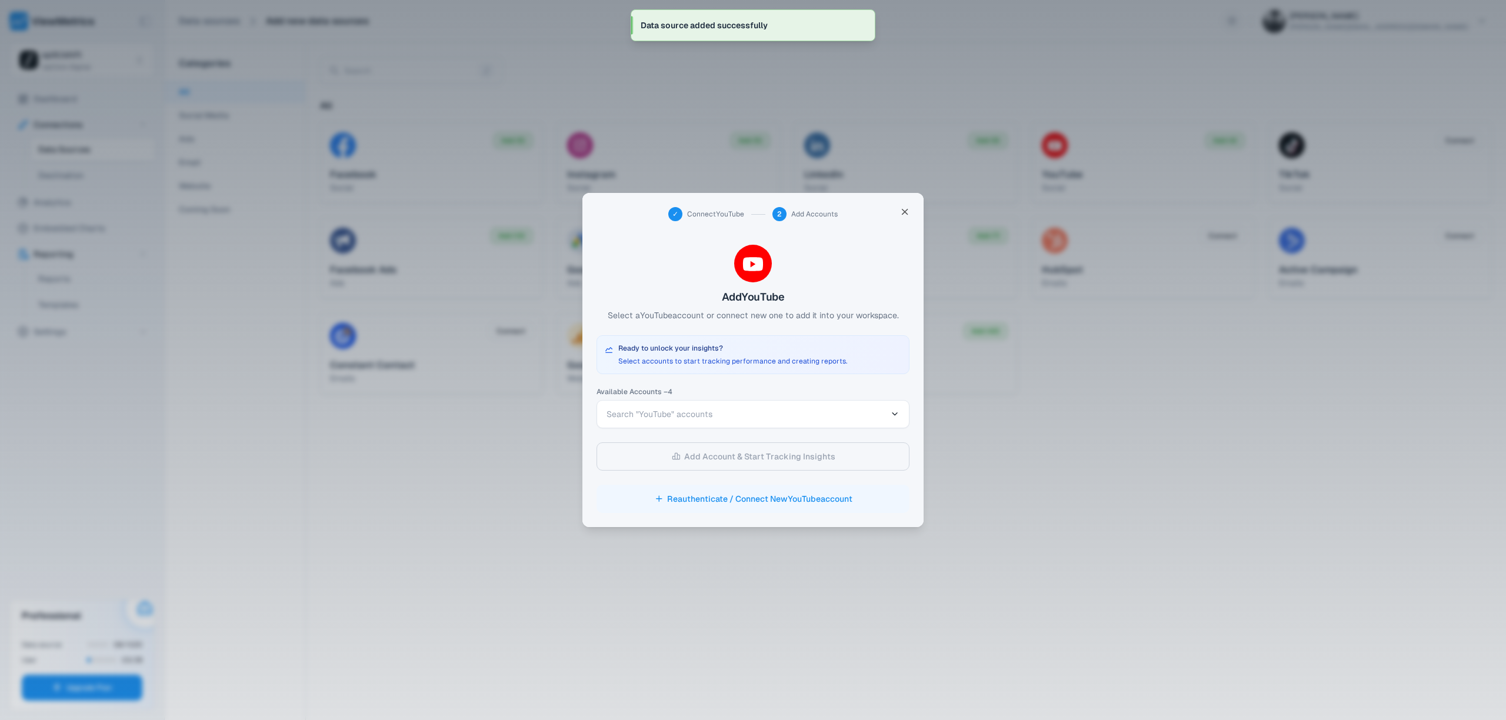
click at [724, 501] on button "Reauthenticate / Connect New YouTube account" at bounding box center [753, 499] width 313 height 28
click at [1019, 409] on div at bounding box center [753, 360] width 1506 height 720
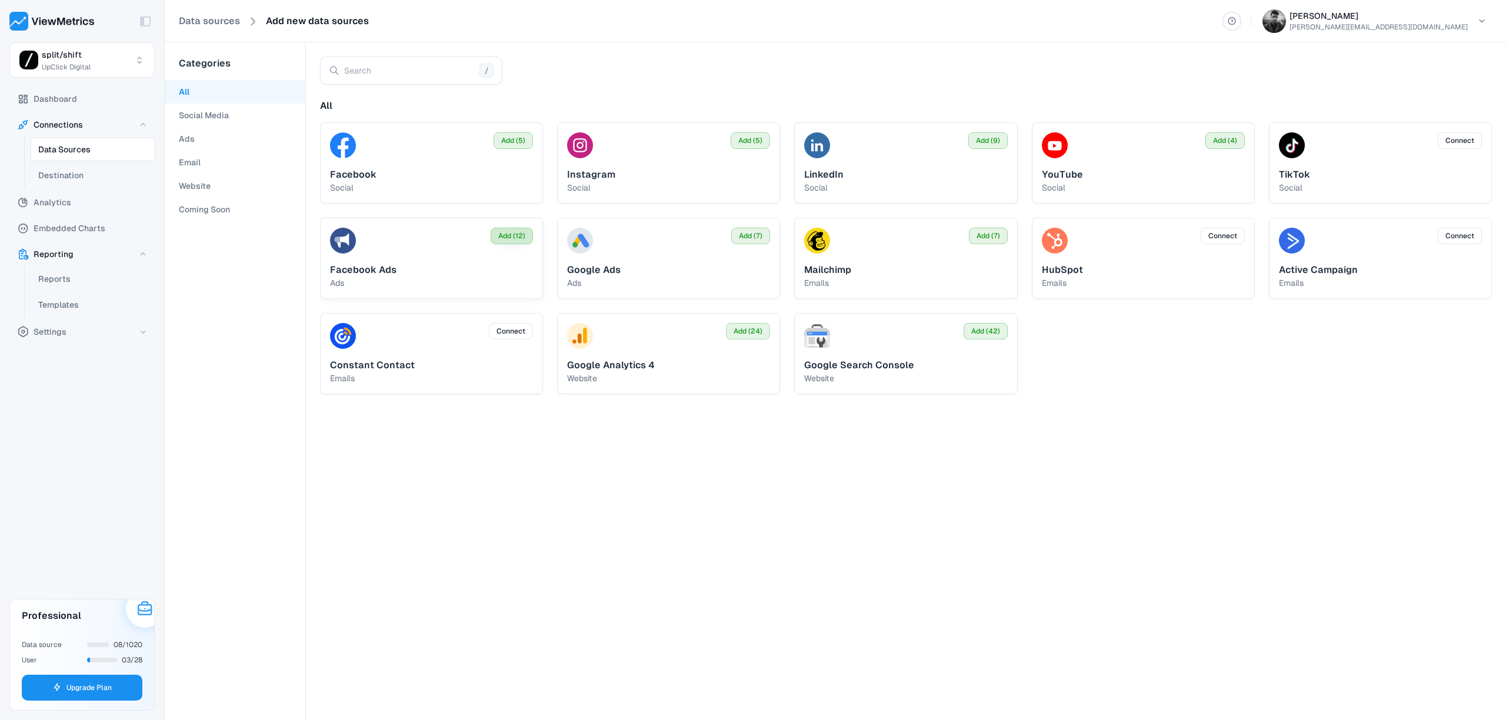
click at [507, 239] on span "Add (12)" at bounding box center [511, 236] width 27 height 11
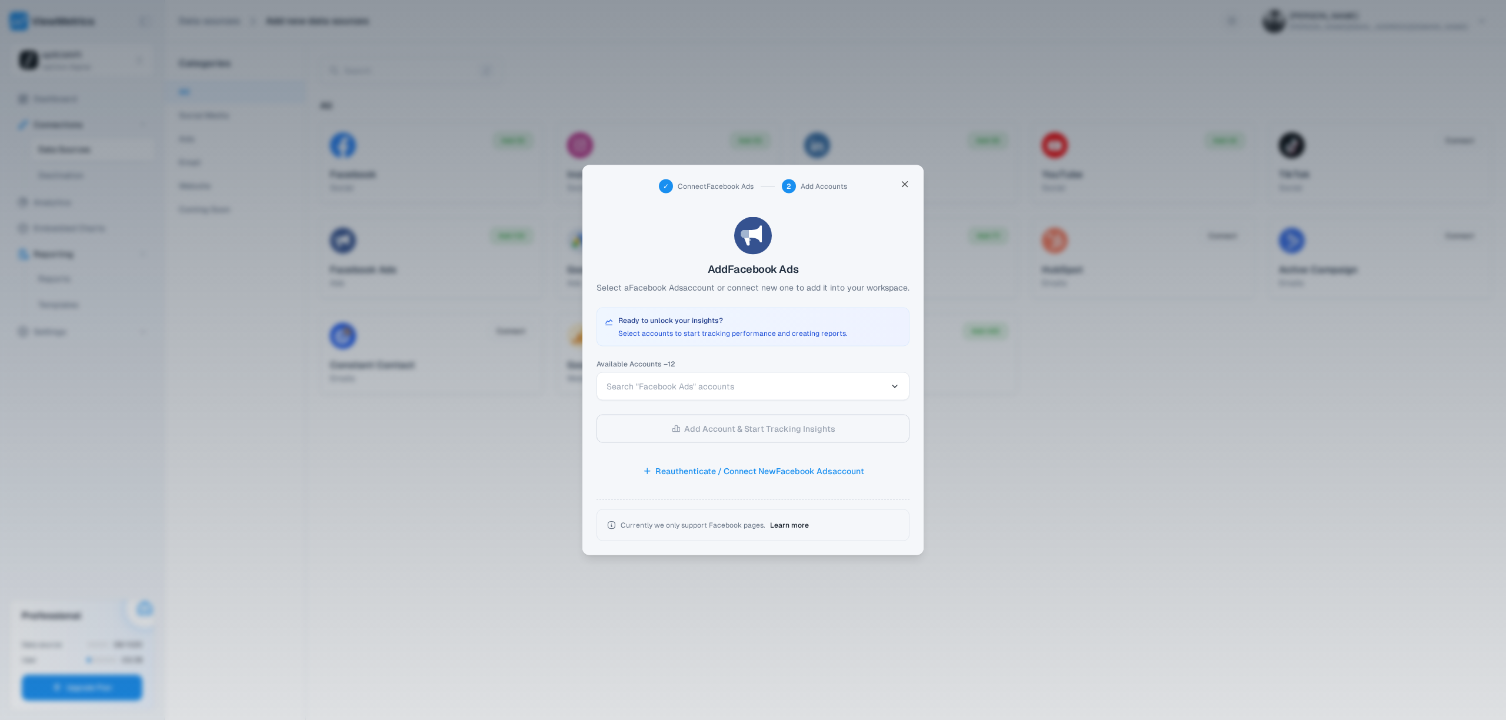
click at [686, 381] on span "Search "Facebook Ads" accounts" at bounding box center [747, 387] width 280 height 12
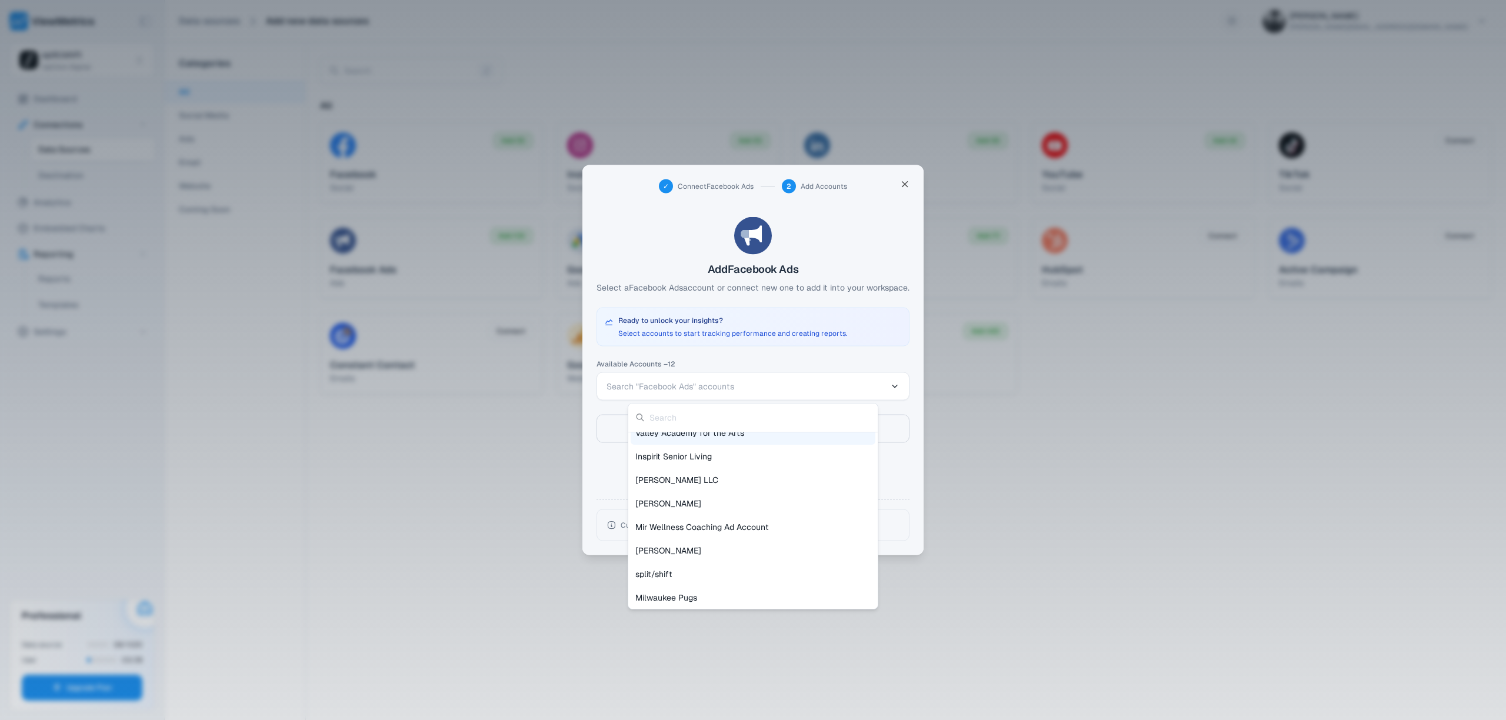
scroll to position [128, 0]
click at [671, 568] on span "split/shift" at bounding box center [654, 572] width 37 height 12
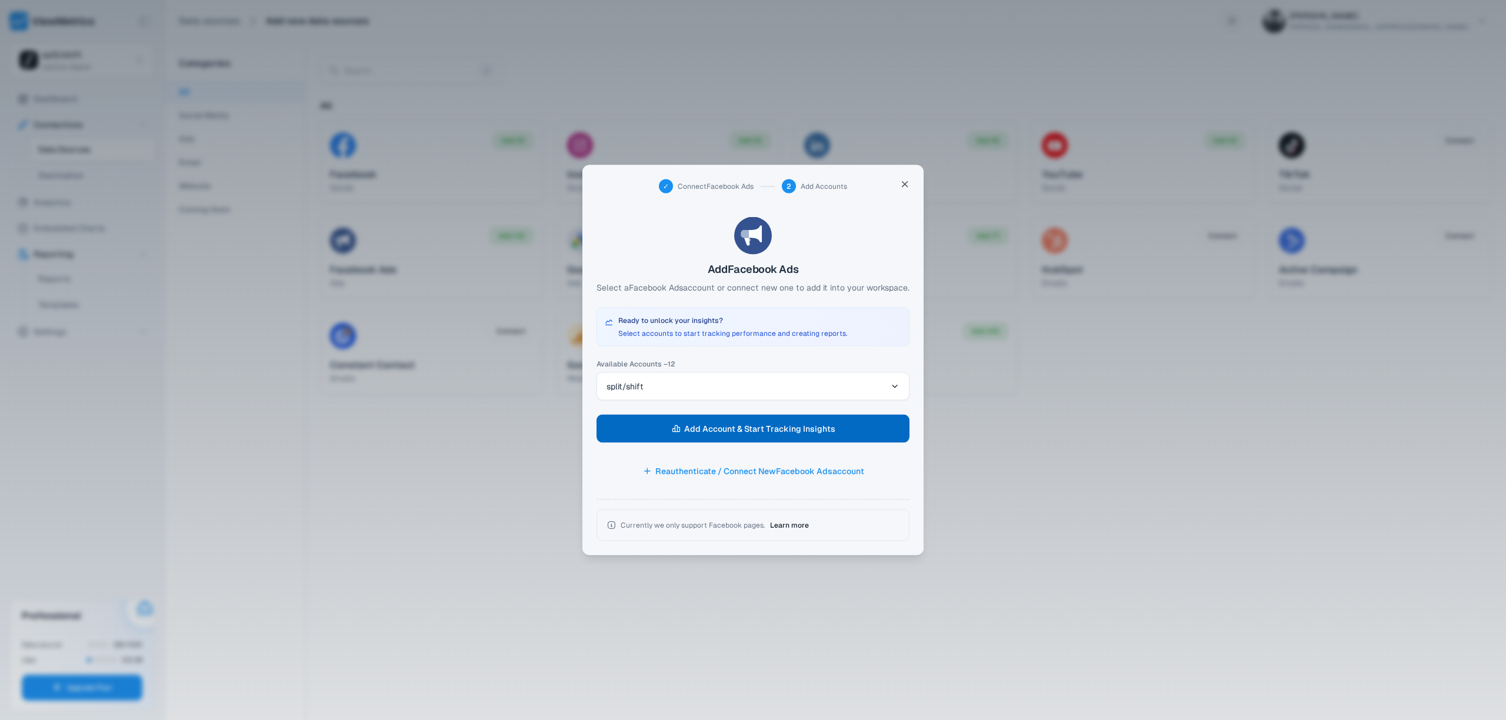
click at [711, 428] on span "Add Account & Start Tracking Insights" at bounding box center [759, 429] width 151 height 16
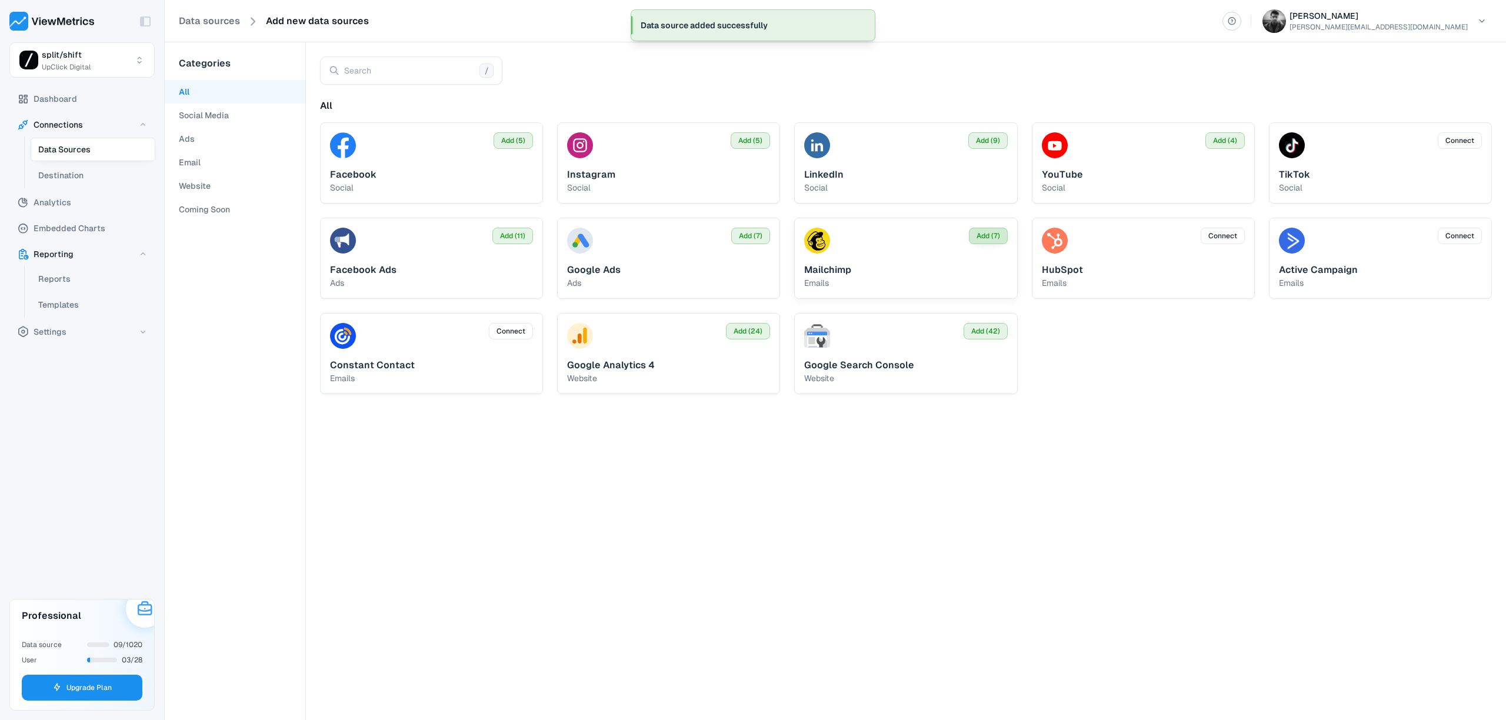
click at [977, 235] on span "Add (7)" at bounding box center [989, 236] width 24 height 11
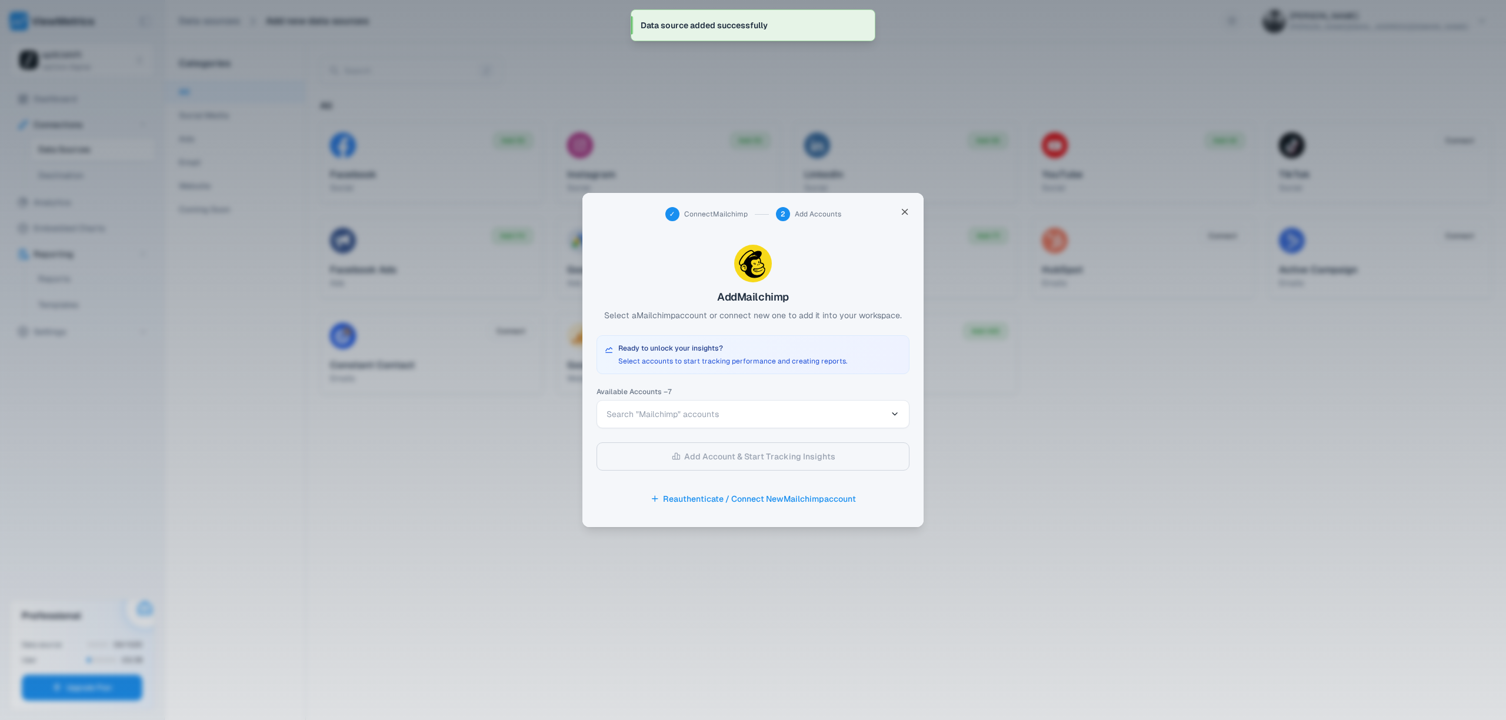
click at [813, 413] on span "Search "Mailchimp" accounts" at bounding box center [747, 414] width 280 height 12
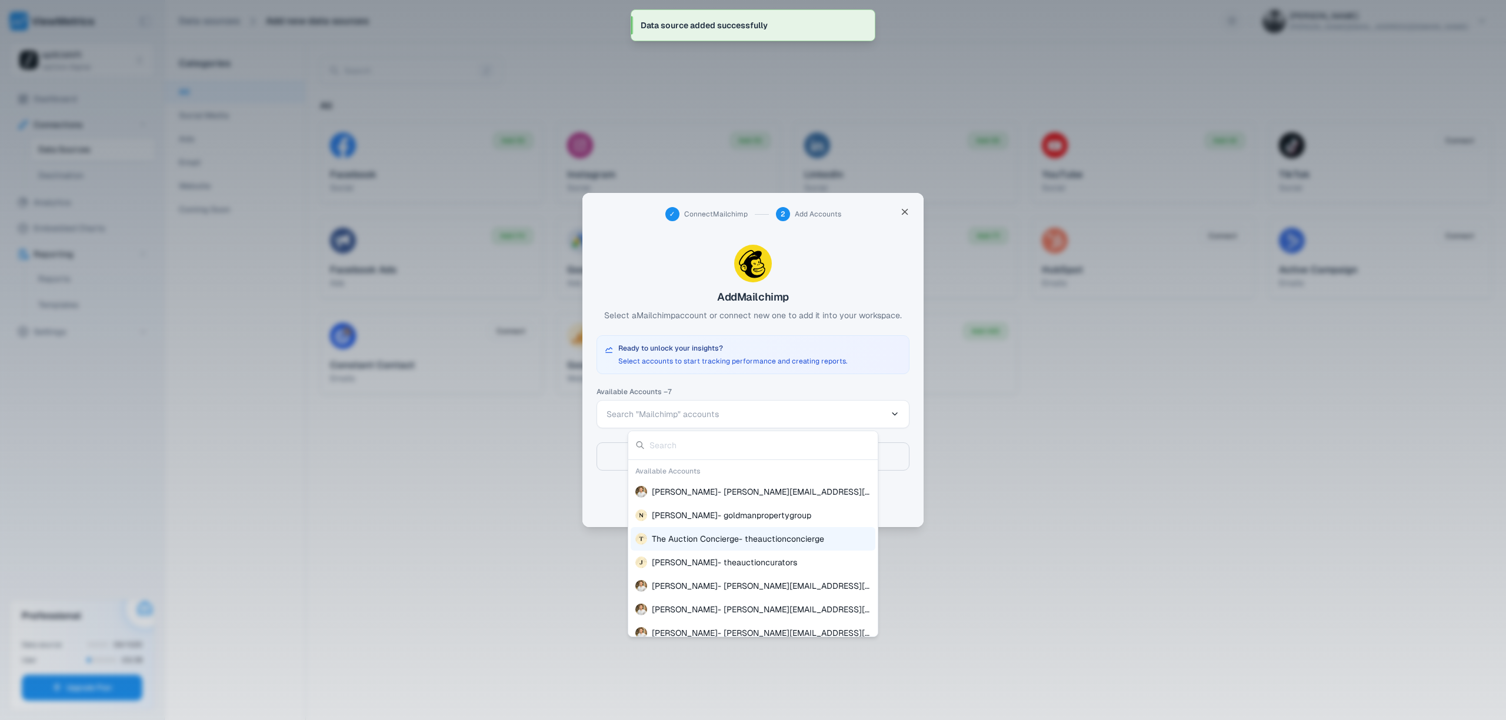
scroll to position [11, 0]
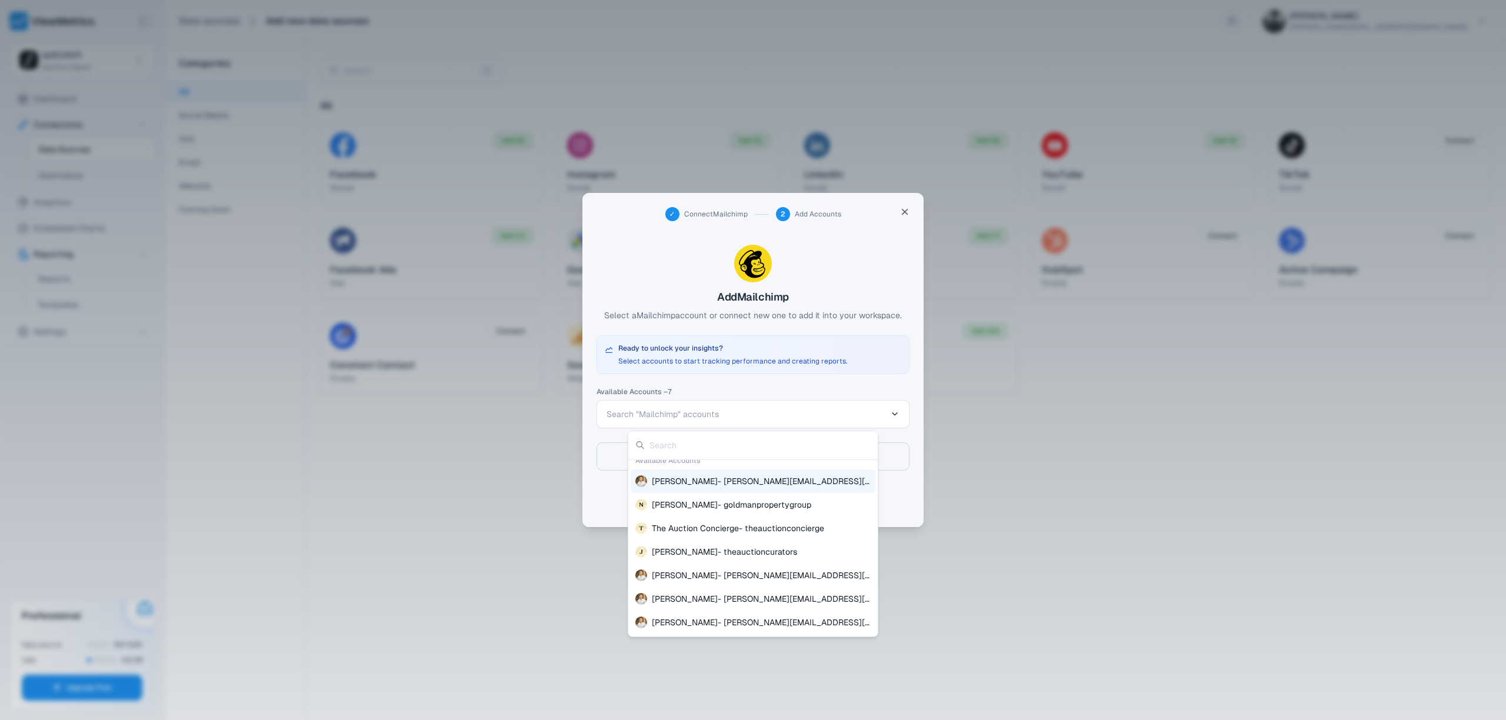
click at [757, 375] on div at bounding box center [753, 360] width 1506 height 720
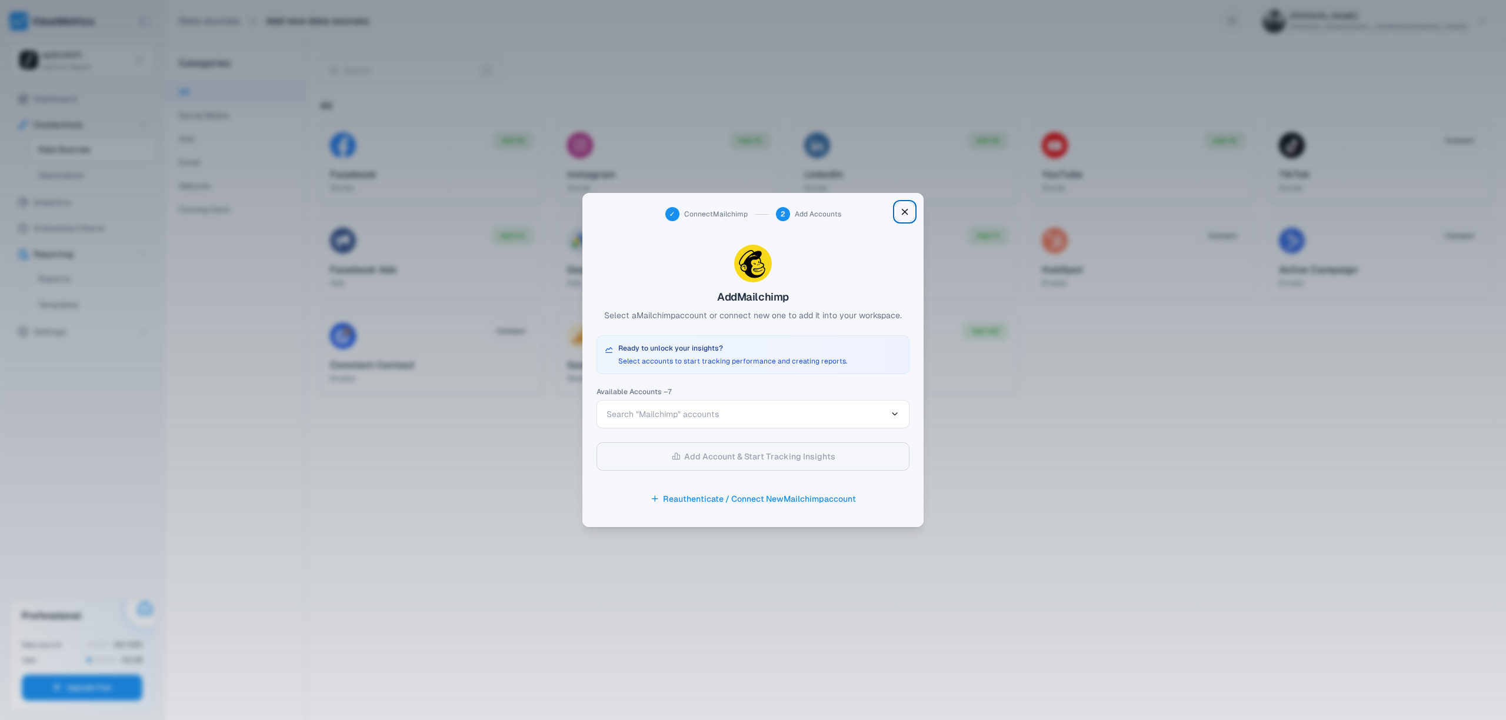
click at [909, 210] on icon "button" at bounding box center [905, 212] width 11 height 18
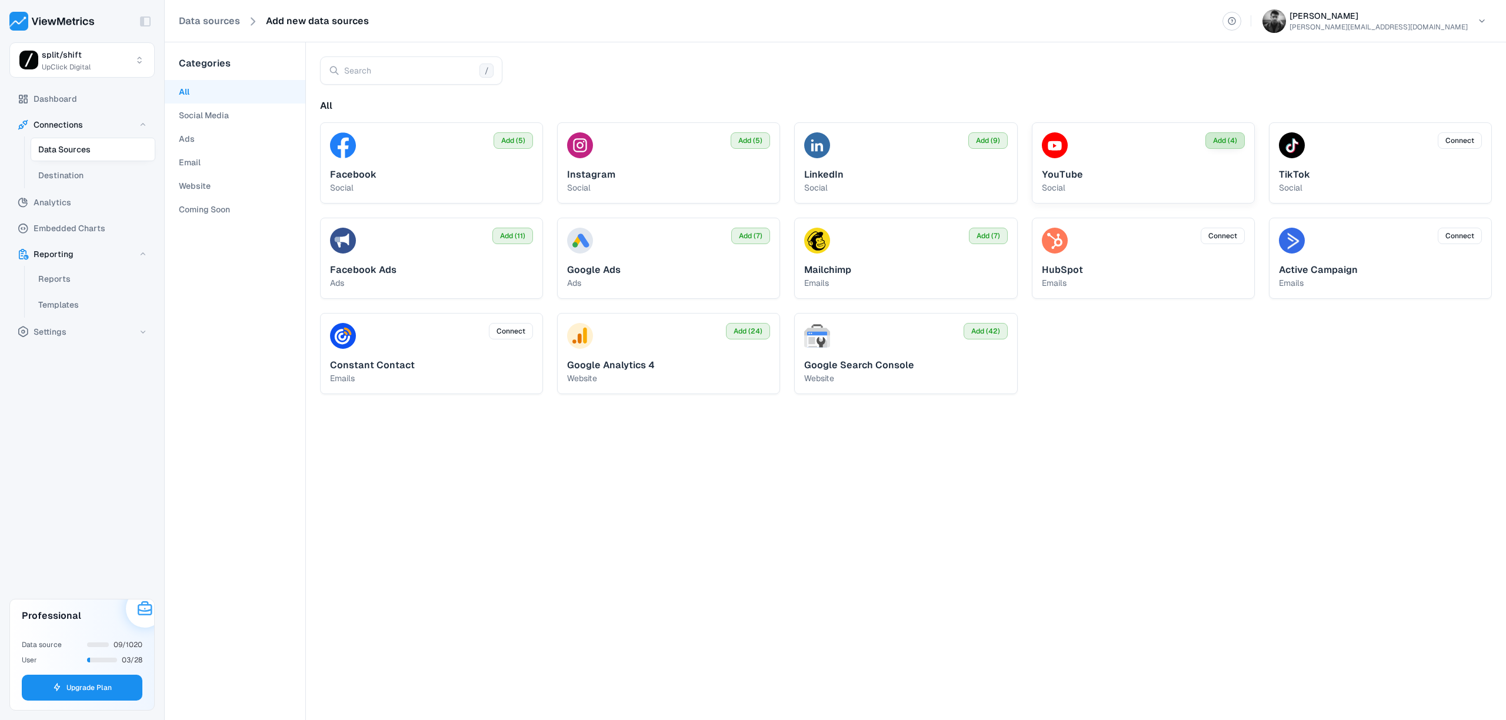
click at [1224, 143] on span "Add (4)" at bounding box center [1225, 140] width 24 height 11
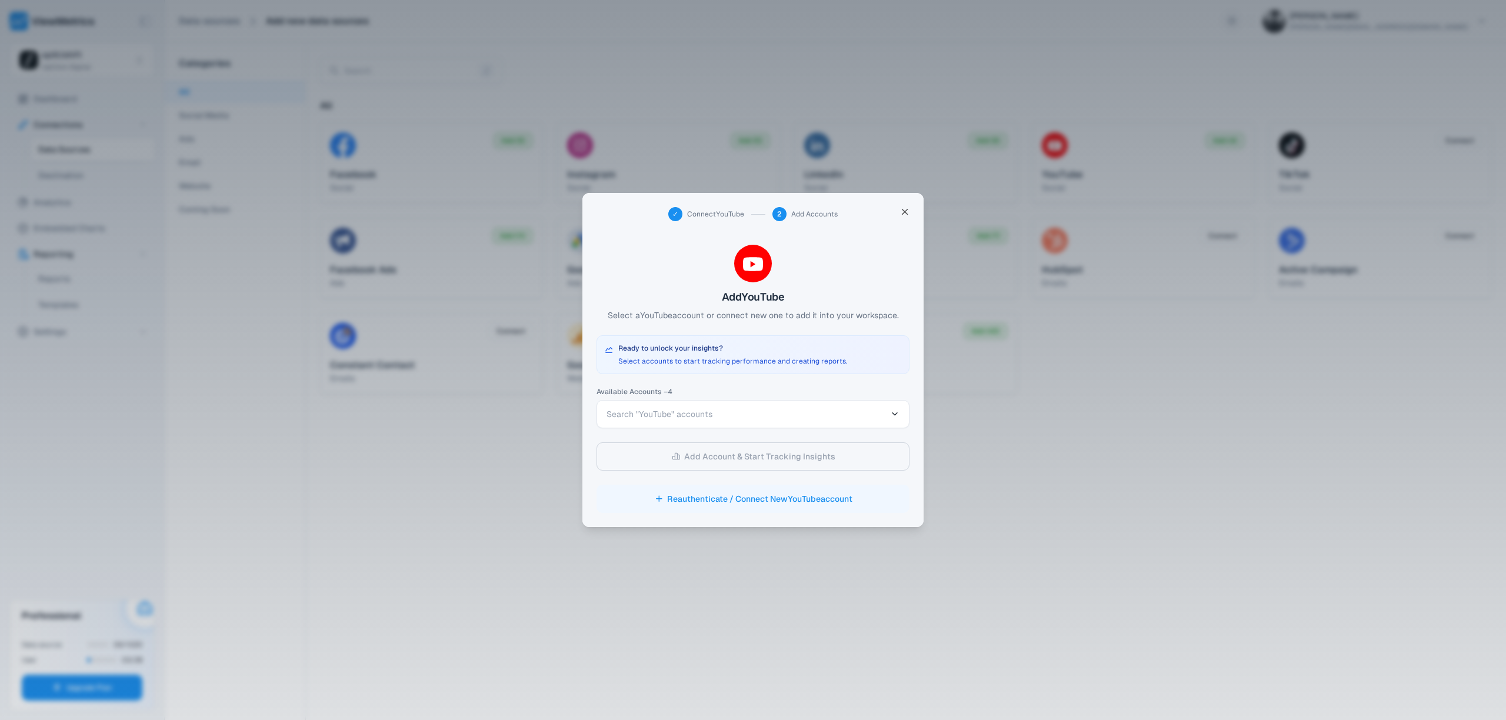
click at [791, 489] on button "Reauthenticate / Connect New YouTube account" at bounding box center [753, 499] width 313 height 28
click at [733, 417] on span "Search "YouTube" accounts" at bounding box center [747, 414] width 280 height 12
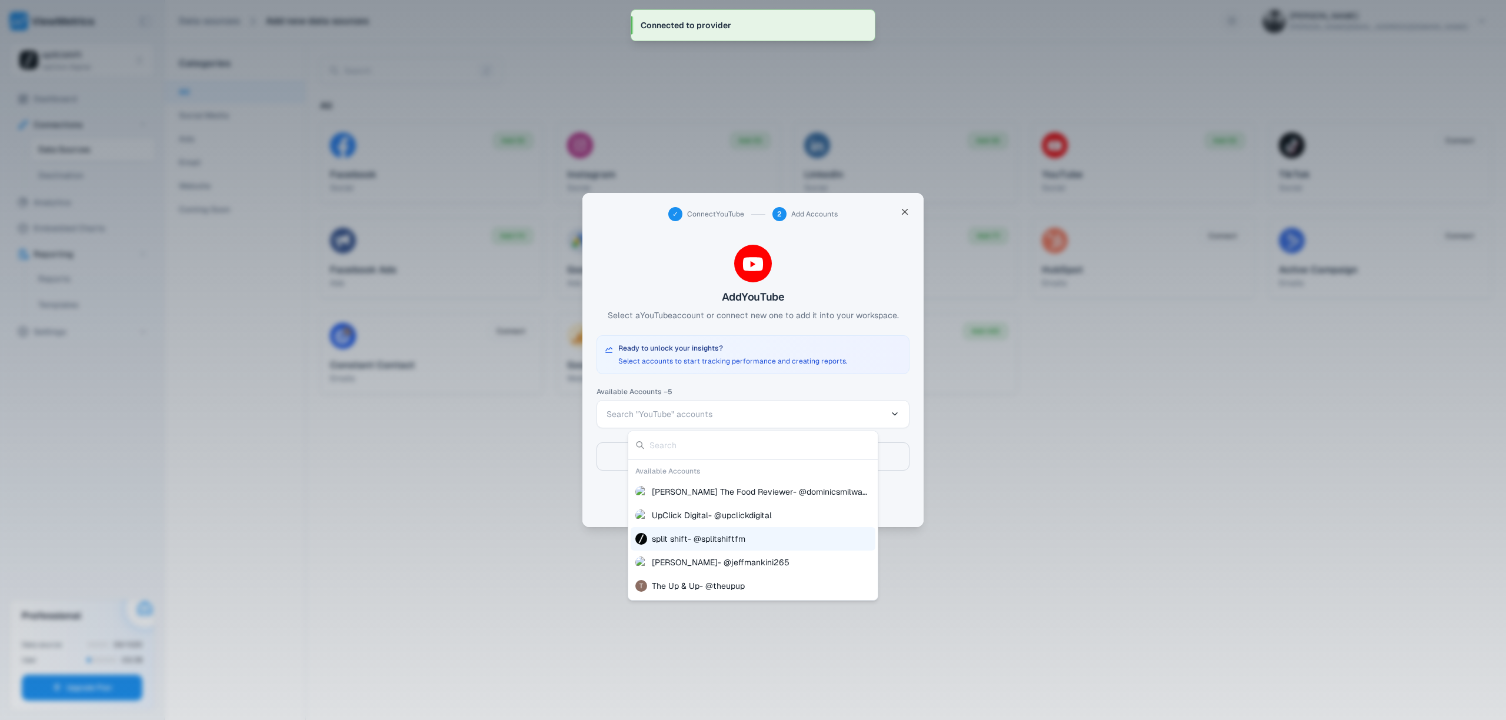
click at [714, 540] on span "split shift - @splitshiftfm" at bounding box center [699, 539] width 94 height 12
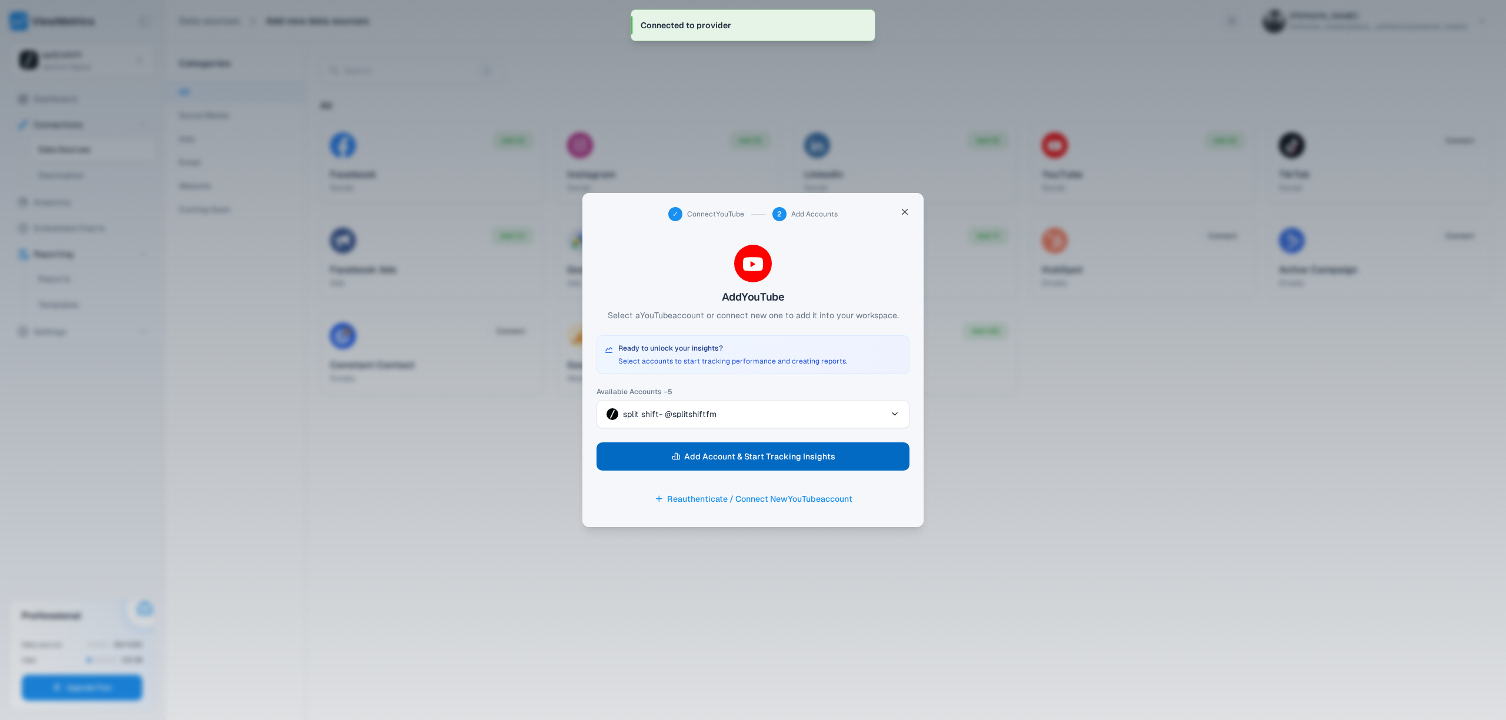
click at [794, 461] on span "Add Account & Start Tracking Insights" at bounding box center [759, 456] width 151 height 16
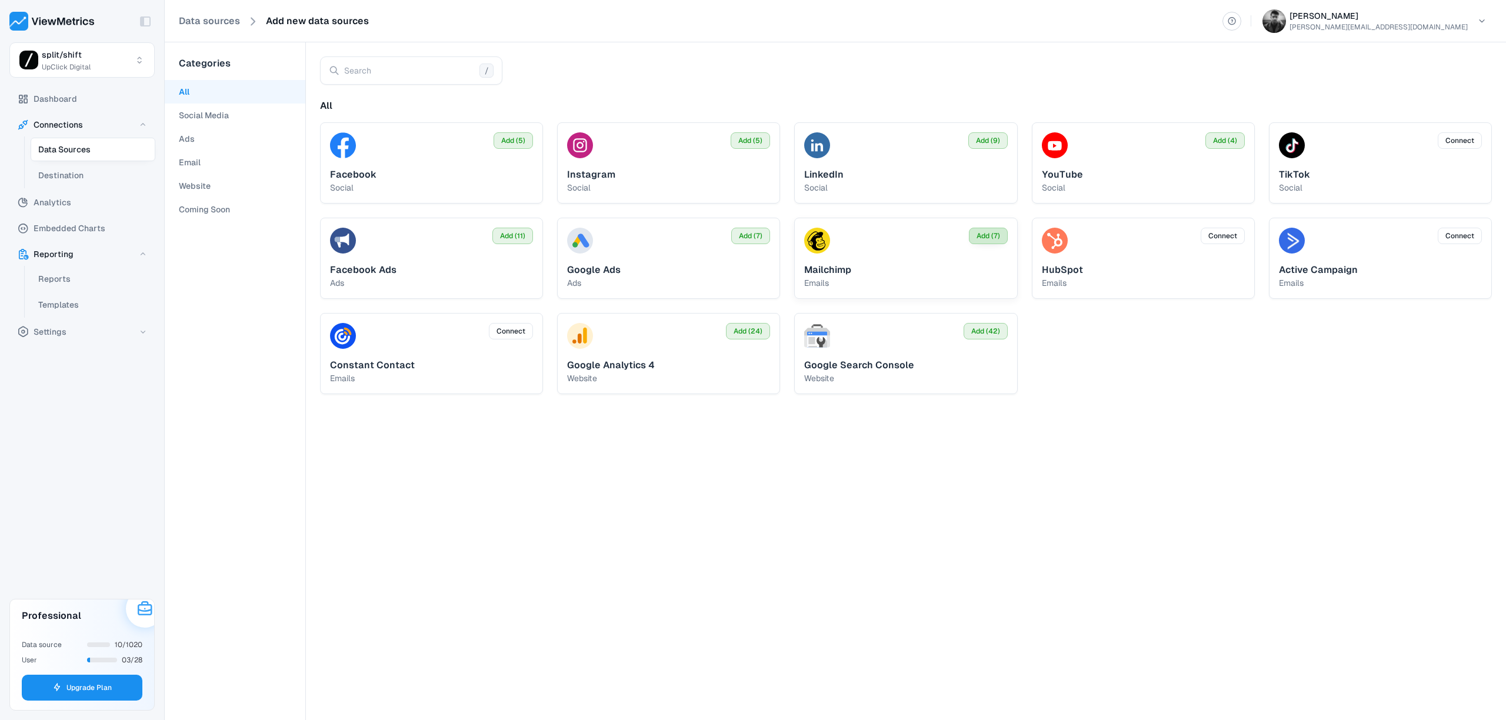
click at [985, 235] on span "Add (7)" at bounding box center [989, 236] width 24 height 11
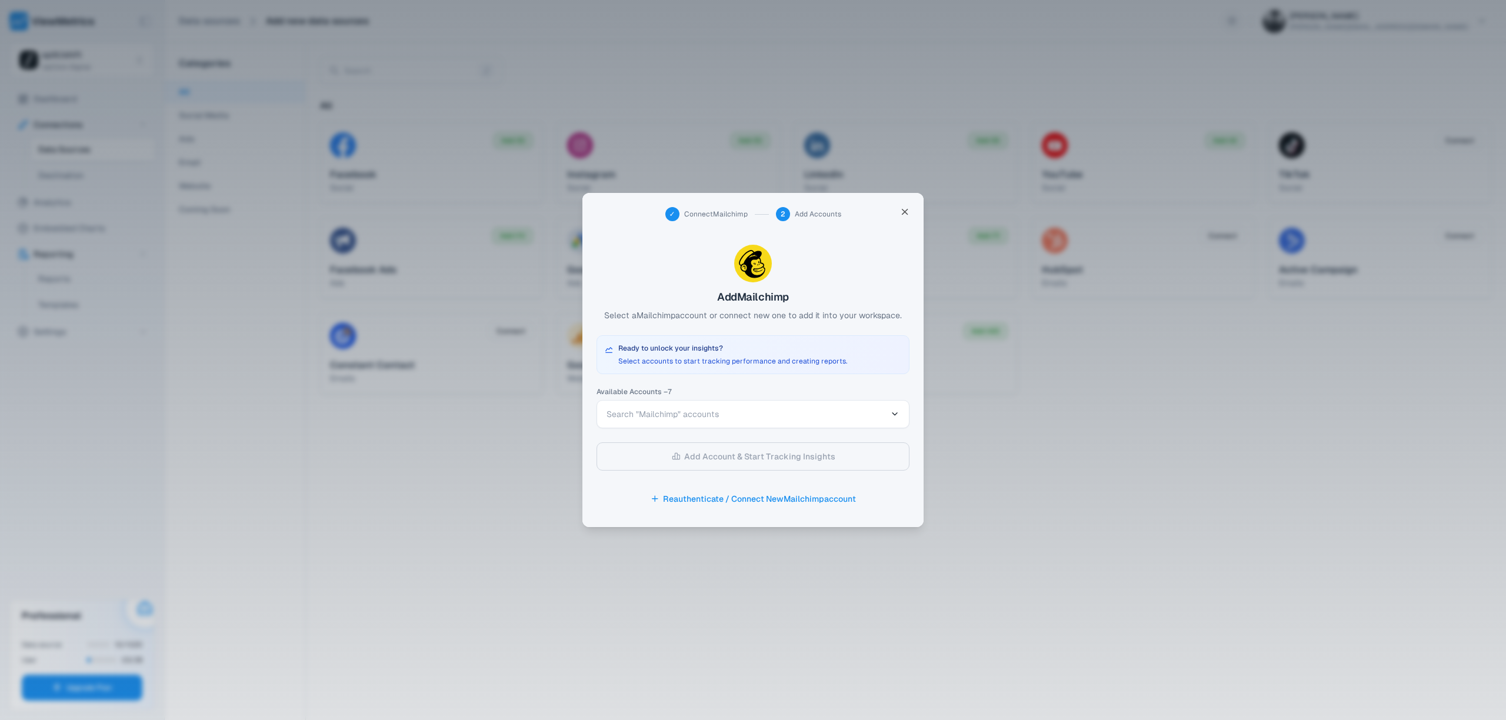
click at [771, 427] on button "Search "Mailchimp" accounts" at bounding box center [753, 414] width 313 height 28
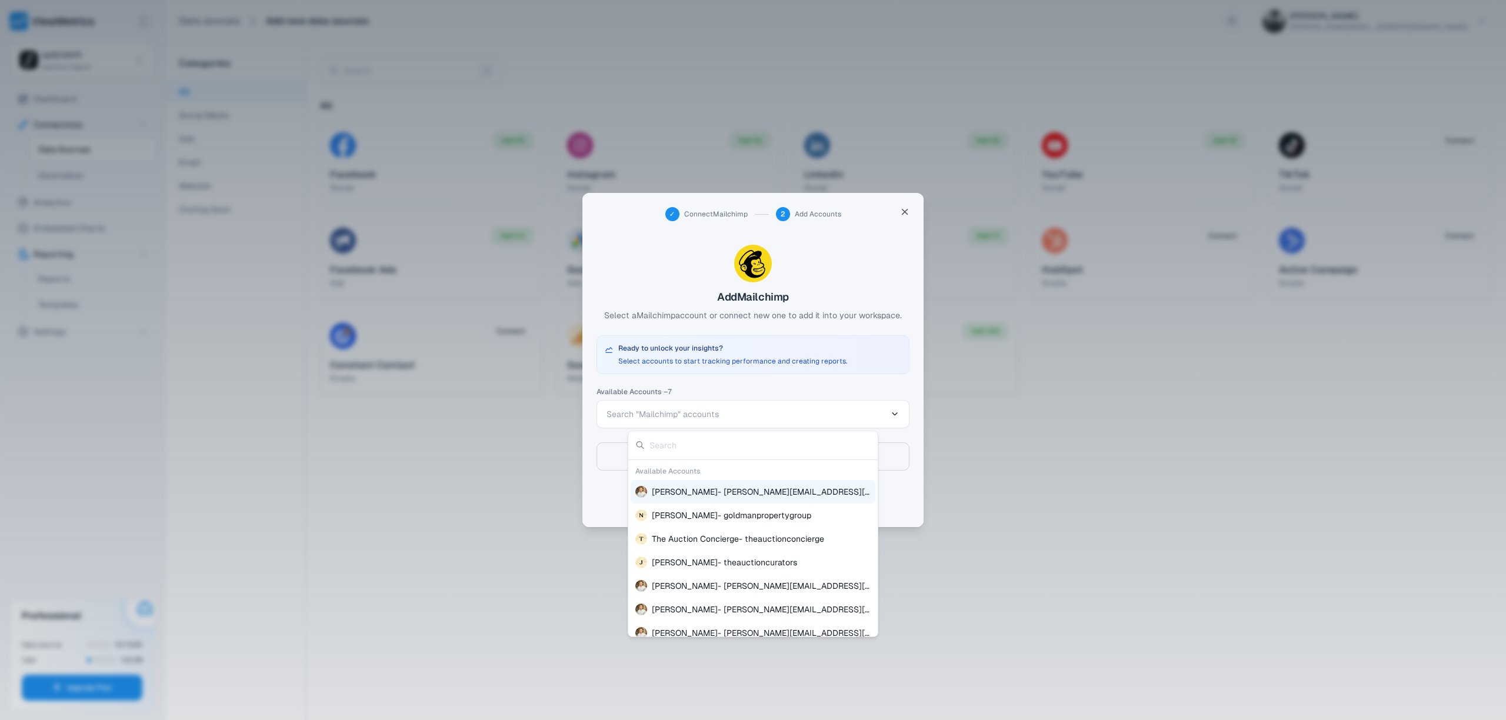
click at [915, 496] on div at bounding box center [753, 360] width 1506 height 720
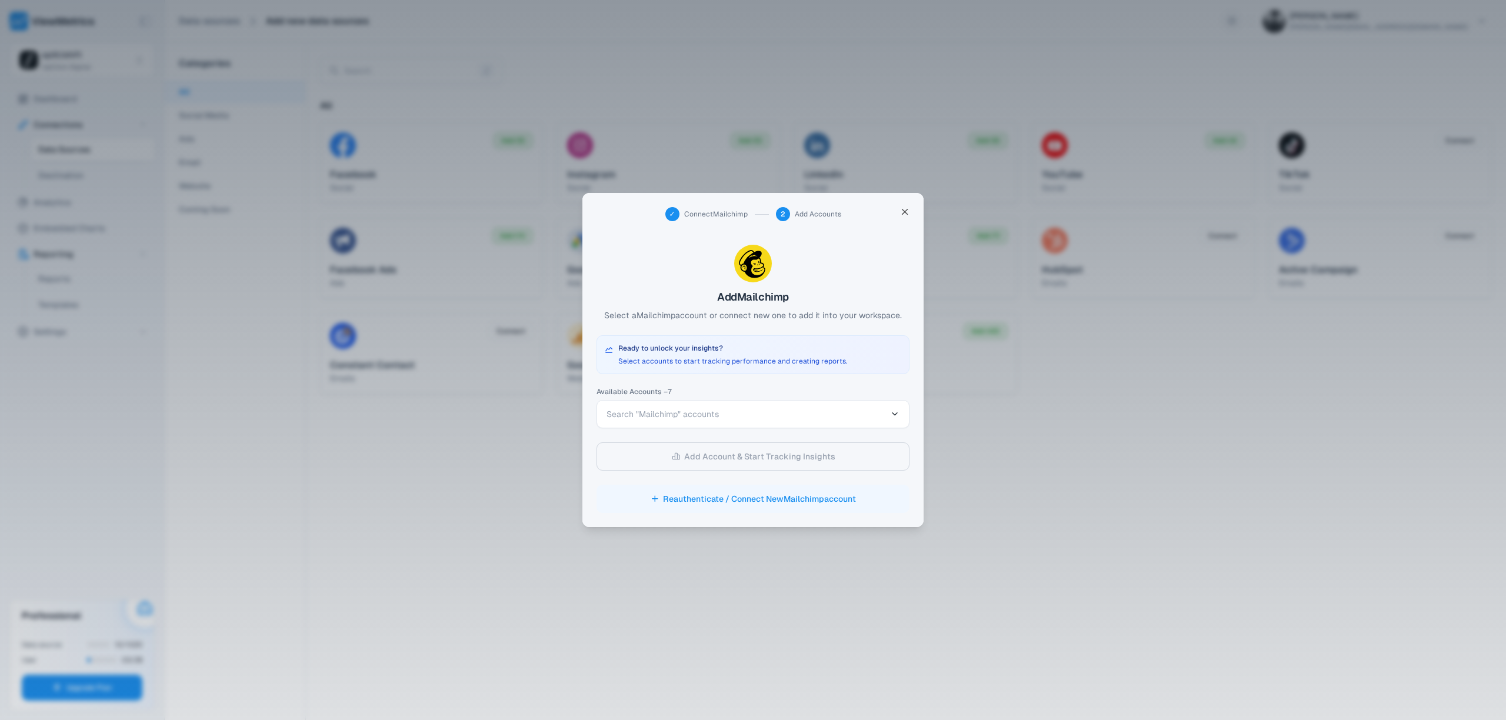
click at [770, 498] on button "Reauthenticate / Connect New Mailchimp account" at bounding box center [753, 499] width 313 height 28
click at [724, 408] on span "Search "Mailchimp" accounts" at bounding box center [747, 414] width 280 height 12
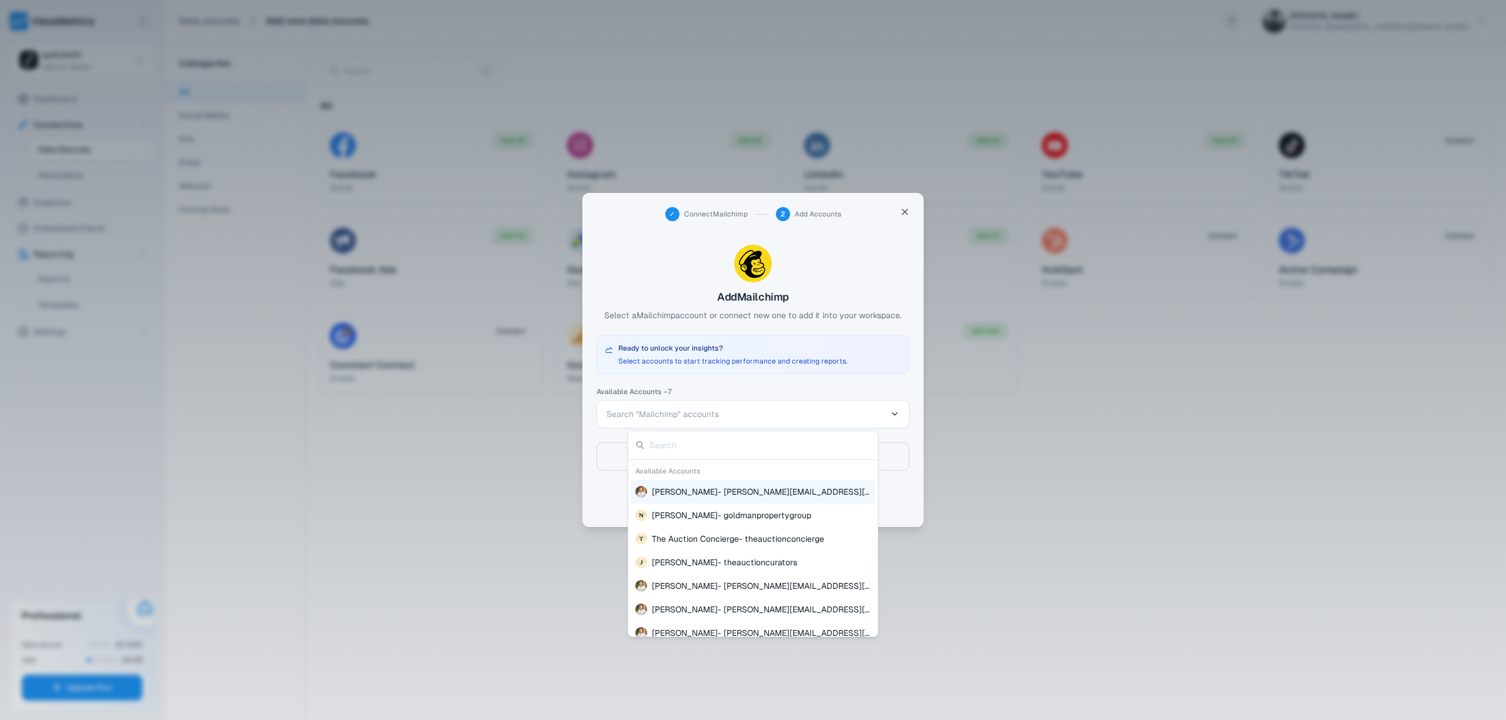
scroll to position [11, 0]
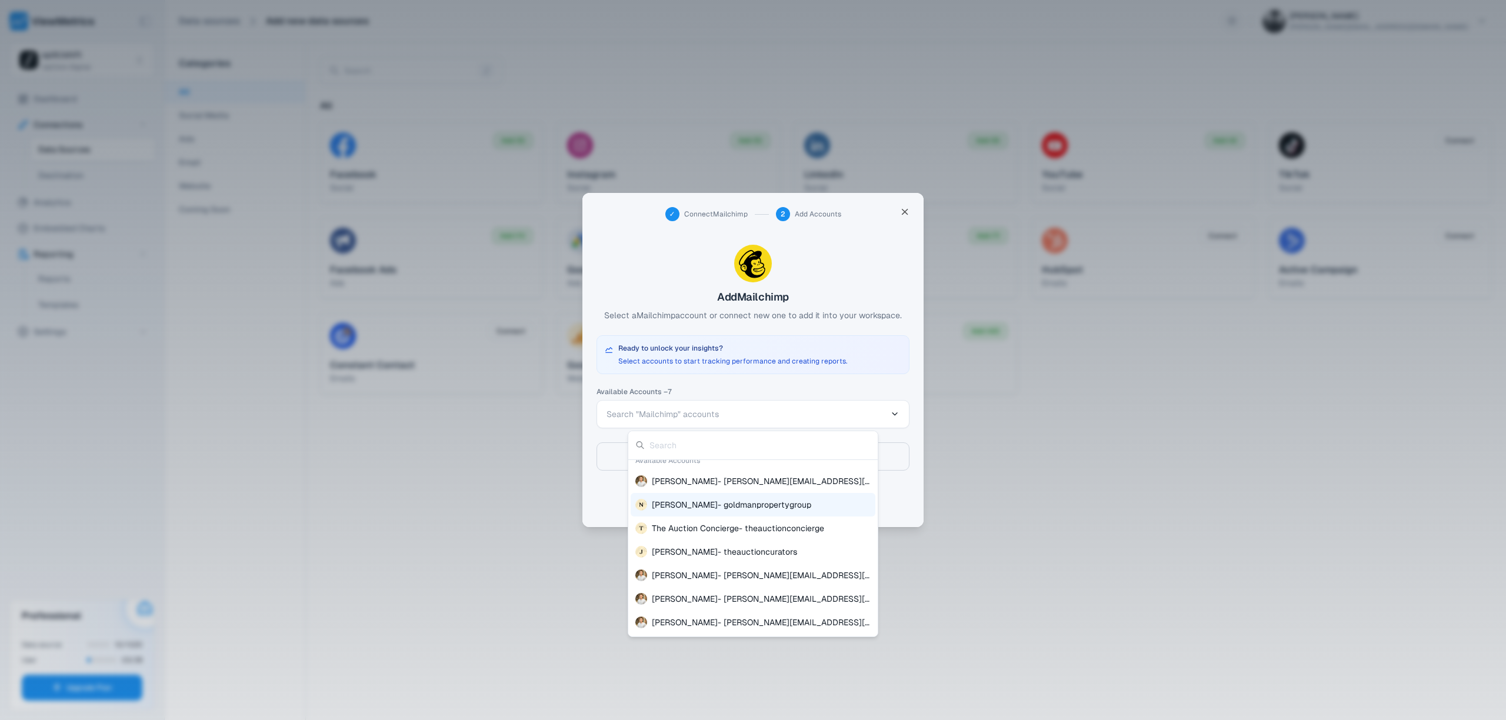
click at [607, 505] on div at bounding box center [753, 360] width 1506 height 720
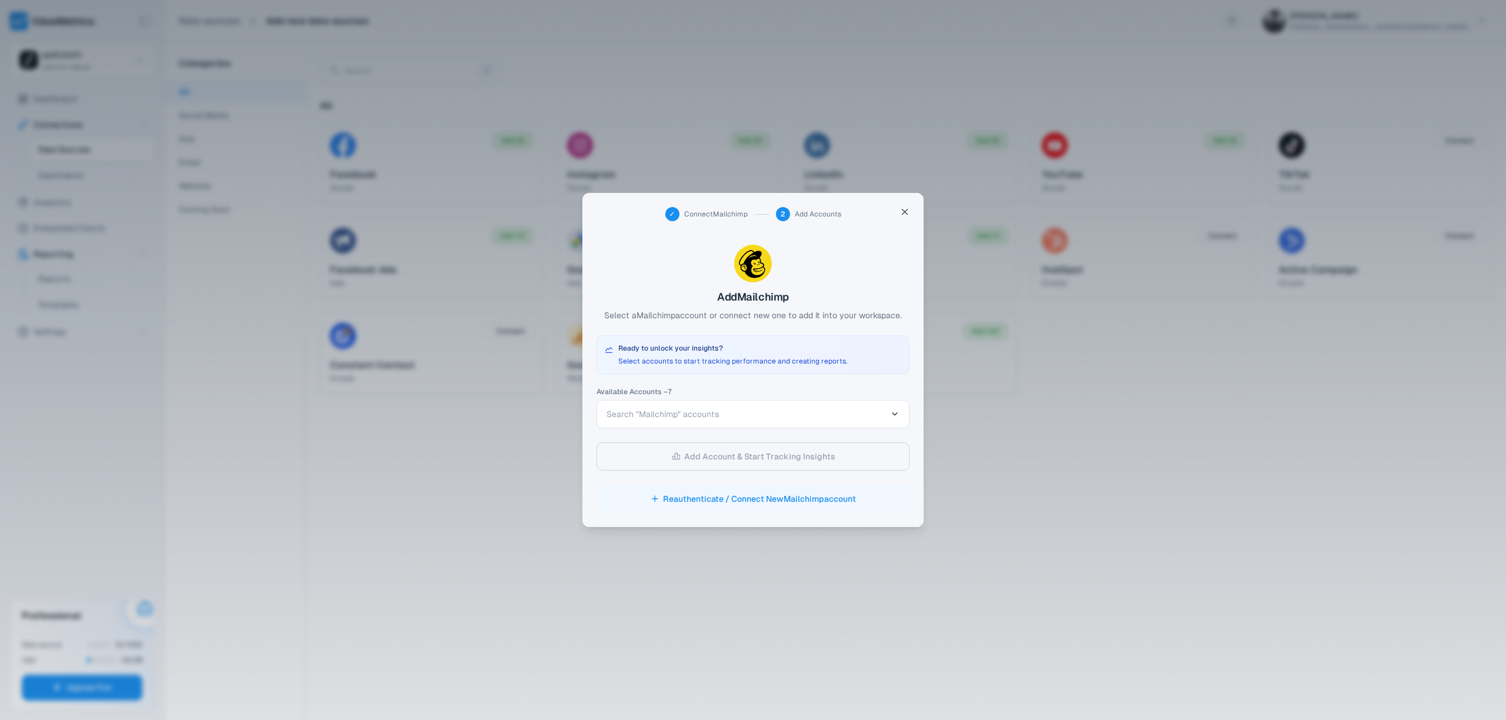
click at [726, 494] on button "Reauthenticate / Connect New Mailchimp account" at bounding box center [753, 499] width 313 height 28
click at [780, 417] on span "Search "Mailchimp" accounts" at bounding box center [747, 414] width 280 height 12
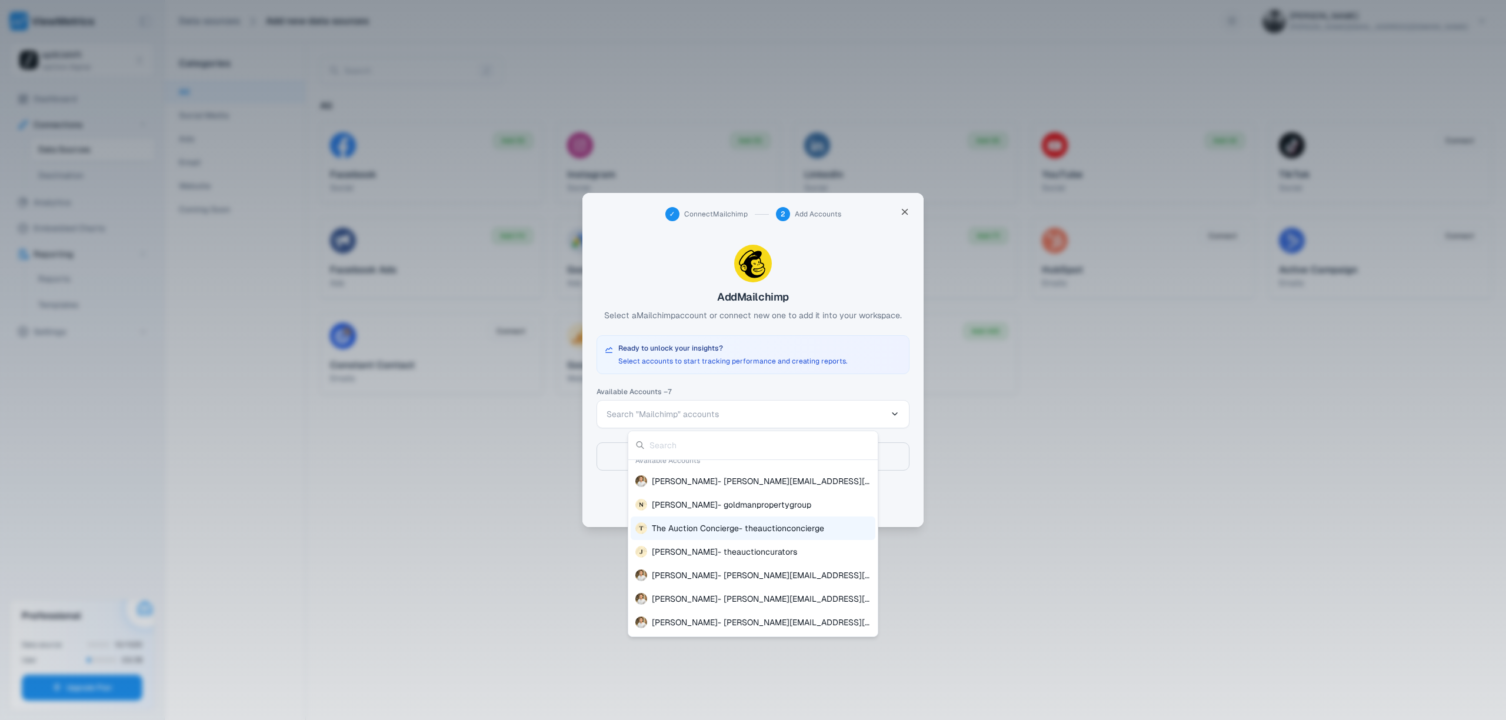
click at [613, 508] on div at bounding box center [753, 360] width 1506 height 720
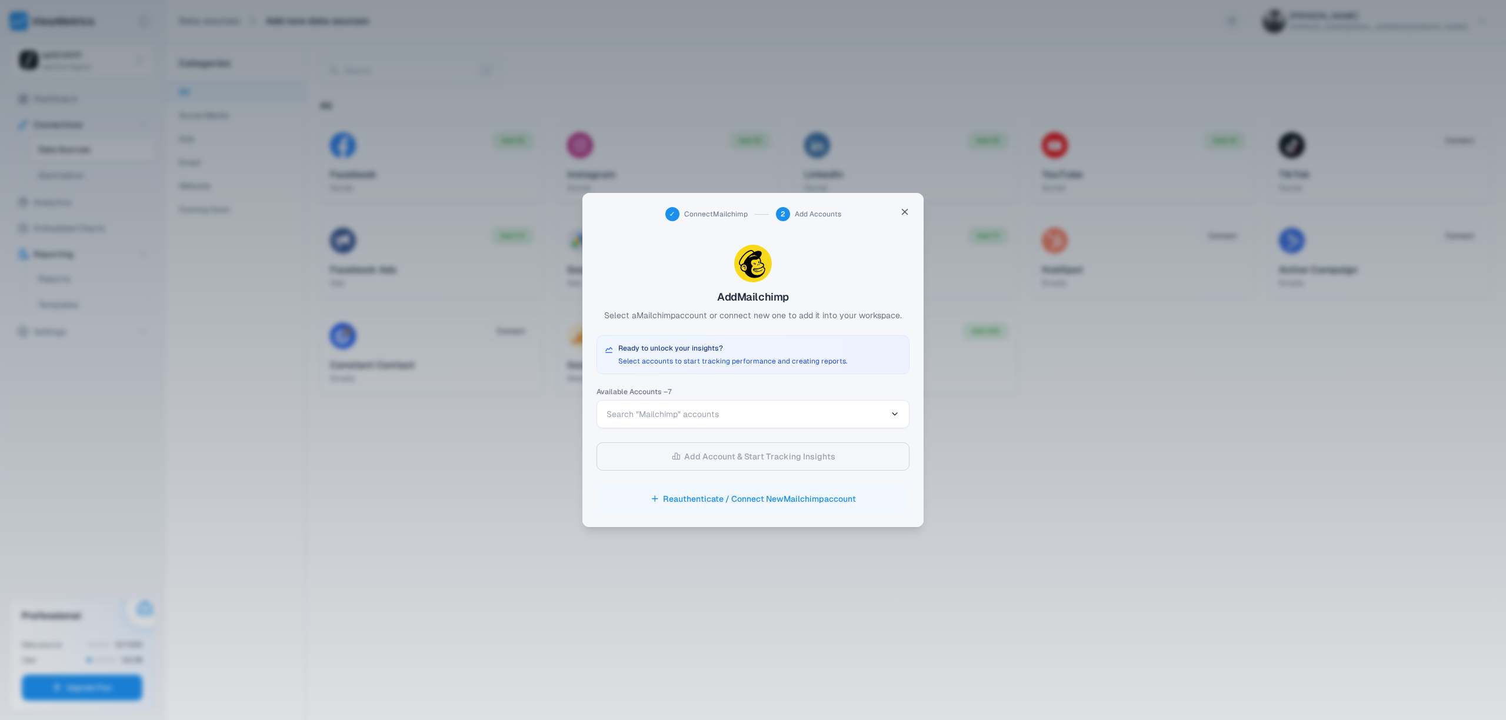
click at [689, 495] on button "Reauthenticate / Connect New Mailchimp account" at bounding box center [753, 499] width 313 height 28
click at [508, 434] on div at bounding box center [753, 360] width 1506 height 720
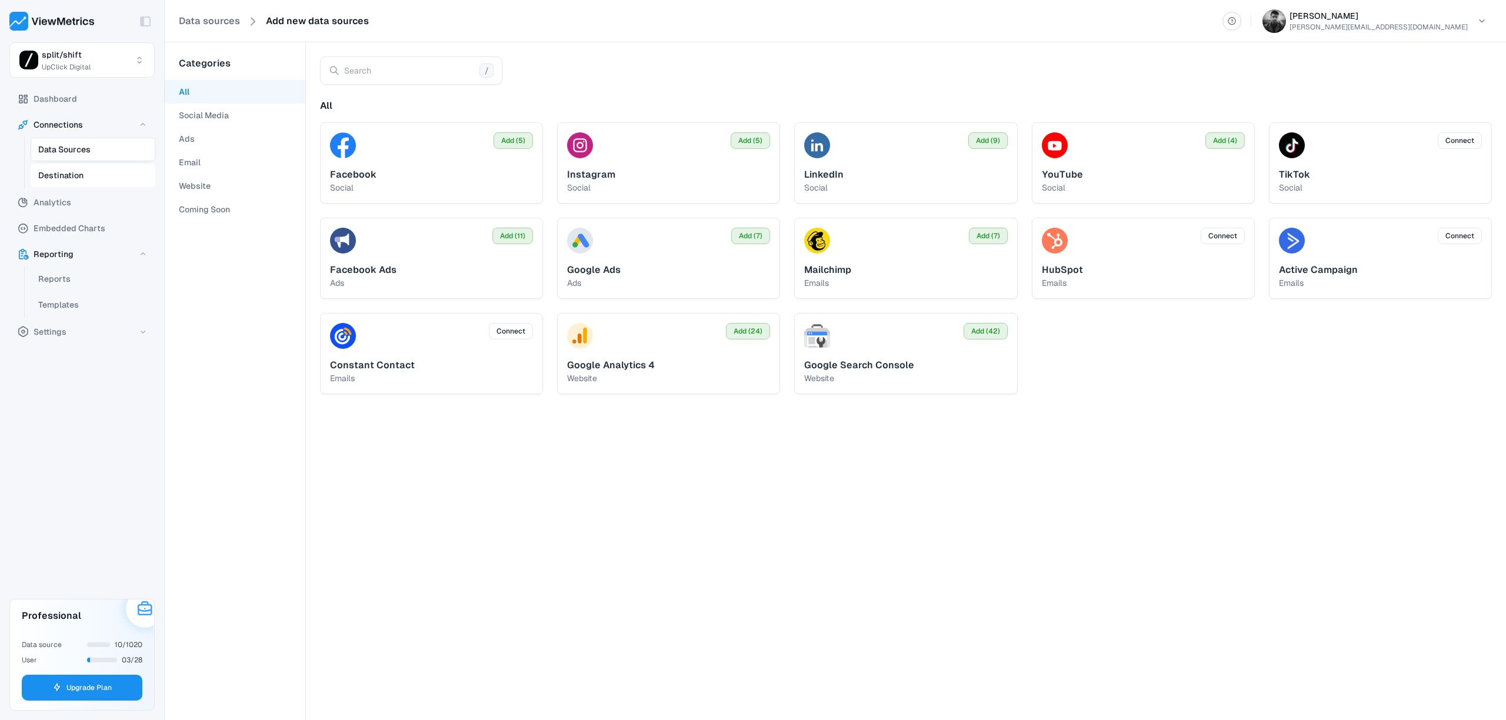
click at [84, 182] on button "Destination" at bounding box center [93, 176] width 125 height 24
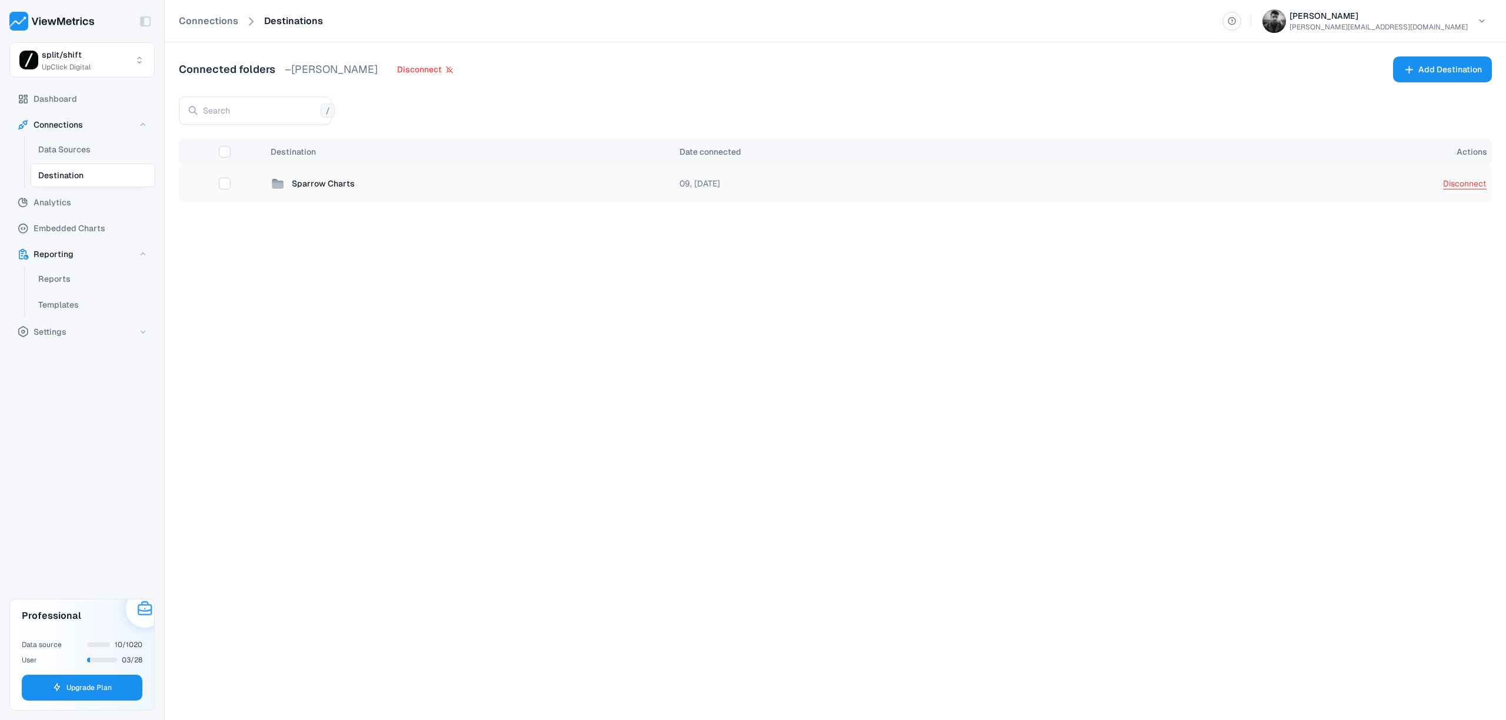
click at [1471, 185] on span "Disconnect" at bounding box center [1466, 183] width 44 height 11
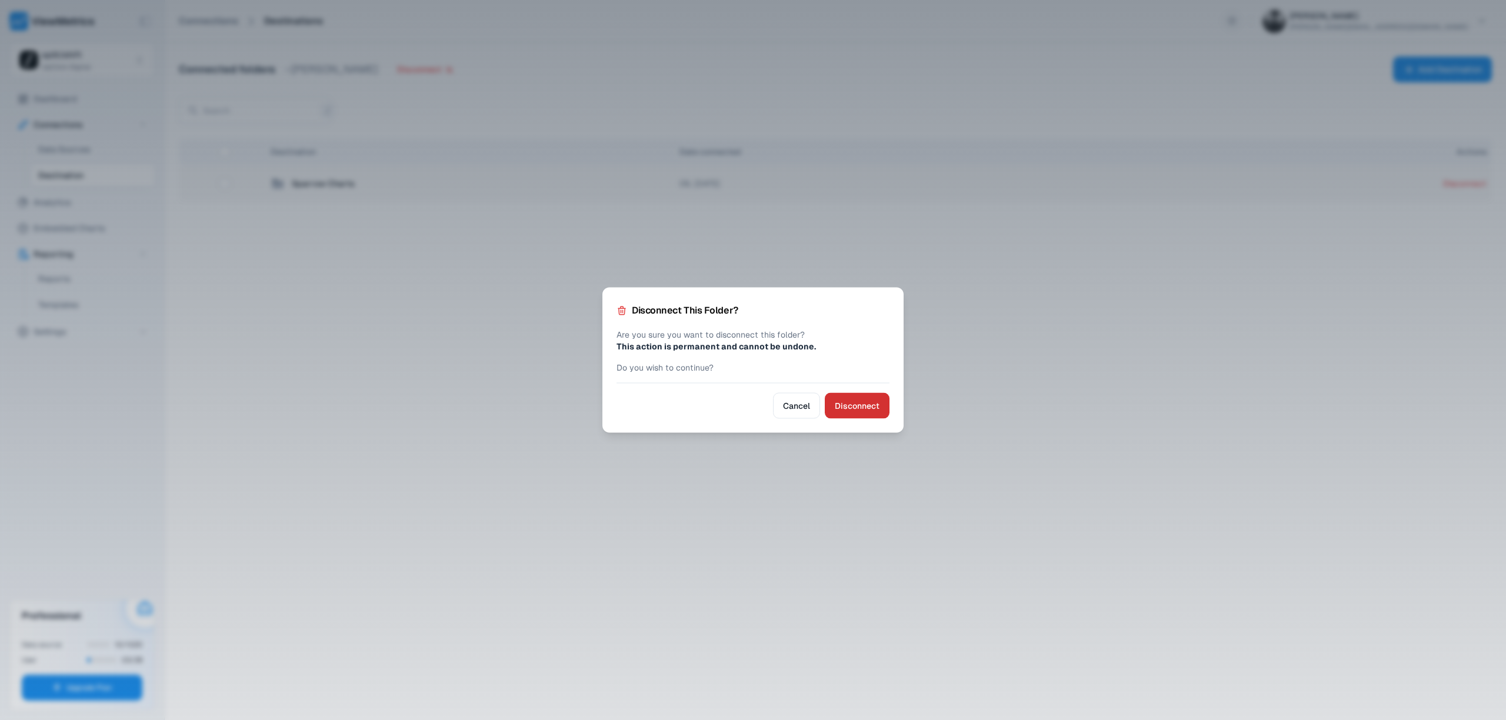
click at [864, 401] on span "Disconnect" at bounding box center [857, 406] width 45 height 14
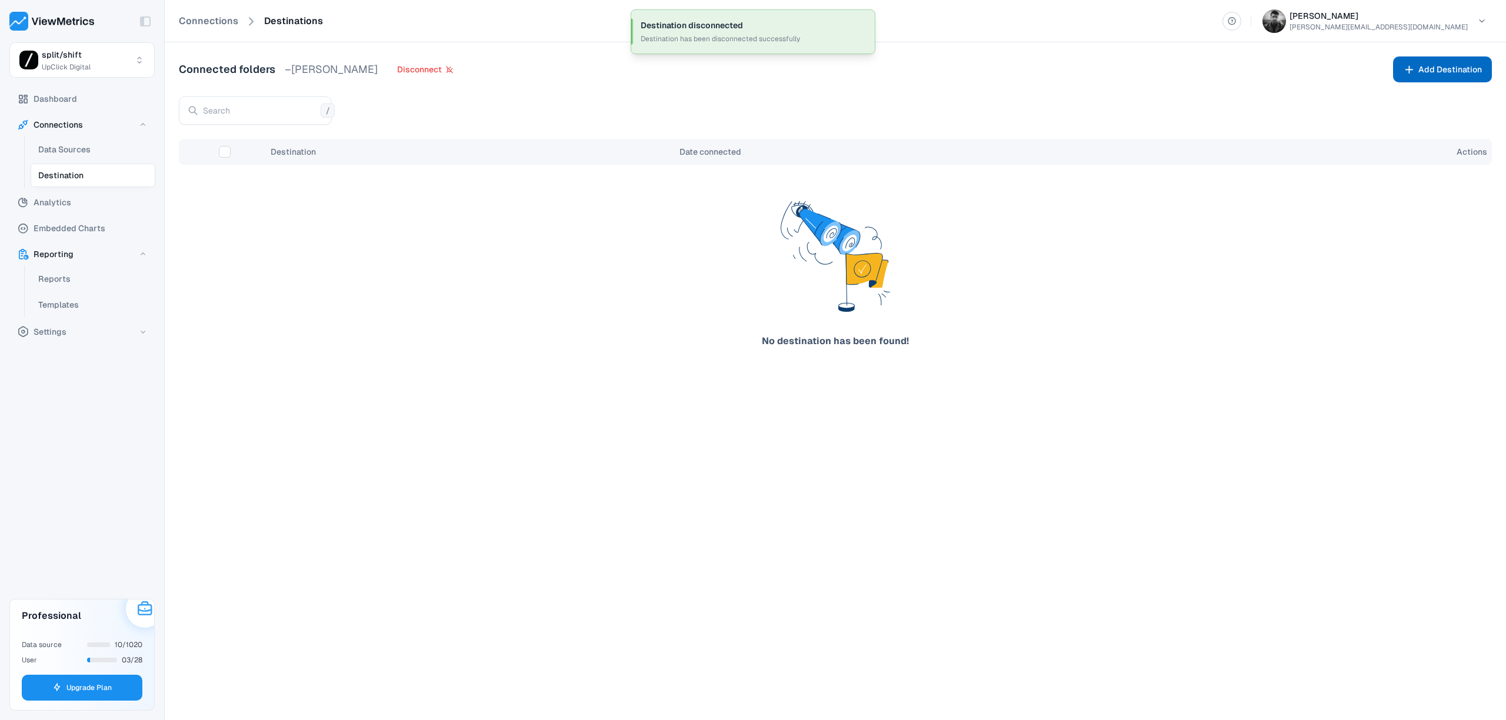
click at [1423, 62] on span "Add Destination" at bounding box center [1451, 69] width 64 height 14
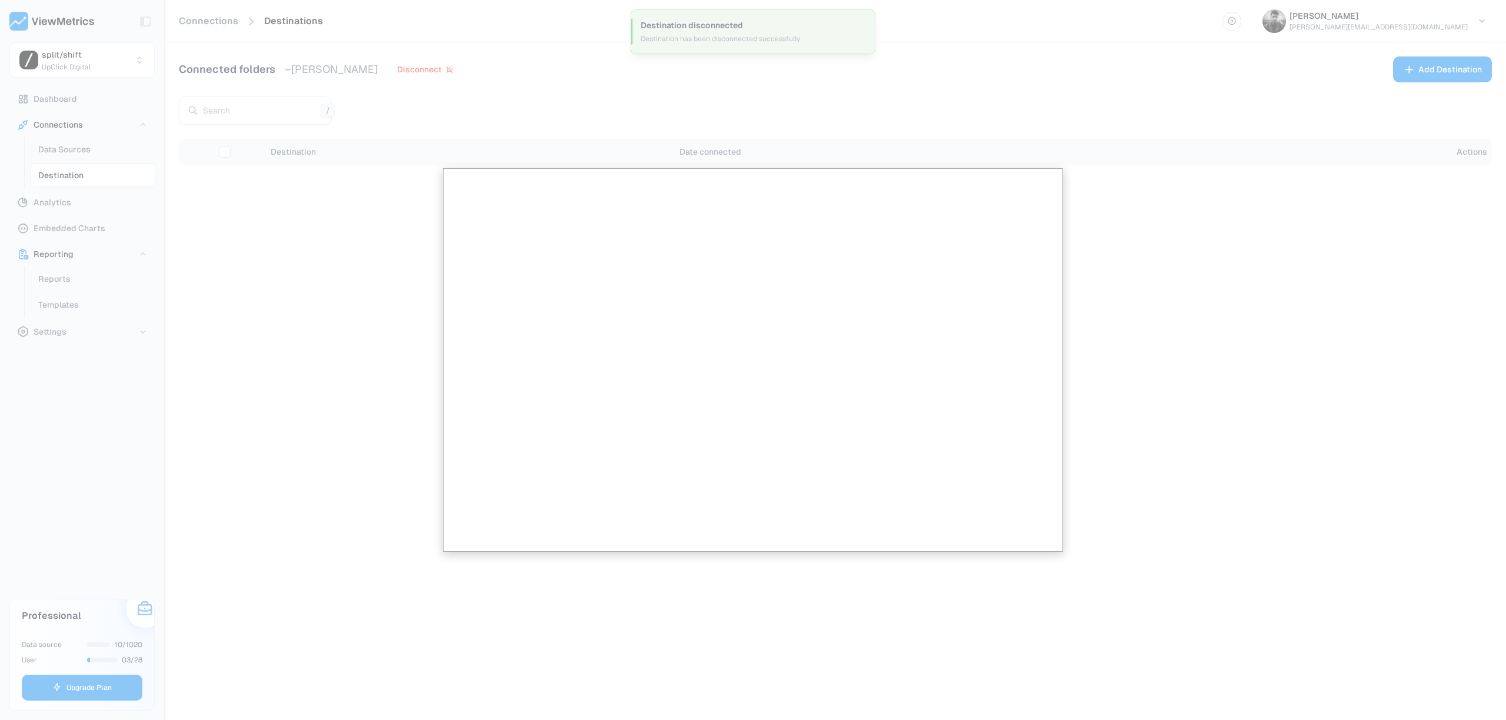
click at [1184, 331] on div at bounding box center [753, 360] width 1506 height 720
drag, startPoint x: 1318, startPoint y: 242, endPoint x: 1089, endPoint y: 248, distance: 228.4
click at [1318, 242] on div at bounding box center [753, 360] width 1506 height 720
click at [243, 230] on div at bounding box center [753, 360] width 1506 height 720
click at [998, 139] on div at bounding box center [753, 360] width 1506 height 720
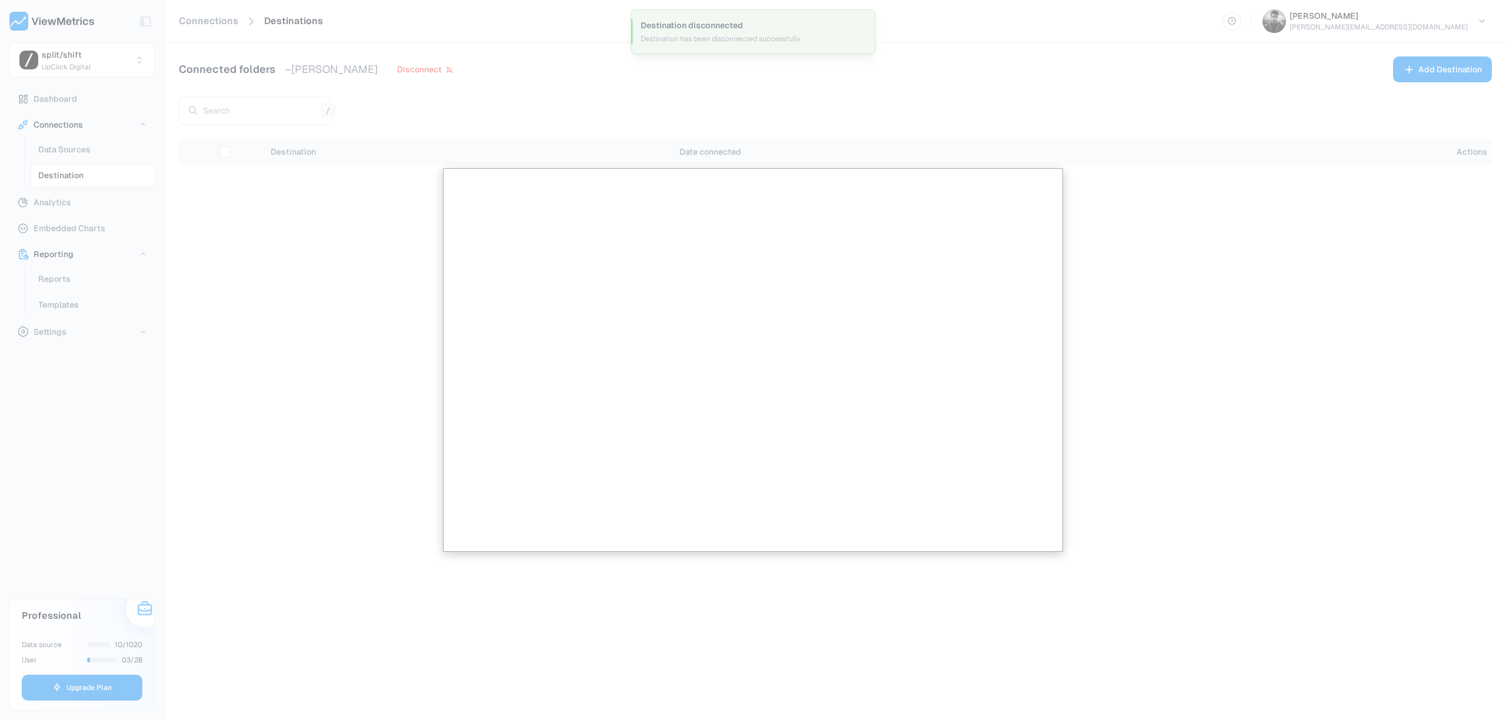
click at [335, 82] on div at bounding box center [753, 360] width 1506 height 720
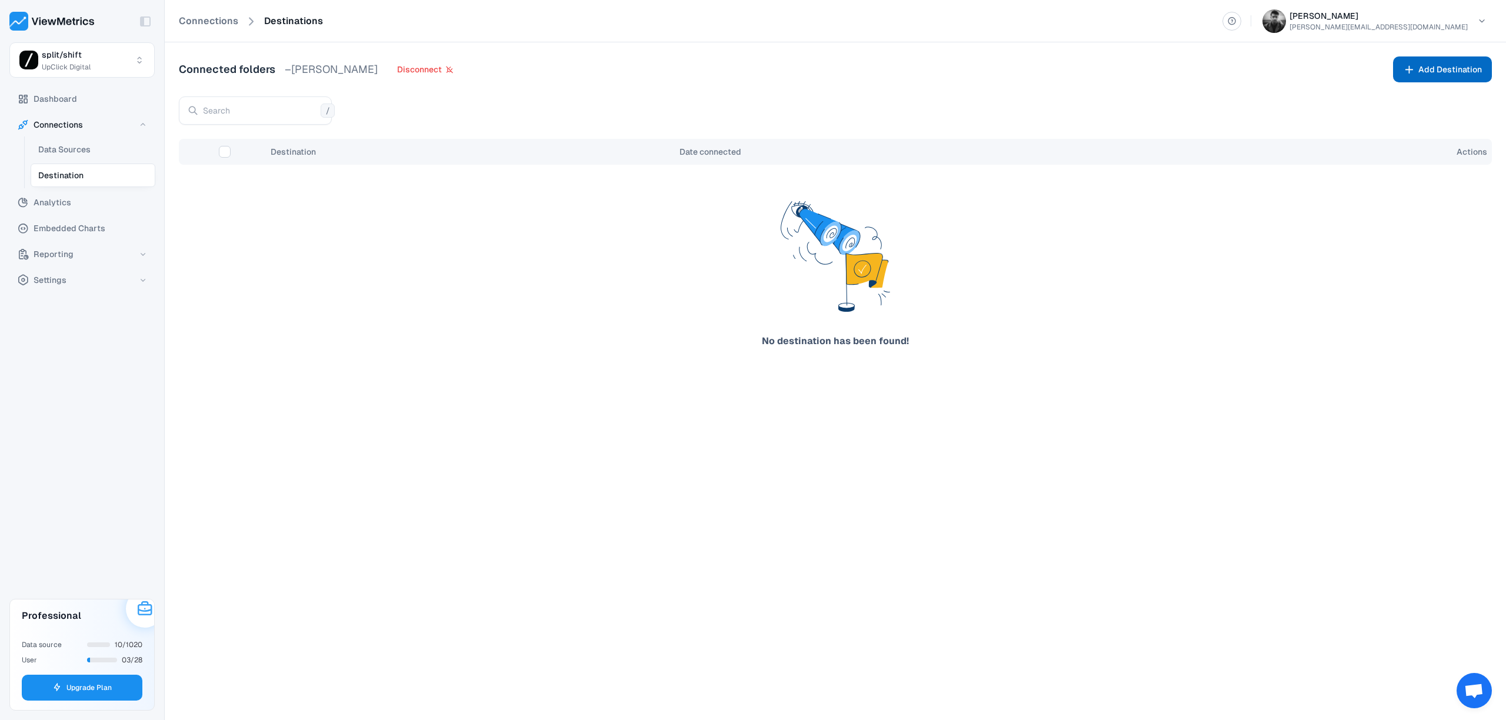
click at [1485, 78] on button "Add Destination" at bounding box center [1442, 69] width 99 height 26
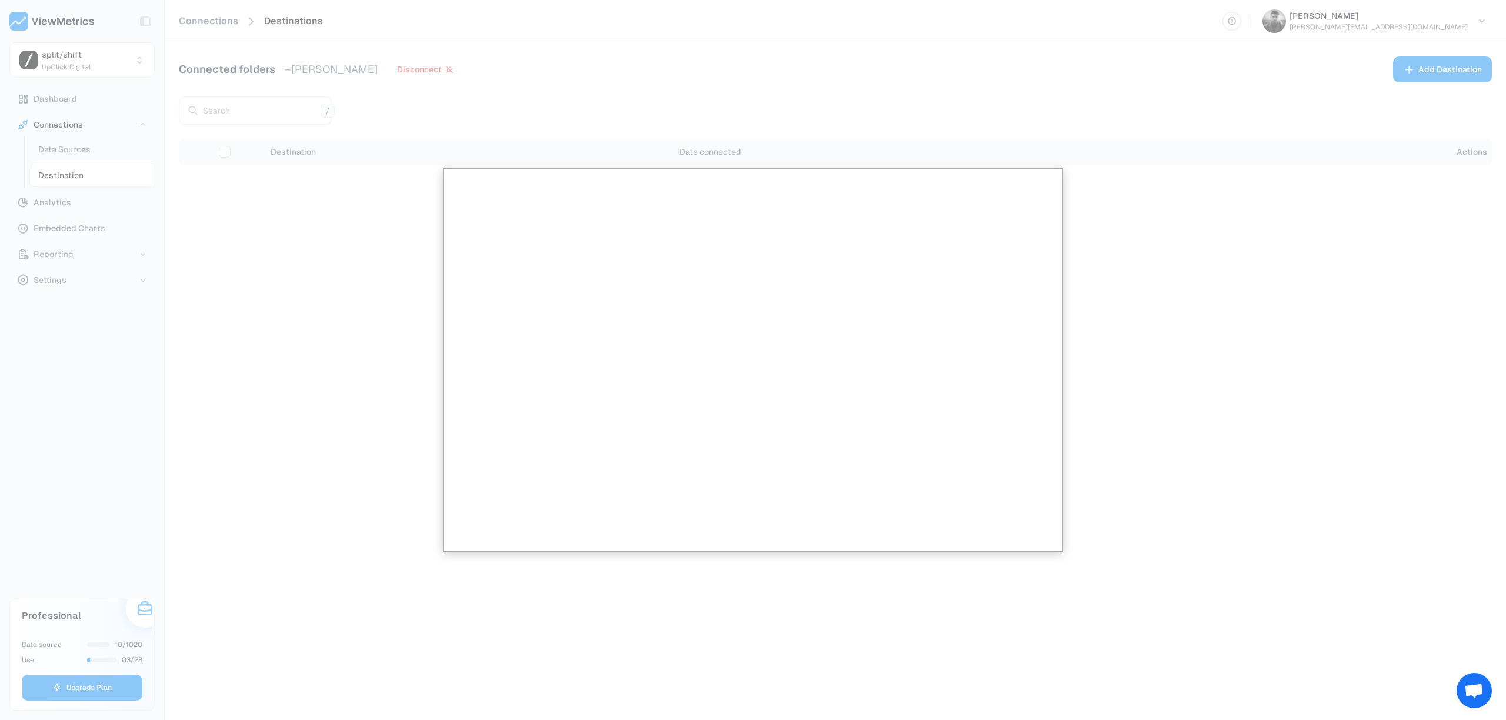
drag, startPoint x: 400, startPoint y: 227, endPoint x: 366, endPoint y: 231, distance: 33.9
click at [398, 227] on div at bounding box center [753, 360] width 1506 height 720
click at [69, 214] on div at bounding box center [753, 360] width 1506 height 720
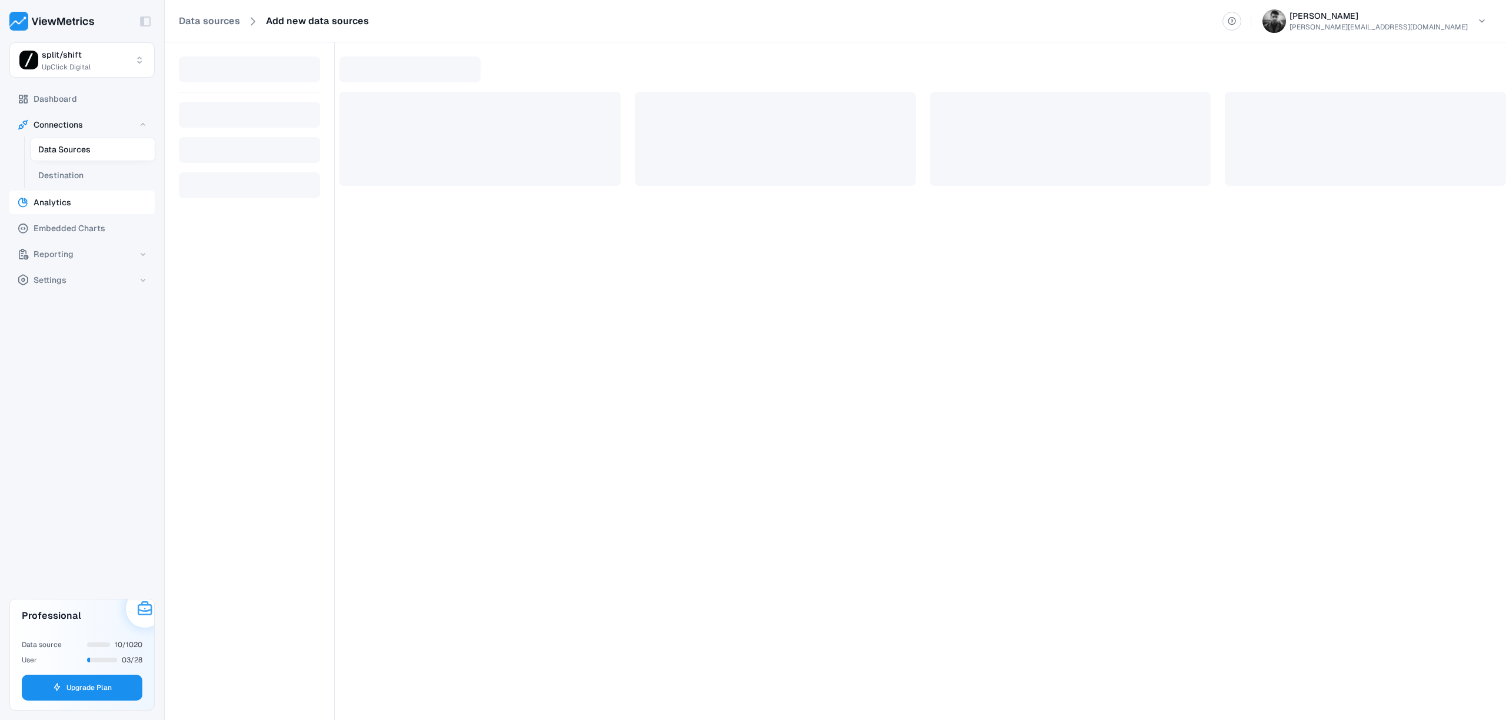
click at [61, 212] on button "Analytics" at bounding box center [81, 203] width 145 height 24
